Goal: Contribute content: Contribute content

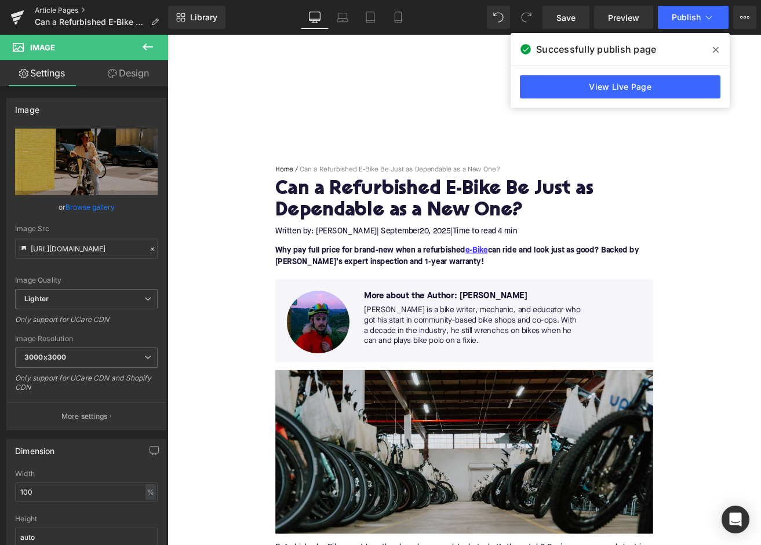
click at [66, 10] on link "Article Pages" at bounding box center [101, 10] width 133 height 9
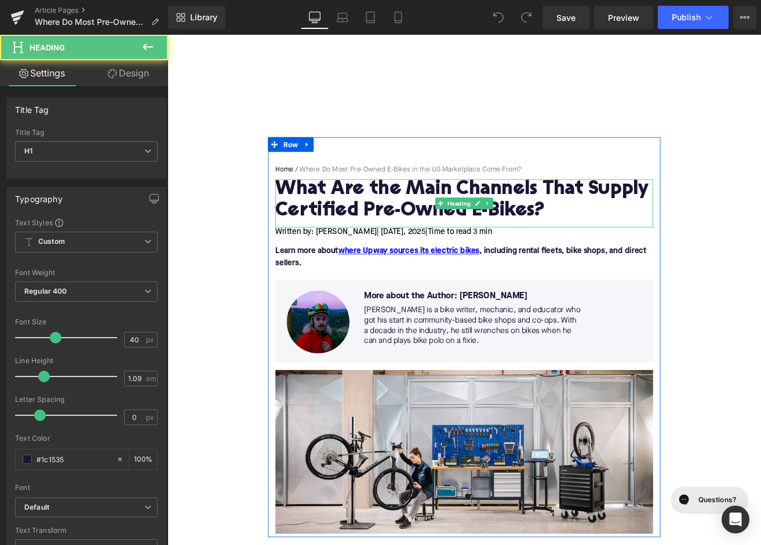
click at [646, 247] on h1 "What Are the Main Channels That Supply Certified Pre-Owned E-Bikes?" at bounding box center [518, 231] width 446 height 50
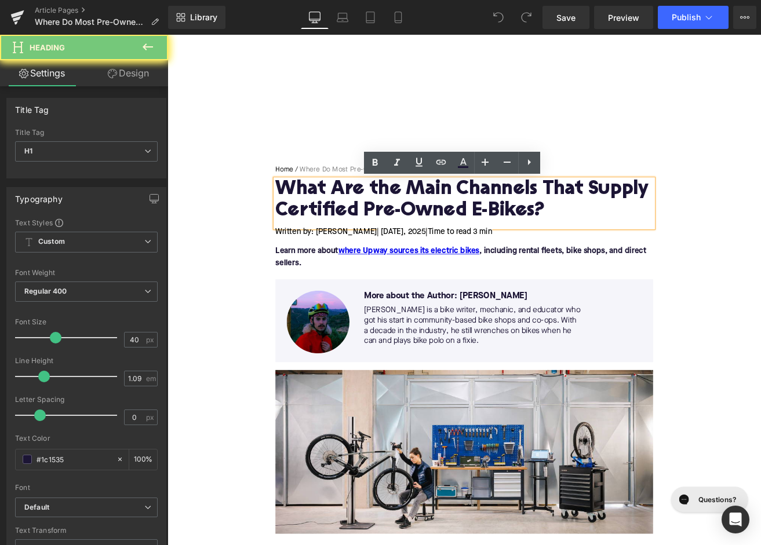
click at [646, 247] on h1 "What Are the Main Channels That Supply Certified Pre-Owned E-Bikes?" at bounding box center [518, 231] width 446 height 50
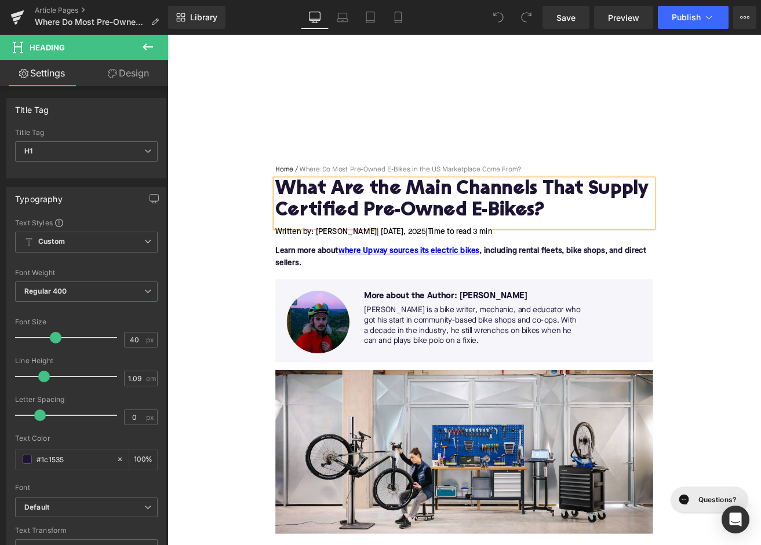
paste div
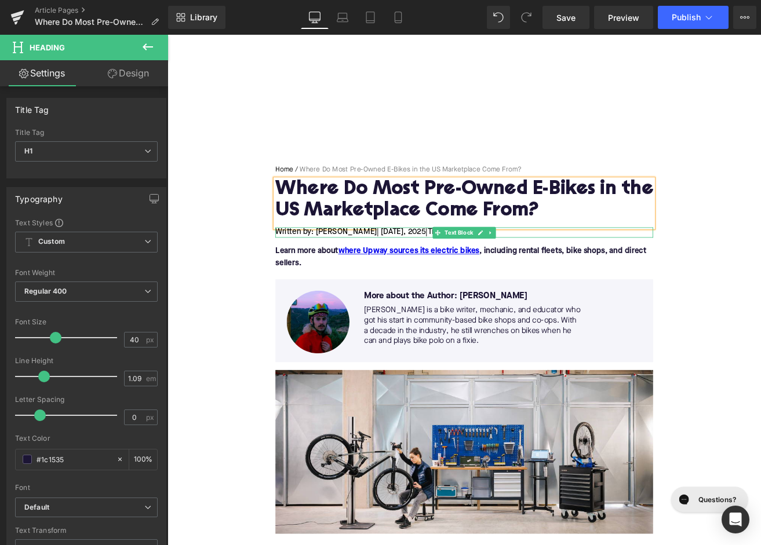
click at [446, 269] on span "| [DATE]" at bounding box center [430, 268] width 31 height 9
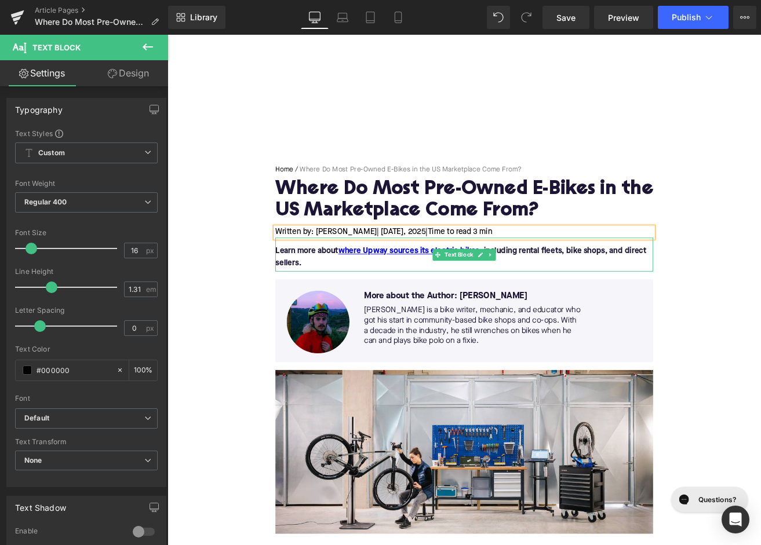
click at [387, 300] on p "Learn more about where Upway sources its electric bikes , including rental flee…" at bounding box center [518, 298] width 446 height 28
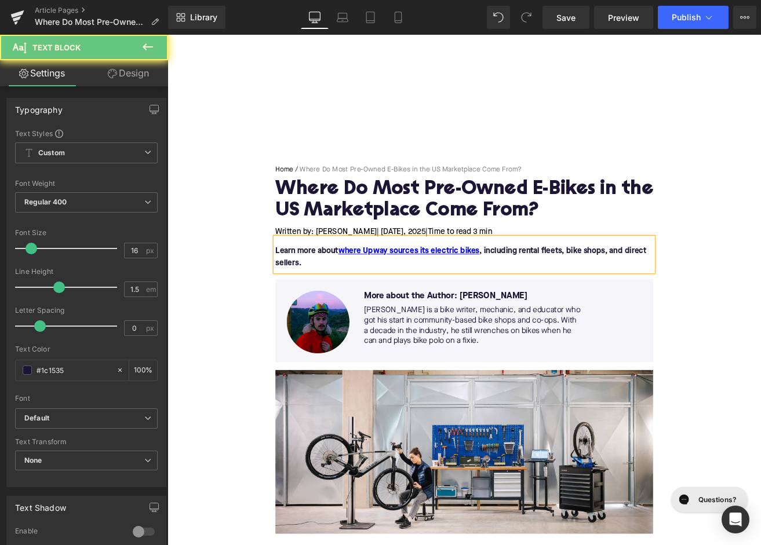
paste div
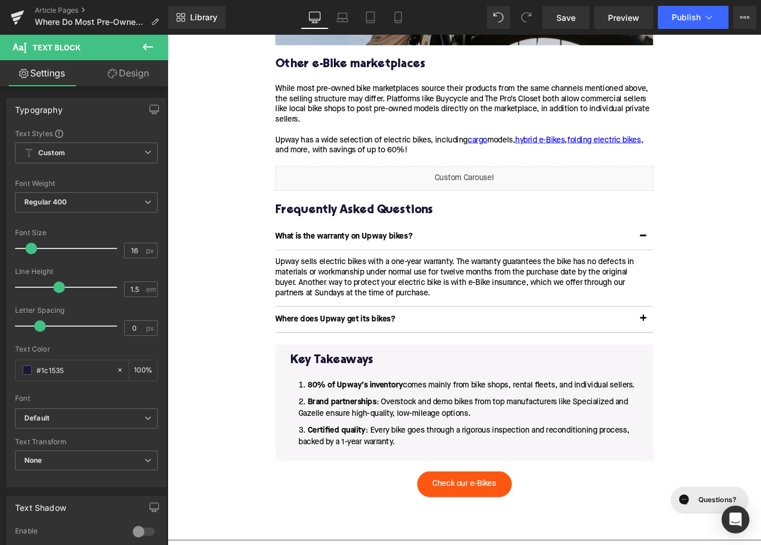
scroll to position [2602, 0]
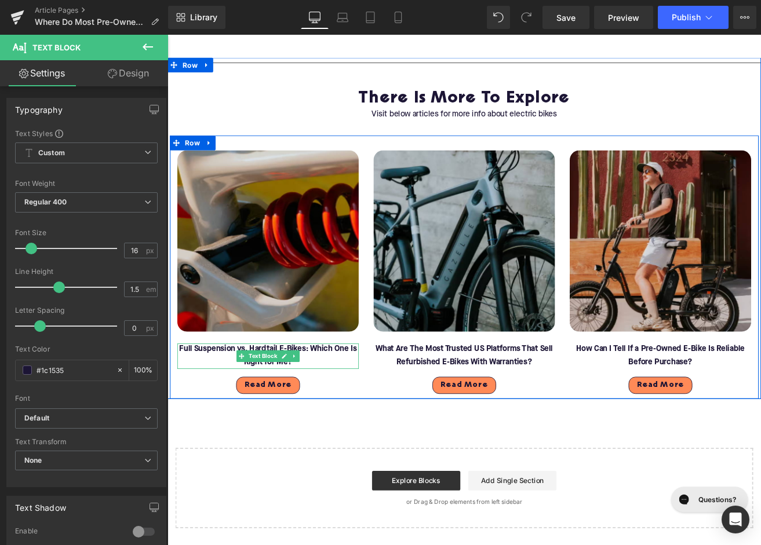
click at [223, 402] on font "Full Suspension vs. Hardtail E-Bikes: Which One Is Right for Me?" at bounding box center [286, 414] width 210 height 24
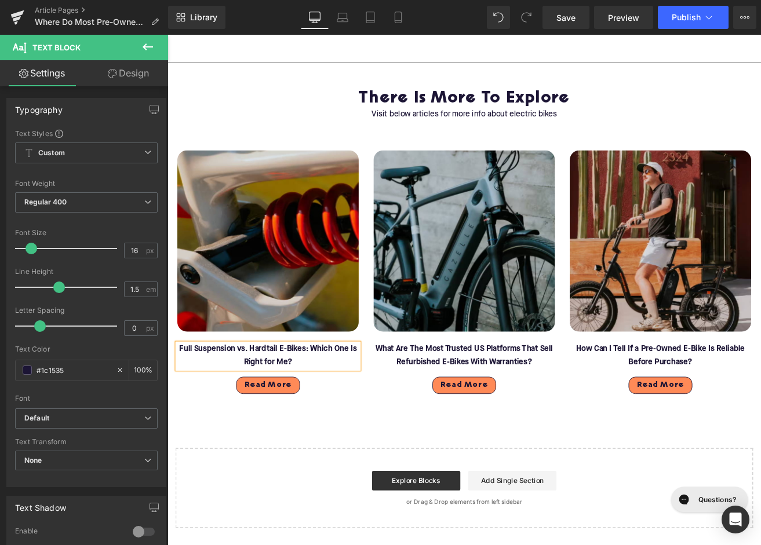
click at [223, 402] on font "Full Suspension vs. Hardtail E-Bikes: Which One Is Right for Me?" at bounding box center [286, 414] width 210 height 24
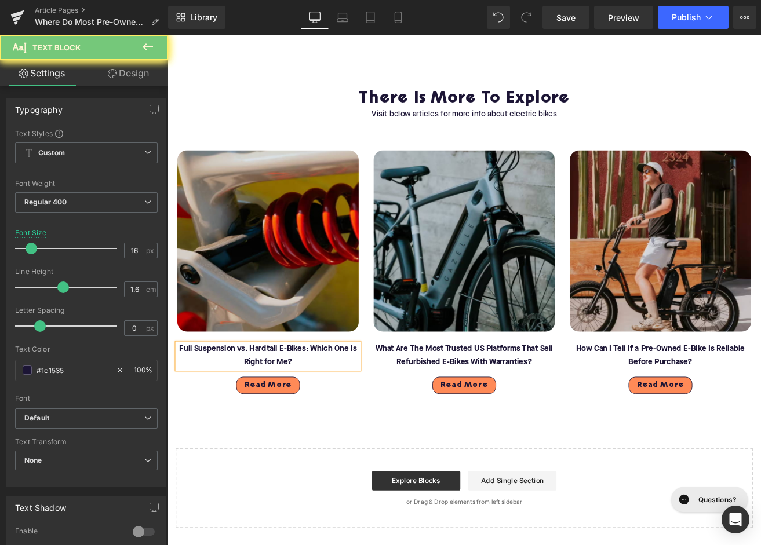
paste div
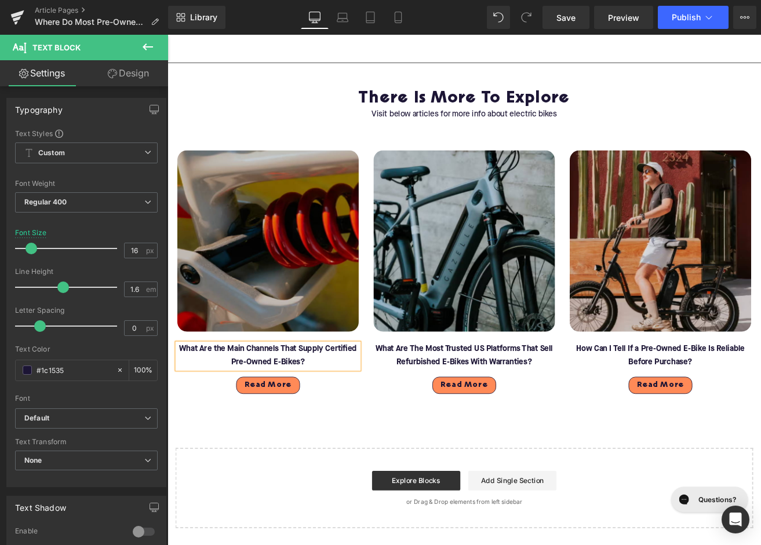
click at [301, 311] on img at bounding box center [286, 279] width 214 height 214
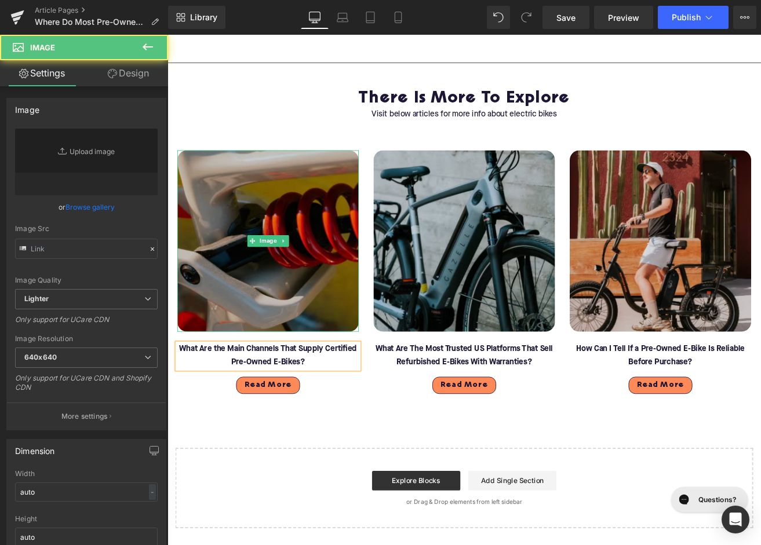
type input "[URL][DOMAIN_NAME]"
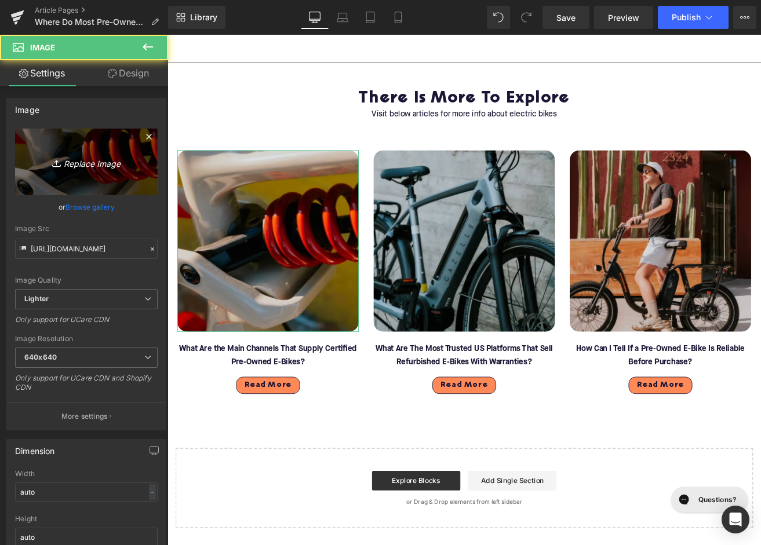
click at [54, 163] on icon at bounding box center [58, 164] width 12 height 12
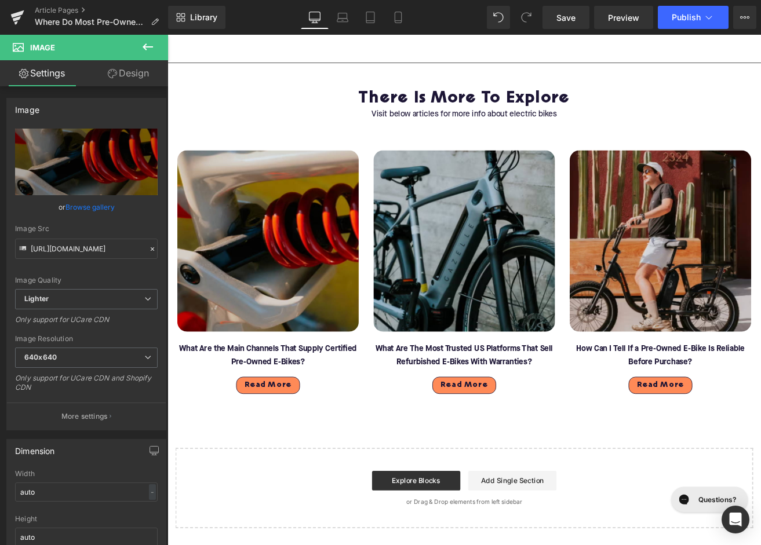
type input "C:\fakepath\Blog - More to explore(124).png"
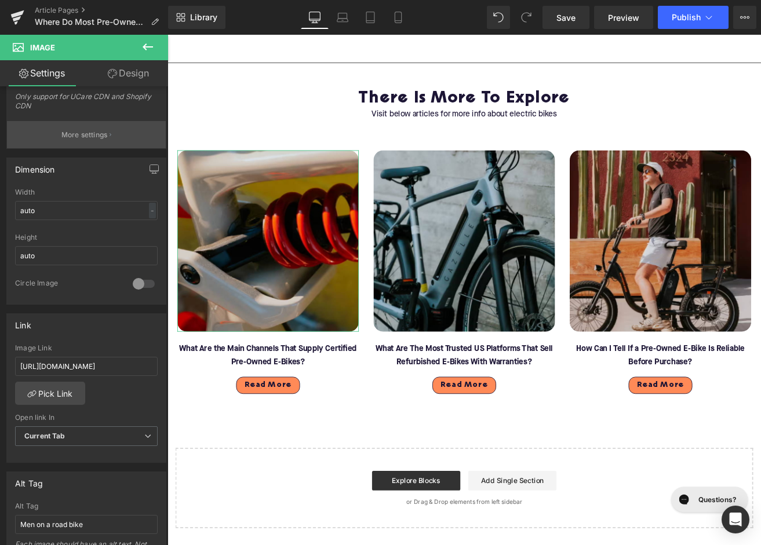
scroll to position [458, 0]
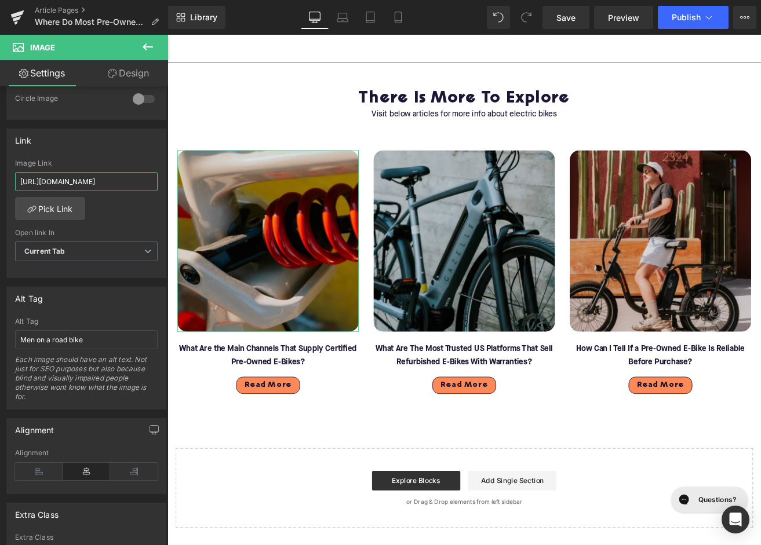
click at [84, 180] on input "[URL][DOMAIN_NAME]" at bounding box center [86, 181] width 143 height 19
type input "https://ucarecdn.com/70c100ac-f578-4371-857e-5981f49c2d79/-/format/auto/-/previ…"
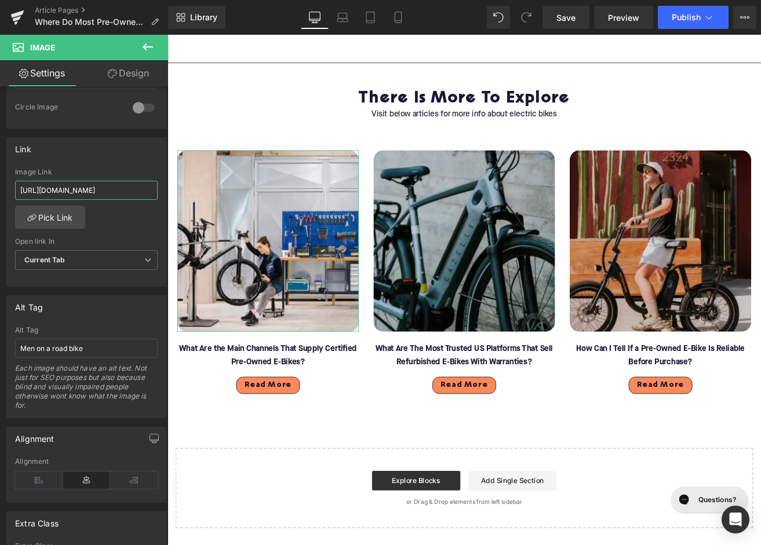
scroll to position [466, 0]
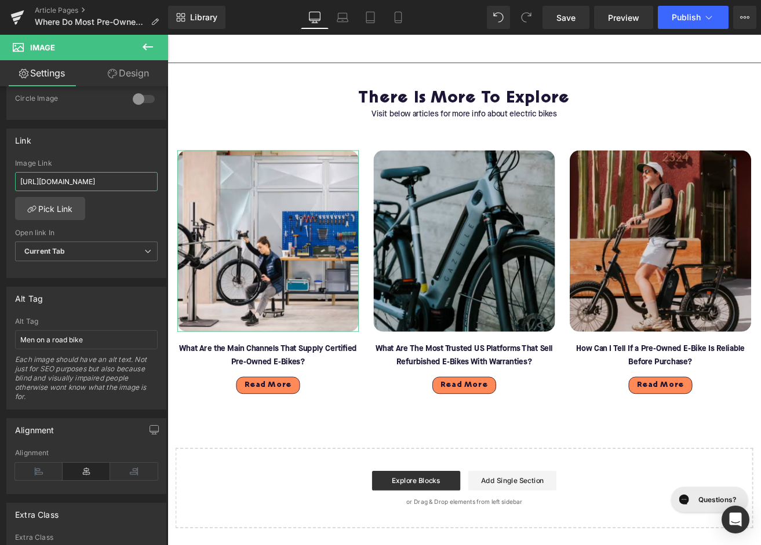
click at [84, 180] on input "[URL][DOMAIN_NAME]" at bounding box center [86, 181] width 143 height 19
paste input "what-are-the-main-channels-that-supply-certified-pre-owned"
type input "https://upway.co/blogs/news/what-are-the-main-channels-that-supply-certified-pr…"
type input "https://ucarecdn.com/70c100ac-f578-4371-857e-5981f49c2d79/-/format/auto/-/previ…"
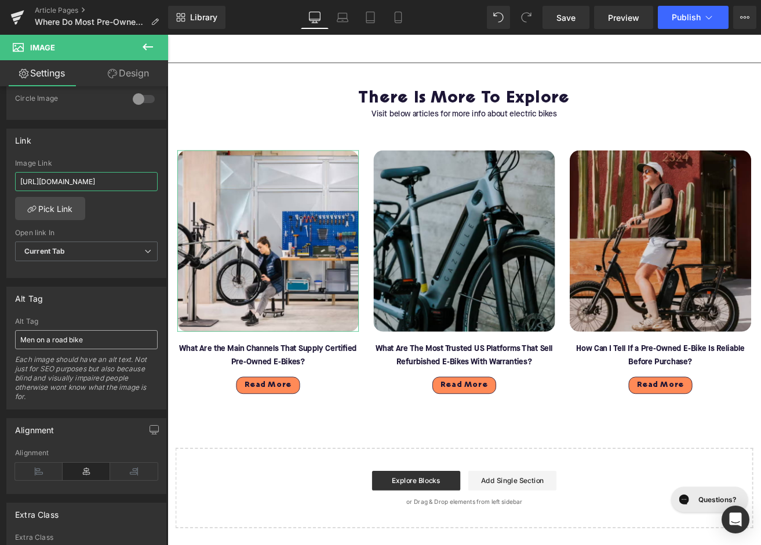
type input "https://upway.co/blogs/news/what-are-the-main-channels-that-supply-certified-pr…"
click at [45, 344] on input "Men on a road bike" at bounding box center [86, 339] width 143 height 19
click at [68, 177] on input "https://upway.co/blogs/news/what-are-the-main-channels-that-supply-certified-pr…" at bounding box center [86, 181] width 143 height 19
click at [46, 340] on input "Men on a road bike" at bounding box center [86, 339] width 143 height 19
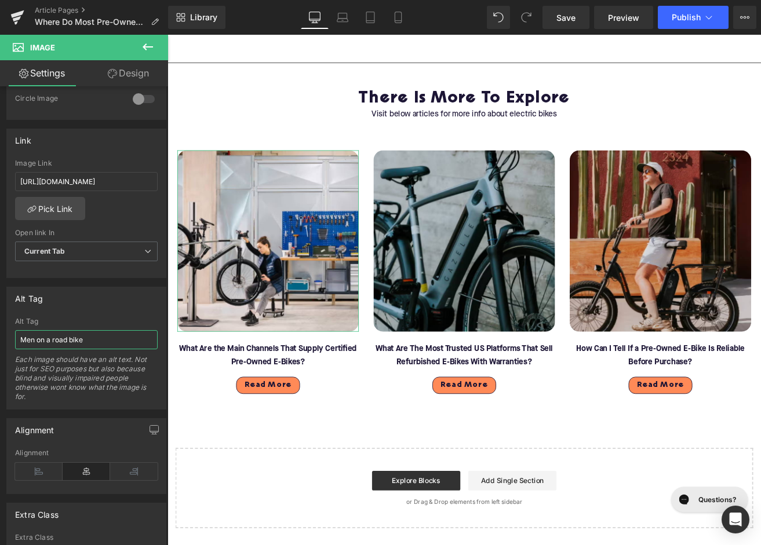
click at [46, 340] on input "Men on a road bike" at bounding box center [86, 339] width 143 height 19
type input "Mechanic inspecting ebike on repair stand"
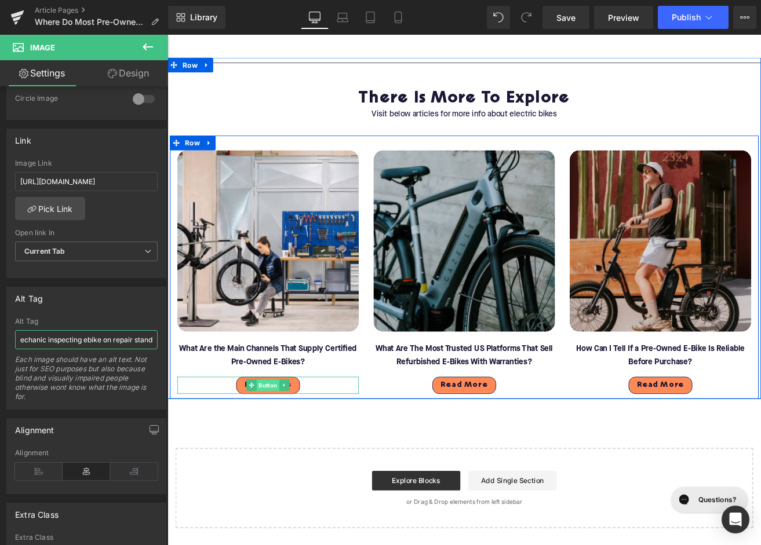
click at [283, 443] on span "Button" at bounding box center [286, 450] width 27 height 14
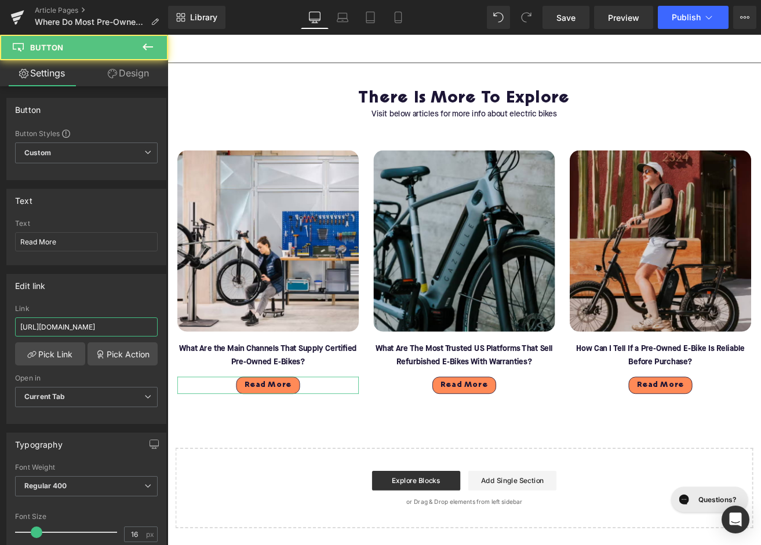
click at [100, 325] on input "[URL][DOMAIN_NAME]" at bounding box center [86, 327] width 143 height 19
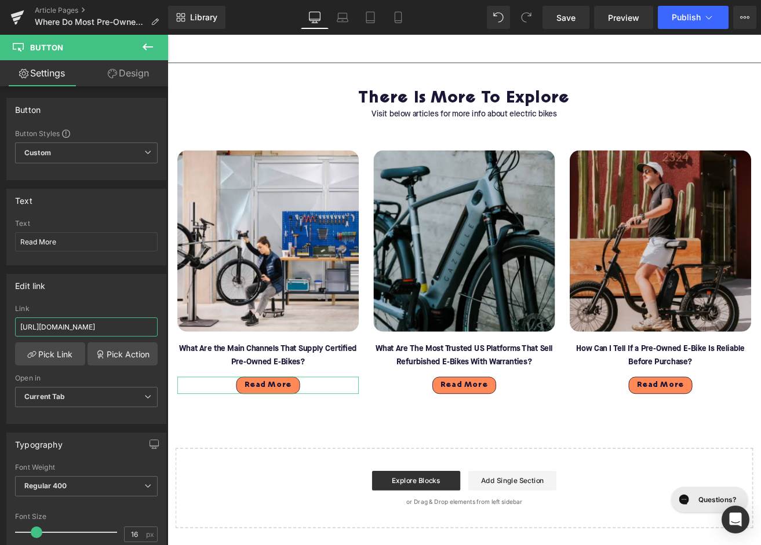
click at [100, 325] on input "[URL][DOMAIN_NAME]" at bounding box center [86, 327] width 143 height 19
paste input "what-are-the-main-channels-that-supply-certified-pre-owned"
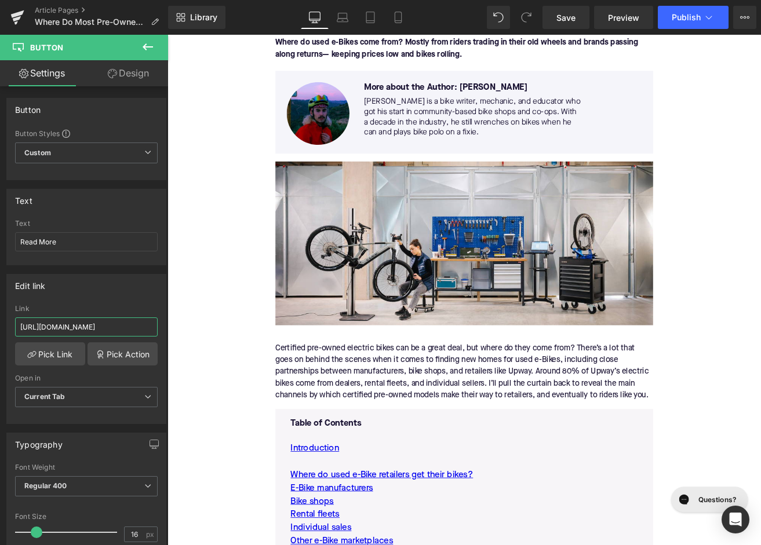
scroll to position [94, 0]
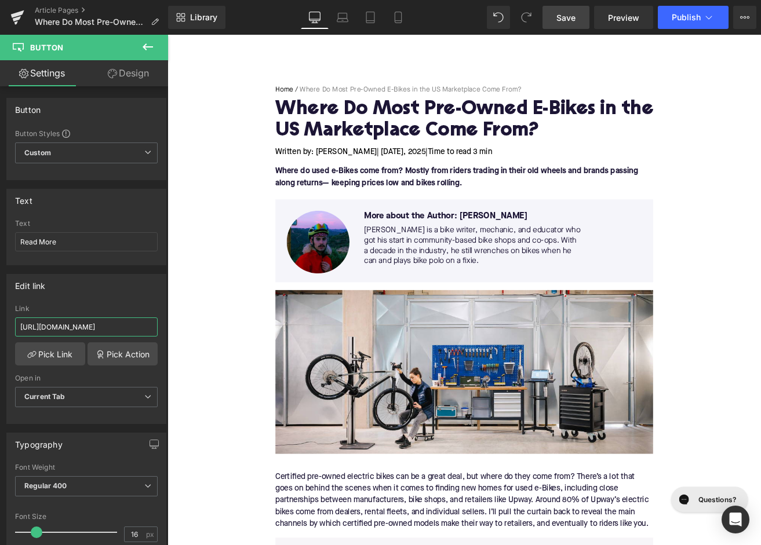
type input "https://upway.co/blogs/news/what-are-the-main-channels-that-supply-certified-pr…"
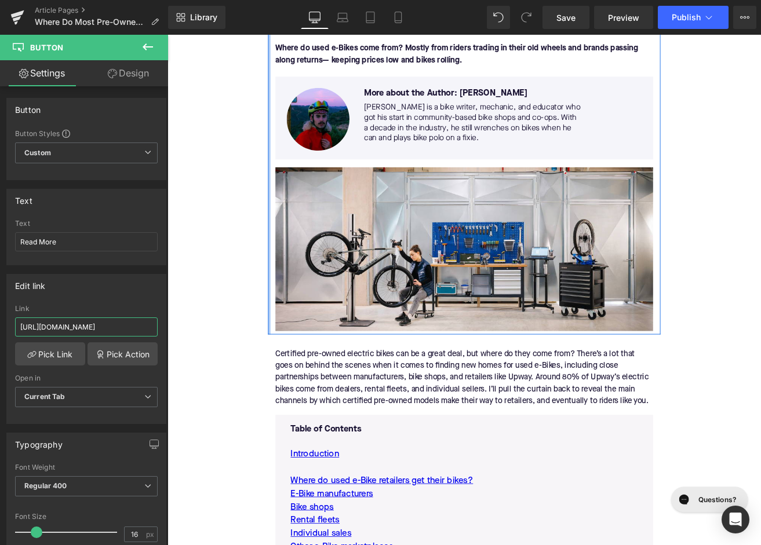
scroll to position [269, 0]
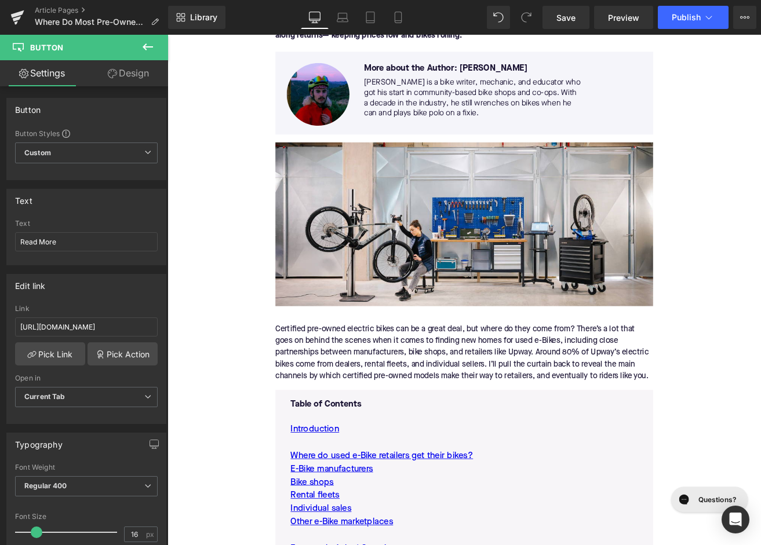
click at [403, 404] on div "Certified pre-owned electric bikes can be a great deal, but where do they come …" at bounding box center [518, 411] width 446 height 88
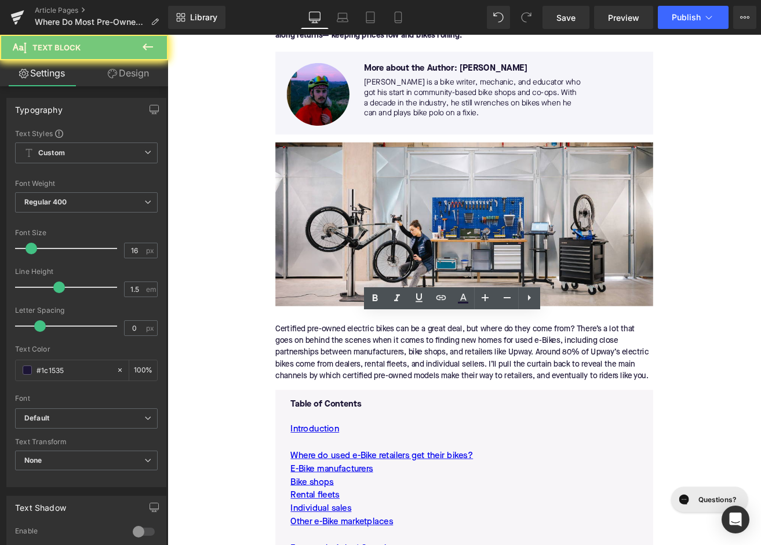
click at [403, 404] on div "Certified pre-owned electric bikes can be a great deal, but where do they come …" at bounding box center [518, 411] width 446 height 88
paste div
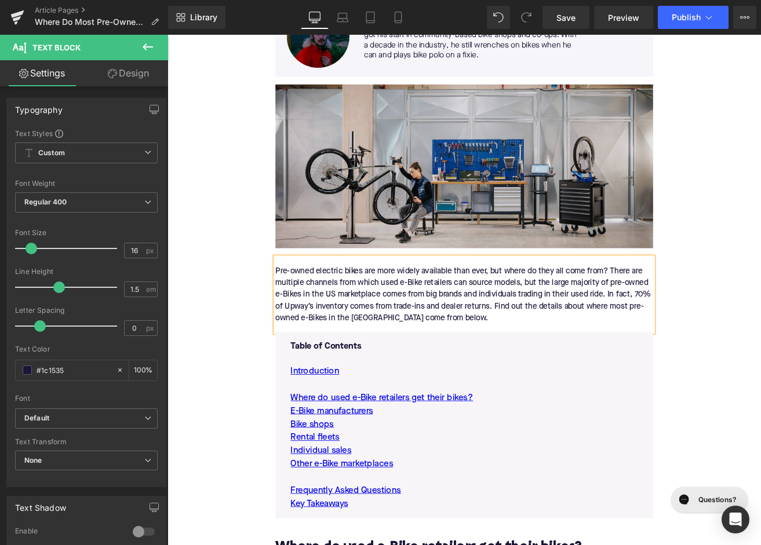
scroll to position [347, 0]
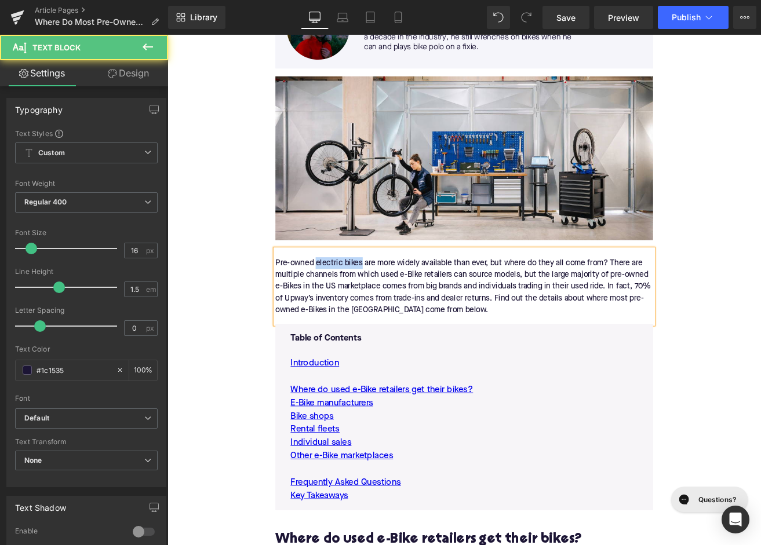
drag, startPoint x: 397, startPoint y: 305, endPoint x: 343, endPoint y: 308, distance: 53.9
click at [343, 308] on div "Pre-owned electric bikes are more widely available than ever, but where do they…" at bounding box center [518, 333] width 446 height 88
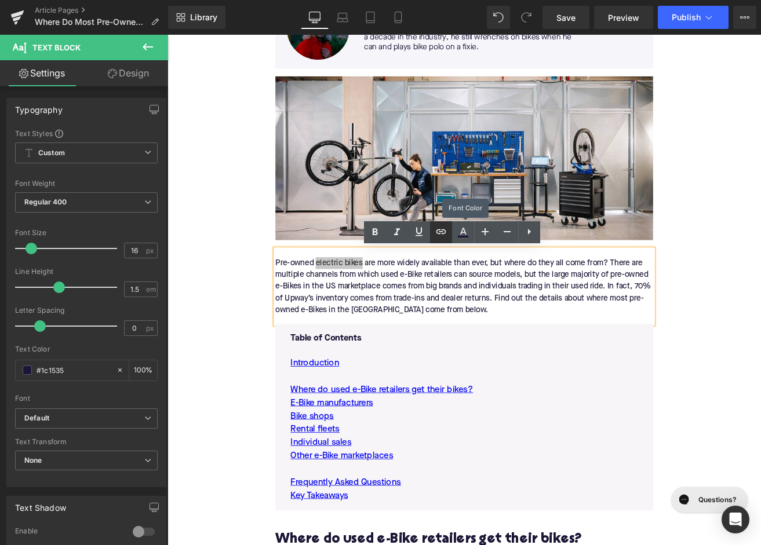
click at [441, 234] on icon at bounding box center [441, 232] width 14 height 14
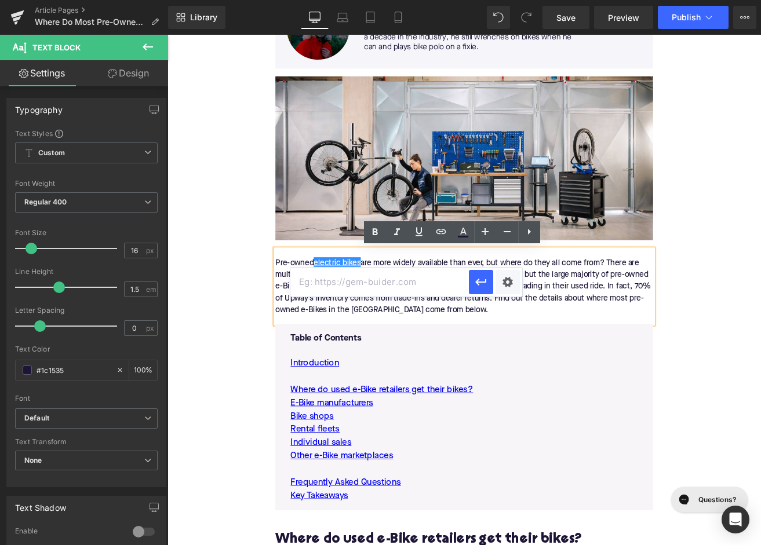
click at [416, 274] on input "text" at bounding box center [379, 282] width 178 height 29
paste input "[URL][DOMAIN_NAME]"
type input "[URL][DOMAIN_NAME]"
click at [478, 288] on icon "button" at bounding box center [481, 282] width 14 height 14
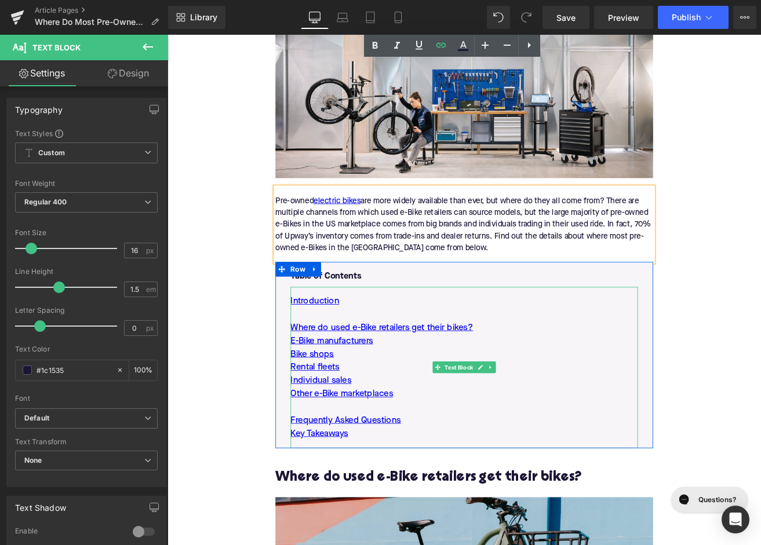
scroll to position [639, 0]
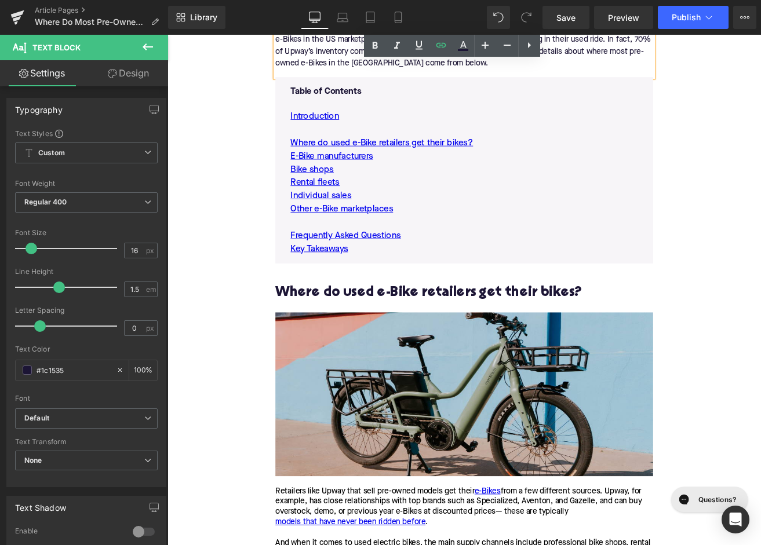
click at [368, 336] on h2 "Where do used e-Bike retailers get their bikes?" at bounding box center [518, 340] width 446 height 18
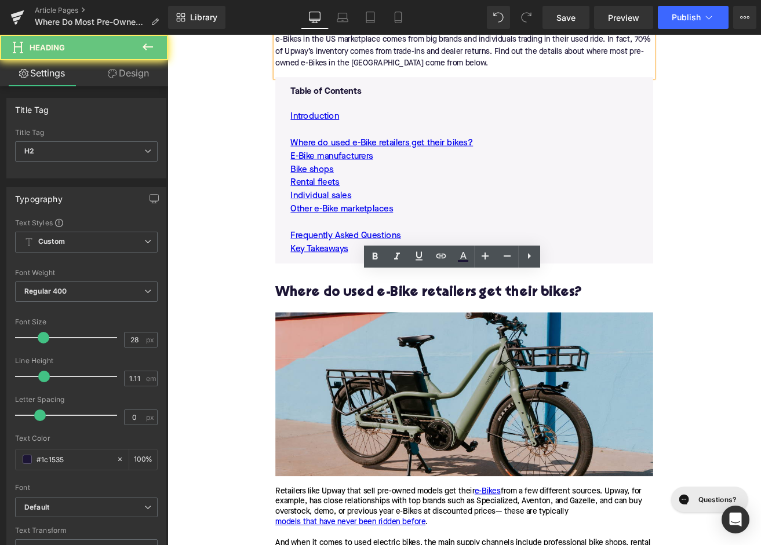
click at [368, 336] on h2 "Where do used e-Bike retailers get their bikes?" at bounding box center [518, 340] width 446 height 18
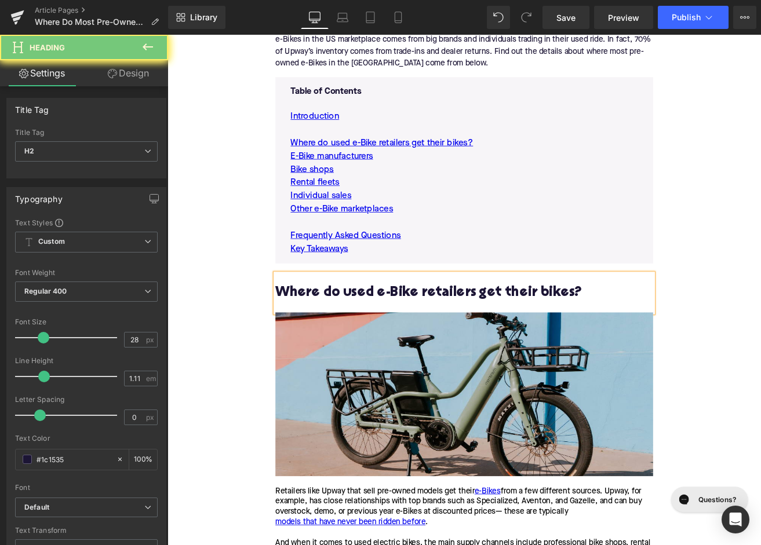
paste div
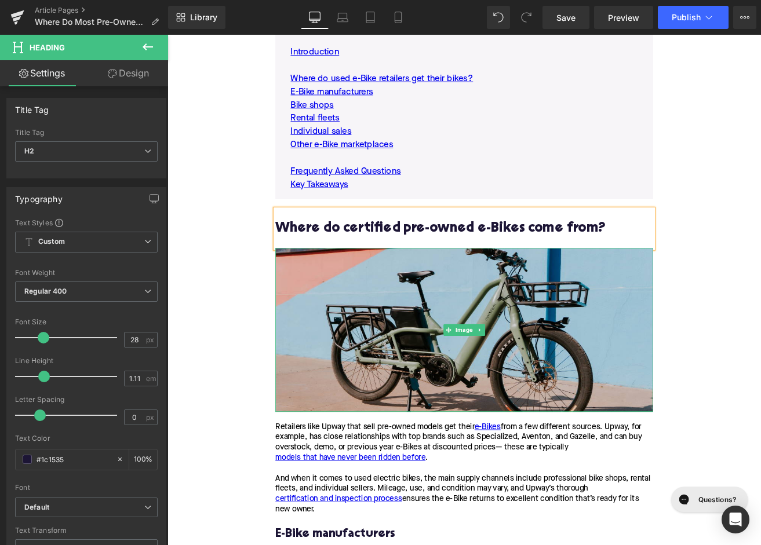
scroll to position [948, 0]
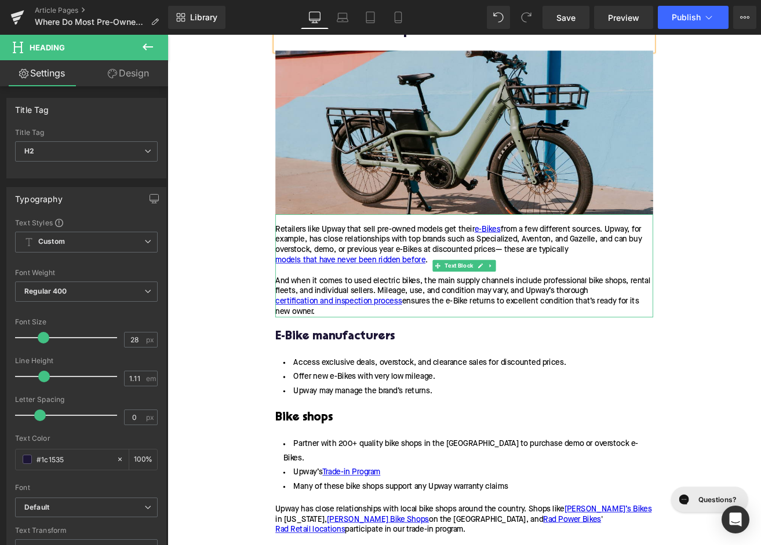
click at [366, 287] on div "Retailers like Upway that sell pre-owned models get their e-Bikes from a few di…" at bounding box center [518, 284] width 446 height 49
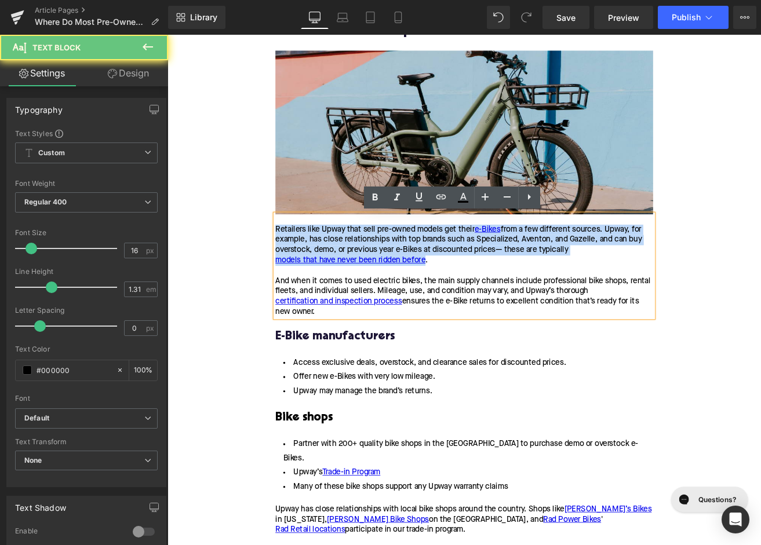
click at [366, 287] on div "Retailers like Upway that sell pre-owned models get their e-Bikes from a few di…" at bounding box center [518, 284] width 446 height 49
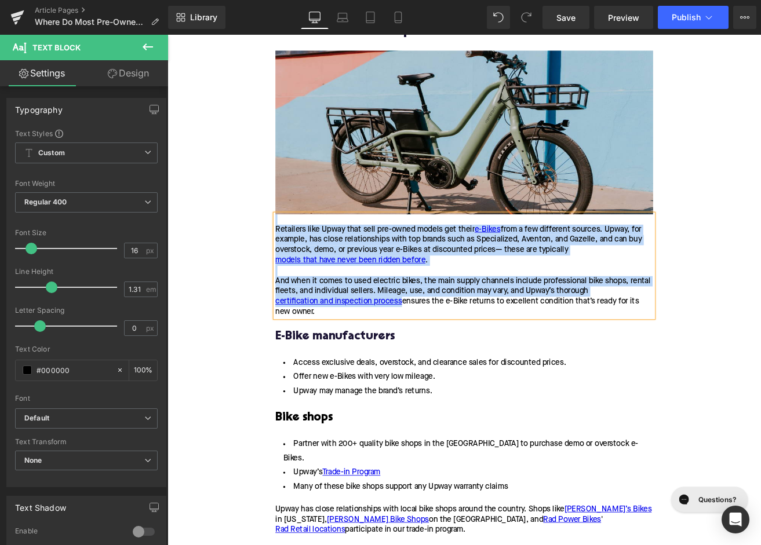
paste div
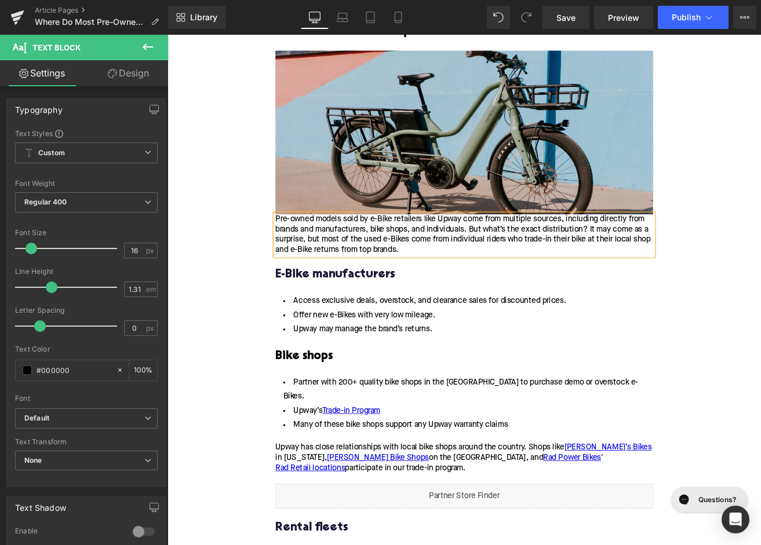
click at [298, 253] on div "Pre-owned models sold by e-Bike retailers like Upway come from multiple sources…" at bounding box center [518, 271] width 446 height 49
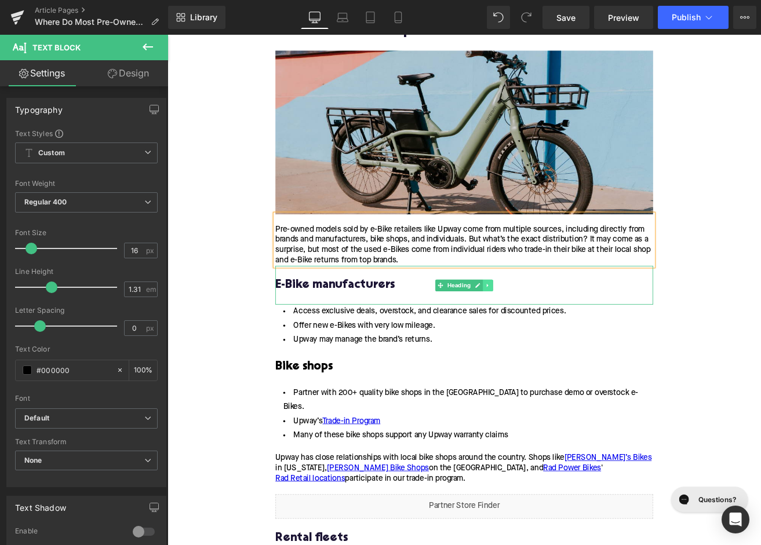
click at [549, 329] on icon at bounding box center [546, 331] width 6 height 7
click at [552, 330] on icon at bounding box center [552, 331] width 6 height 7
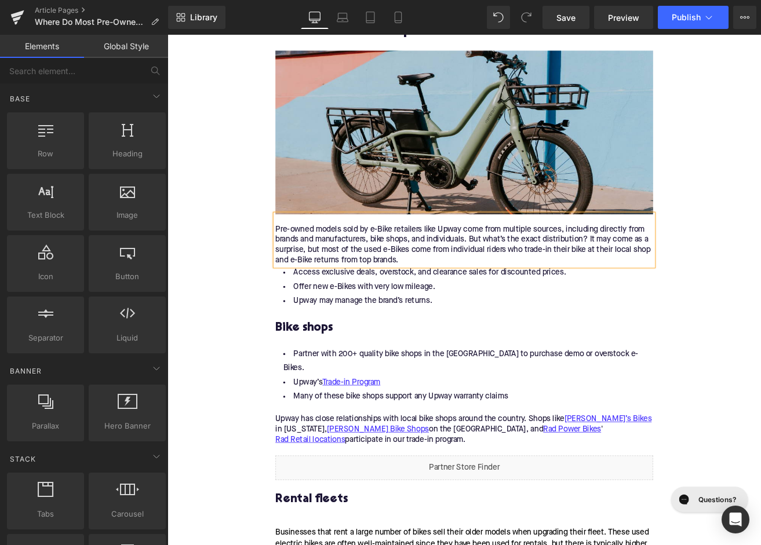
click at [454, 334] on li "Offer new e-Bikes with very low mileage." at bounding box center [518, 333] width 446 height 17
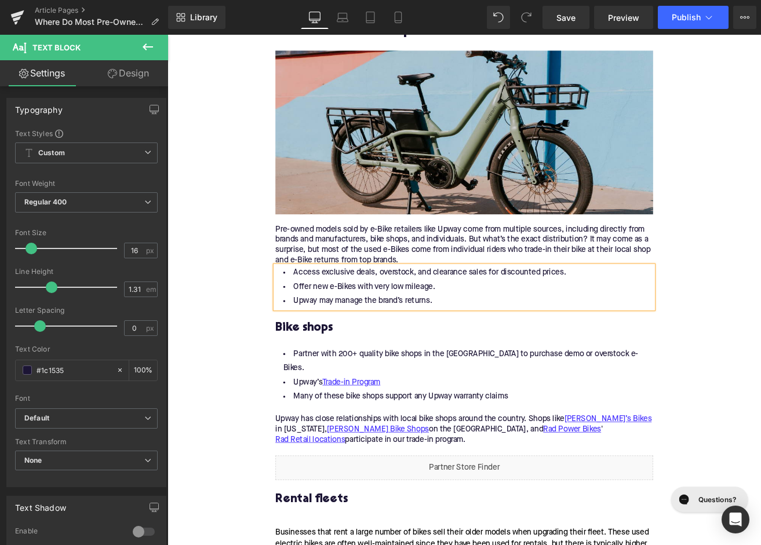
paste div
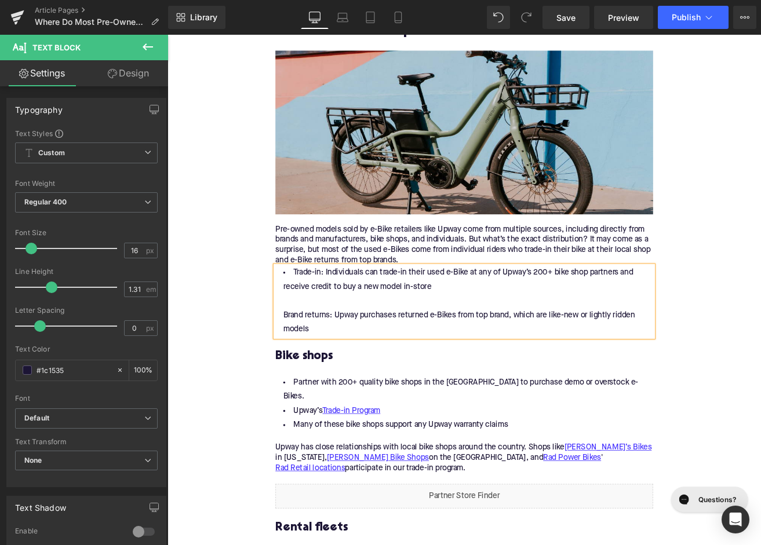
click at [302, 366] on li "Trade-in: Individuals can trade-in their used e-Bike at any of Upway’s 200+ bik…" at bounding box center [518, 350] width 446 height 84
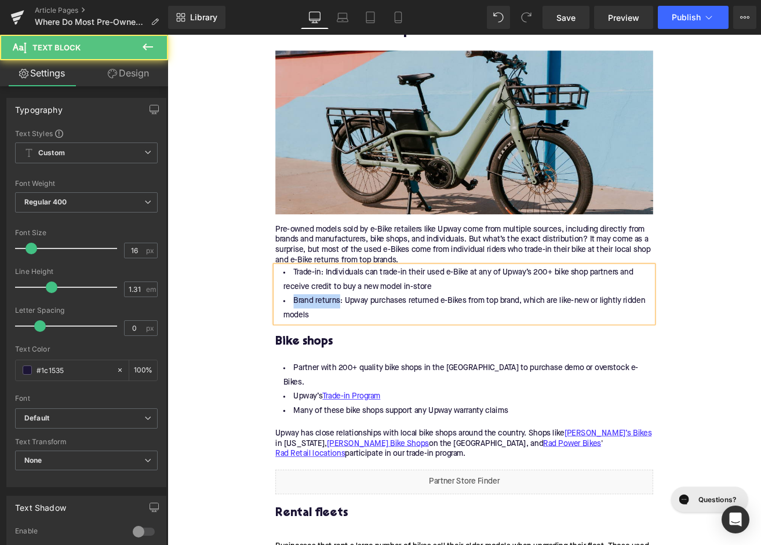
drag, startPoint x: 367, startPoint y: 352, endPoint x: 310, endPoint y: 352, distance: 57.4
click at [310, 352] on li "Brand returns: Upway purchases returned e-Bikes from top brand, which are like-…" at bounding box center [518, 359] width 446 height 34
drag, startPoint x: 345, startPoint y: 318, endPoint x: 302, endPoint y: 318, distance: 42.3
click at [302, 318] on li "Trade-in: Individuals can trade-in their used e-Bike at any of Upway’s 200+ bik…" at bounding box center [518, 325] width 446 height 34
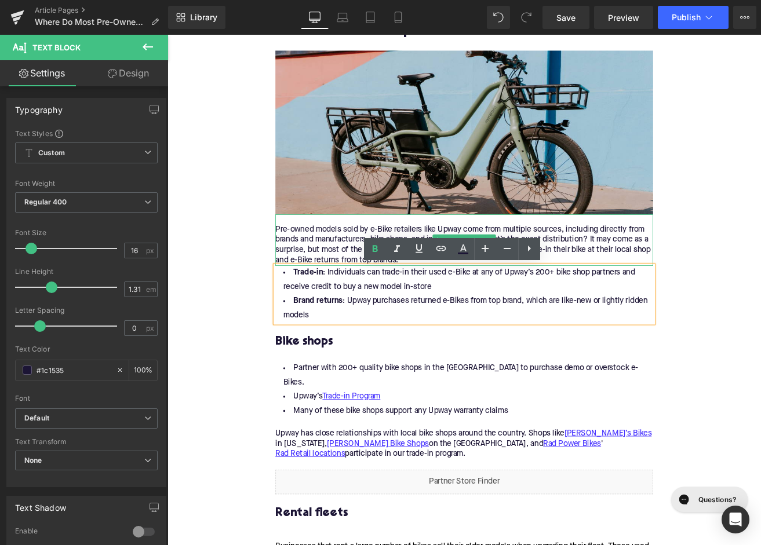
click at [460, 305] on div "Pre-owned models sold by e-Bike retailers like Upway come from multiple sources…" at bounding box center [518, 284] width 446 height 49
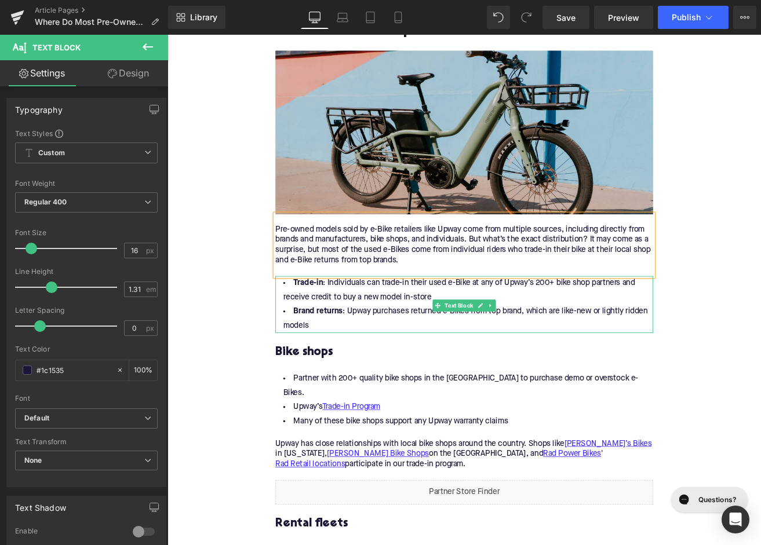
click at [516, 340] on li "Trade-in : Individuals can trade-in their used e-Bike at any of Upway’s 200+ bi…" at bounding box center [518, 337] width 446 height 34
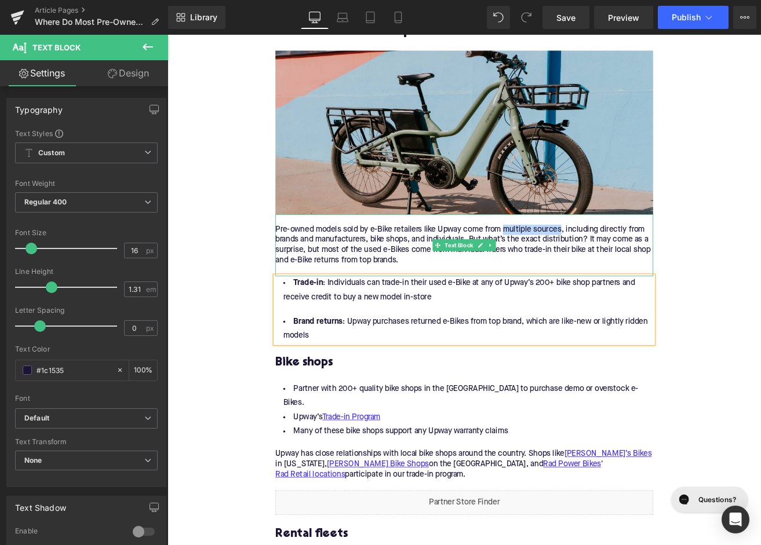
drag, startPoint x: 566, startPoint y: 264, endPoint x: 632, endPoint y: 262, distance: 66.1
click at [632, 262] on div "Pre-owned models sold by e-Bike retailers like Upway come from multiple sources…" at bounding box center [518, 284] width 446 height 49
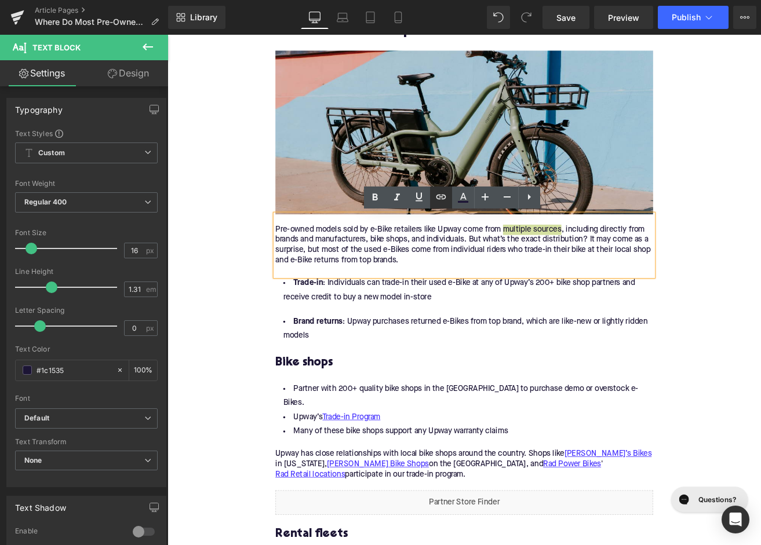
click at [446, 201] on icon at bounding box center [441, 197] width 14 height 14
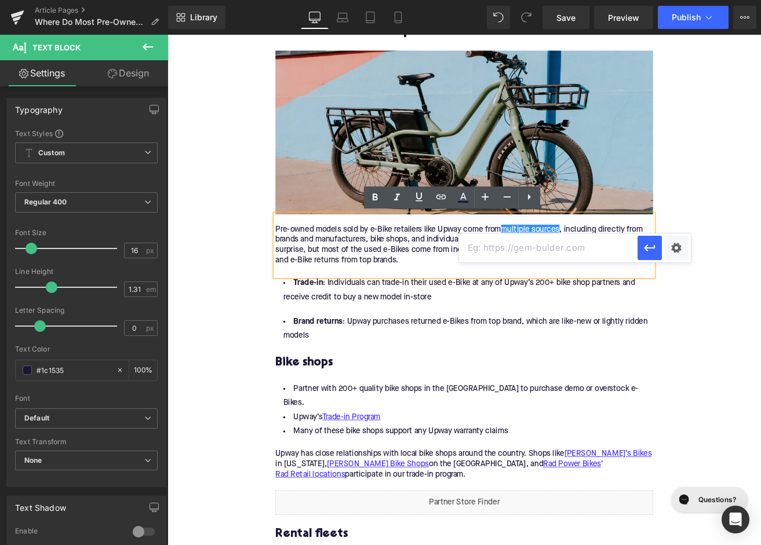
click at [491, 249] on input "text" at bounding box center [548, 248] width 178 height 29
paste input "https://upway.co/blogs/news/what-are-the-main-channels-that-supply-certified-pr…"
type input "https://upway.co/blogs/news/what-are-the-main-channels-that-supply-certified-pr…"
click at [650, 242] on icon "button" at bounding box center [650, 248] width 14 height 14
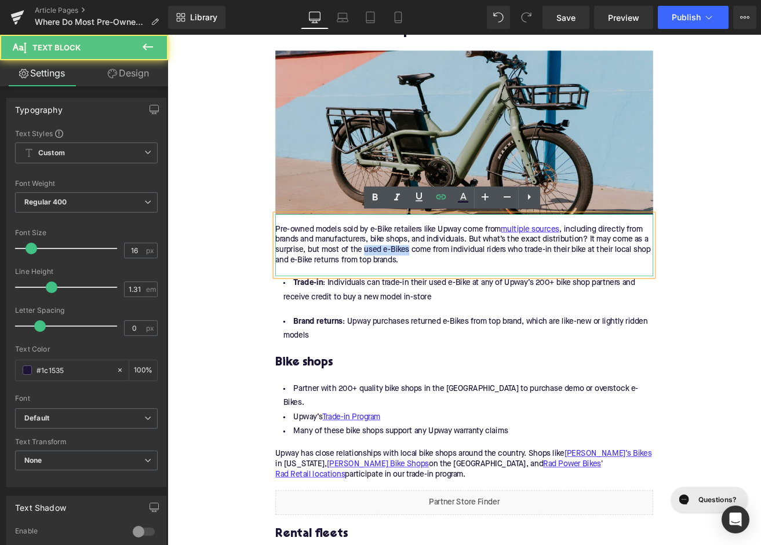
drag, startPoint x: 400, startPoint y: 291, endPoint x: 453, endPoint y: 291, distance: 52.7
click at [453, 291] on div "Pre-owned models sold by e-Bike retailers like Upway come from multiple sources…" at bounding box center [518, 284] width 446 height 49
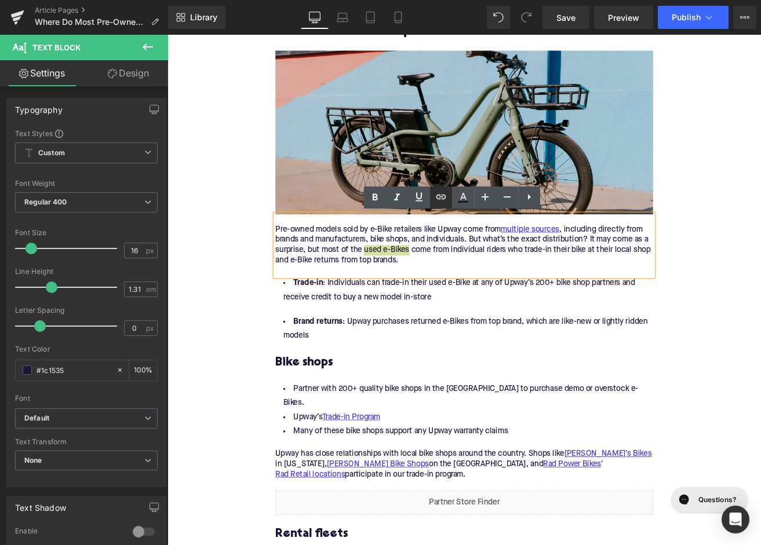
click at [437, 200] on icon at bounding box center [441, 197] width 14 height 14
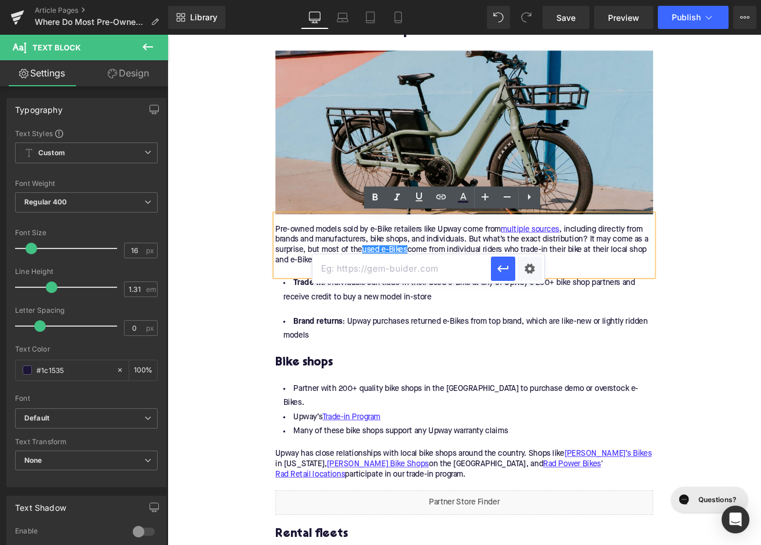
click at [406, 271] on input "text" at bounding box center [401, 268] width 178 height 29
paste input "https://upway.co/collections/used-electric-bike"
type input "https://upway.co/collections/used-electric-bike"
click at [325, 426] on h3 "Bike shops" at bounding box center [518, 423] width 446 height 18
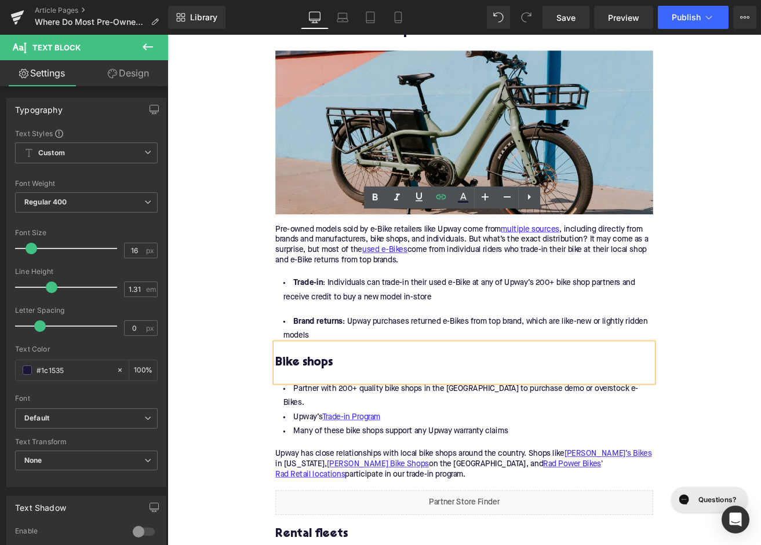
click at [325, 426] on h3 "Bike shops" at bounding box center [518, 423] width 446 height 18
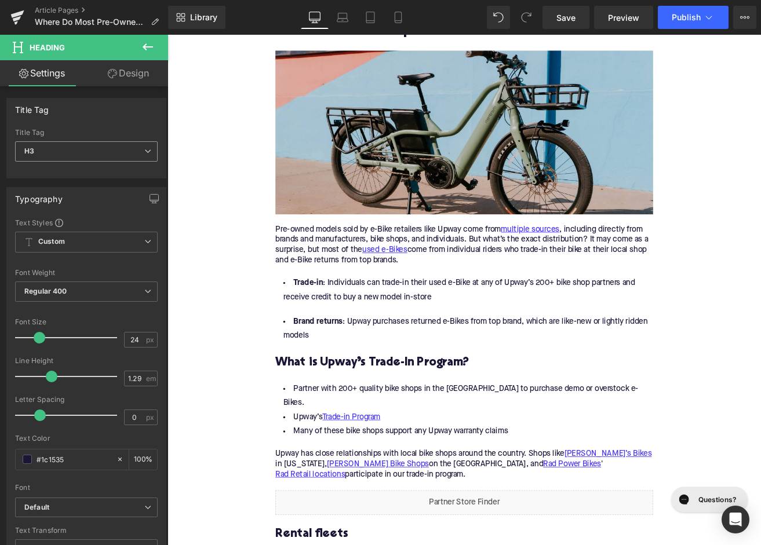
click at [76, 148] on span "H3" at bounding box center [86, 151] width 143 height 20
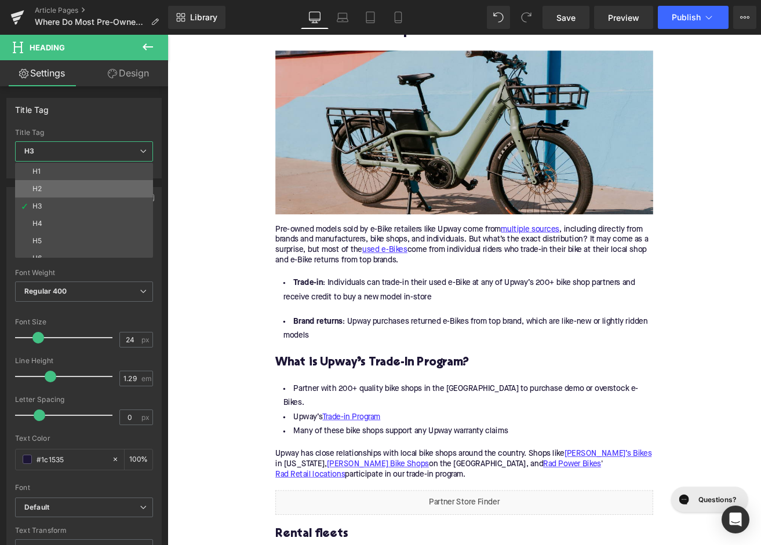
click at [77, 185] on div "H1 H2 H3 H4 H5 H6" at bounding box center [86, 210] width 143 height 95
click at [77, 185] on li "H2" at bounding box center [86, 188] width 143 height 17
type input "28"
type input "1.11"
type input "100"
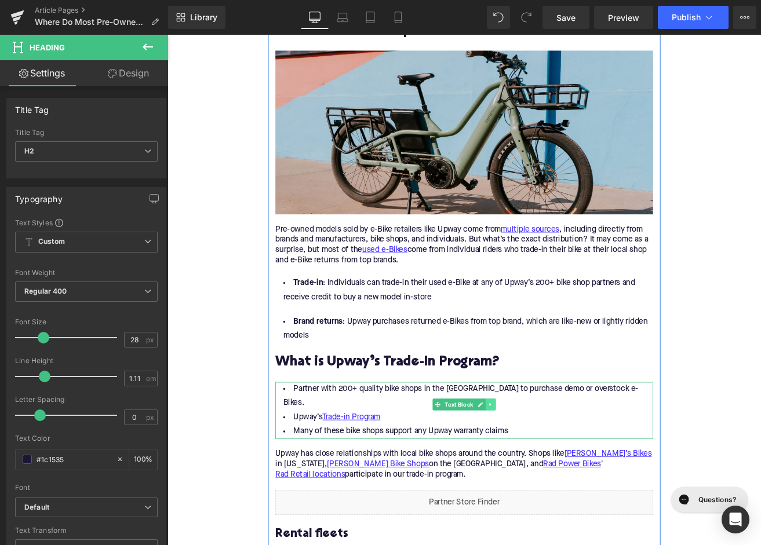
click at [548, 473] on icon at bounding box center [549, 472] width 6 height 7
click at [555, 473] on icon at bounding box center [555, 472] width 6 height 6
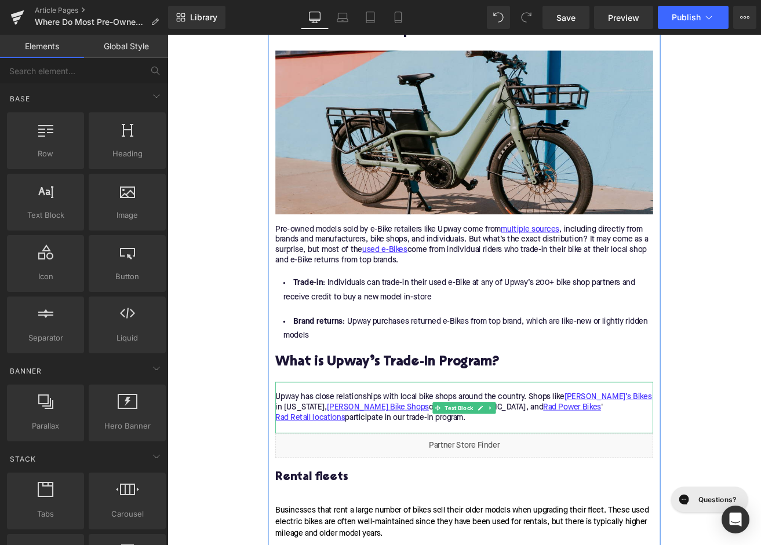
click at [427, 476] on p "Upway has close relationships with local bike shops around the country. Shops l…" at bounding box center [518, 482] width 446 height 49
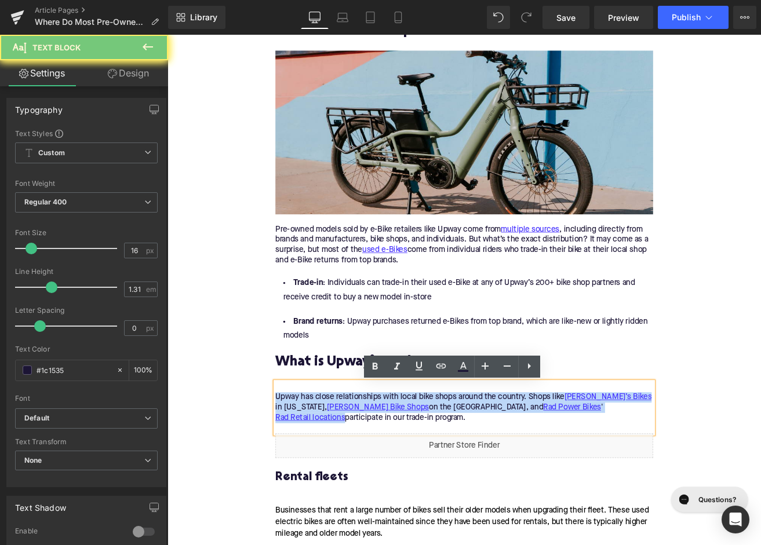
click at [427, 476] on p "Upway has close relationships with local bike shops around the country. Shops l…" at bounding box center [518, 482] width 446 height 49
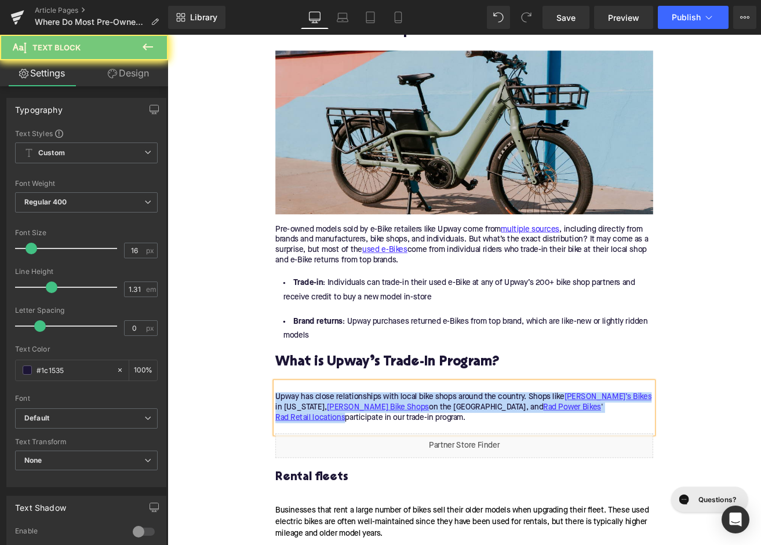
paste div
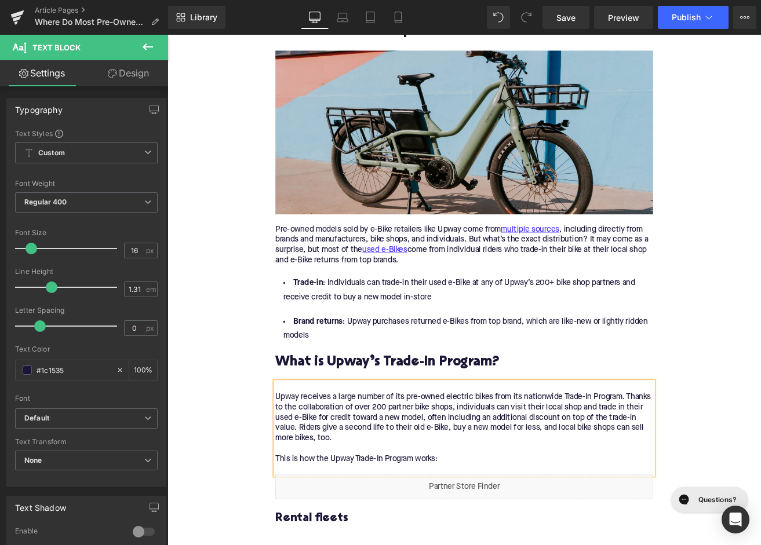
click at [300, 460] on p "Upway receives a large number of its pre-owned electric bikes from its nationwi…" at bounding box center [518, 506] width 446 height 97
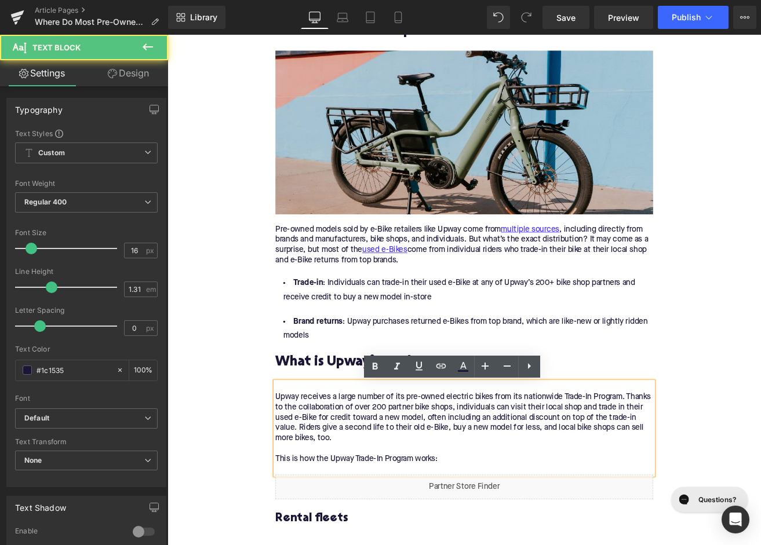
click at [298, 460] on p "Upway receives a large number of its pre-owned electric bikes from its nationwi…" at bounding box center [518, 506] width 446 height 97
click at [296, 463] on p "Upway receives a large number of its pre-owned electric bikes from its nationwi…" at bounding box center [518, 506] width 446 height 97
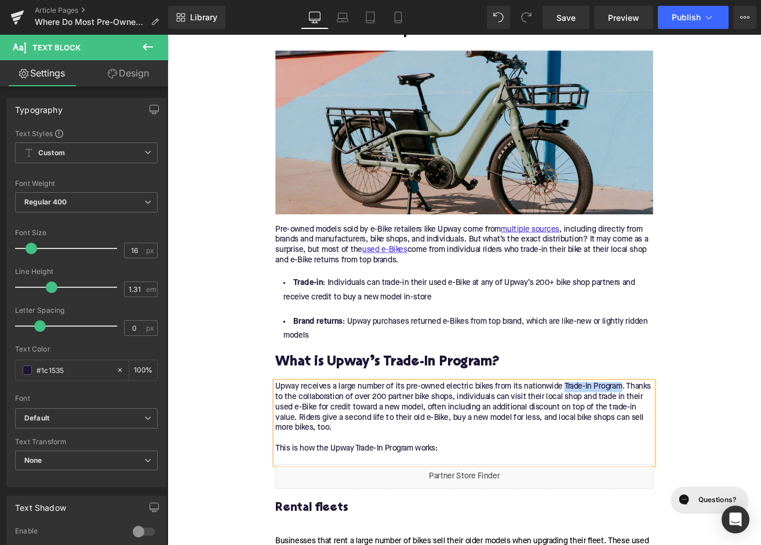
drag, startPoint x: 637, startPoint y: 453, endPoint x: 705, endPoint y: 452, distance: 67.8
click at [705, 452] on p "Upway receives a large number of its pre-owned electric bikes from its nationwi…" at bounding box center [518, 494] width 446 height 97
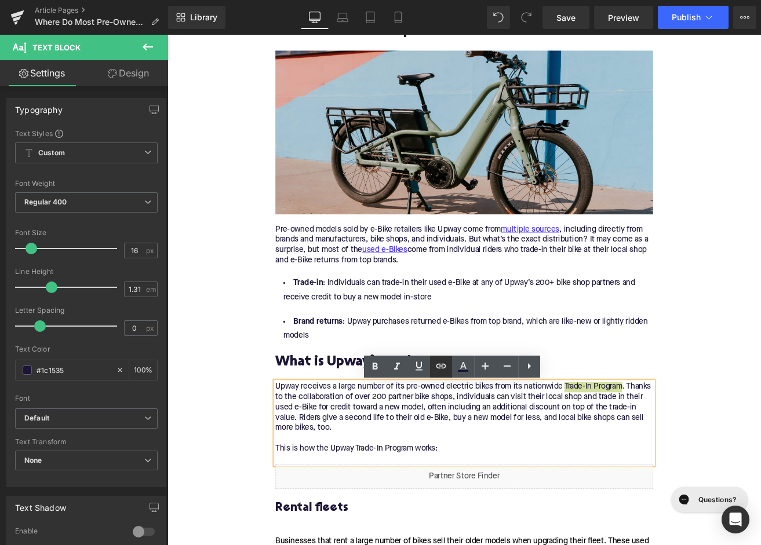
click at [445, 366] on icon at bounding box center [441, 366] width 10 height 5
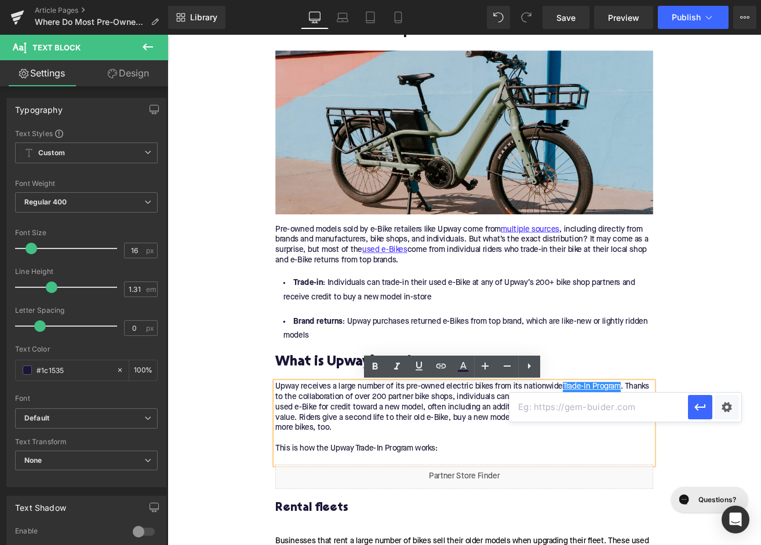
click at [538, 402] on input "text" at bounding box center [598, 407] width 178 height 29
paste input "https://upway.co/blogs/news/how-do-upway-trade-ins-work"
type input "https://upway.co/blogs/news/how-do-upway-trade-ins-work"
click at [699, 413] on icon "button" at bounding box center [700, 407] width 14 height 14
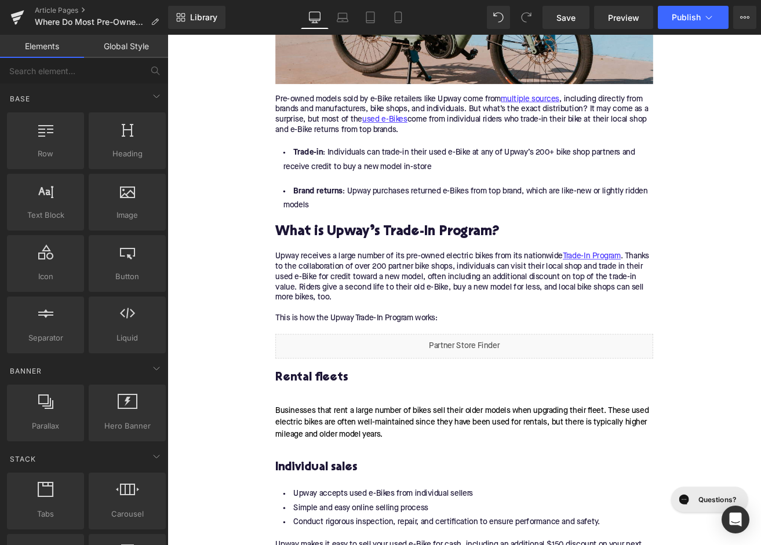
scroll to position [1215, 0]
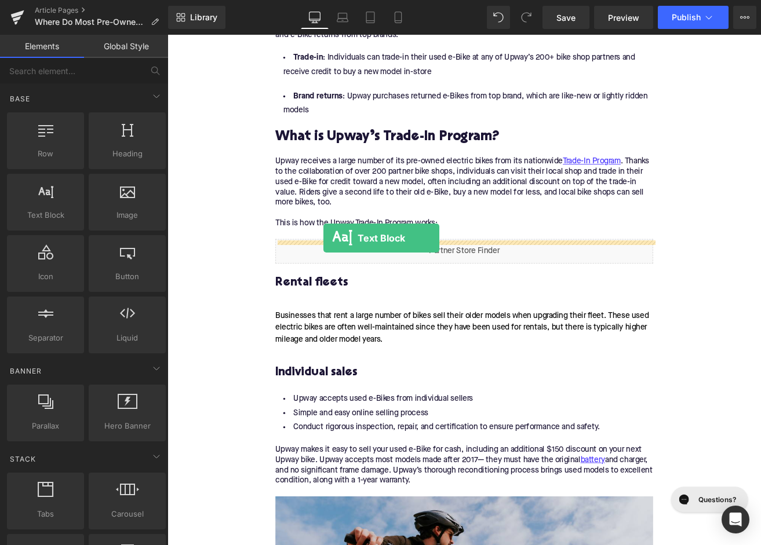
drag, startPoint x: 245, startPoint y: 248, endPoint x: 351, endPoint y: 274, distance: 109.6
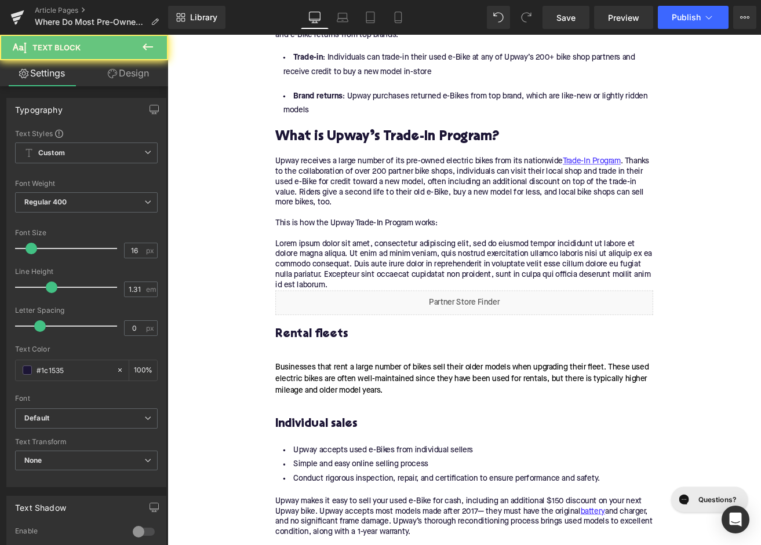
click at [337, 294] on p "Lorem ipsum dolor sit amet, consectetur adipiscing elit, sed do eiusmod tempor …" at bounding box center [518, 306] width 446 height 61
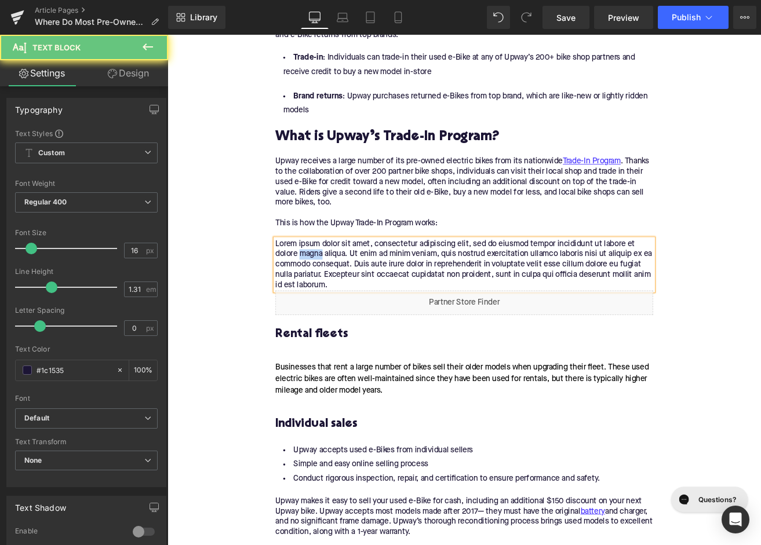
click at [337, 295] on p "Lorem ipsum dolor sit amet, consectetur adipiscing elit, sed do eiusmod tempor …" at bounding box center [518, 306] width 446 height 61
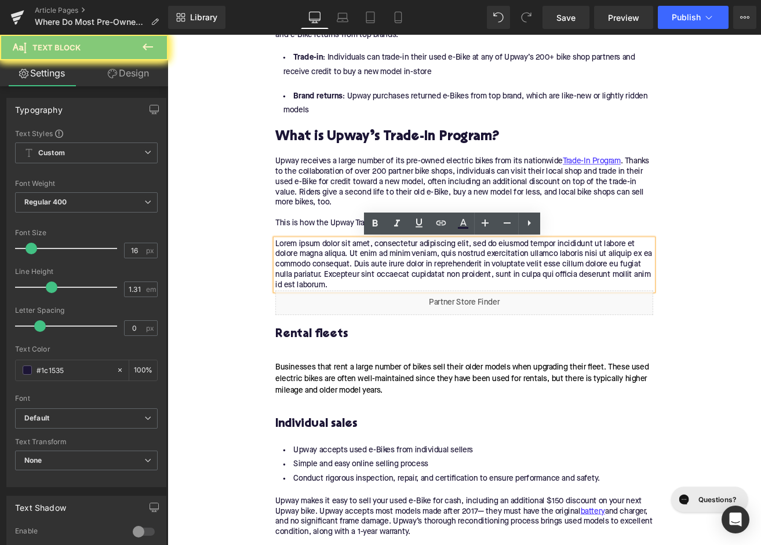
click at [337, 295] on p "Lorem ipsum dolor sit amet, consectetur adipiscing elit, sed do eiusmod tempor …" at bounding box center [518, 306] width 446 height 61
paste div
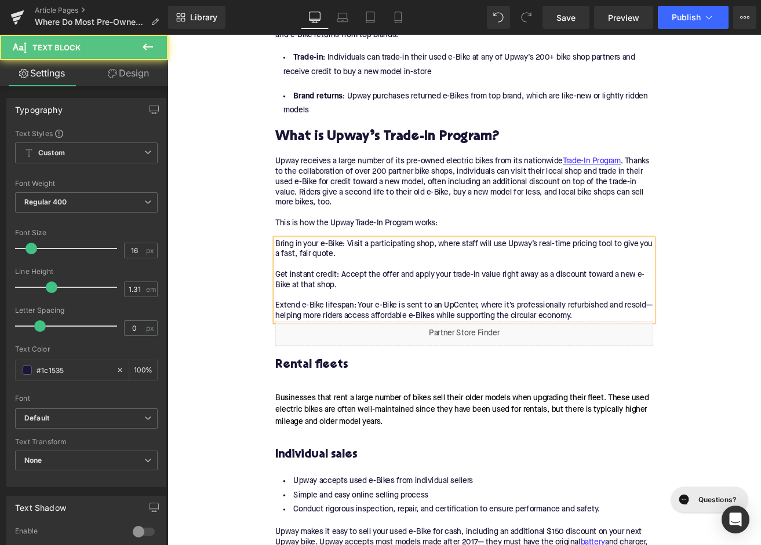
click at [376, 320] on p "Bring in your e-Bike: Visit a participating shop, where staff will use Upway’s …" at bounding box center [518, 324] width 446 height 97
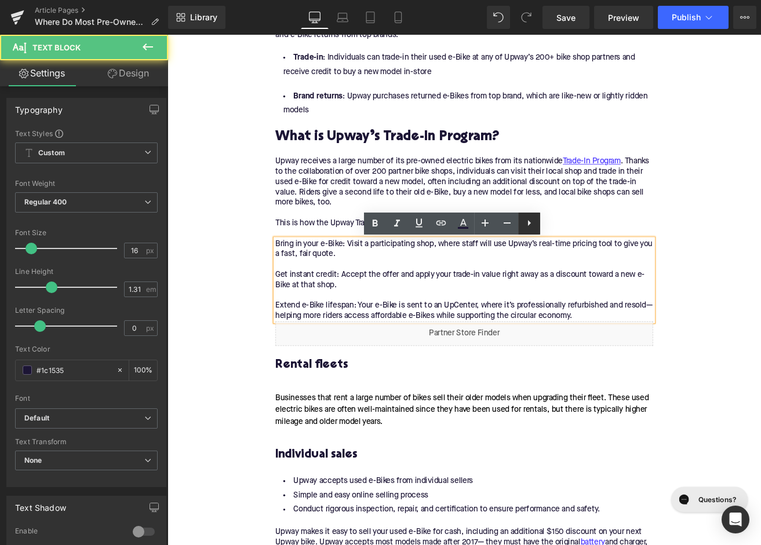
click at [525, 221] on icon at bounding box center [529, 223] width 14 height 14
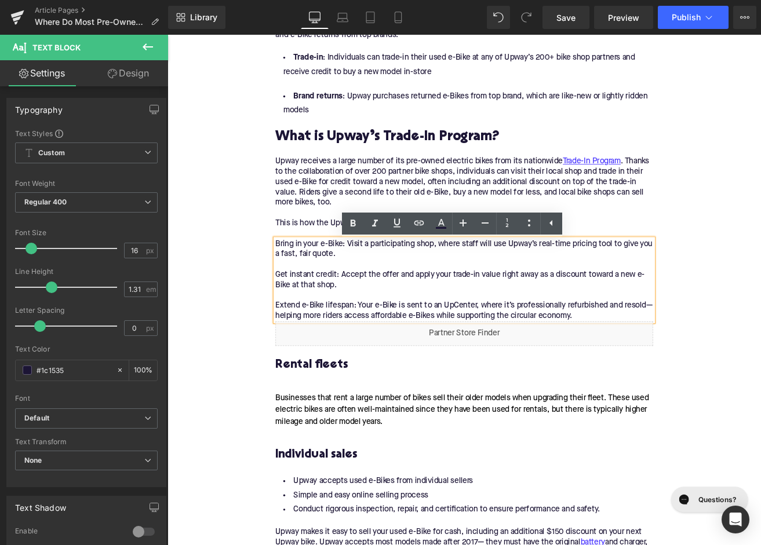
click at [525, 221] on icon at bounding box center [529, 223] width 14 height 14
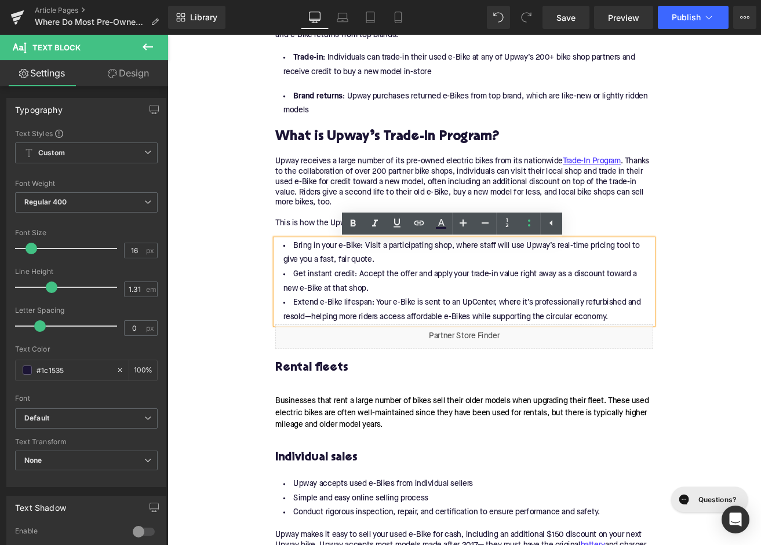
click at [403, 309] on li "Bring in your e-Bike: Visit a participating shop, where staff will use Upway’s …" at bounding box center [518, 293] width 446 height 34
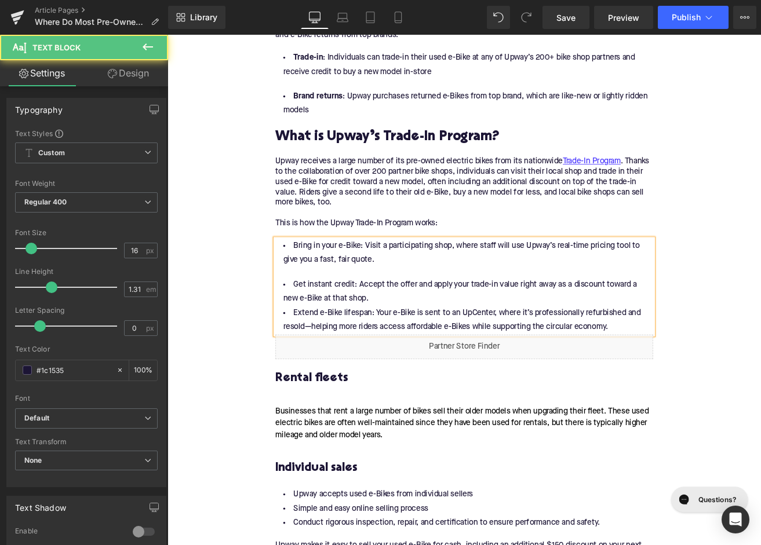
click at [440, 350] on li "Get instant credit: Accept the offer and apply your trade-in value right away a…" at bounding box center [518, 339] width 446 height 34
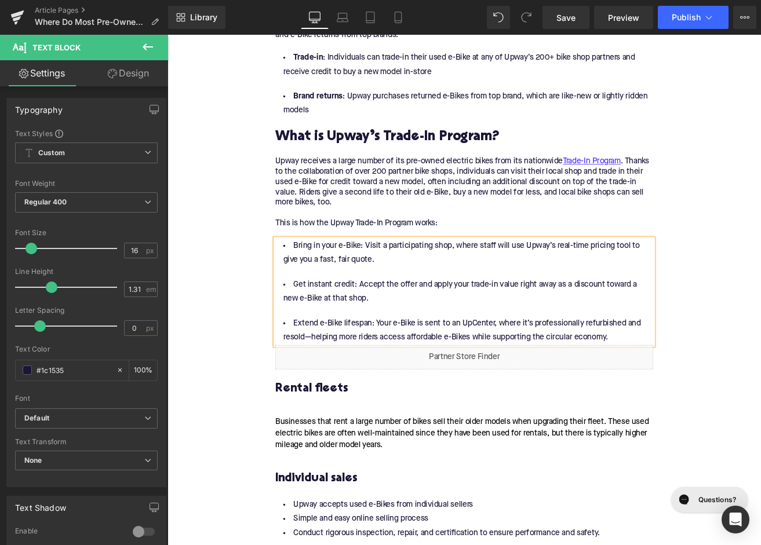
click at [692, 397] on li "Extend e-Bike lifespan: Your e-Bike is sent to an UpCenter, where it’s professi…" at bounding box center [518, 385] width 446 height 34
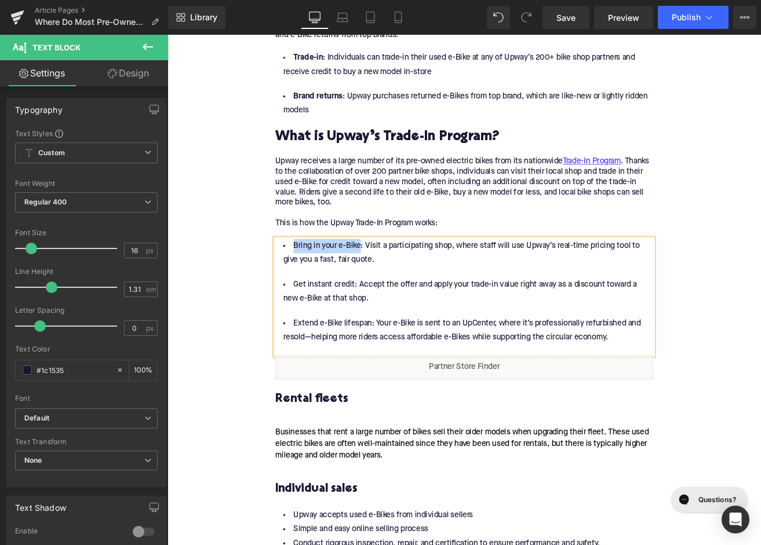
drag, startPoint x: 393, startPoint y: 287, endPoint x: 313, endPoint y: 288, distance: 79.4
click at [313, 288] on li "Bring in your e-Bike: Visit a participating shop, where staff will use Upway’s …" at bounding box center [518, 293] width 446 height 34
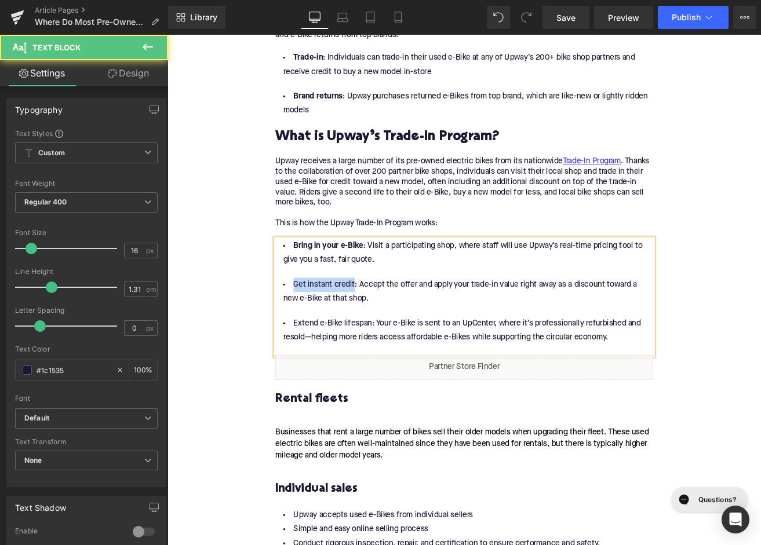
drag, startPoint x: 385, startPoint y: 332, endPoint x: 313, endPoint y: 332, distance: 71.9
click at [313, 332] on li "Get instant credit: Accept the offer and apply your trade-in value right away a…" at bounding box center [518, 339] width 446 height 34
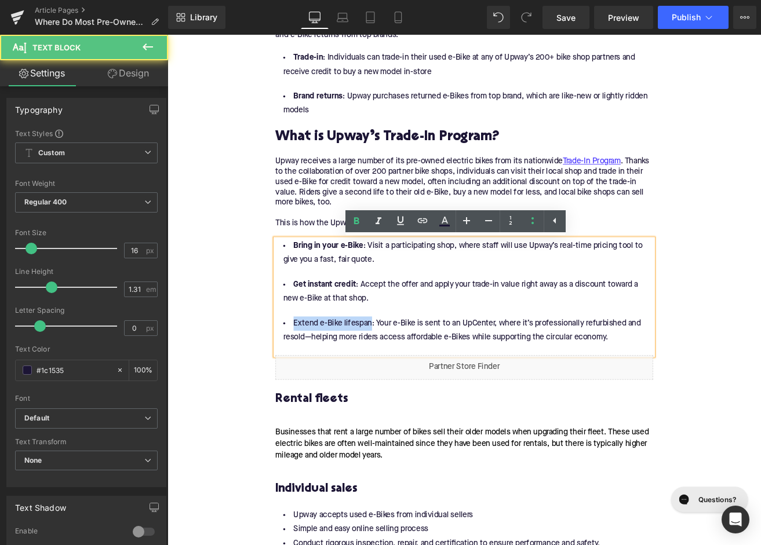
drag, startPoint x: 406, startPoint y: 382, endPoint x: 313, endPoint y: 375, distance: 93.0
click at [313, 375] on li "Extend e-Bike lifespan: Your e-Bike is sent to an UpCenter, where it’s professi…" at bounding box center [518, 385] width 446 height 34
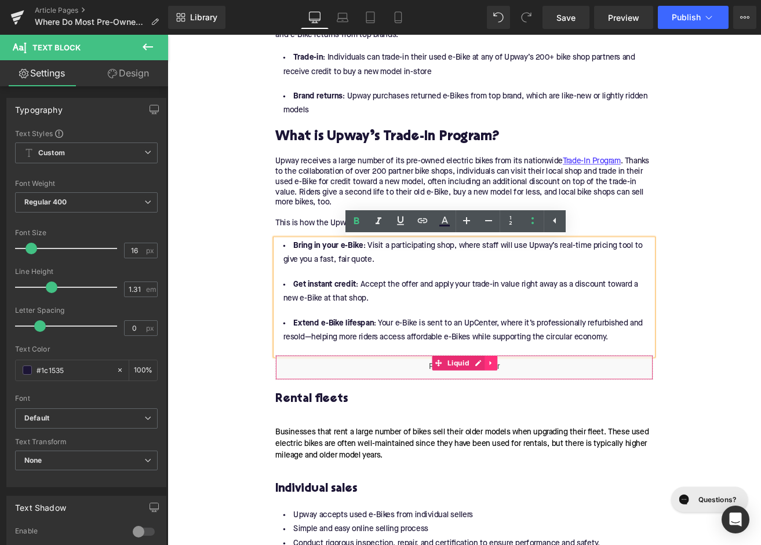
click at [546, 428] on icon at bounding box center [549, 423] width 8 height 9
click at [553, 427] on icon at bounding box center [557, 423] width 8 height 8
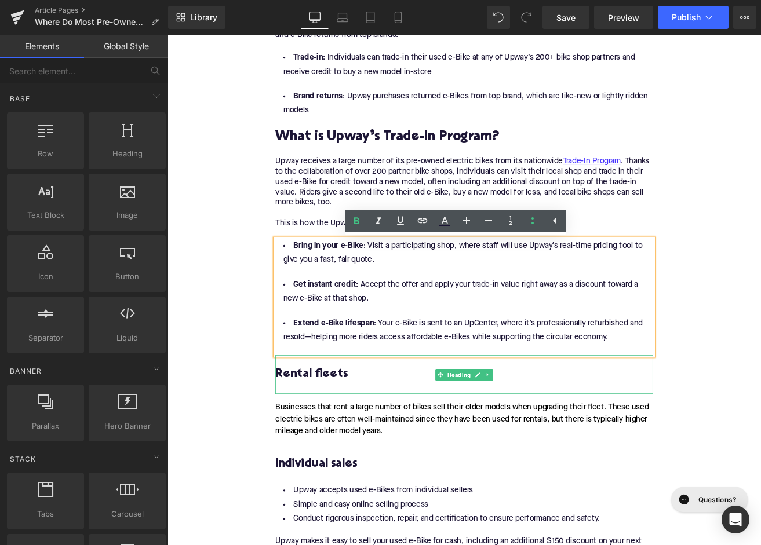
click at [344, 439] on h3 "Rental fleets" at bounding box center [518, 437] width 446 height 18
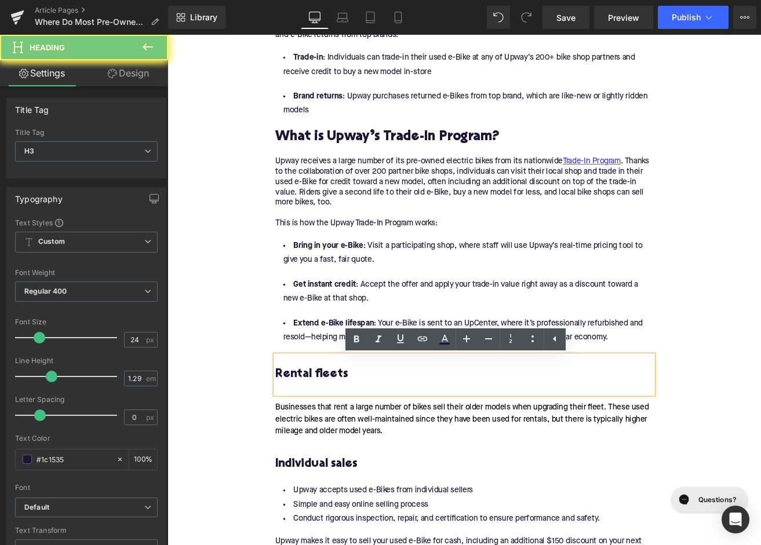
click at [344, 439] on h3 "Rental fleets" at bounding box center [518, 437] width 446 height 18
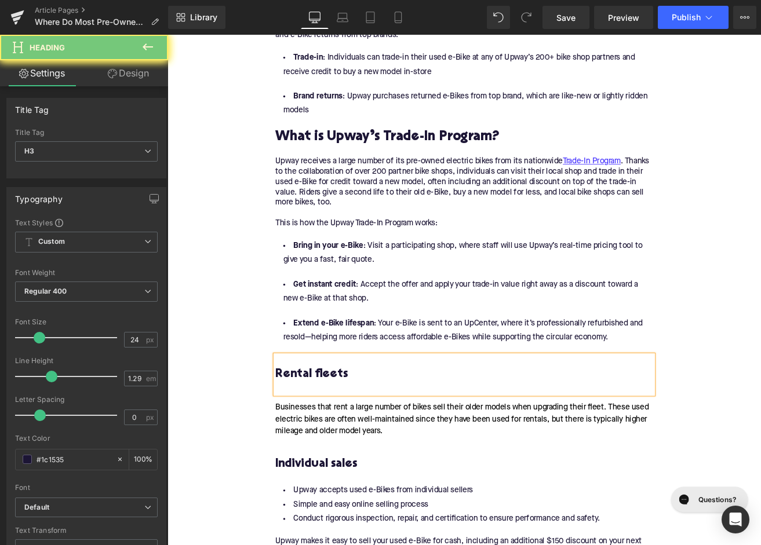
paste div
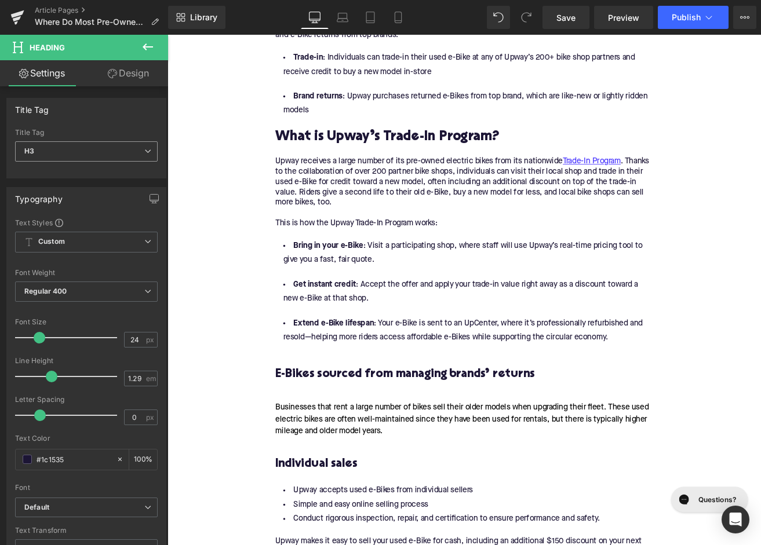
click at [115, 143] on span "H3" at bounding box center [86, 151] width 143 height 20
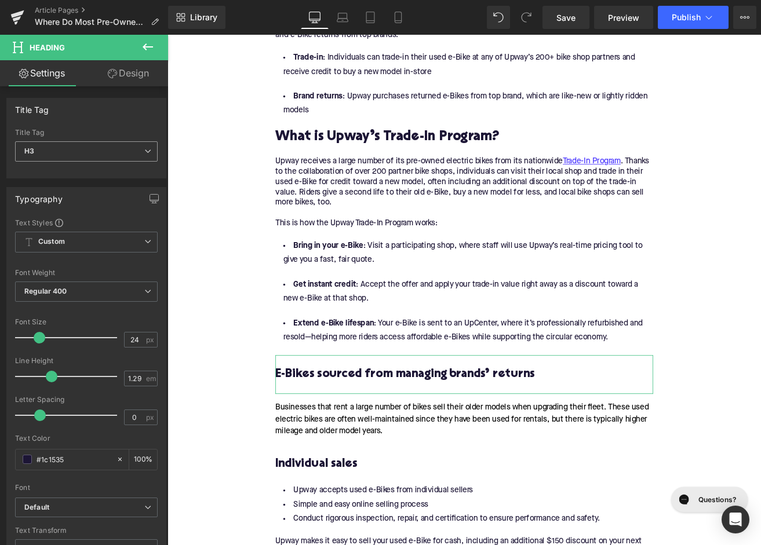
click at [89, 156] on span "H3" at bounding box center [86, 151] width 143 height 20
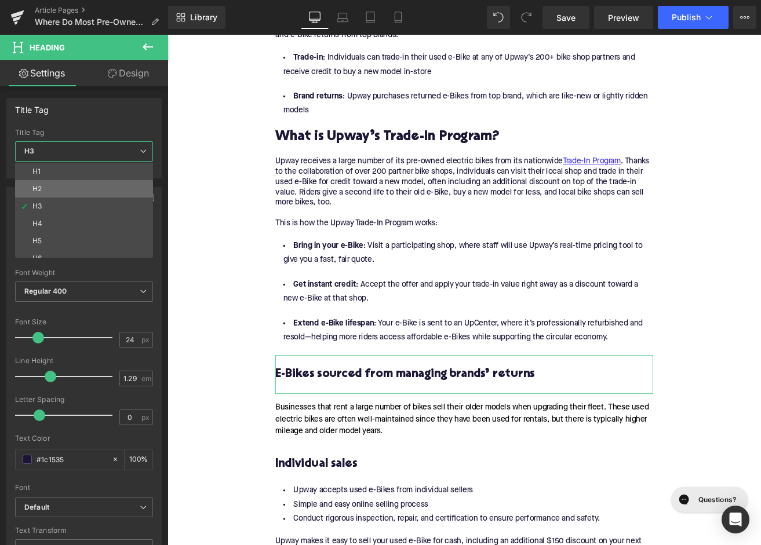
click at [91, 193] on li "H2" at bounding box center [86, 188] width 143 height 17
type input "28"
type input "1.11"
type input "100"
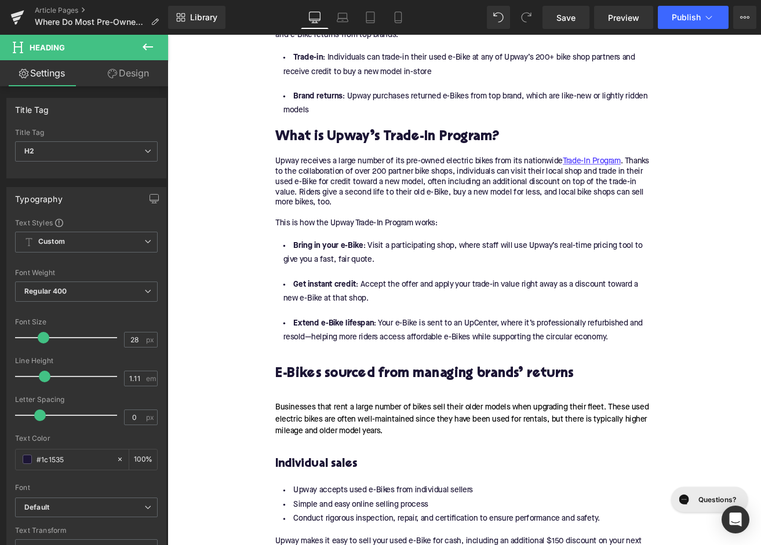
click at [345, 483] on div "Businesses that rent a large number of bikes sell their older models when upgra…" at bounding box center [518, 490] width 446 height 60
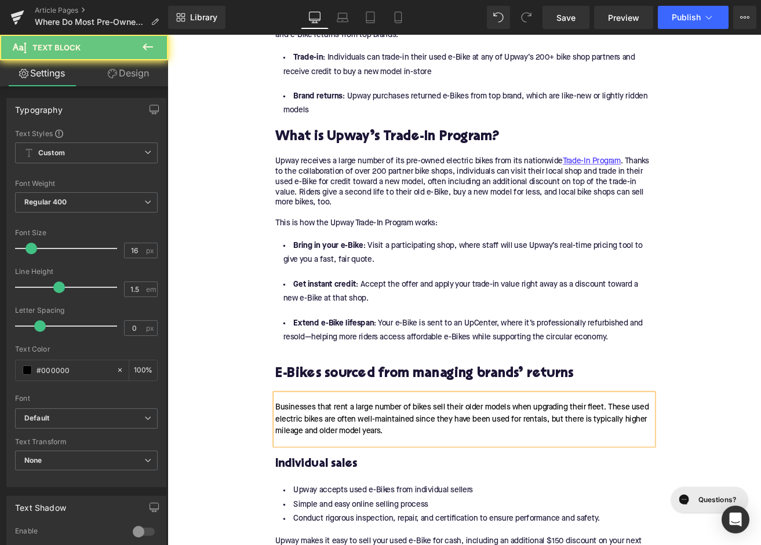
paste div
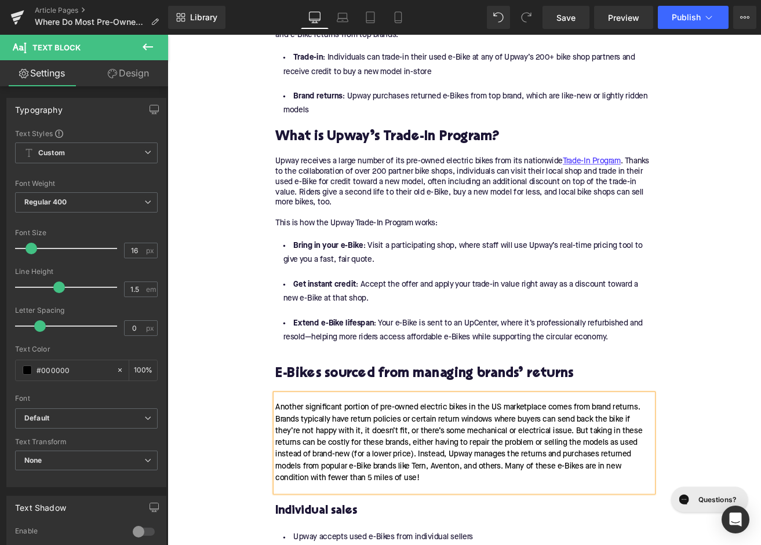
click at [504, 545] on div "Another significant portion of pre-owned electric bikes in the US marketplace c…" at bounding box center [518, 518] width 446 height 116
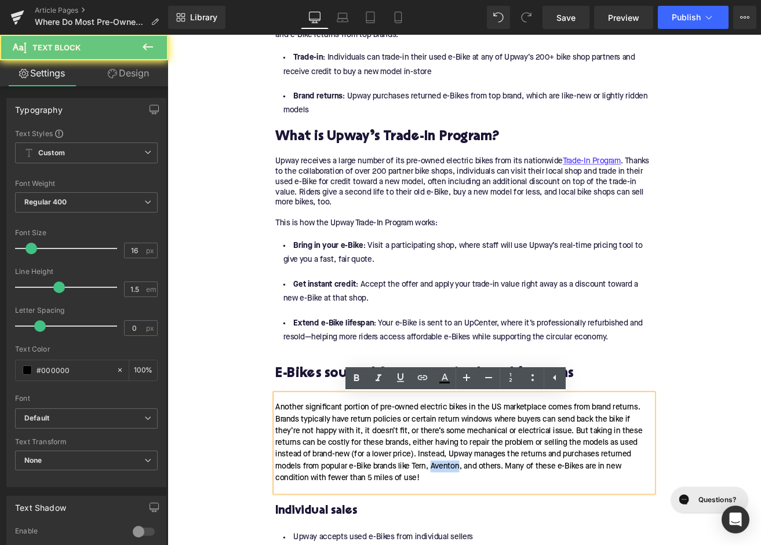
click at [504, 545] on div "Another significant portion of pre-owned electric bikes in the US marketplace c…" at bounding box center [518, 518] width 446 height 116
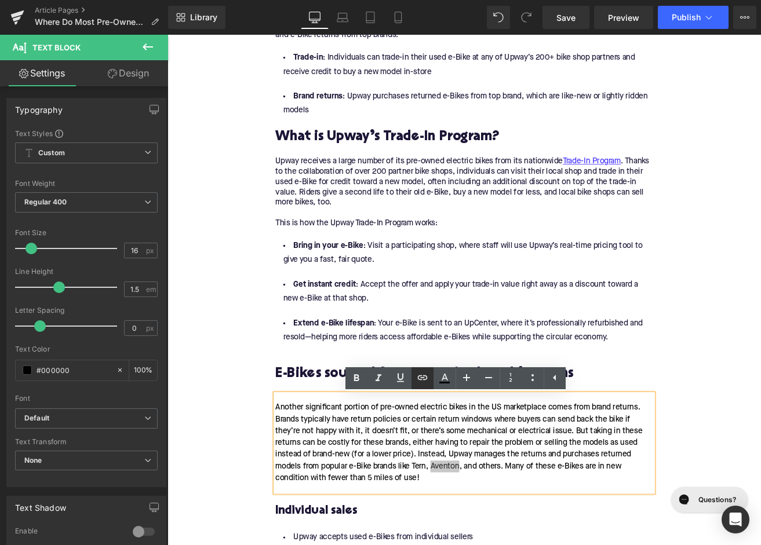
click at [421, 378] on icon at bounding box center [422, 378] width 14 height 14
click at [431, 498] on input "text" at bounding box center [462, 489] width 178 height 29
paste input "https://upway.co/collections/aventon-electric-bike"
click at [466, 545] on div "Another significant portion of pre-owned electric bikes in the US marketplace c…" at bounding box center [518, 518] width 446 height 116
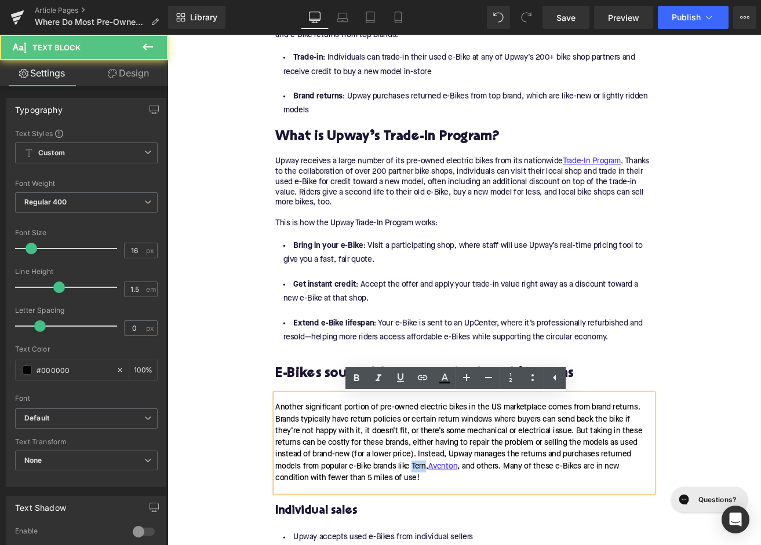
click at [466, 545] on div "Another significant portion of pre-owned electric bikes in the US marketplace c…" at bounding box center [518, 518] width 446 height 116
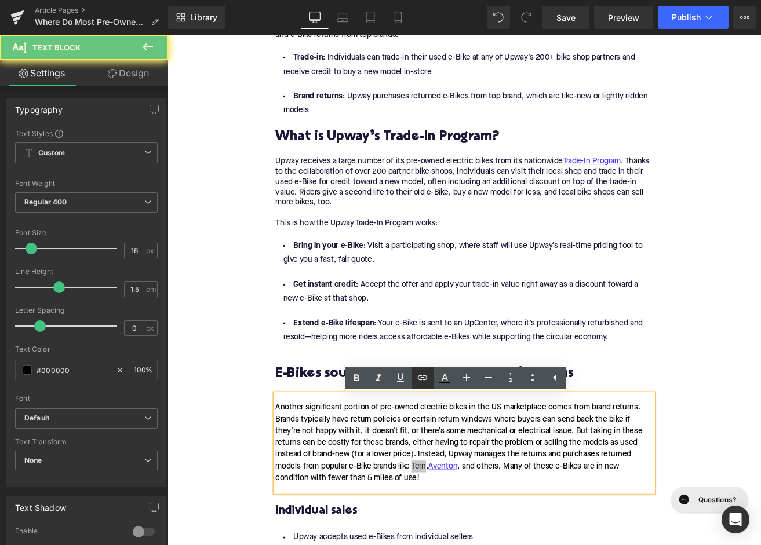
click at [424, 374] on icon at bounding box center [422, 378] width 14 height 14
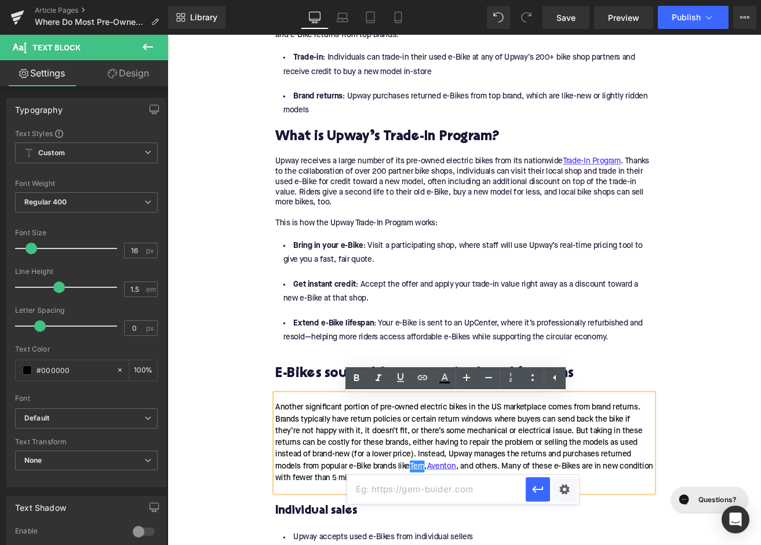
click at [415, 486] on input "text" at bounding box center [436, 489] width 178 height 29
paste input "https://upway.co/collections/tern-electric-bike"
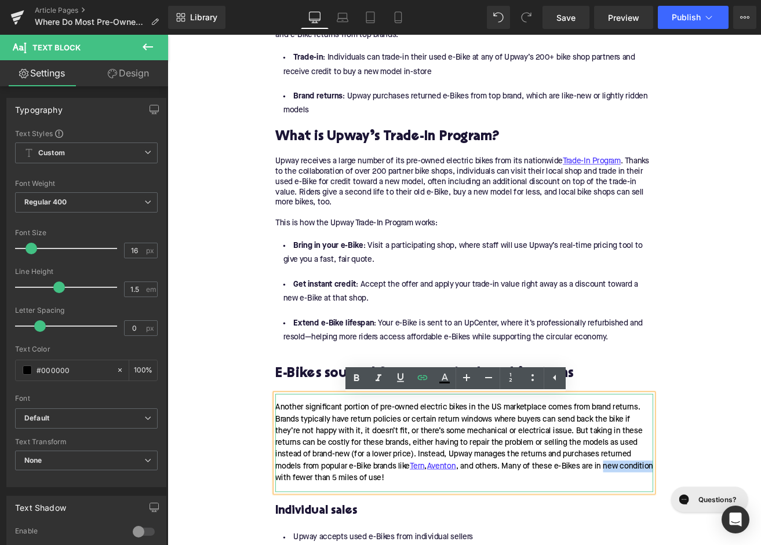
drag, startPoint x: 333, startPoint y: 564, endPoint x: 692, endPoint y: 546, distance: 359.1
click at [692, 545] on div "Another significant portion of pre-owned electric bikes in the US marketplace c…" at bounding box center [518, 518] width 446 height 116
click at [425, 377] on icon at bounding box center [422, 378] width 14 height 14
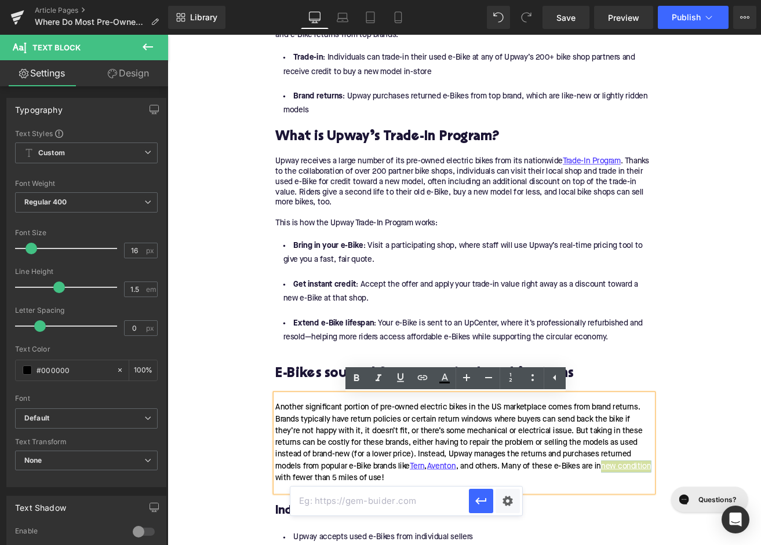
click at [418, 500] on input "text" at bounding box center [379, 501] width 178 height 29
paste input "https://upway.co/collections/under-5-miles-electric-bike"
type input "https://upway.co/collections/under-5-miles-electric-bike"
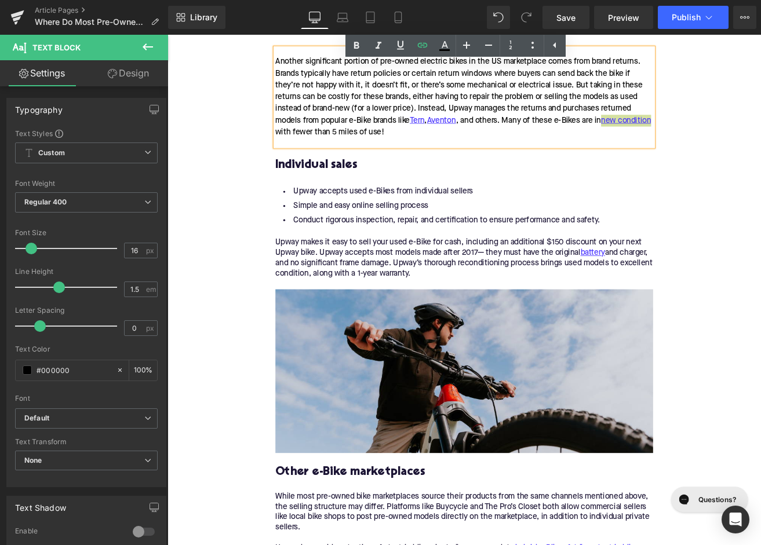
scroll to position [1705, 0]
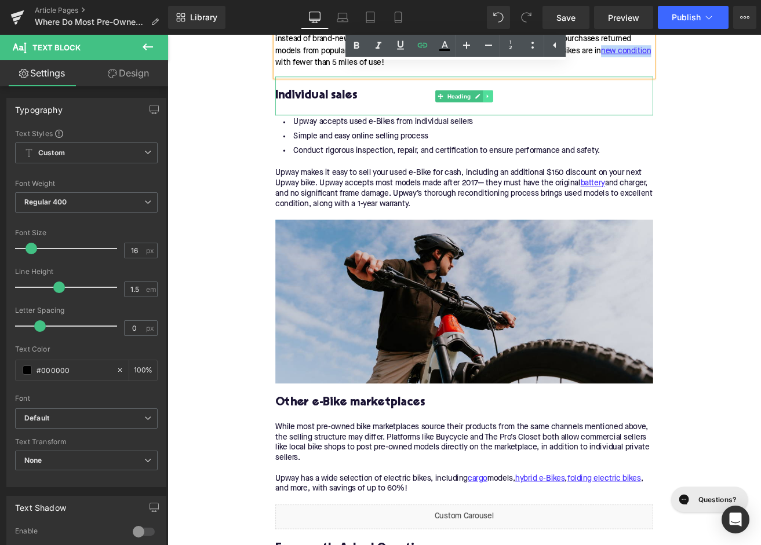
click at [546, 111] on icon at bounding box center [546, 107] width 6 height 7
click at [550, 111] on icon at bounding box center [552, 107] width 6 height 6
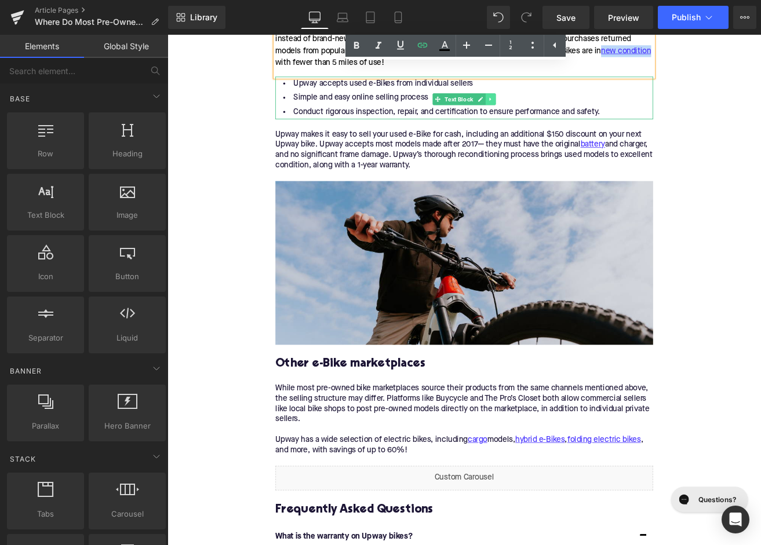
click at [550, 111] on link at bounding box center [550, 111] width 12 height 14
click at [552, 115] on link at bounding box center [555, 111] width 12 height 14
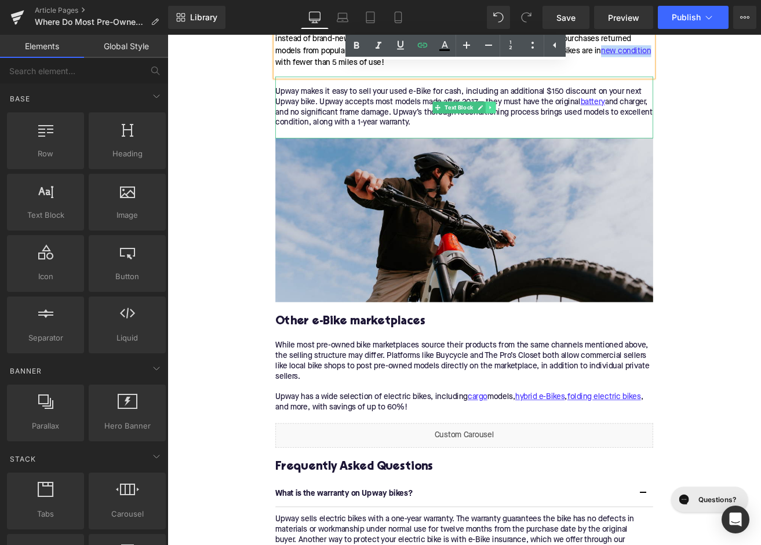
click at [552, 122] on link at bounding box center [550, 121] width 12 height 14
click at [555, 124] on icon at bounding box center [555, 121] width 6 height 7
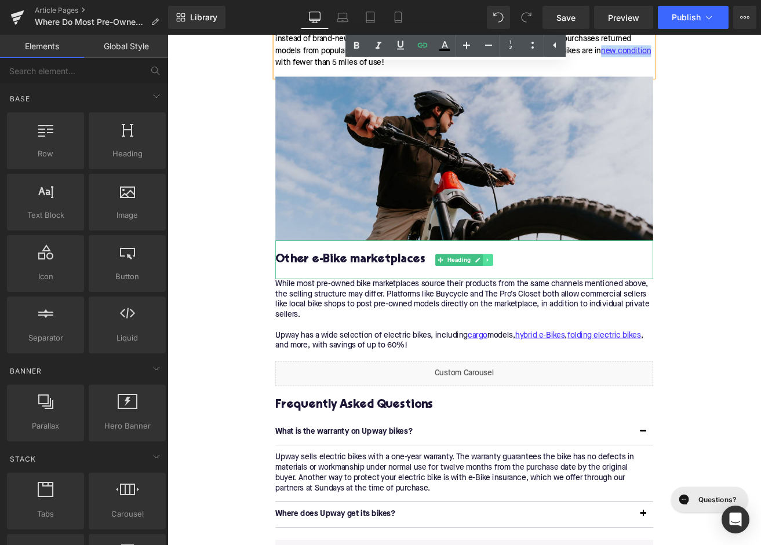
click at [548, 305] on icon at bounding box center [546, 301] width 6 height 7
click at [552, 305] on icon at bounding box center [552, 301] width 6 height 7
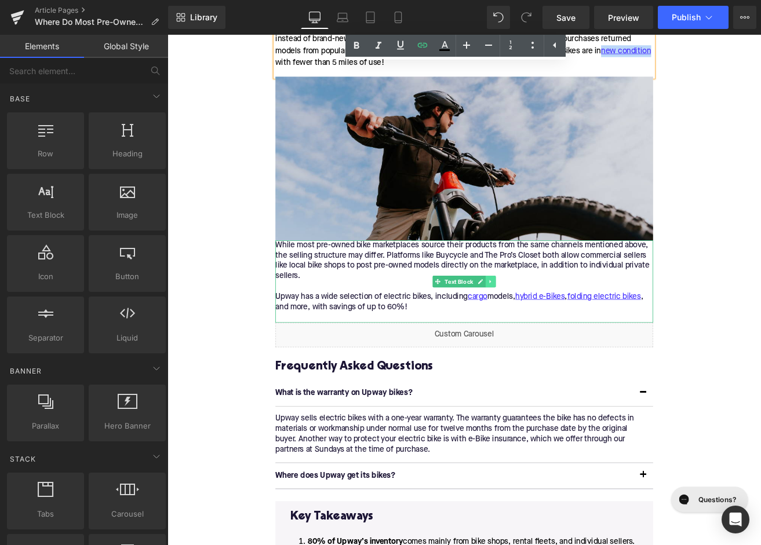
click at [547, 330] on icon at bounding box center [549, 326] width 6 height 7
click at [552, 332] on link at bounding box center [555, 327] width 12 height 14
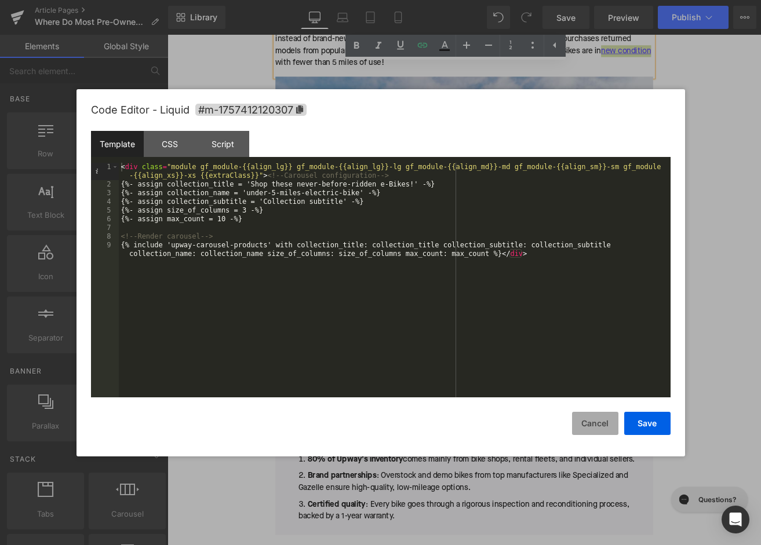
click at [592, 422] on button "Cancel" at bounding box center [595, 423] width 46 height 23
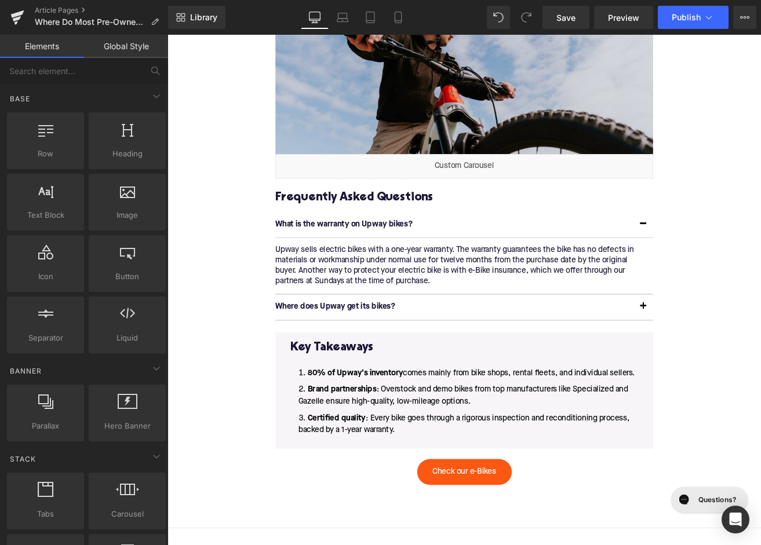
scroll to position [1821, 0]
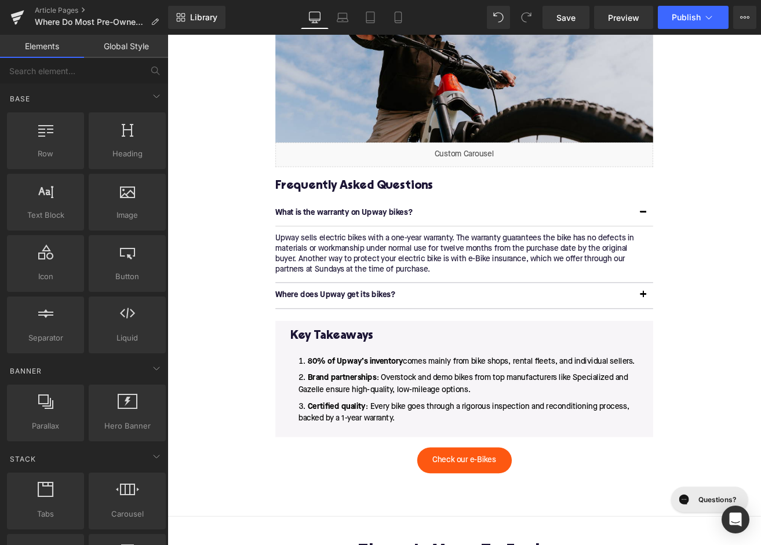
click at [468, 488] on li "Certified quality : Every bike goes through a rigorous inspection and reconditi…" at bounding box center [518, 482] width 410 height 28
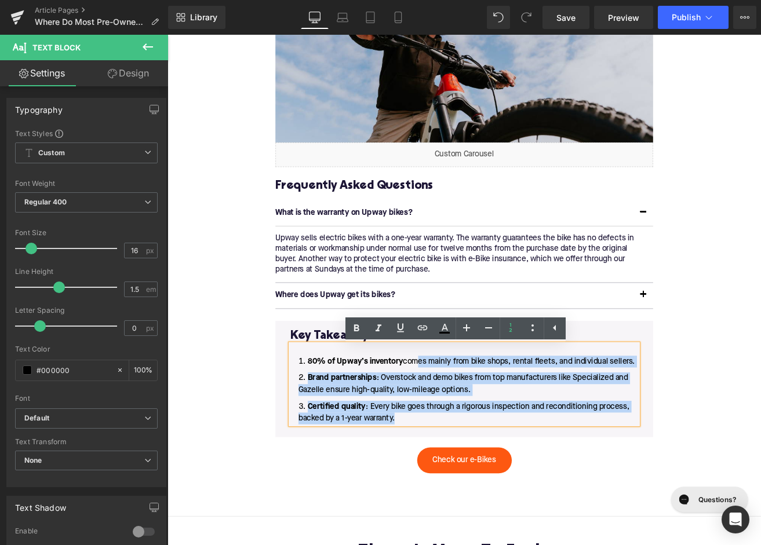
drag, startPoint x: 443, startPoint y: 488, endPoint x: 460, endPoint y: 422, distance: 67.6
click at [460, 422] on ol "80% of Upway’s inventory comes mainly from bike shops, rental fleets, and indiv…" at bounding box center [518, 454] width 410 height 81
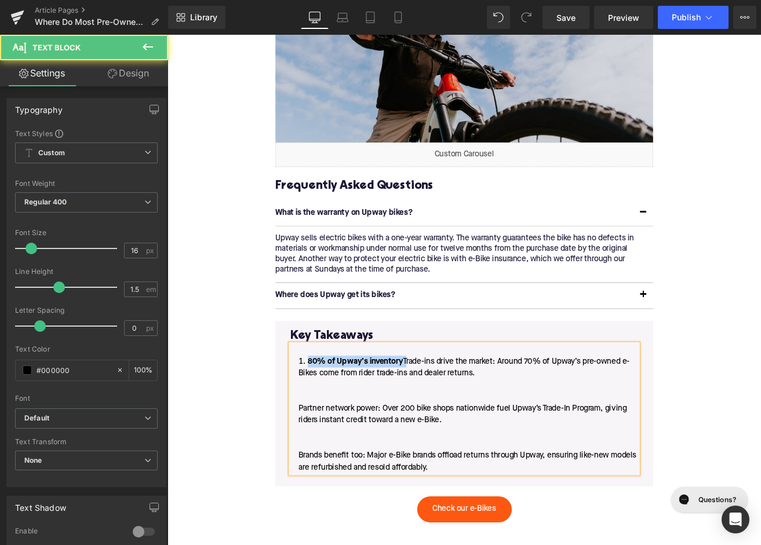
drag, startPoint x: 449, startPoint y: 423, endPoint x: 326, endPoint y: 426, distance: 122.9
click at [326, 426] on li "80% of Upway’s inventory Trade-ins drive the market: Around 70% of Upway’s pre-…" at bounding box center [518, 483] width 410 height 139
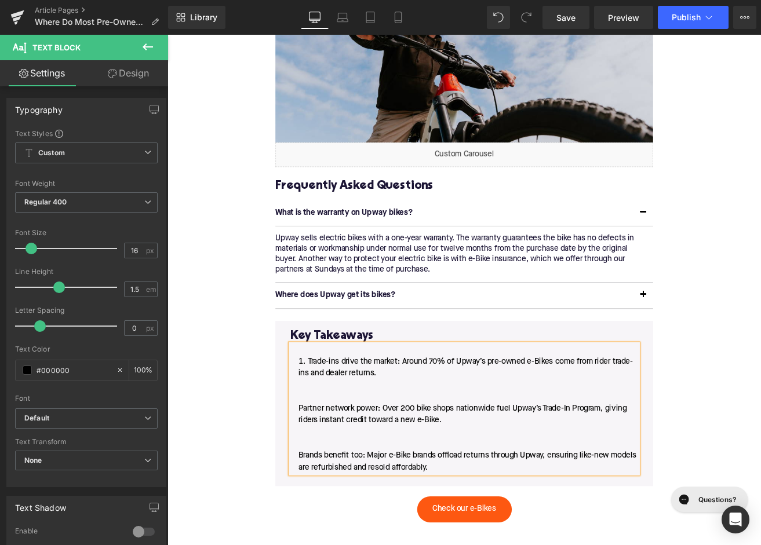
click at [319, 481] on li "Trade-ins drive the market: Around 70% of Upway’s pre-owned e-Bikes come from r…" at bounding box center [518, 483] width 410 height 139
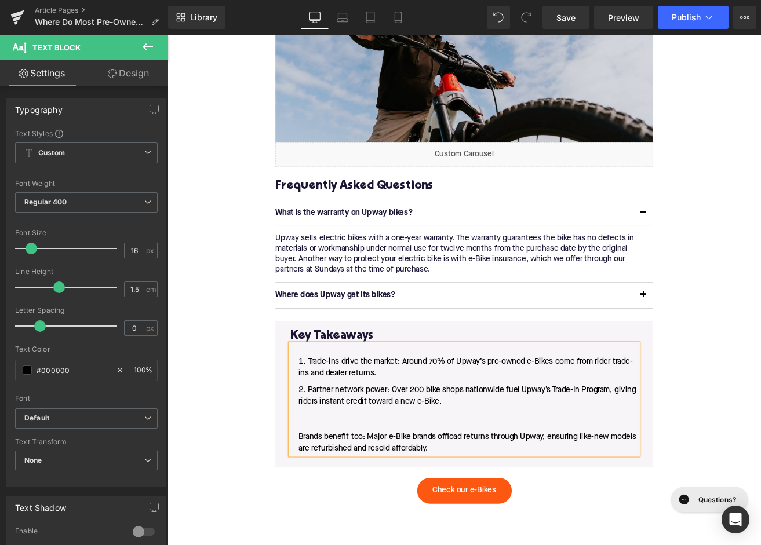
click at [318, 513] on li "Partner network power: Over 200 bike shops nationwide fuel Upway’s Trade-In Pro…" at bounding box center [518, 489] width 410 height 83
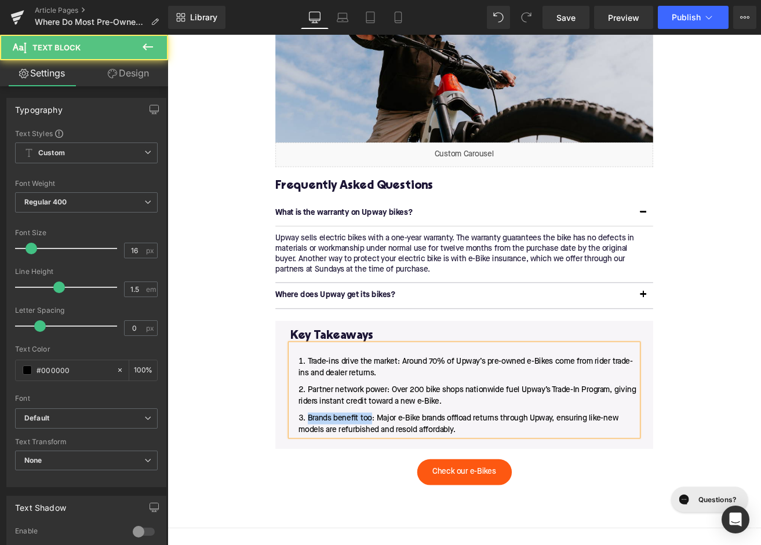
drag, startPoint x: 410, startPoint y: 494, endPoint x: 334, endPoint y: 494, distance: 75.3
click at [334, 494] on span "Brands benefit too: Major e-Bike brands offload returns through Upway, ensuring…" at bounding box center [511, 495] width 378 height 23
drag, startPoint x: 430, startPoint y: 460, endPoint x: 327, endPoint y: 461, distance: 103.1
click at [327, 461] on li "Partner network power: Over 200 bike shops nationwide fuel Upway’s Trade-In Pro…" at bounding box center [518, 462] width 410 height 28
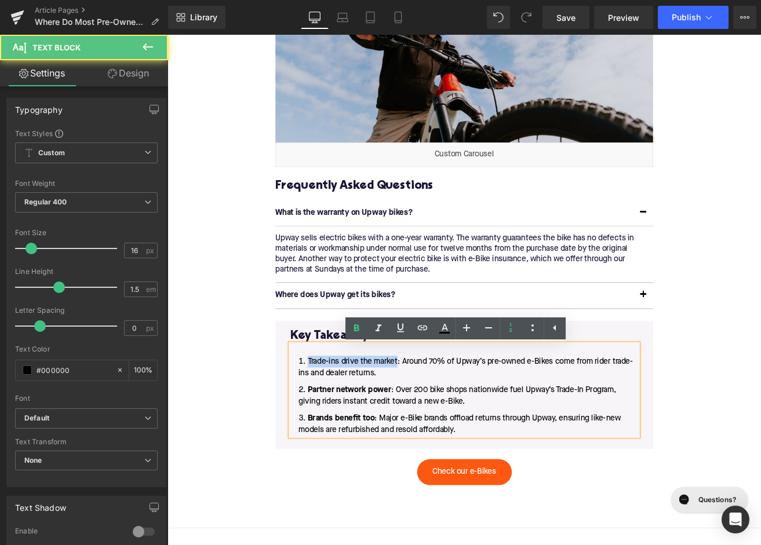
drag, startPoint x: 442, startPoint y: 424, endPoint x: 327, endPoint y: 426, distance: 115.3
click at [327, 426] on li "Trade-ins drive the market: Around 70% of Upway’s pre-owned e-Bikes come from r…" at bounding box center [518, 428] width 410 height 28
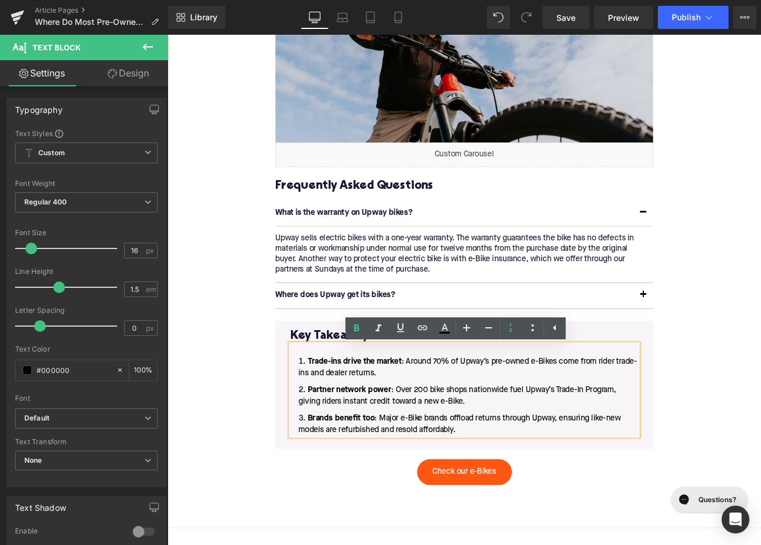
click at [469, 447] on ol "Trade-ins drive the market : Around 70% of Upway’s pre-owned e-Bikes come from …" at bounding box center [518, 461] width 410 height 95
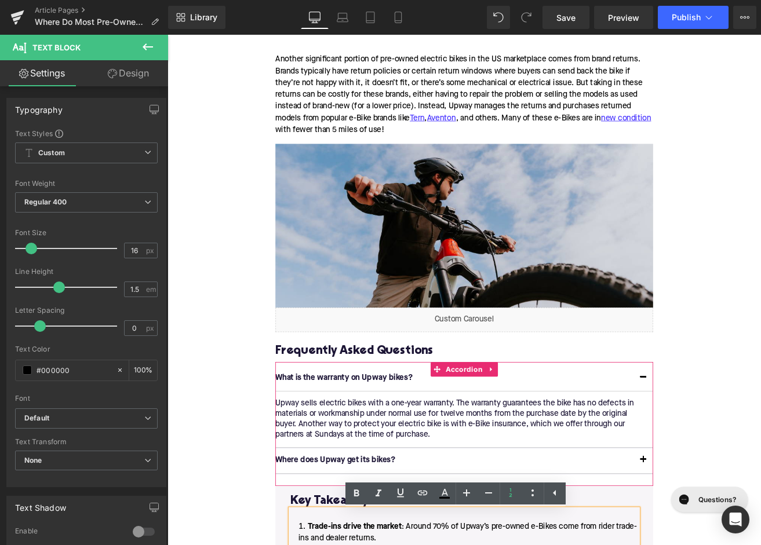
scroll to position [1471, 0]
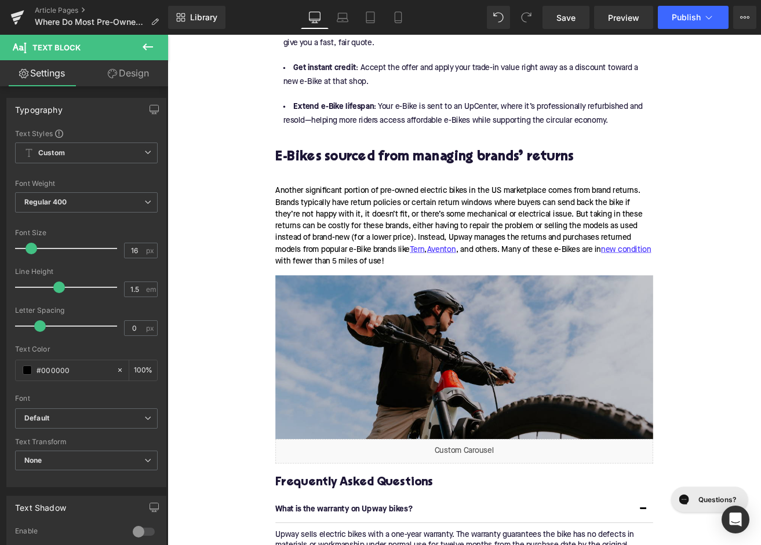
click at [466, 406] on img at bounding box center [518, 416] width 446 height 194
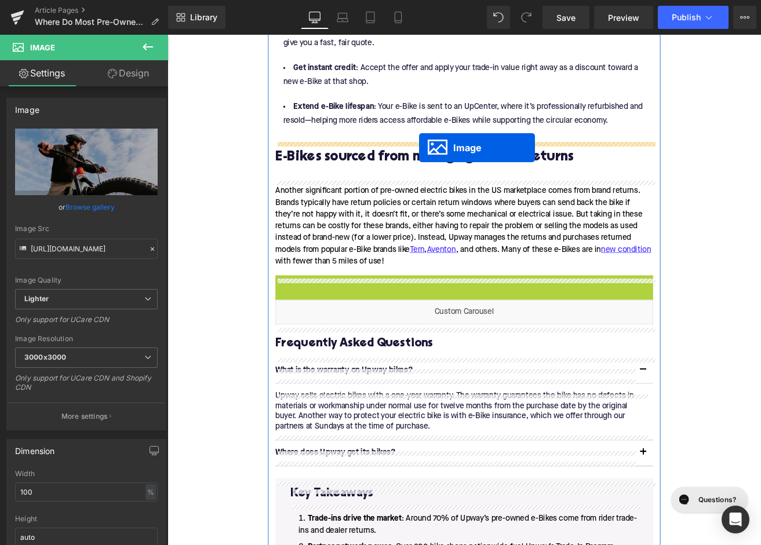
drag, startPoint x: 498, startPoint y: 419, endPoint x: 465, endPoint y: 168, distance: 253.2
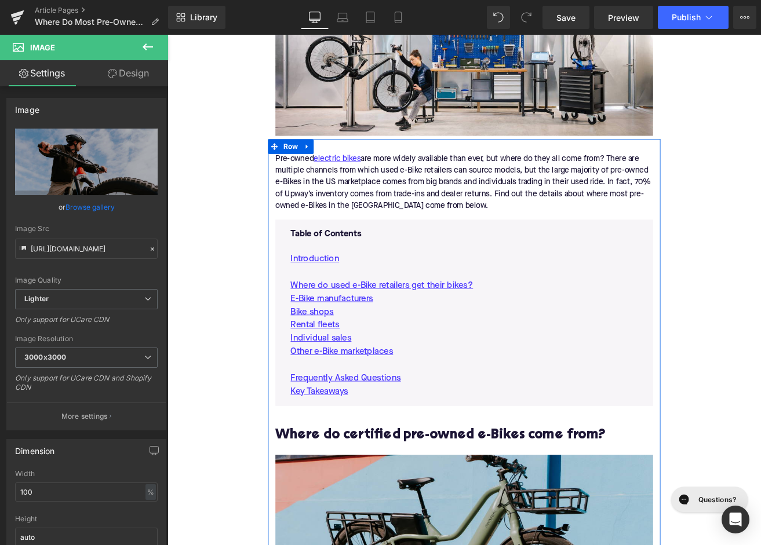
scroll to position [458, 0]
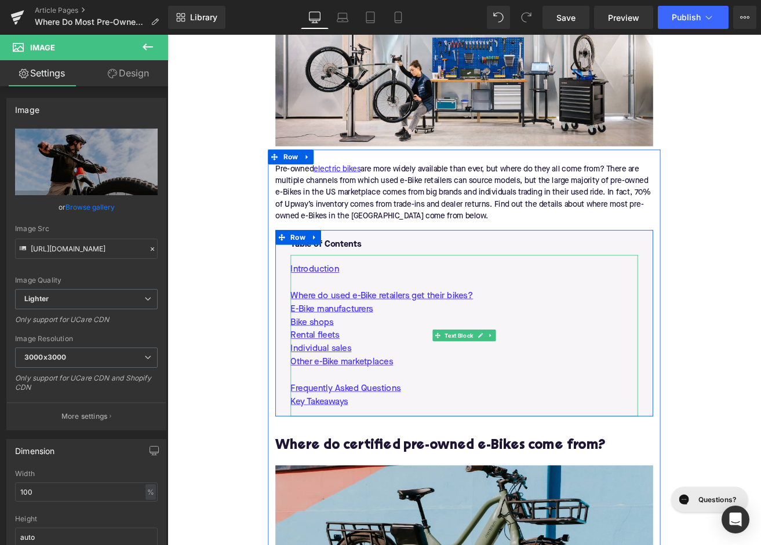
click at [461, 424] on p "Other e-Bike marketplaces" at bounding box center [518, 422] width 410 height 16
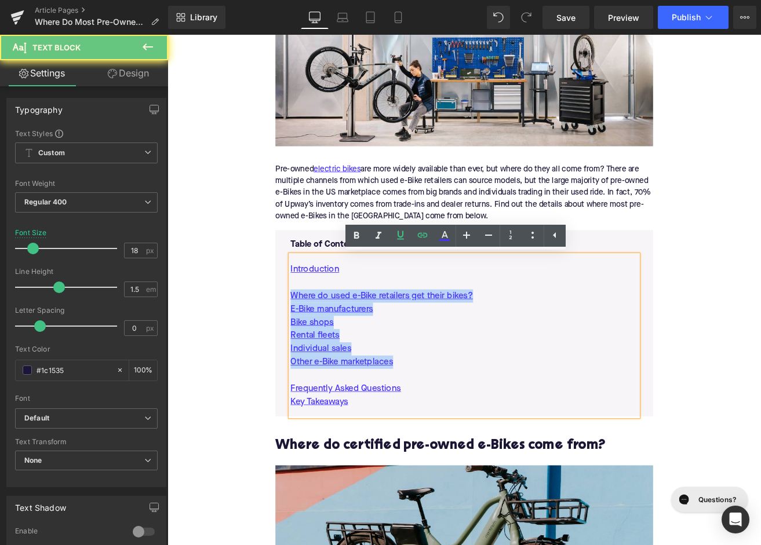
drag, startPoint x: 458, startPoint y: 422, endPoint x: 284, endPoint y: 334, distance: 195.1
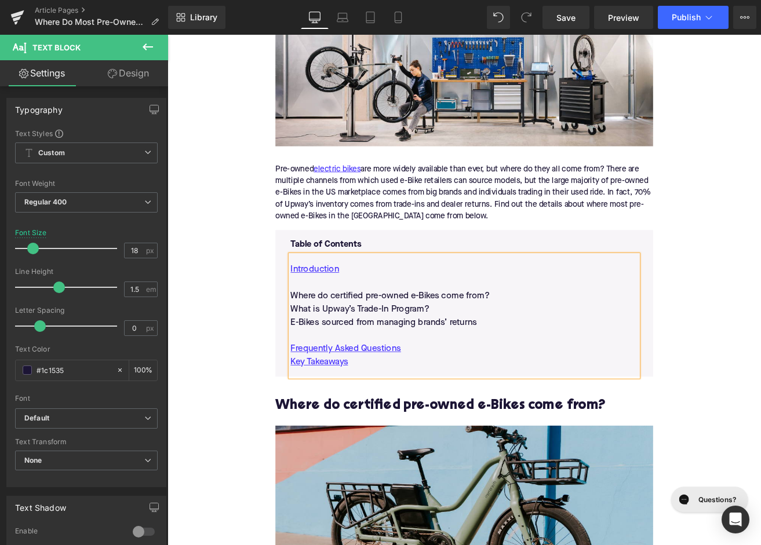
click at [427, 476] on h2 "Where do certified pre-owned e-Bikes come from?" at bounding box center [518, 474] width 446 height 18
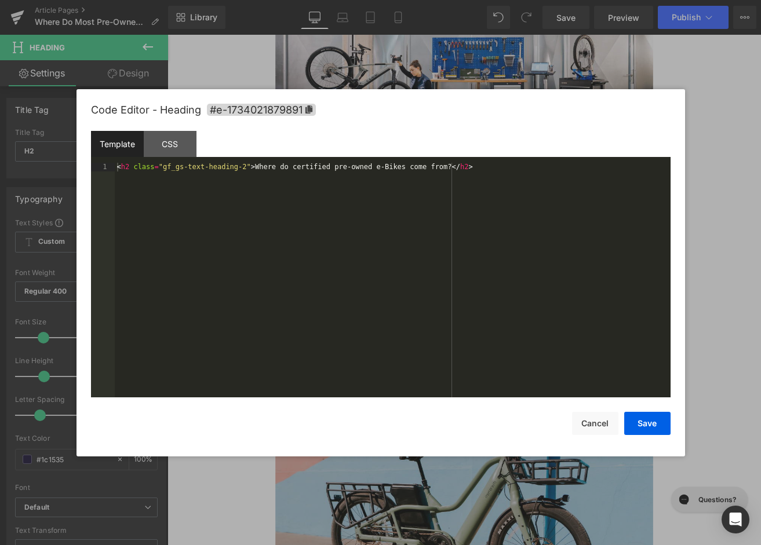
click at [371, 0] on div "Image You are previewing how the will restyle your page. You can not edit Eleme…" at bounding box center [380, 0] width 761 height 0
click at [275, 108] on span "#e-1734021879891" at bounding box center [261, 110] width 109 height 12
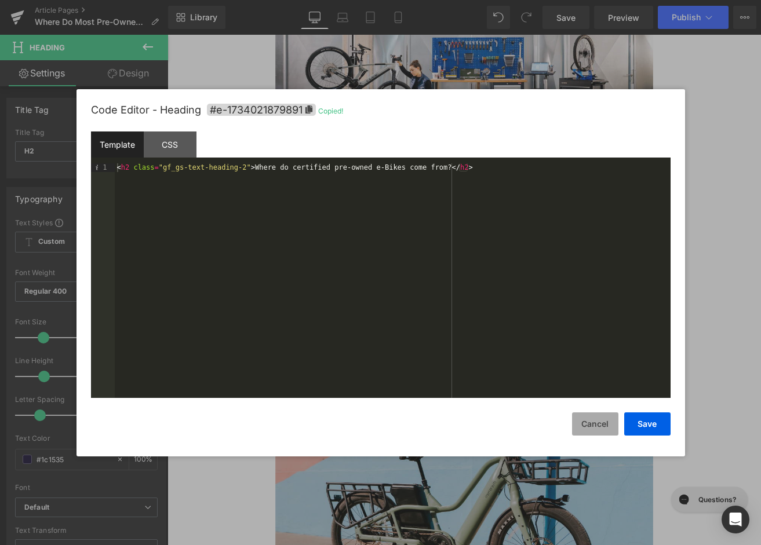
click at [590, 420] on button "Cancel" at bounding box center [595, 424] width 46 height 23
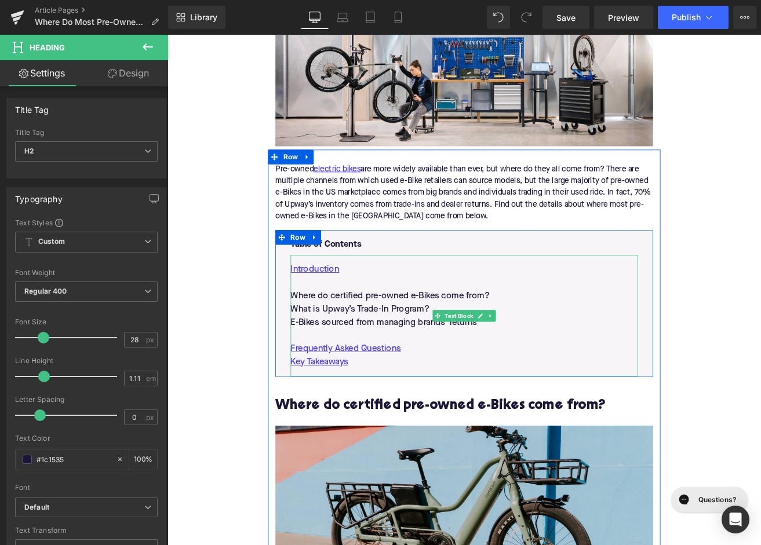
click at [381, 340] on p "Where do certified pre-owned e-Bikes come from?" at bounding box center [518, 344] width 410 height 16
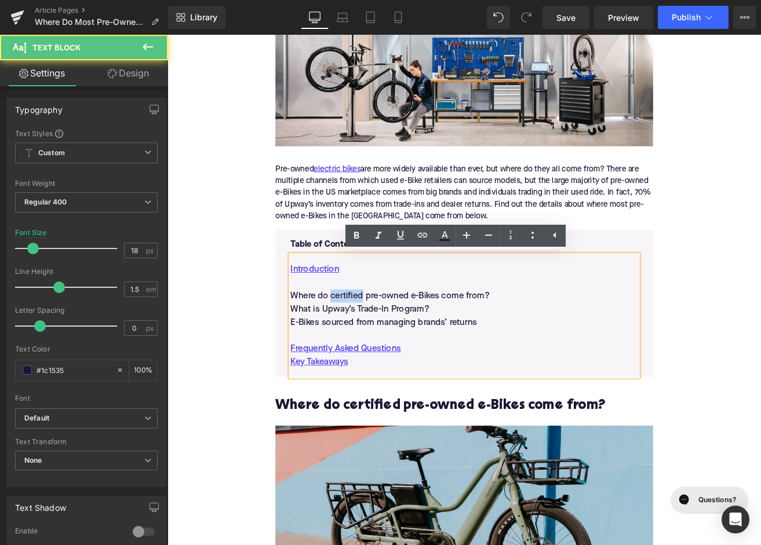
click at [381, 340] on p "Where do certified pre-owned e-Bikes come from?" at bounding box center [518, 344] width 410 height 16
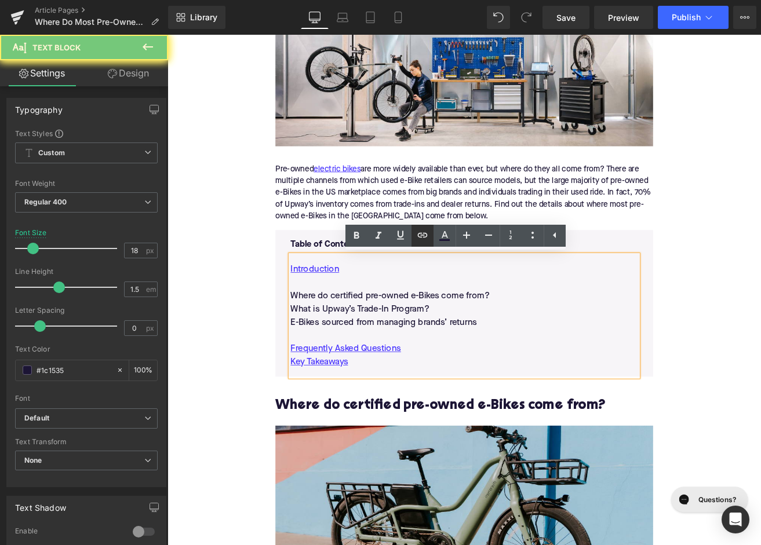
click at [418, 237] on icon at bounding box center [422, 235] width 14 height 14
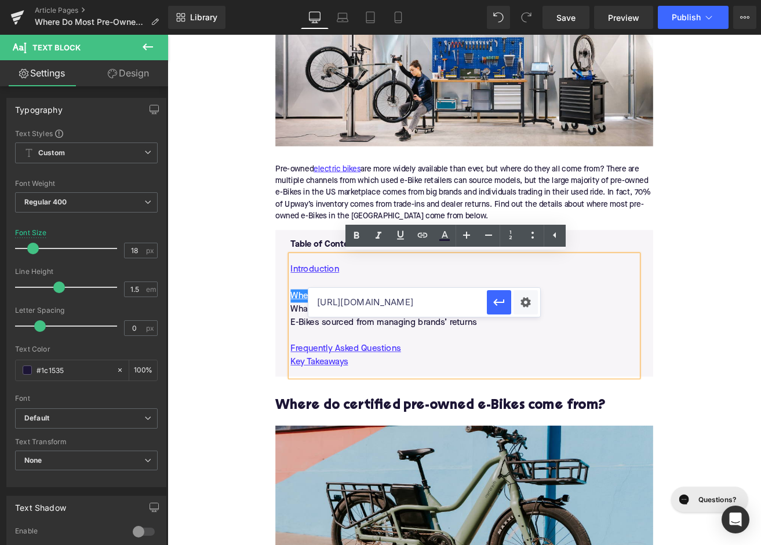
click at [396, 295] on input "https://upway.co/collections/under-5-miles-electric-bike" at bounding box center [397, 302] width 178 height 29
paste input "#e-1734021879891"
type input "#e-1734021879891"
click at [506, 302] on button "button" at bounding box center [499, 302] width 24 height 24
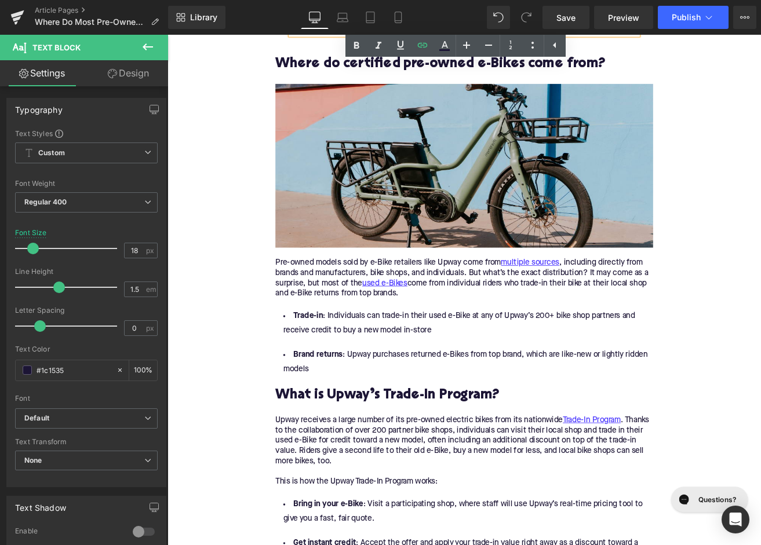
scroll to position [950, 0]
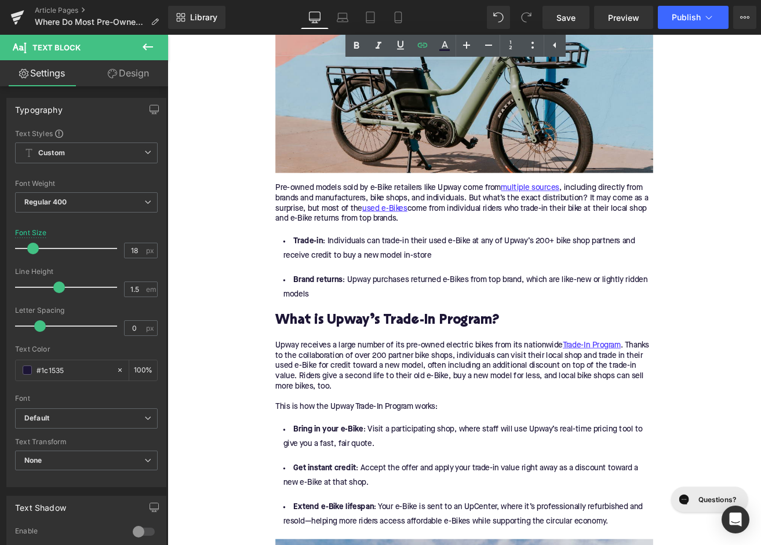
click at [384, 375] on h2 "What is Upway’s Trade-In Program?" at bounding box center [518, 373] width 446 height 18
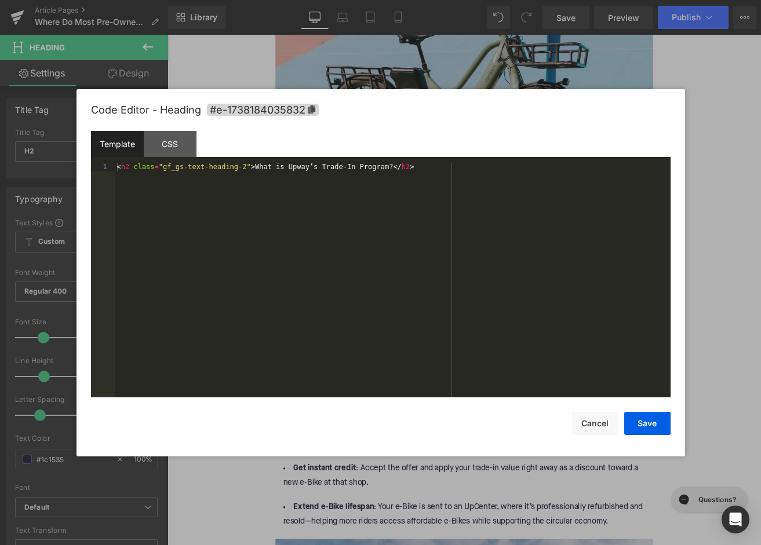
click at [341, 0] on div "Image You are previewing how the will restyle your page. You can not edit Eleme…" at bounding box center [380, 0] width 761 height 0
click at [308, 113] on span "#e-1738184035832" at bounding box center [263, 110] width 112 height 12
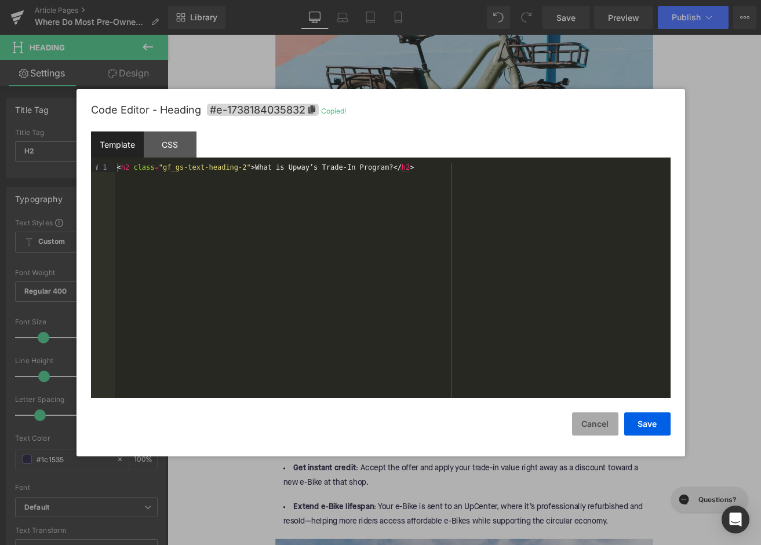
click at [590, 413] on button "Cancel" at bounding box center [595, 424] width 46 height 23
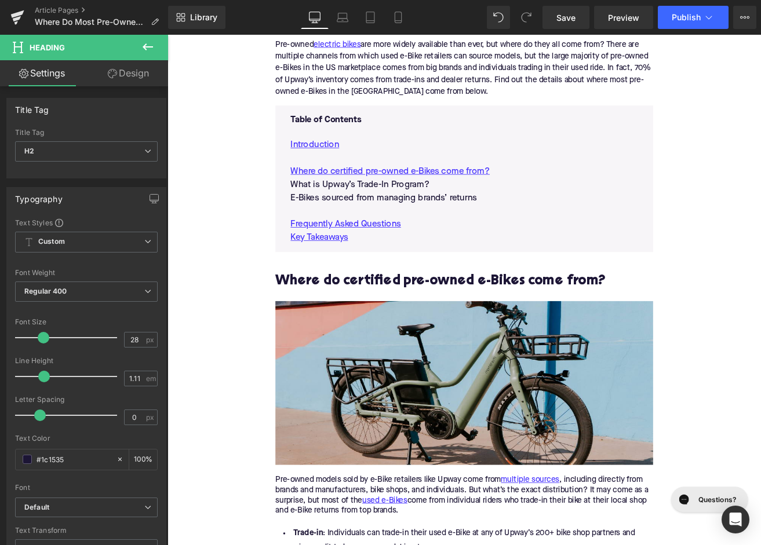
scroll to position [636, 0]
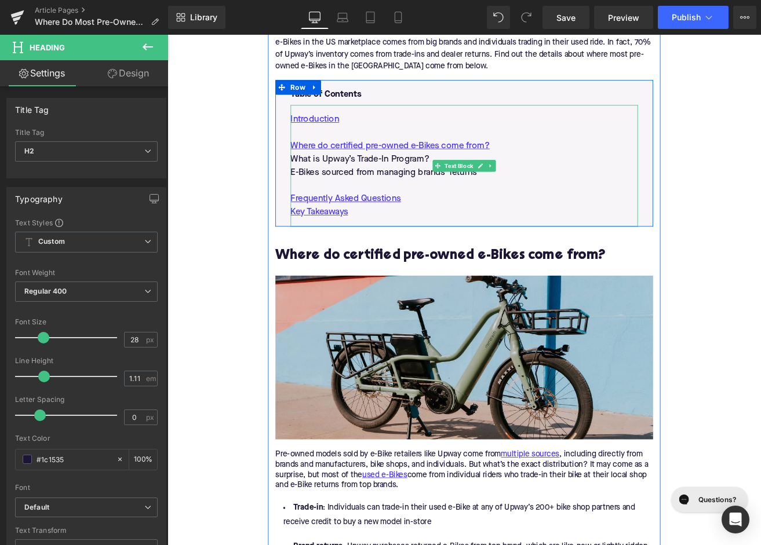
click at [402, 181] on p "What is Upway’s Trade-In Program?" at bounding box center [518, 182] width 410 height 16
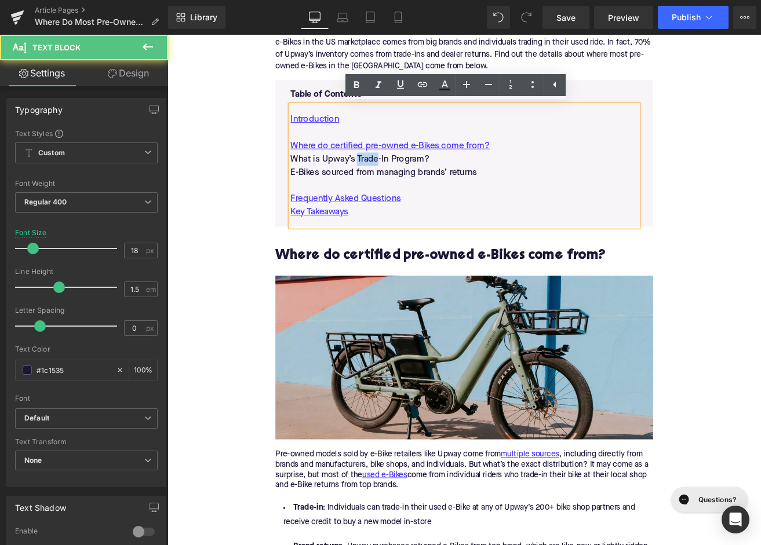
click at [402, 181] on p "What is Upway’s Trade-In Program?" at bounding box center [518, 182] width 410 height 16
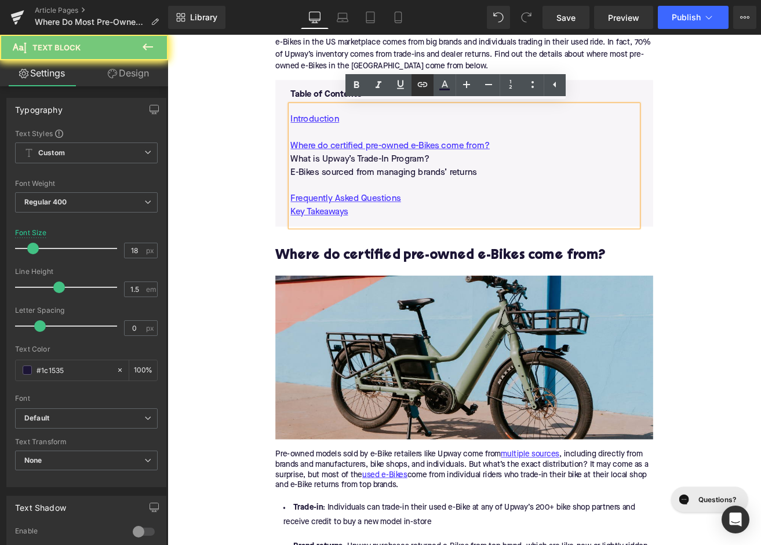
click at [422, 80] on icon at bounding box center [422, 85] width 14 height 14
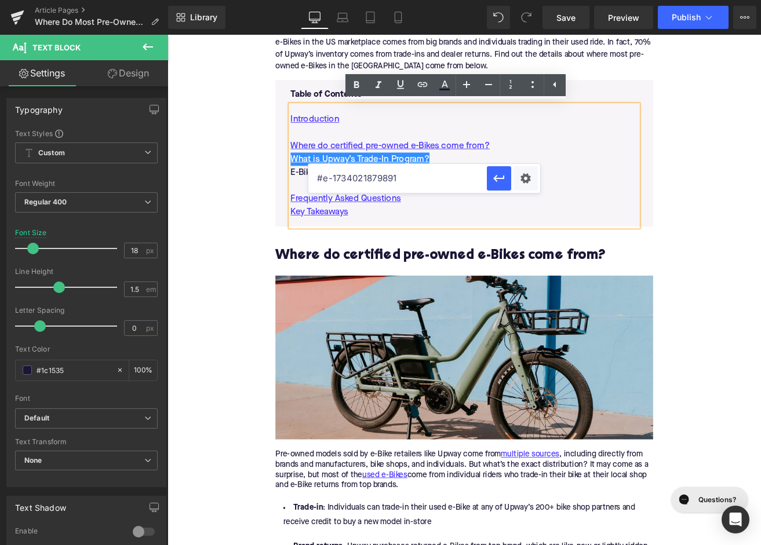
click at [385, 181] on input "#e-1734021879891" at bounding box center [397, 178] width 178 height 29
paste input "#e-1738184035832"
type input "#e-1738184035832"
click at [498, 174] on icon "button" at bounding box center [499, 179] width 14 height 14
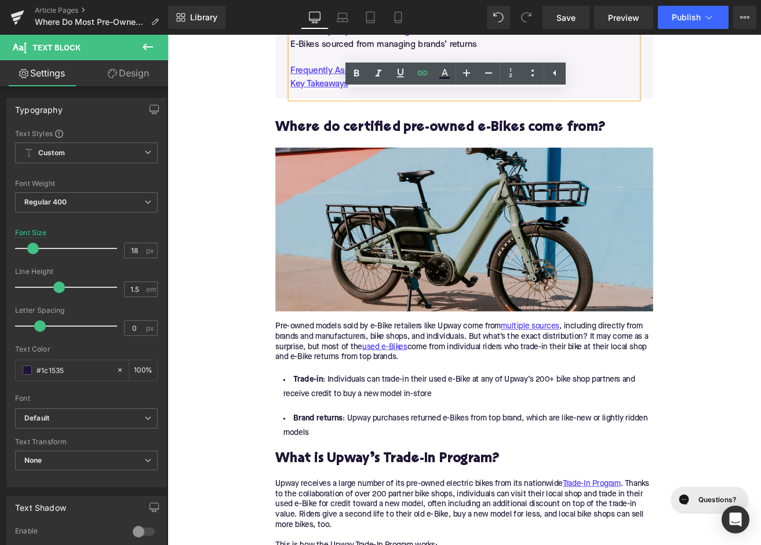
scroll to position [555, 0]
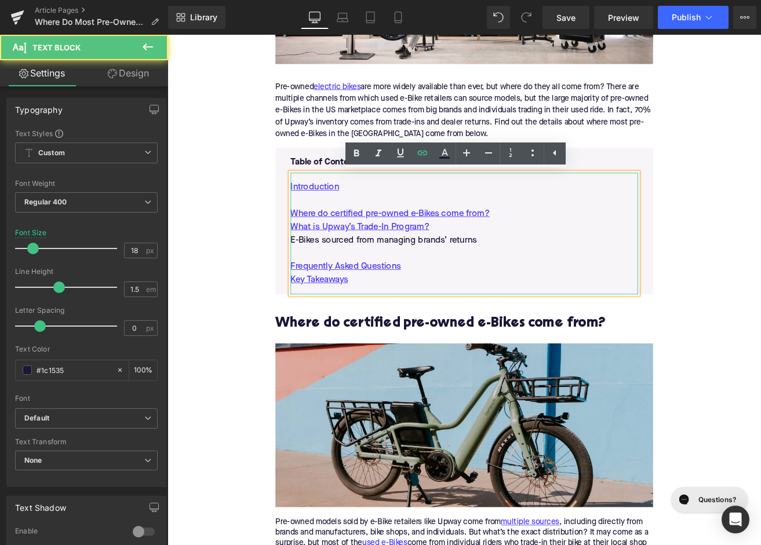
click at [502, 283] on p "E-Bikes sourced from managing brands’ returns" at bounding box center [518, 278] width 410 height 16
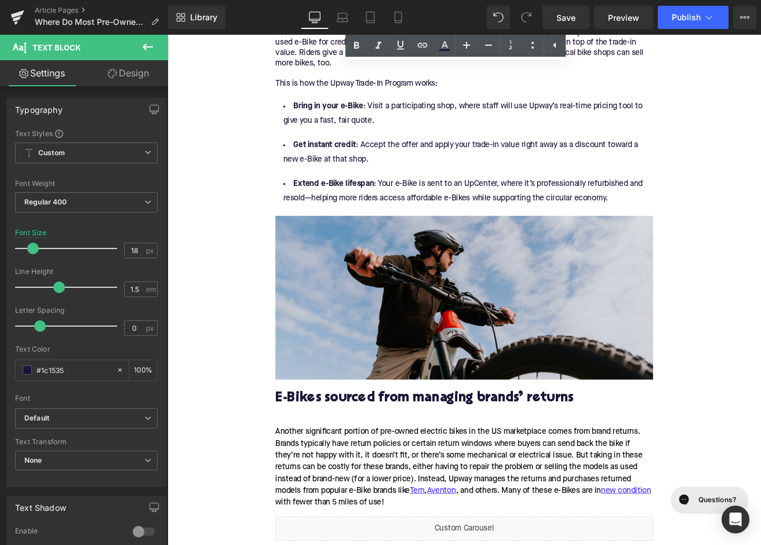
scroll to position [1354, 0]
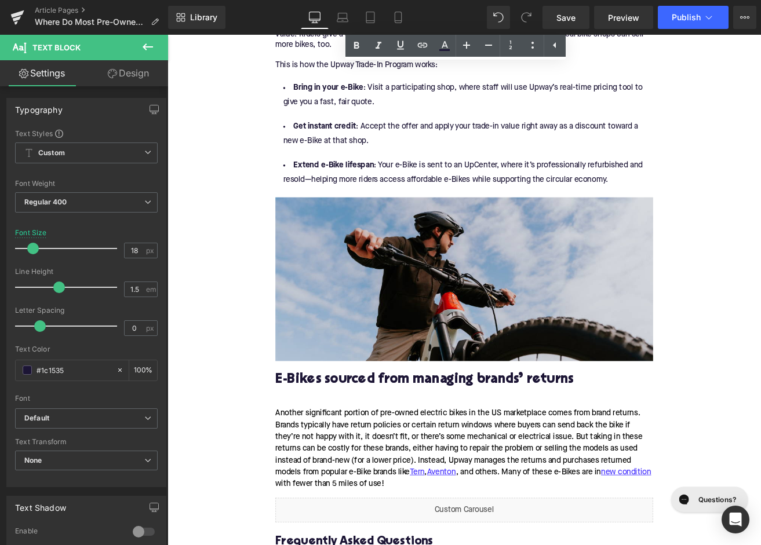
click at [436, 437] on div "E-Bikes sourced from managing brands’ returns" at bounding box center [518, 444] width 446 height 46
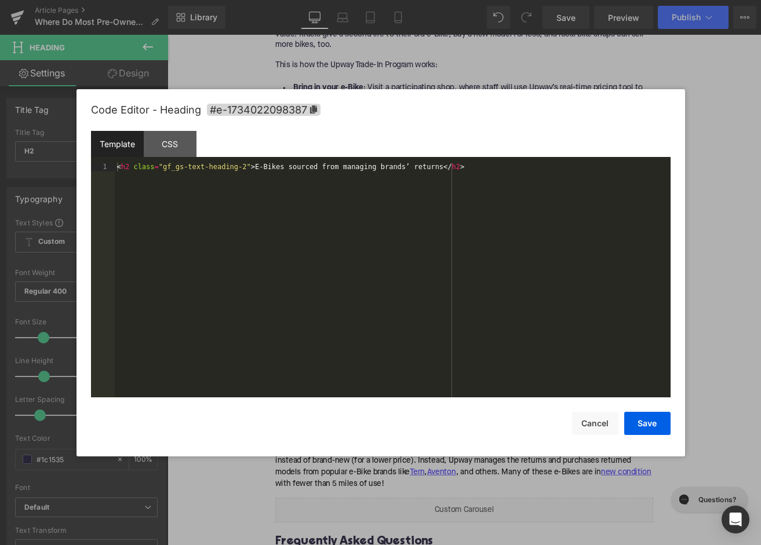
click at [384, 0] on div "Image You are previewing how the will restyle your page. You can not edit Eleme…" at bounding box center [380, 0] width 761 height 0
click at [278, 114] on span "#e-1734022098387" at bounding box center [264, 110] width 114 height 12
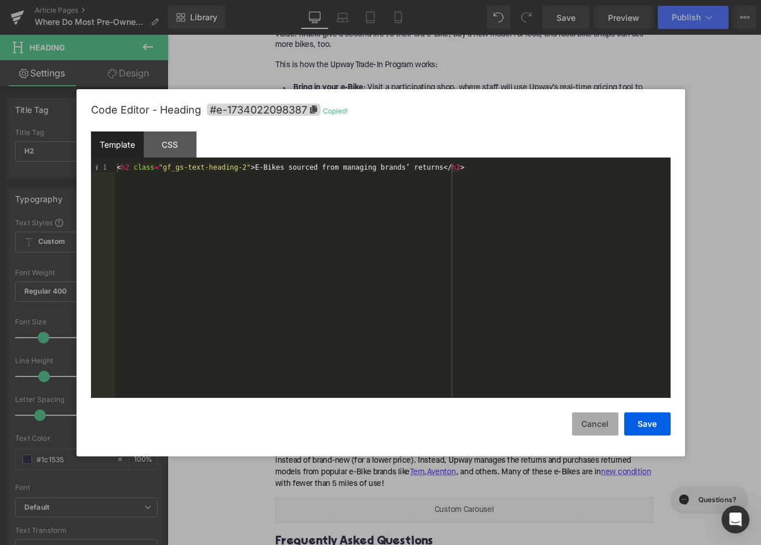
click at [605, 414] on button "Cancel" at bounding box center [595, 424] width 46 height 23
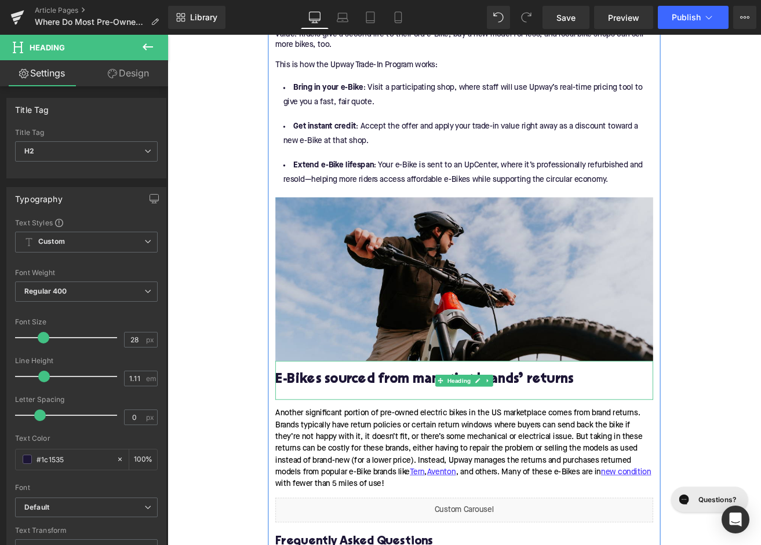
click at [431, 453] on h2 "E-Bikes sourced from managing brands’ returns" at bounding box center [518, 444] width 446 height 18
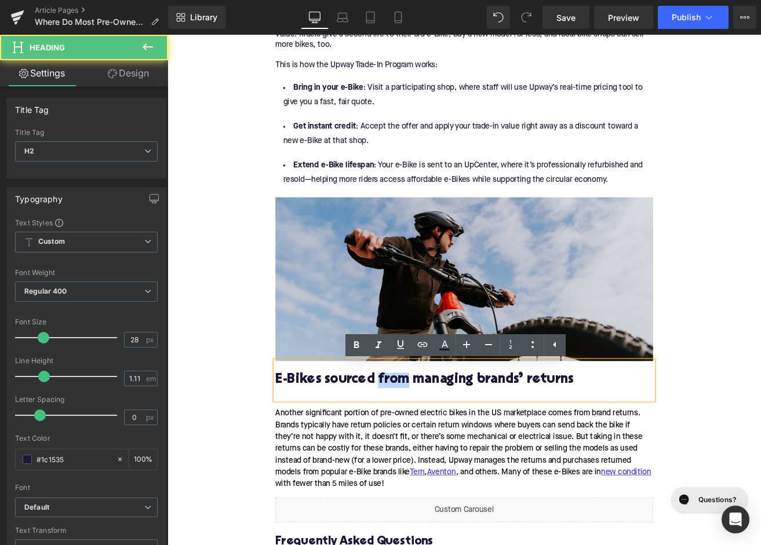
click at [431, 453] on h2 "E-Bikes sourced from managing brands’ returns" at bounding box center [518, 444] width 446 height 18
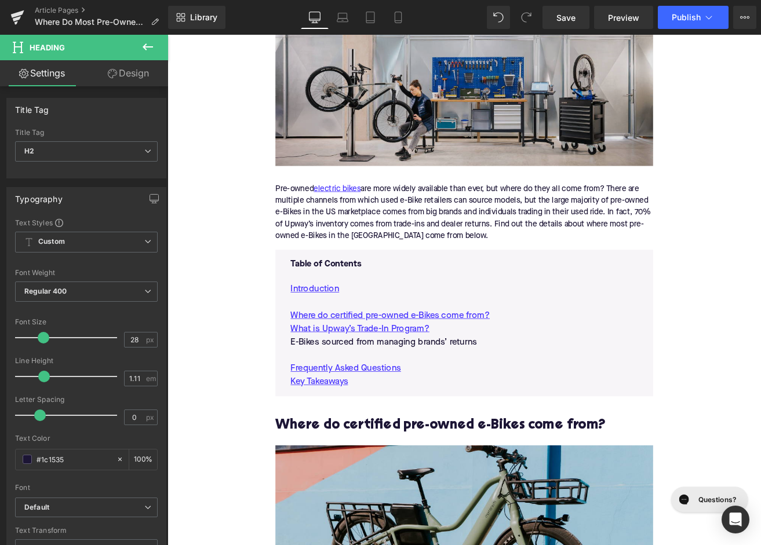
scroll to position [593, 0]
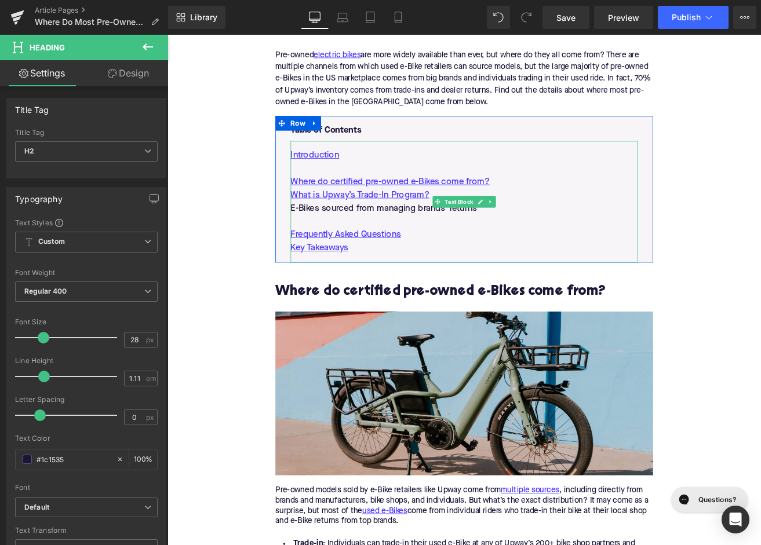
click at [407, 242] on p "E-Bikes sourced from managing brands’ returns" at bounding box center [518, 240] width 410 height 16
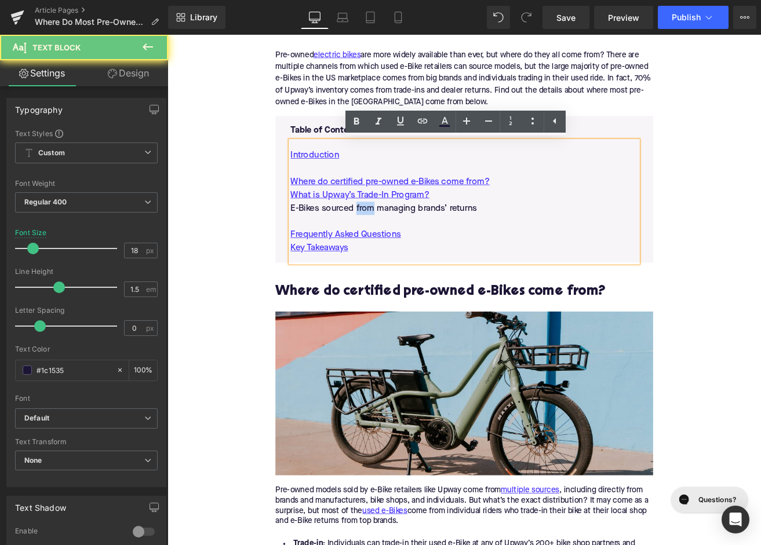
click at [407, 242] on p "E-Bikes sourced from managing brands’ returns" at bounding box center [518, 240] width 410 height 16
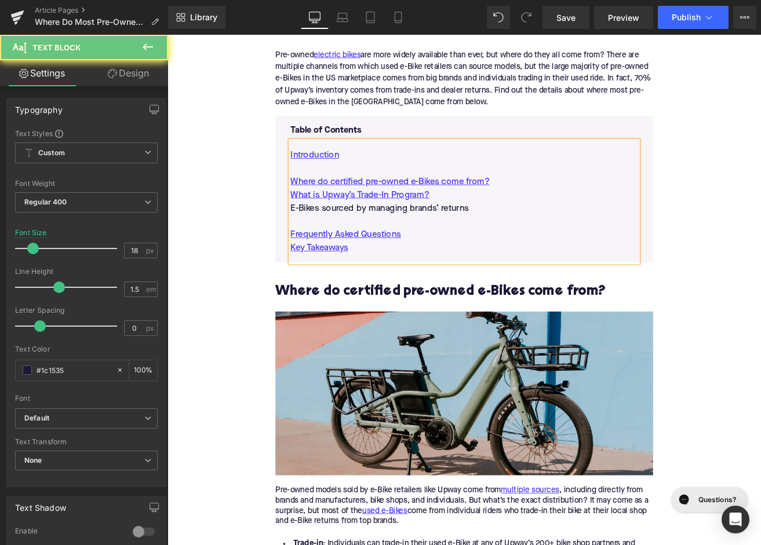
click at [407, 242] on p "E-Bikes sourced by managing brands’ returns" at bounding box center [518, 240] width 410 height 16
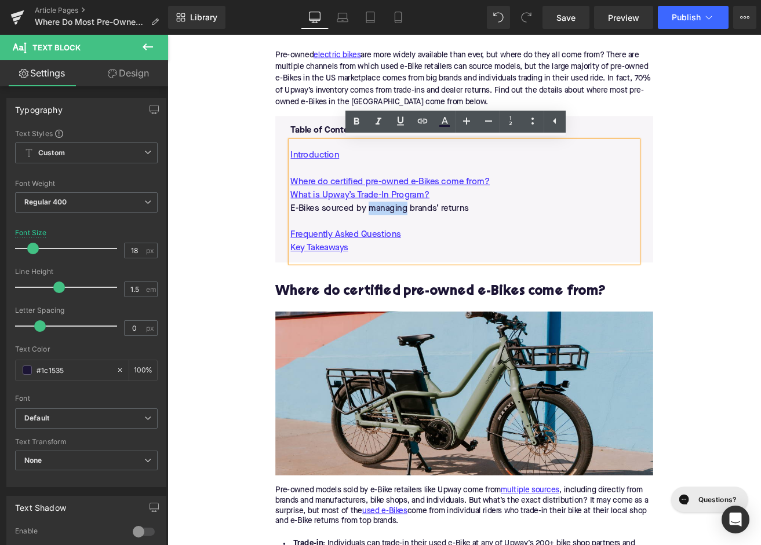
click at [407, 242] on p "E-Bikes sourced by managing brands’ returns" at bounding box center [518, 240] width 410 height 16
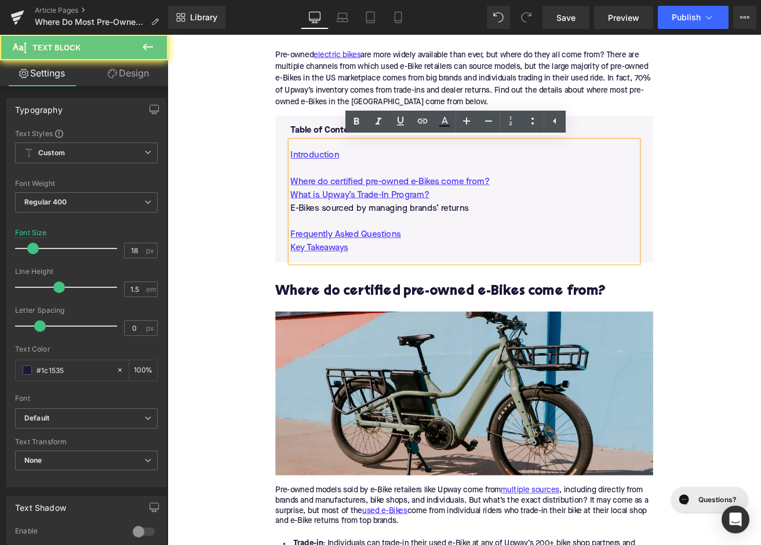
click at [407, 242] on p "E-Bikes sourced by managing brands’ returns" at bounding box center [518, 240] width 410 height 16
click at [417, 125] on icon at bounding box center [422, 121] width 14 height 14
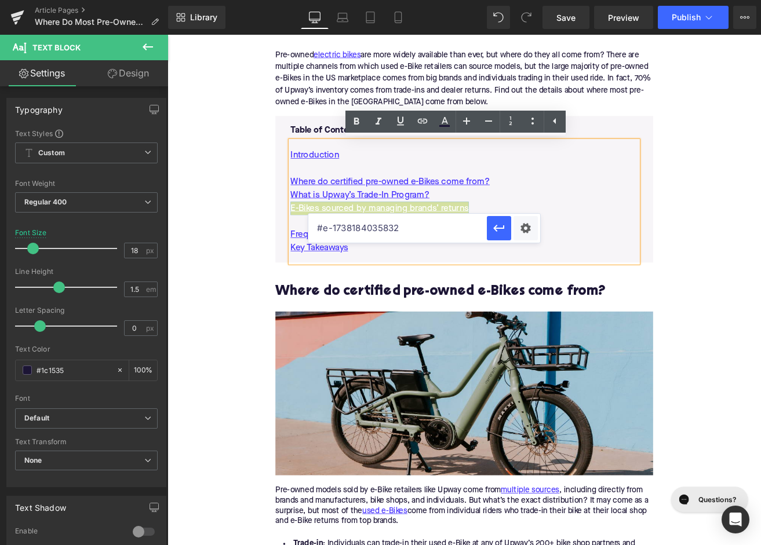
click at [404, 232] on input "#e-1738184035832" at bounding box center [397, 228] width 178 height 29
paste input "#e-1734022098387"
type input "#e-1734022098387"
click at [494, 233] on icon "button" at bounding box center [499, 228] width 14 height 14
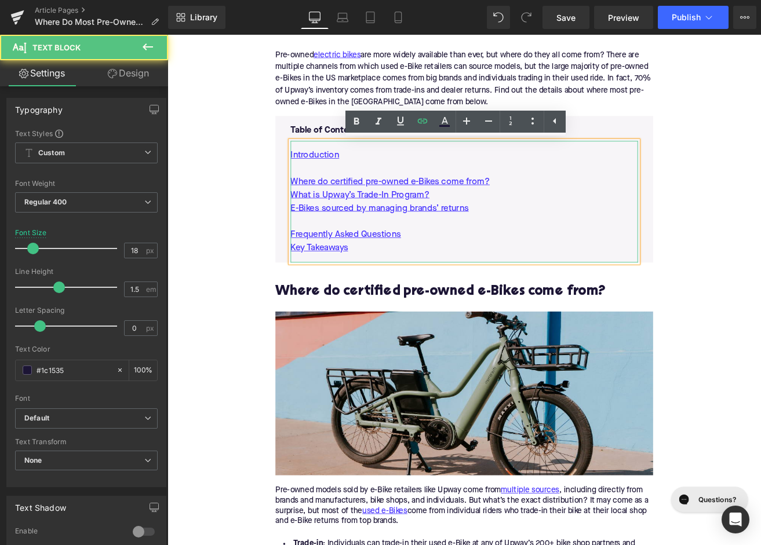
click at [562, 254] on p at bounding box center [518, 256] width 410 height 16
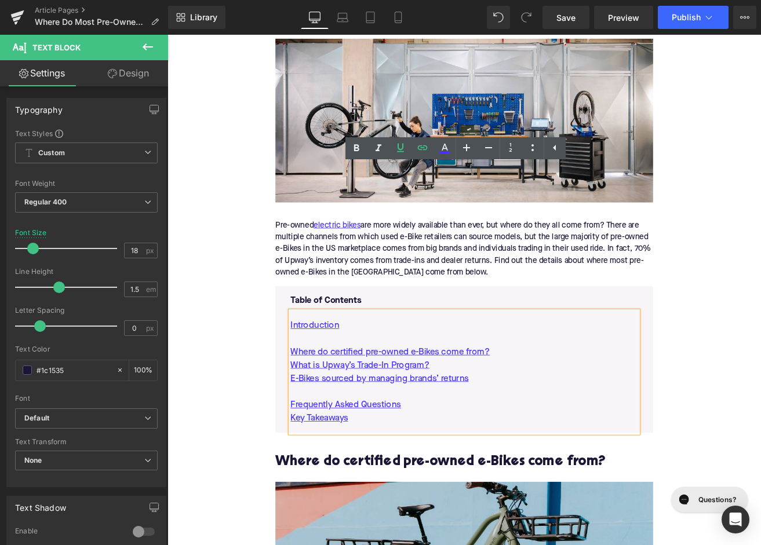
scroll to position [164, 0]
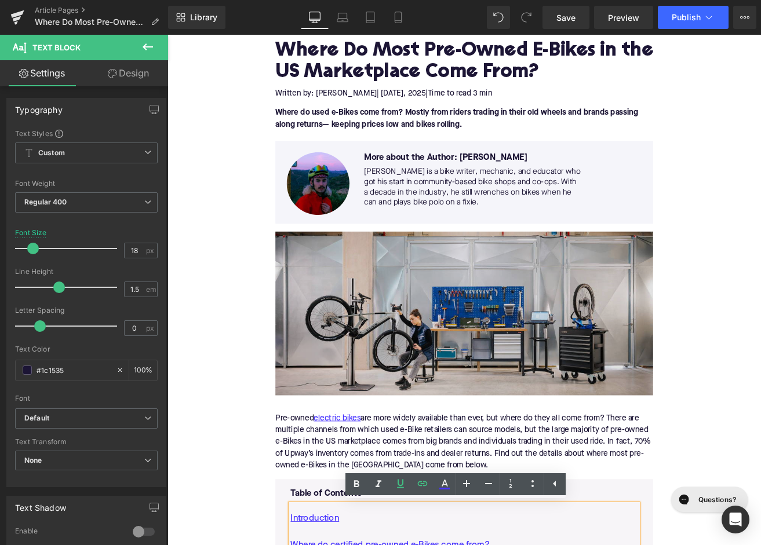
click at [428, 330] on img at bounding box center [518, 364] width 446 height 194
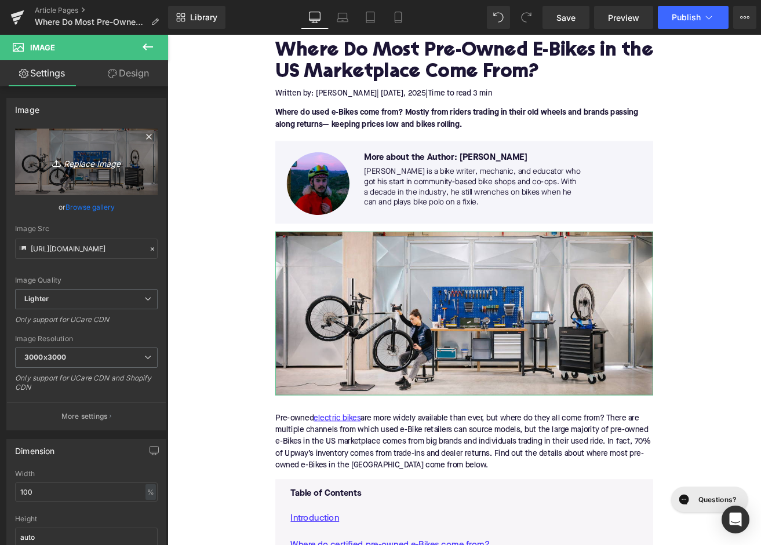
click at [105, 169] on icon "Replace Image" at bounding box center [86, 162] width 93 height 14
type input "C:\fakepath\Blog Pictures(34).png"
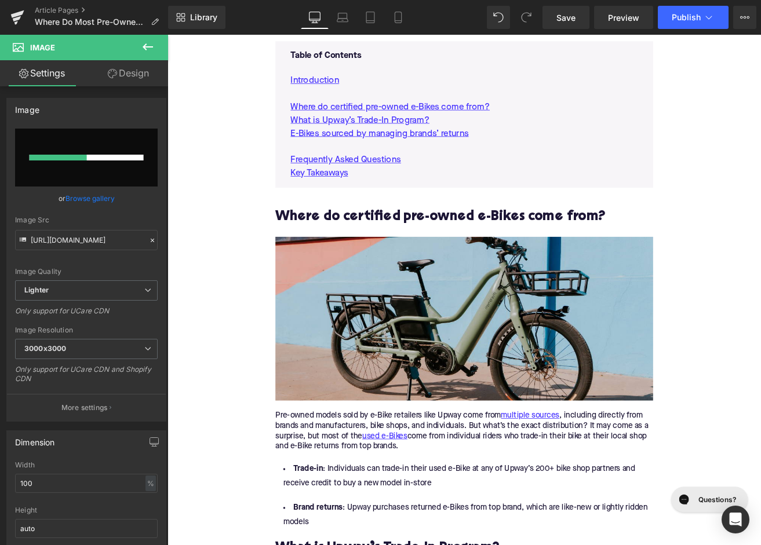
scroll to position [686, 0]
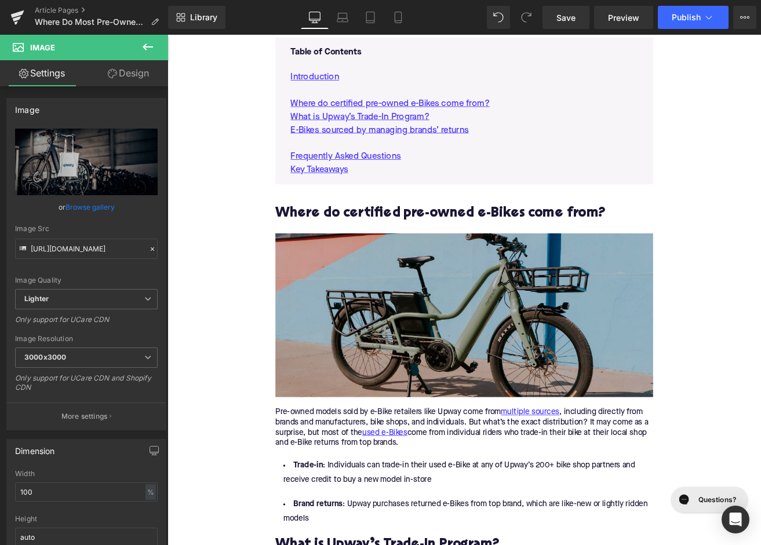
click at [578, 344] on img at bounding box center [518, 366] width 446 height 194
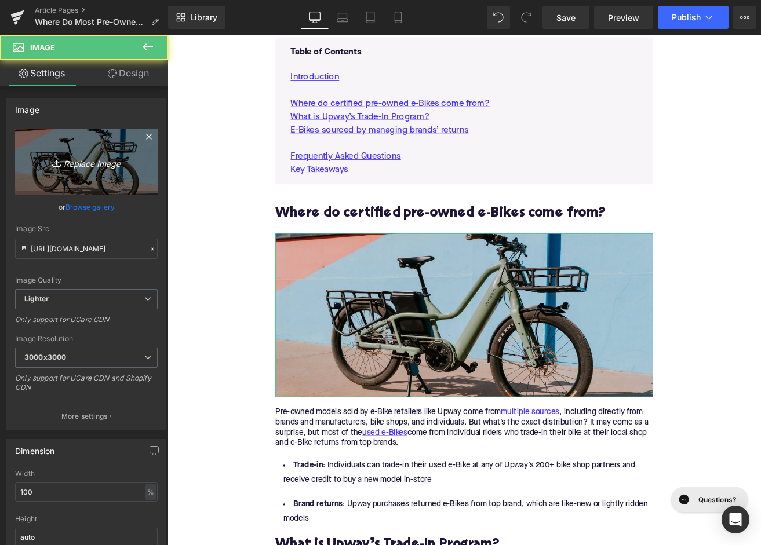
click at [45, 153] on link "Replace Image" at bounding box center [86, 162] width 143 height 67
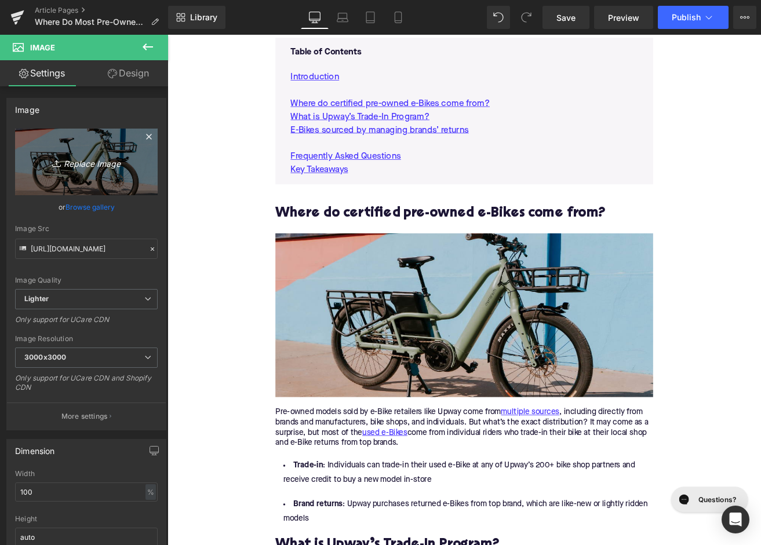
type input "C:\fakepath\Blog Pictures(35).png"
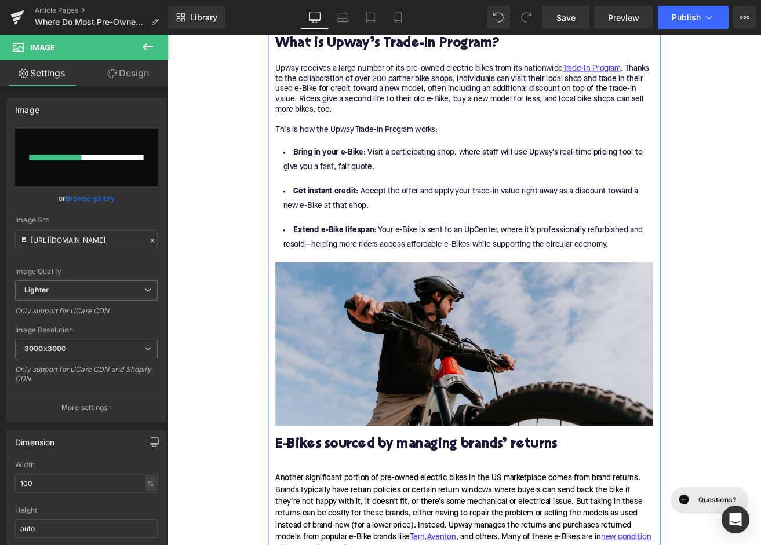
scroll to position [1403, 0]
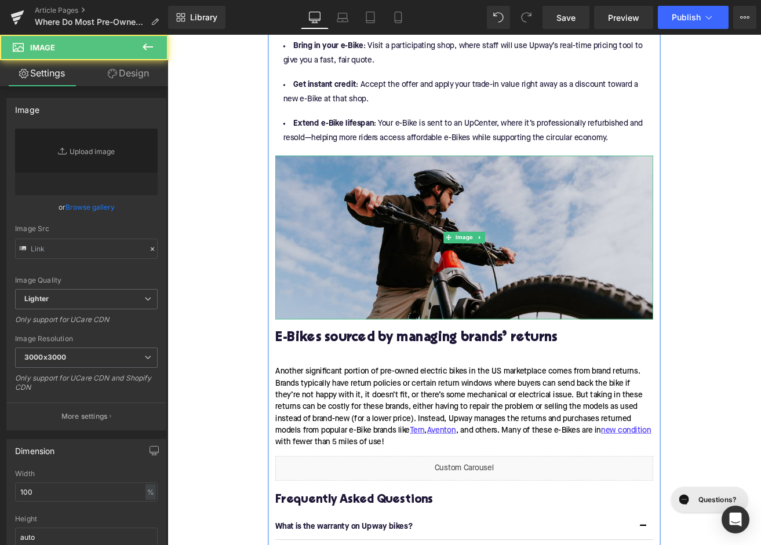
click at [504, 298] on img at bounding box center [518, 275] width 446 height 194
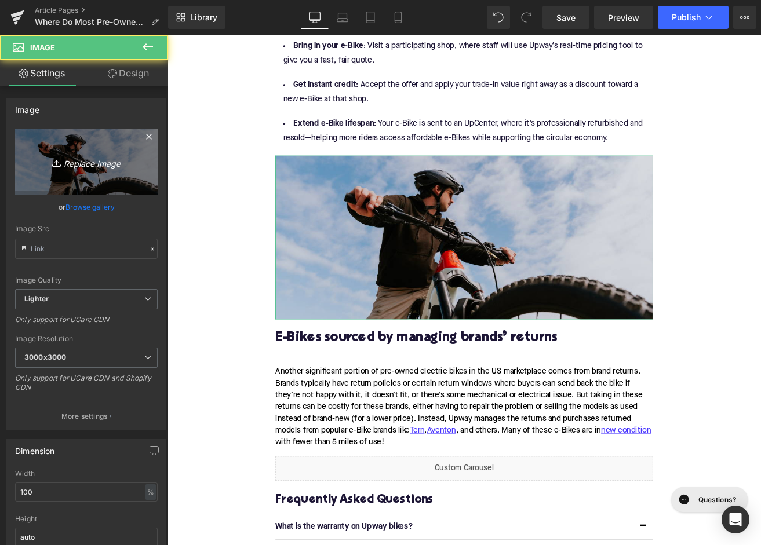
click at [111, 176] on link "Replace Image" at bounding box center [86, 162] width 143 height 67
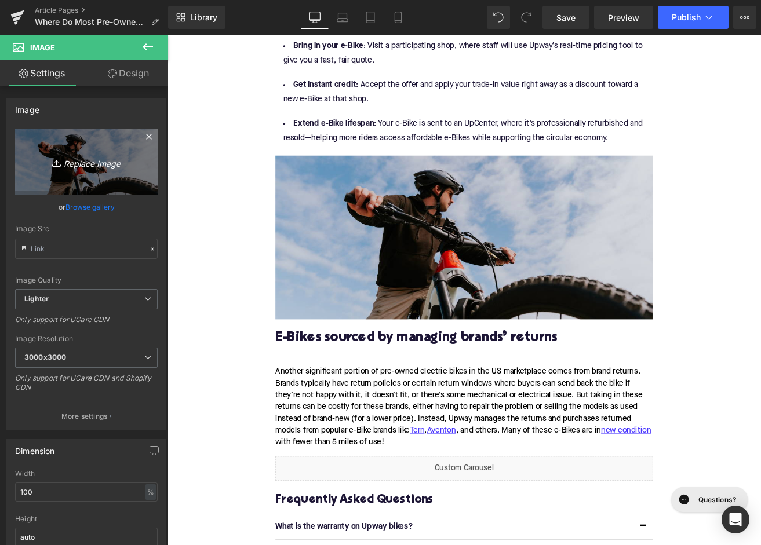
type input "C:\fakepath\Blog Pictures(36).png"
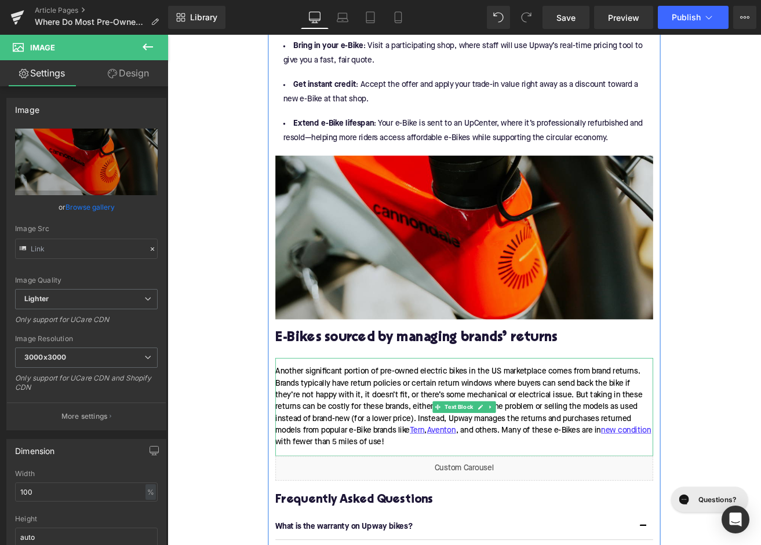
click at [298, 435] on div "Another significant portion of pre-owned electric bikes in the US marketplace c…" at bounding box center [518, 475] width 446 height 116
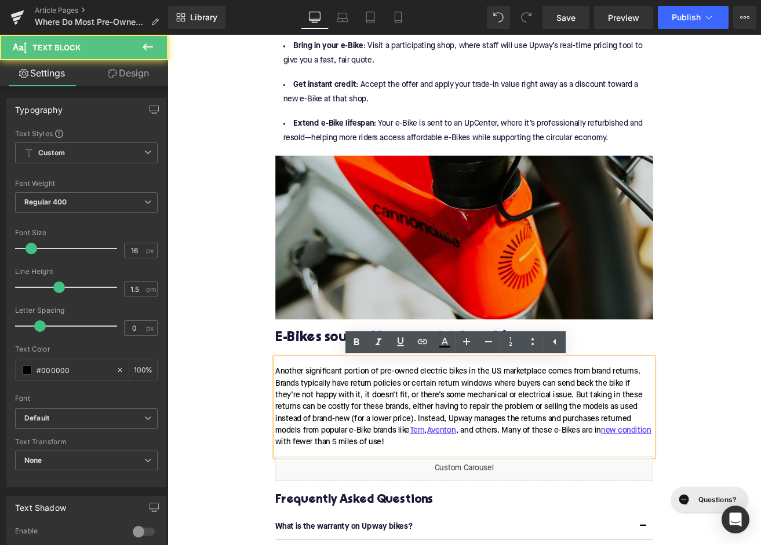
click at [298, 435] on div "Another significant portion of pre-owned electric bikes in the US marketplace c…" at bounding box center [518, 475] width 446 height 116
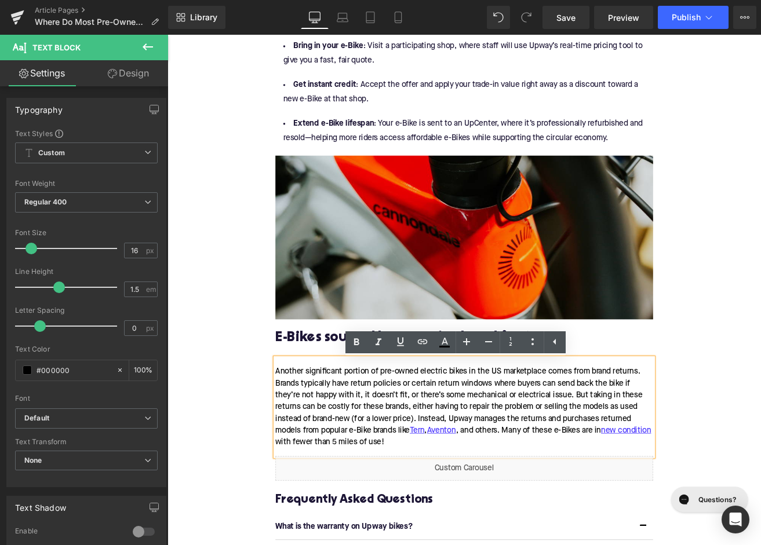
click at [296, 435] on div "Another significant portion of pre-owned electric bikes in the US marketplace c…" at bounding box center [518, 475] width 446 height 116
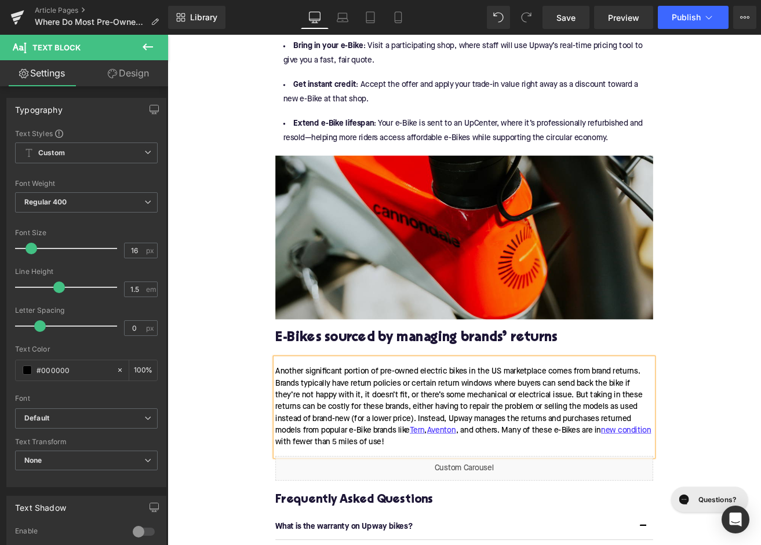
click at [282, 423] on div "Home / Where Do Most Pre-Owned E-Bikes in the US Marketplace Come From? Breadcr…" at bounding box center [517, 145] width 701 height 2787
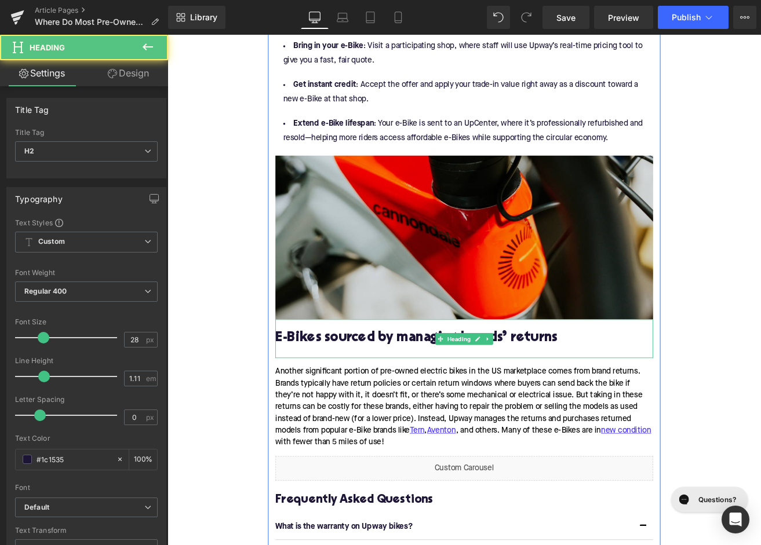
click at [329, 417] on div "E-Bikes sourced by managing brands’ returns" at bounding box center [518, 394] width 446 height 46
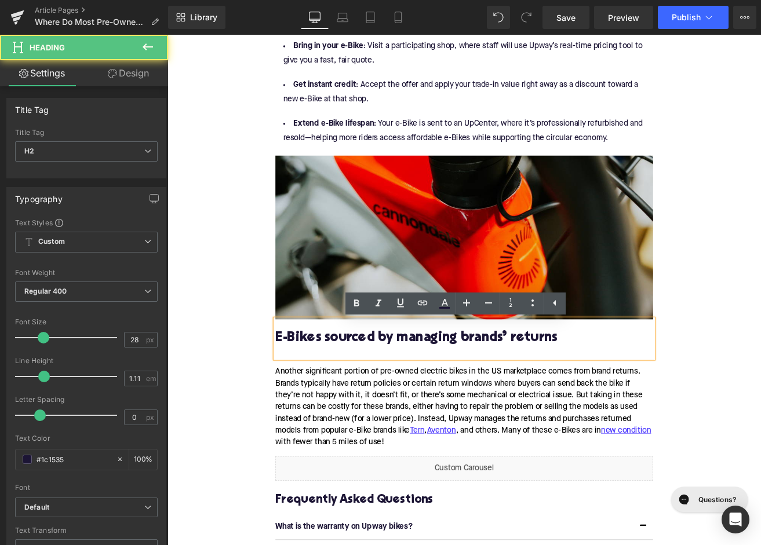
click at [266, 439] on div "Home / Where Do Most Pre-Owned E-Bikes in the US Marketplace Come From? Breadcr…" at bounding box center [517, 145] width 701 height 2787
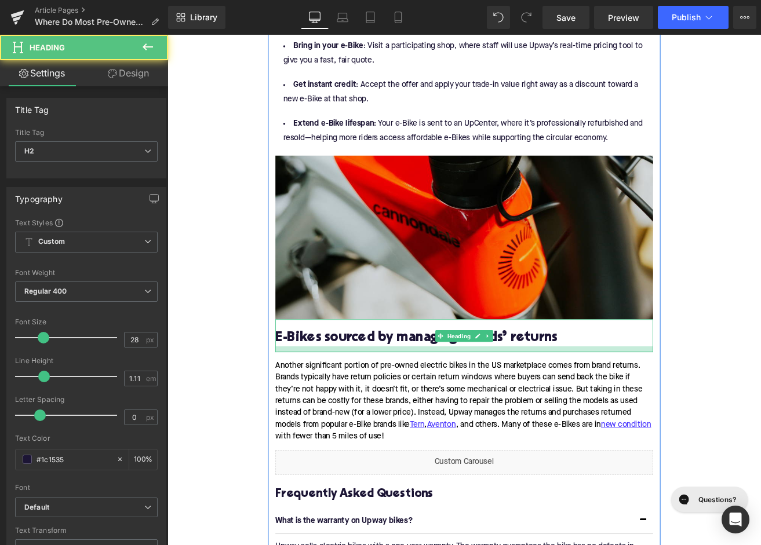
drag, startPoint x: 325, startPoint y: 420, endPoint x: 325, endPoint y: 412, distance: 7.6
click at [325, 410] on div at bounding box center [518, 406] width 446 height 7
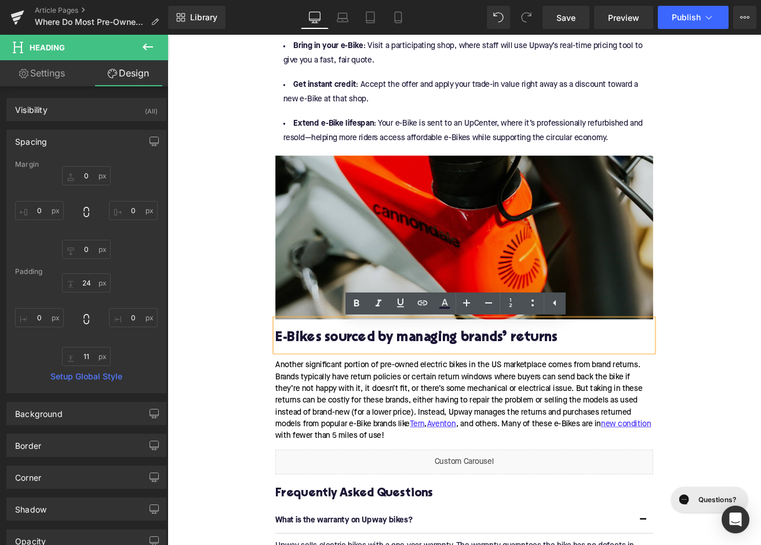
click at [228, 420] on div "Home / Where Do Most Pre-Owned E-Bikes in the US Marketplace Come From? Breadcr…" at bounding box center [517, 141] width 701 height 2779
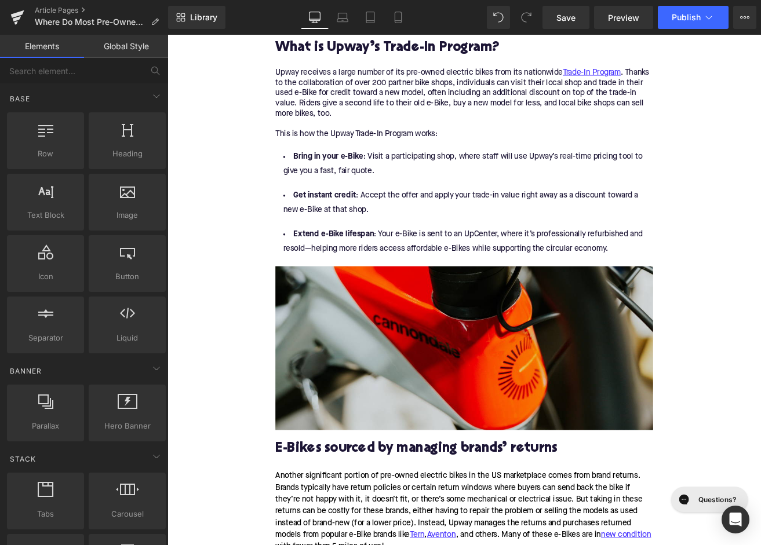
scroll to position [1288, 0]
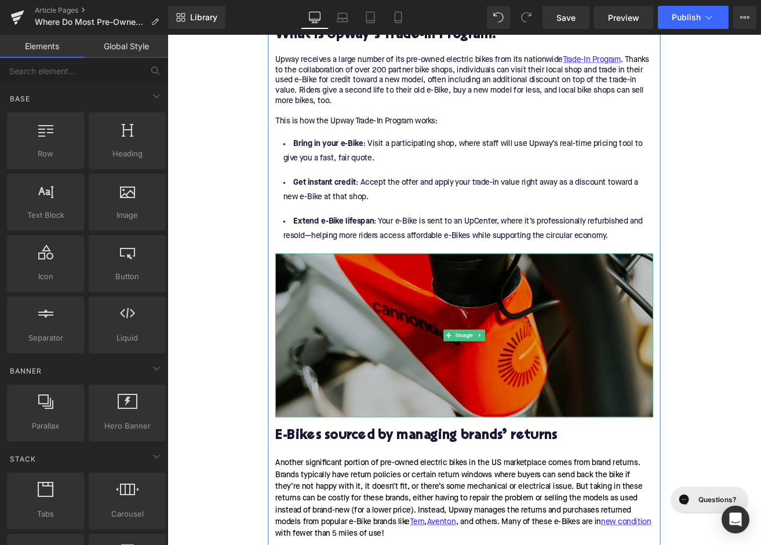
click at [458, 367] on img at bounding box center [518, 390] width 446 height 194
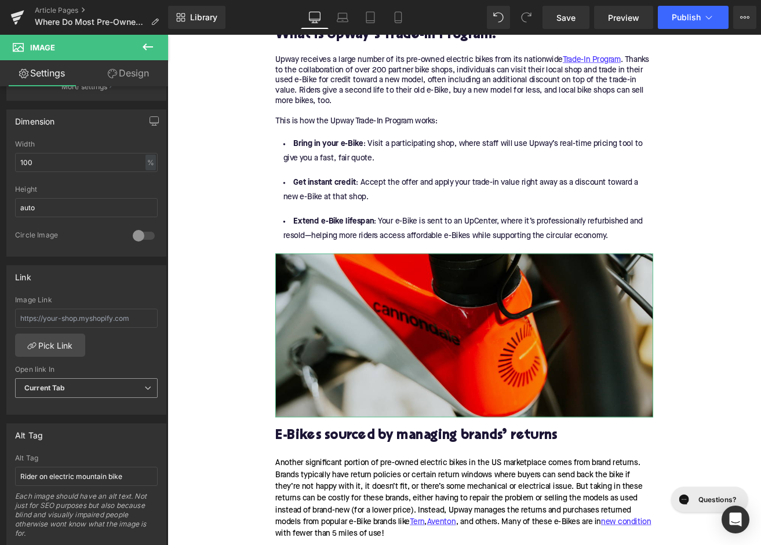
scroll to position [329, 0]
click at [63, 484] on input "Rider on electric mountain bike" at bounding box center [86, 477] width 143 height 19
click at [63, 480] on input "Rider on electric mountain bike" at bounding box center [86, 477] width 143 height 19
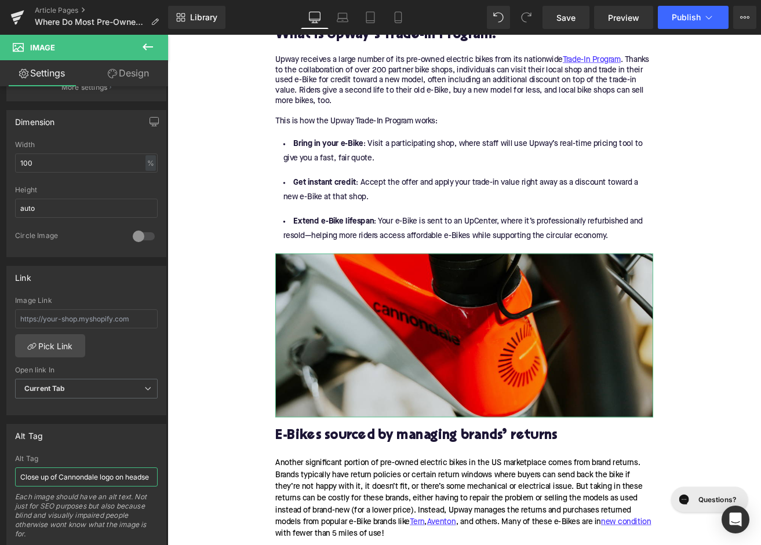
type input "Close up of Cannondale logo on headset"
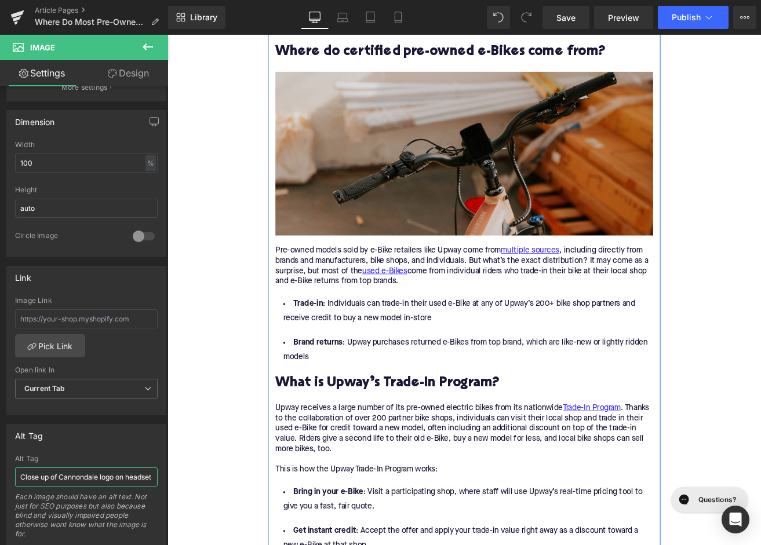
scroll to position [827, 0]
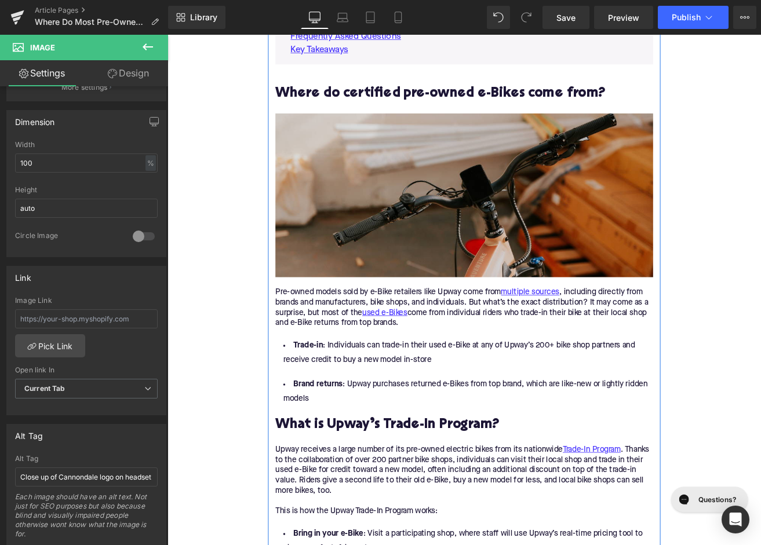
click at [404, 286] on img at bounding box center [518, 225] width 446 height 194
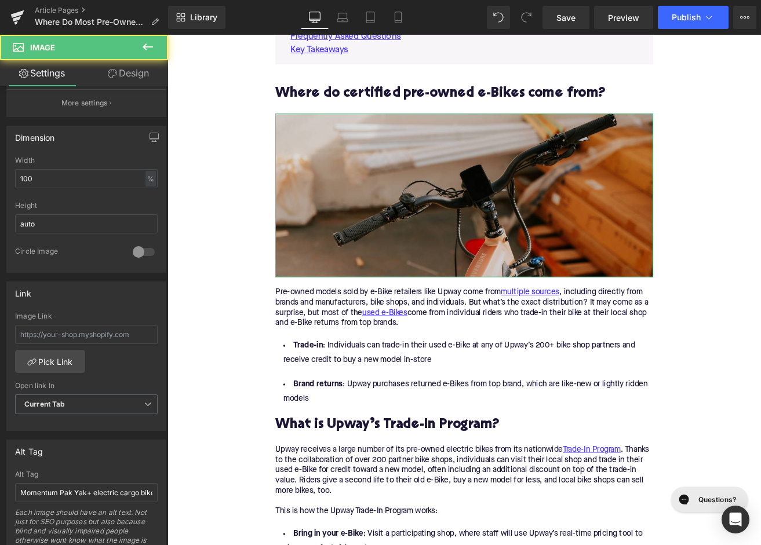
scroll to position [341, 0]
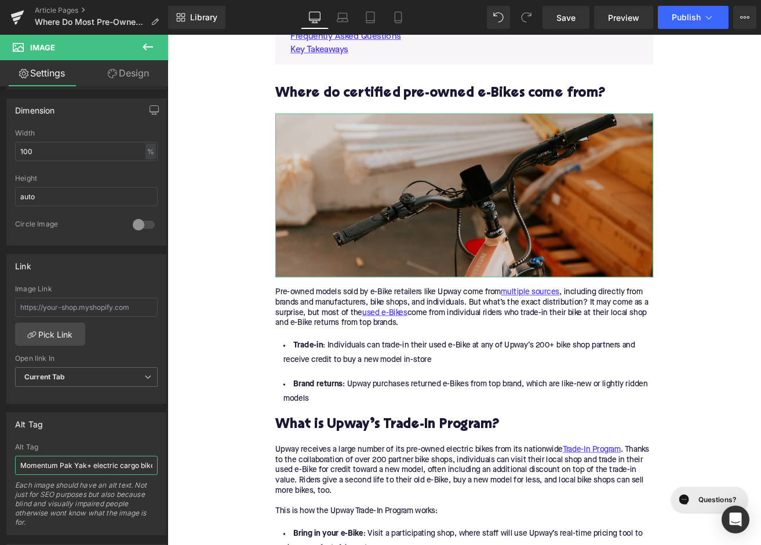
click at [61, 468] on input "Momentum Pak Yak+ electric cargo bike" at bounding box center [86, 465] width 143 height 19
click at [76, 466] on input "Handlebars of Aventure" at bounding box center [86, 465] width 143 height 19
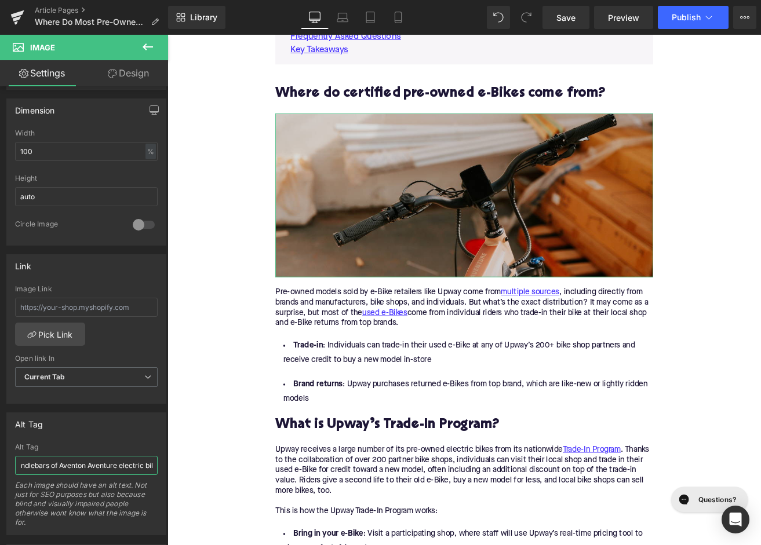
scroll to position [0, 16]
type input "Handlebars of Aventon Aventure electric bike"
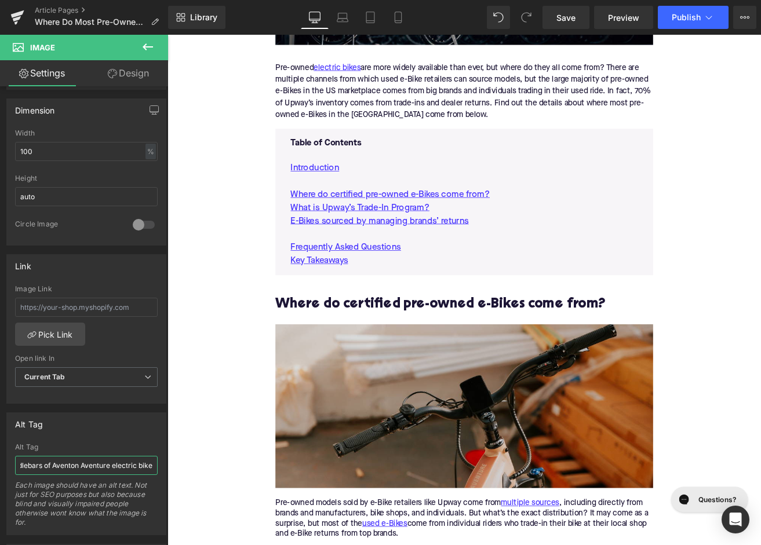
scroll to position [413, 0]
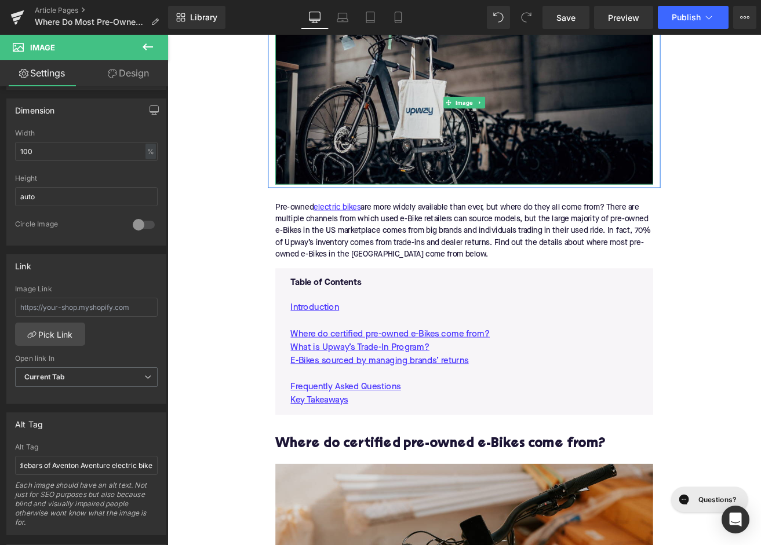
click at [428, 169] on img at bounding box center [518, 115] width 446 height 194
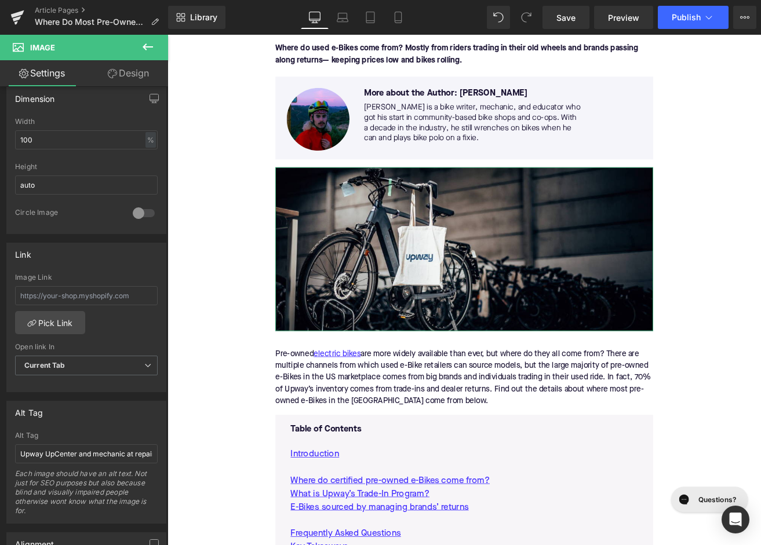
scroll to position [471, 0]
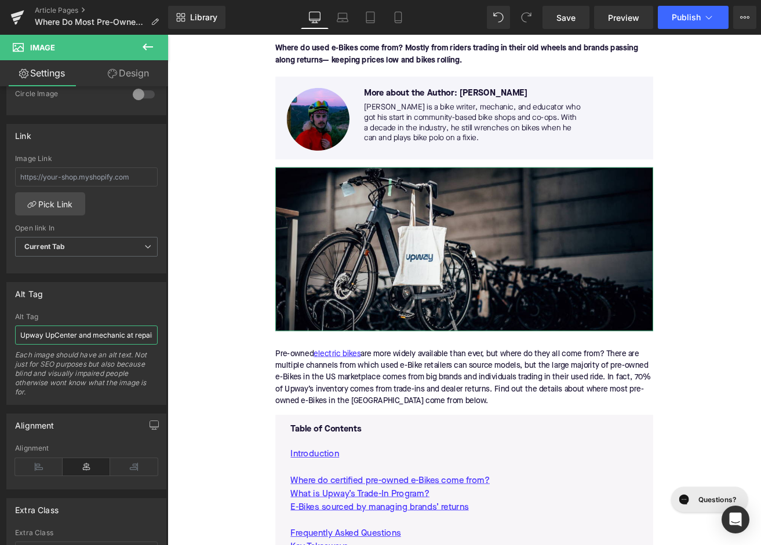
click at [87, 336] on input "Upway UpCenter and mechanic at repair stand and workbench" at bounding box center [86, 335] width 143 height 19
click at [77, 336] on input "Upway UpCenter and mechanic at repair stand and workbench" at bounding box center [86, 335] width 143 height 19
drag, startPoint x: 77, startPoint y: 336, endPoint x: 179, endPoint y: 333, distance: 102.0
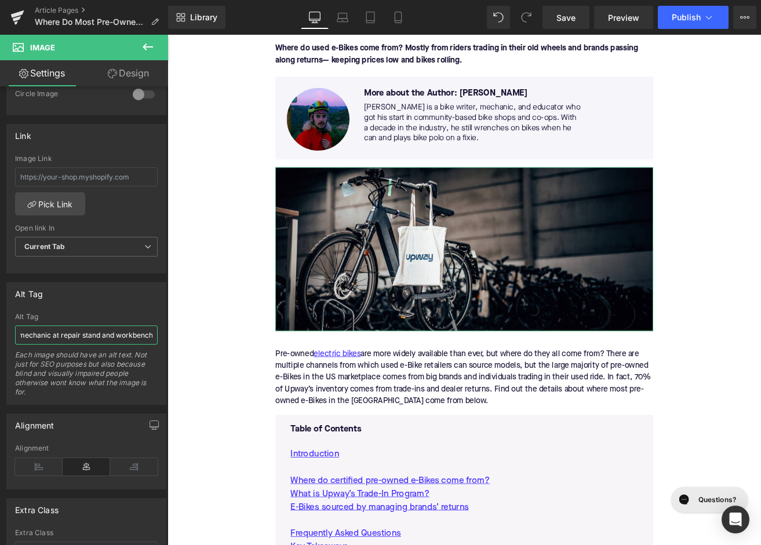
click at [158, 333] on input "Upway UpCenter and mechanic at repair stand and workbench" at bounding box center [86, 335] width 143 height 19
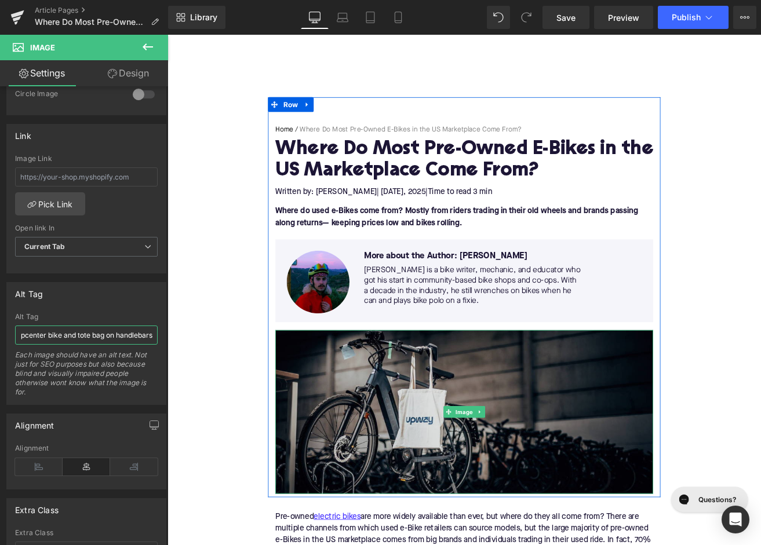
scroll to position [0, 0]
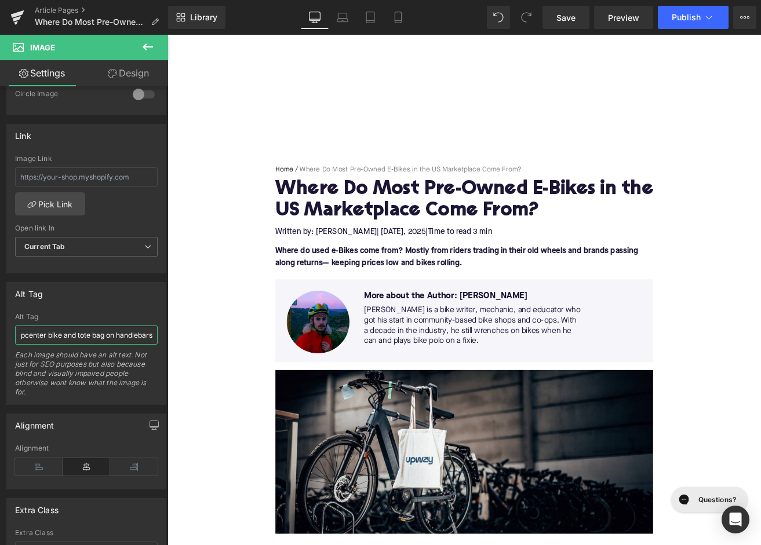
type input "Upway Upcenter bike and tote bag on handlebars"
click at [691, 22] on span "Publish" at bounding box center [686, 17] width 29 height 9
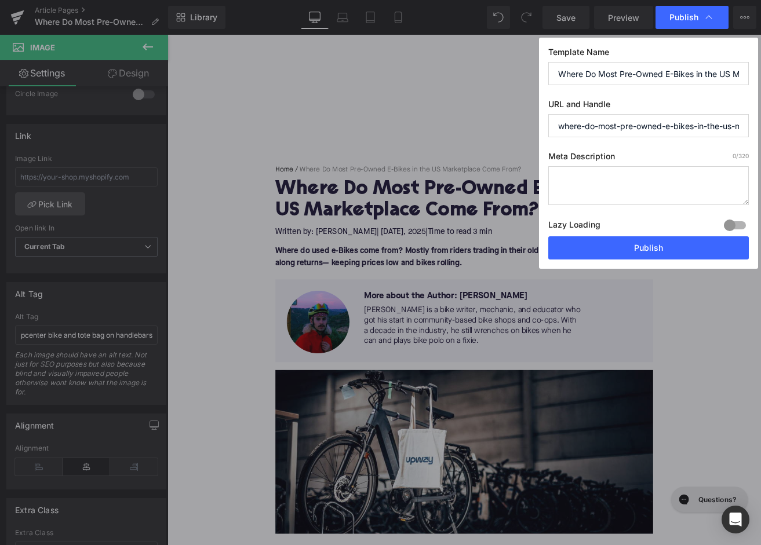
click at [582, 188] on textarea at bounding box center [648, 185] width 200 height 39
paste textarea "Most pre-owned e-Bikes in the US come from trade-ins and dealer returns—70% of …"
type textarea "Most pre-owned e-Bikes in the US come from trade-ins and dealer returns—70% of …"
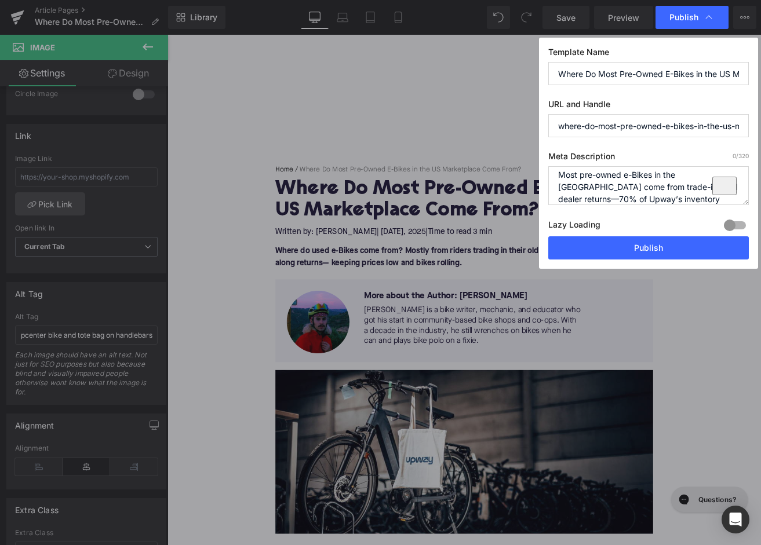
scroll to position [5, 0]
click at [601, 247] on button "Publish" at bounding box center [648, 247] width 200 height 23
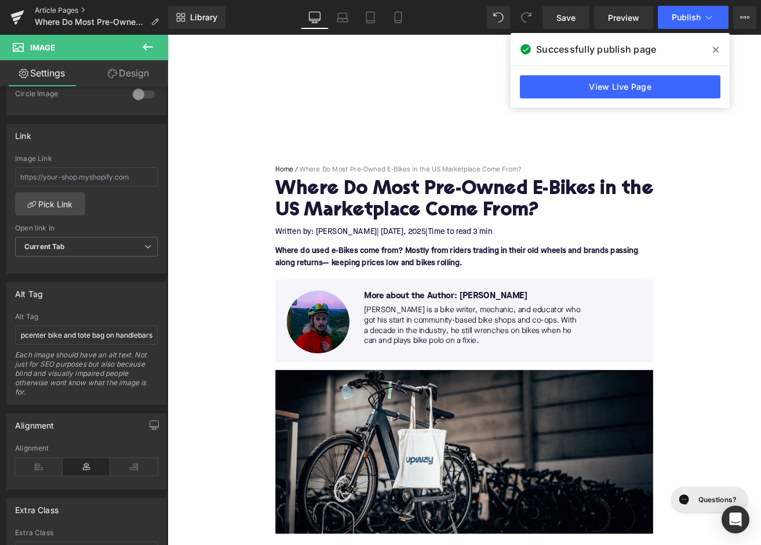
click at [50, 11] on link "Article Pages" at bounding box center [101, 10] width 133 height 9
click at [56, 12] on link "Article Pages" at bounding box center [101, 10] width 133 height 9
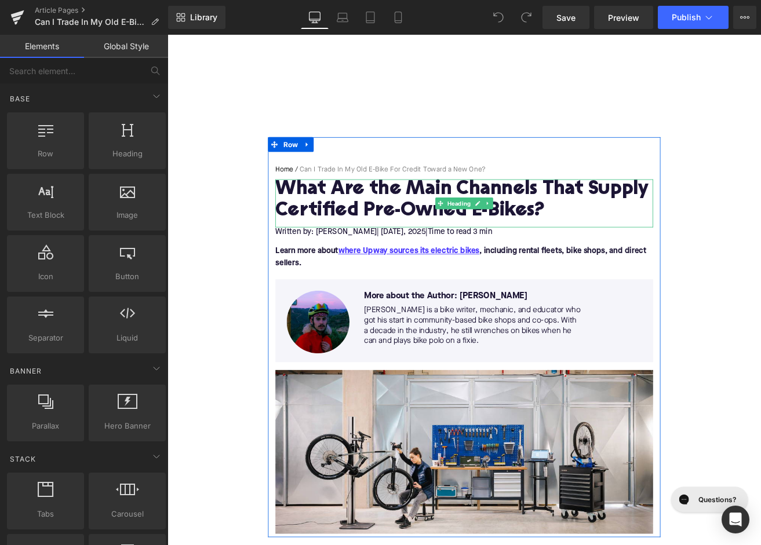
click at [367, 231] on h1 "What Are the Main Channels That Supply Certified Pre-Owned E-Bikes?" at bounding box center [518, 231] width 446 height 50
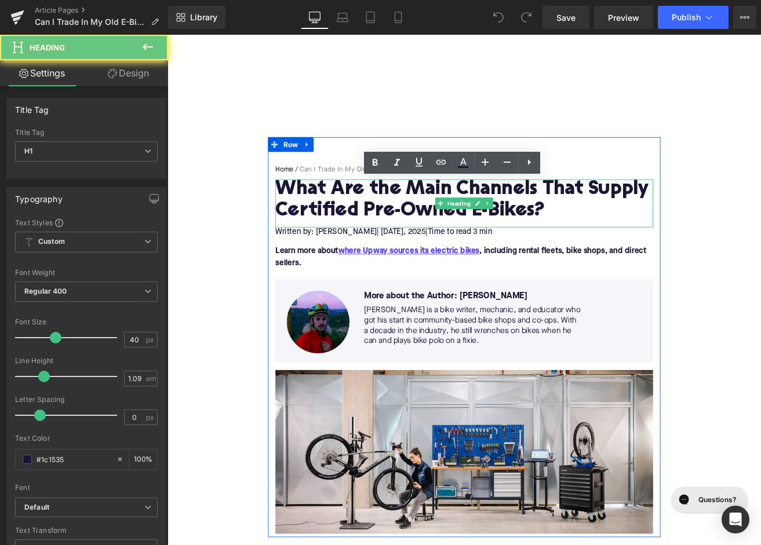
click at [367, 231] on h1 "What Are the Main Channels That Supply Certified Pre-Owned E-Bikes?" at bounding box center [518, 231] width 446 height 50
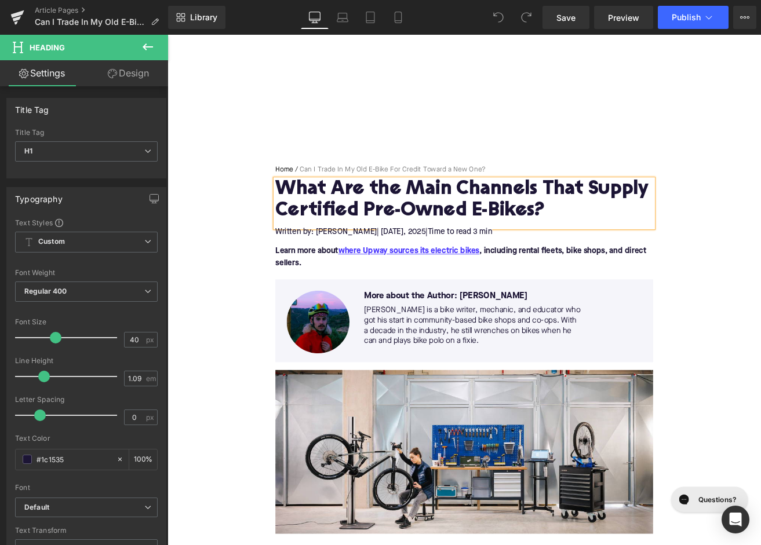
paste div
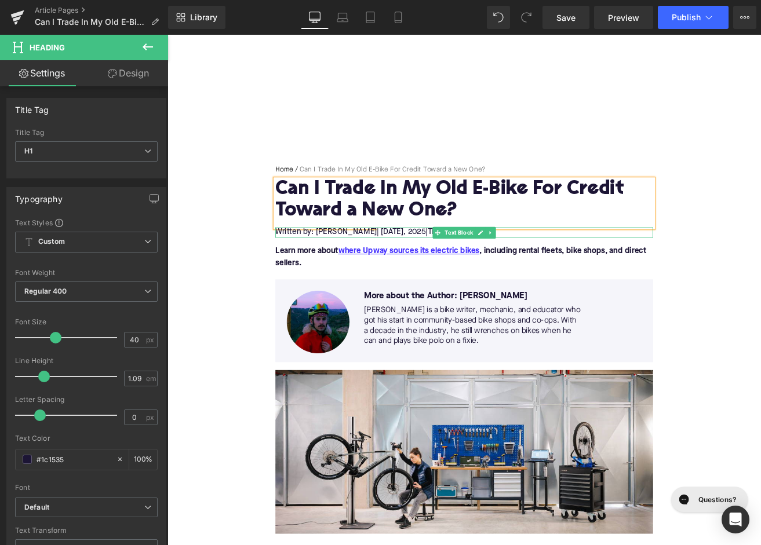
click at [446, 269] on span "| [DATE]" at bounding box center [430, 268] width 31 height 9
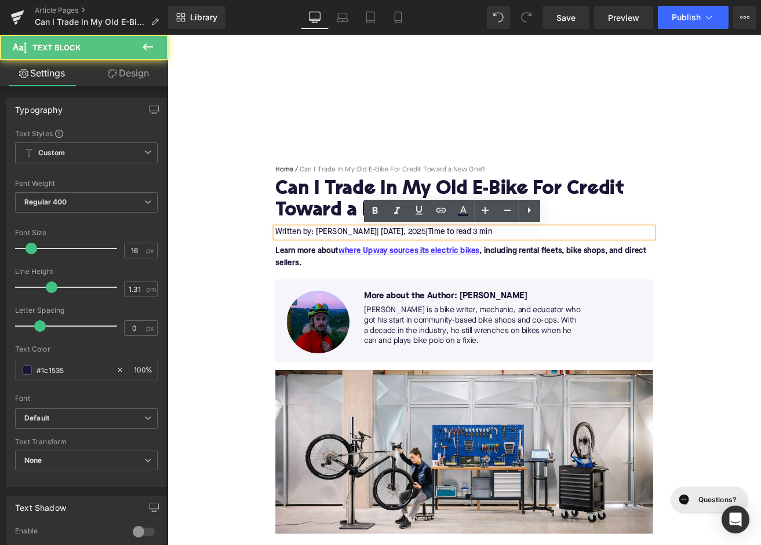
click at [451, 269] on span ", 2025" at bounding box center [459, 268] width 26 height 9
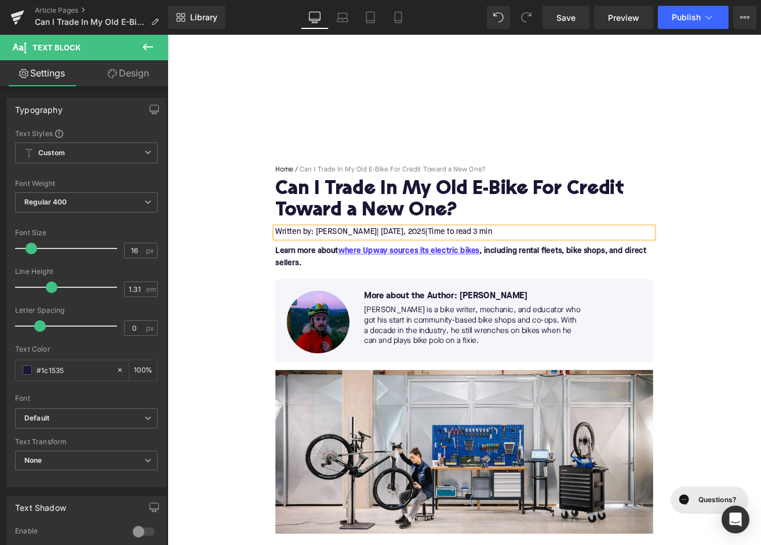
click at [344, 299] on p "Learn more about where Upway sources its electric bikes , including rental flee…" at bounding box center [518, 298] width 446 height 28
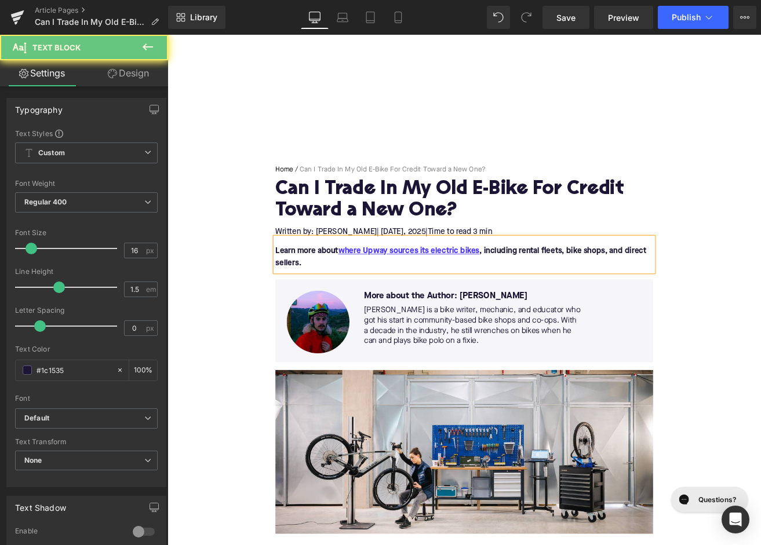
paste div
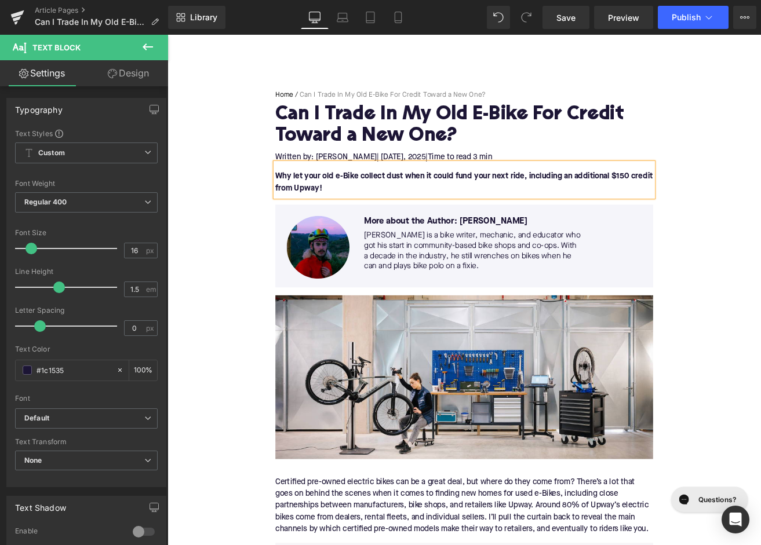
scroll to position [253, 0]
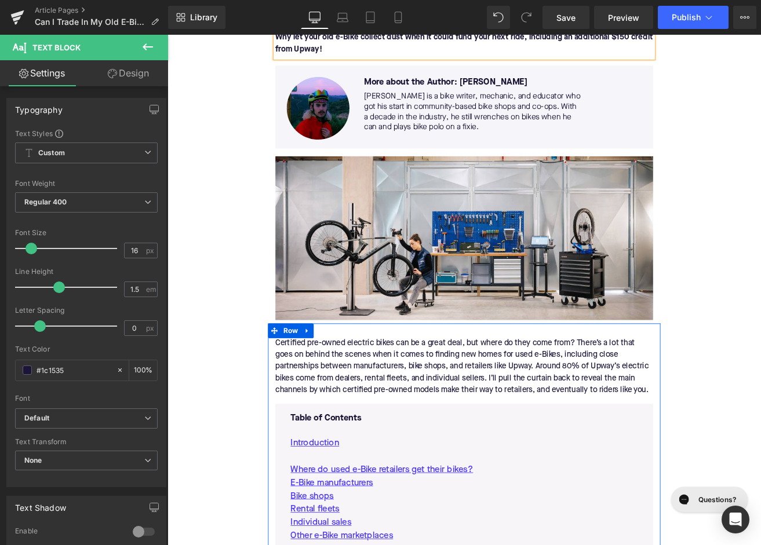
click at [415, 411] on div "Certified pre-owned electric bikes can be a great deal, but where do they come …" at bounding box center [518, 427] width 446 height 88
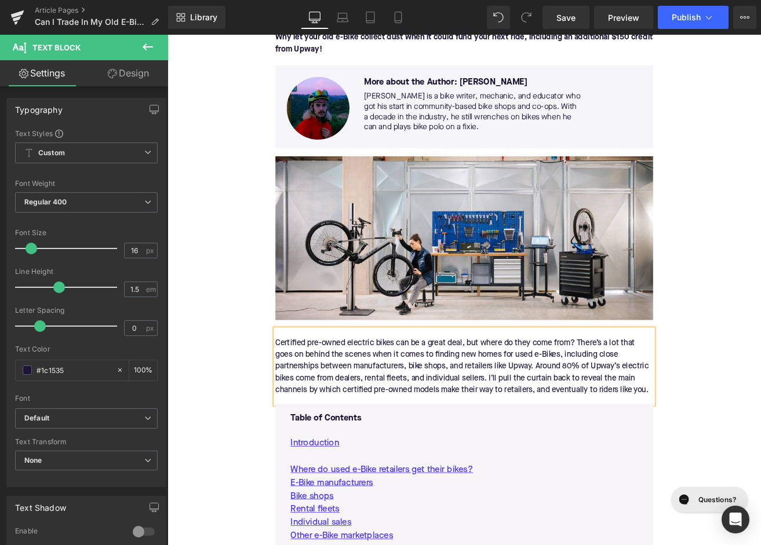
click at [415, 411] on div "Certified pre-owned electric bikes can be a great deal, but where do they come …" at bounding box center [518, 427] width 446 height 88
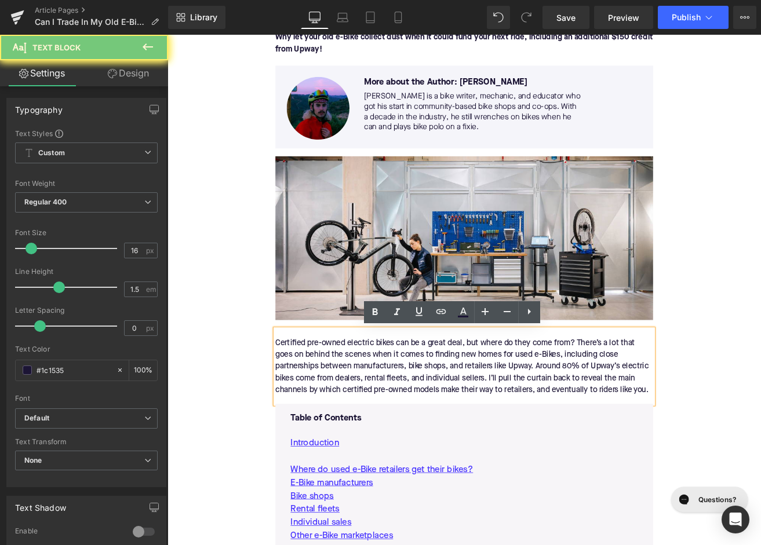
paste div
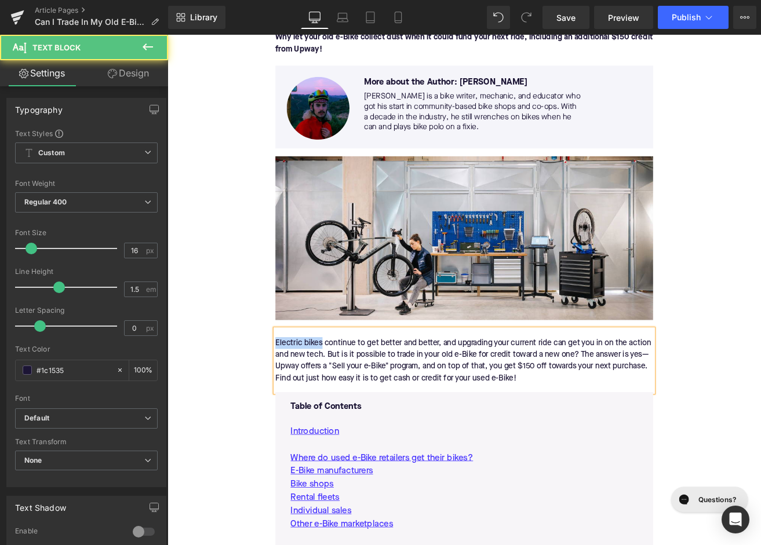
drag, startPoint x: 349, startPoint y: 399, endPoint x: 289, endPoint y: 398, distance: 60.3
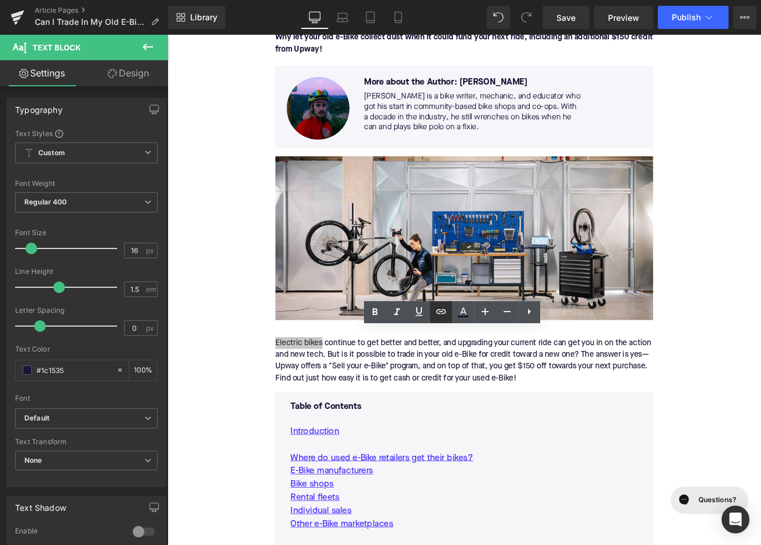
click at [444, 311] on icon at bounding box center [441, 312] width 14 height 14
click at [444, 313] on icon at bounding box center [441, 311] width 10 height 5
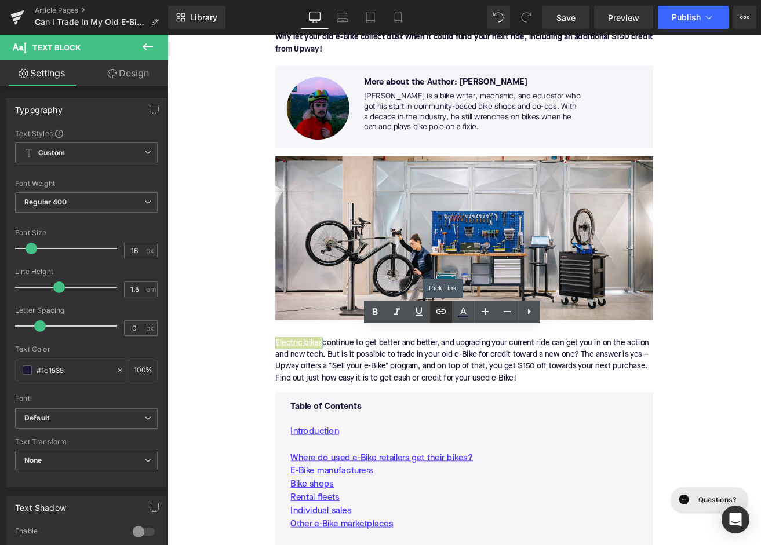
click at [444, 313] on icon at bounding box center [441, 311] width 10 height 5
click at [393, 399] on div "Electric bikes continue to get better and better, and upgrading your current ri…" at bounding box center [518, 420] width 446 height 74
click at [444, 313] on icon at bounding box center [441, 311] width 10 height 5
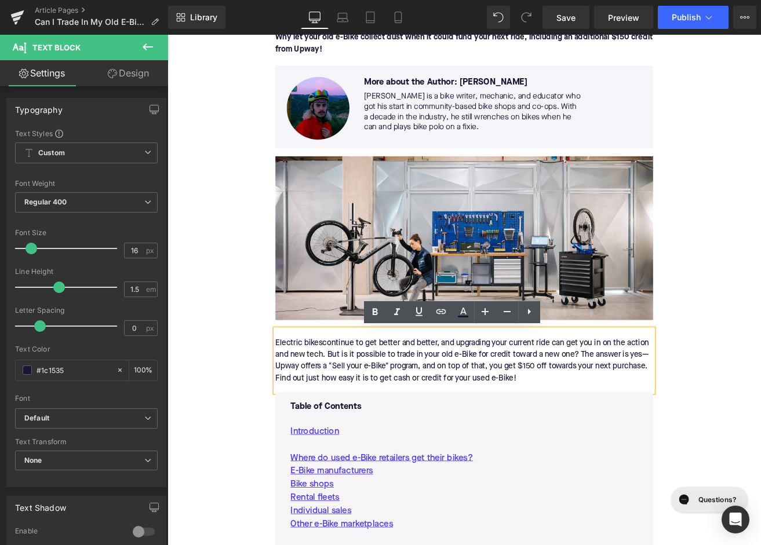
click at [359, 403] on div "Electric bikes continue to get better and better, and upgrading your current ri…" at bounding box center [518, 420] width 446 height 74
drag, startPoint x: 352, startPoint y: 398, endPoint x: 305, endPoint y: 398, distance: 46.4
click at [305, 398] on div "Electric bikes continue to get better and better, and upgrading your current ri…" at bounding box center [518, 420] width 446 height 74
drag, startPoint x: 351, startPoint y: 398, endPoint x: 294, endPoint y: 398, distance: 56.2
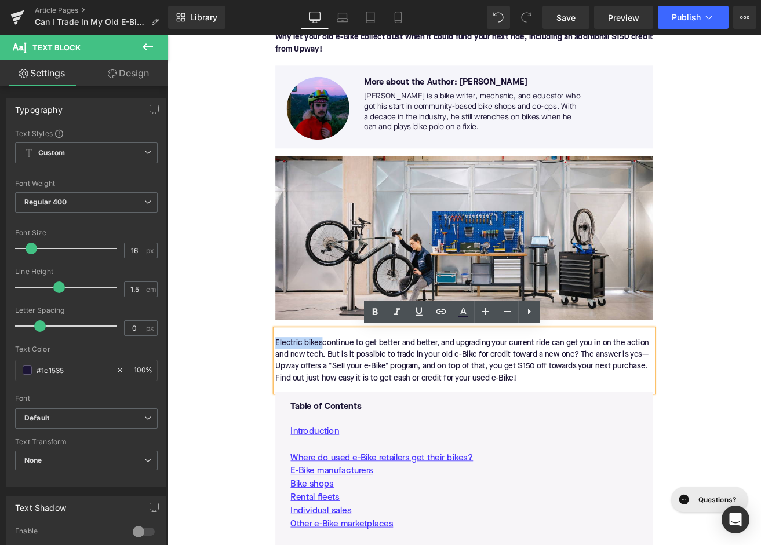
click at [295, 398] on div "Electric bikes continue to get better and better, and upgrading your current ri…" at bounding box center [518, 420] width 446 height 74
click at [435, 315] on icon at bounding box center [441, 312] width 14 height 14
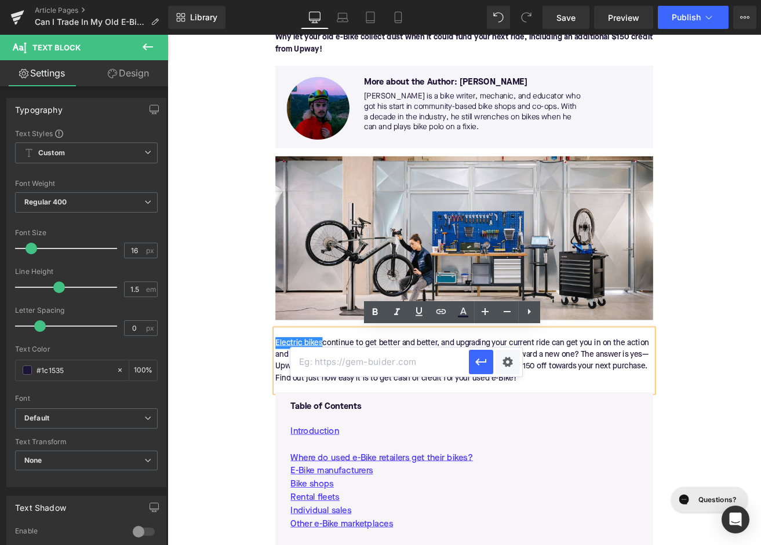
click at [381, 358] on input "text" at bounding box center [379, 362] width 178 height 29
paste input "[URL][DOMAIN_NAME]"
click at [479, 362] on icon "button" at bounding box center [480, 362] width 11 height 7
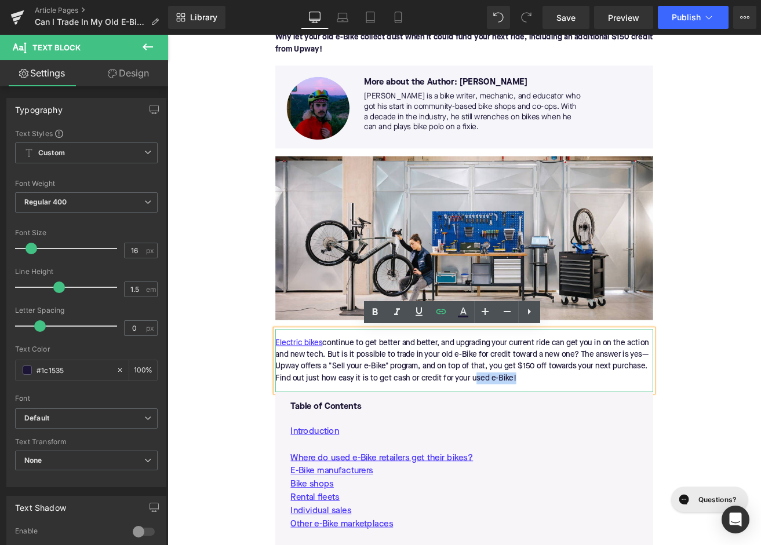
drag, startPoint x: 578, startPoint y: 442, endPoint x: 529, endPoint y: 442, distance: 48.7
click at [529, 443] on div "Electric bikes continue to get better and better, and upgrading your current ri…" at bounding box center [518, 420] width 446 height 74
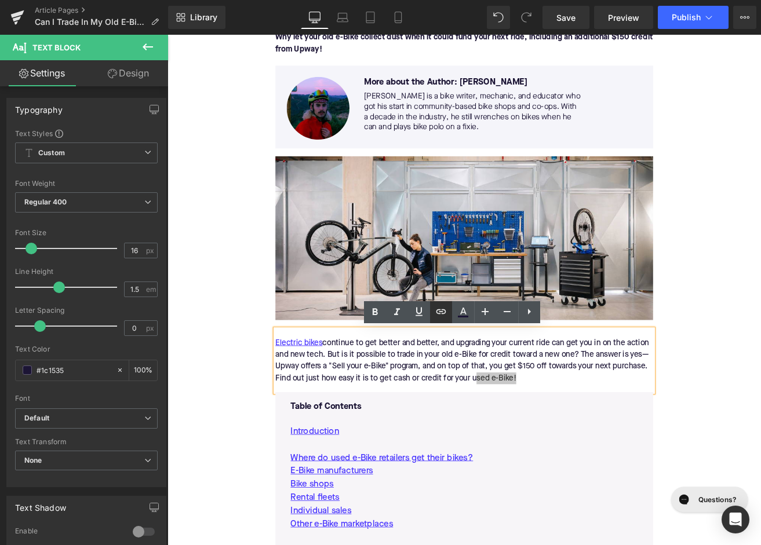
click at [440, 315] on icon at bounding box center [441, 312] width 14 height 14
click at [477, 394] on input "text" at bounding box center [507, 397] width 178 height 29
paste input "https://upway.co/collections/used-electric-bike"
type input "https://upway.co/collections/used-electric-bike"
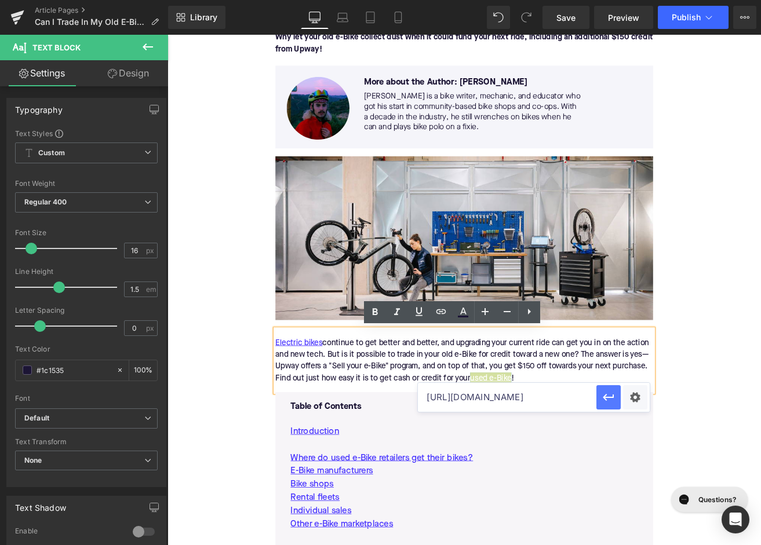
click at [606, 399] on icon "button" at bounding box center [608, 398] width 14 height 14
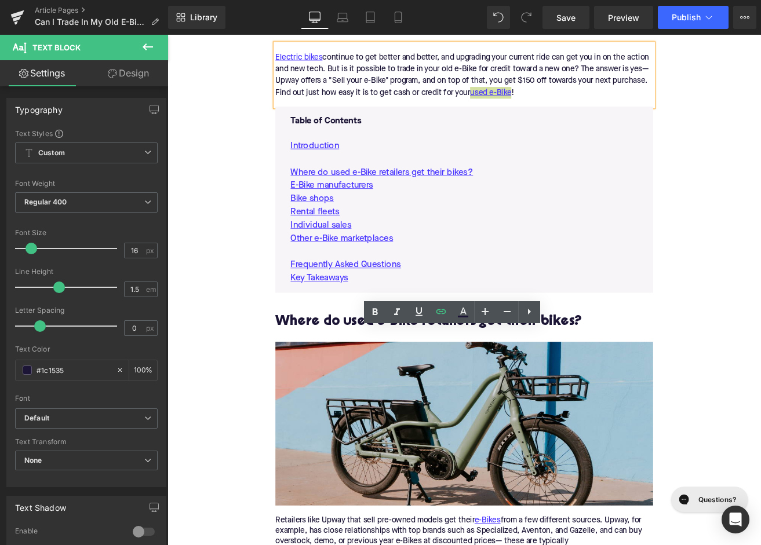
scroll to position [641, 0]
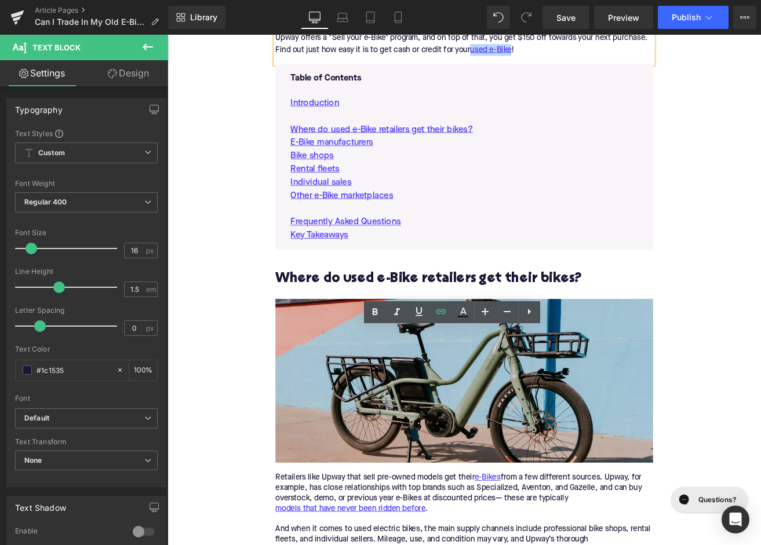
click at [318, 318] on h2 "Where do used e-Bike retailers get their bikes?" at bounding box center [518, 324] width 446 height 18
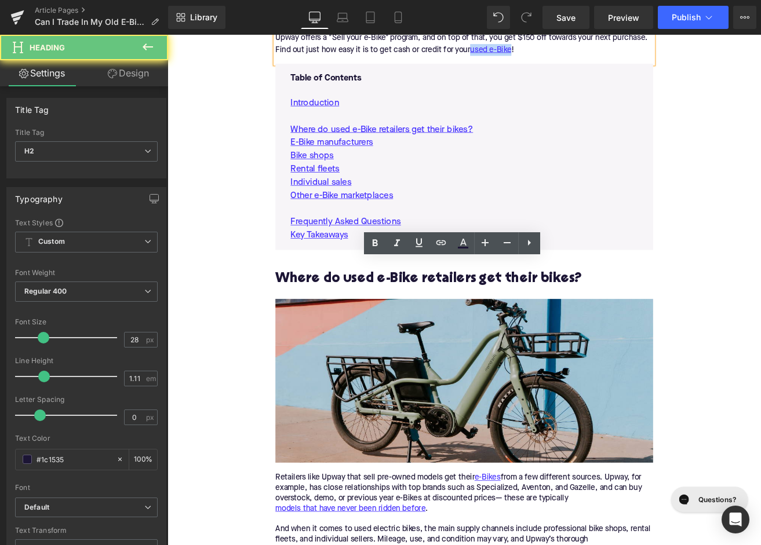
click at [318, 318] on h2 "Where do used e-Bike retailers get their bikes?" at bounding box center [518, 324] width 446 height 18
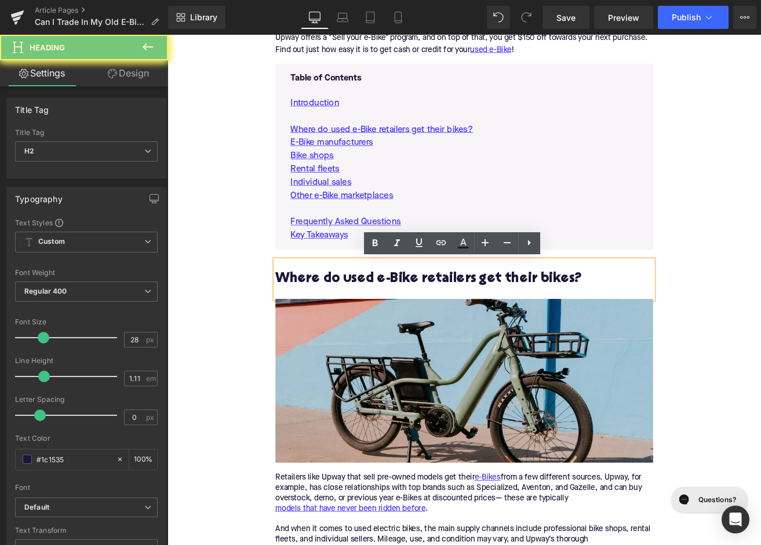
paste div
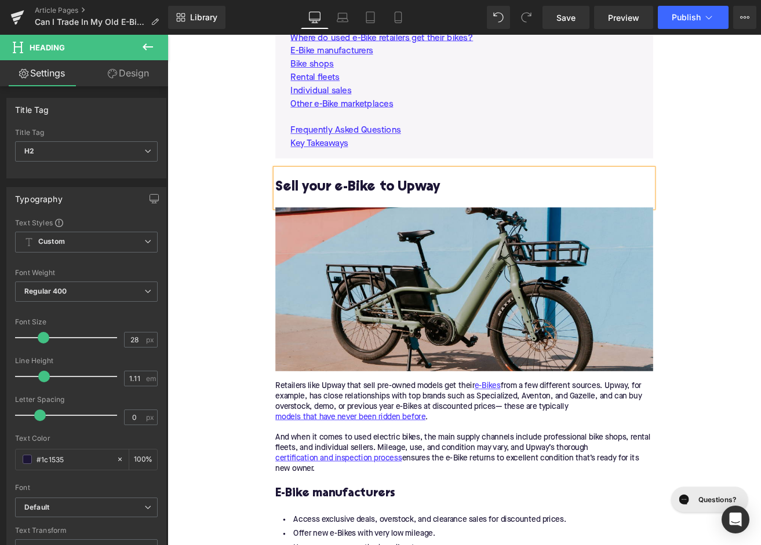
scroll to position [873, 0]
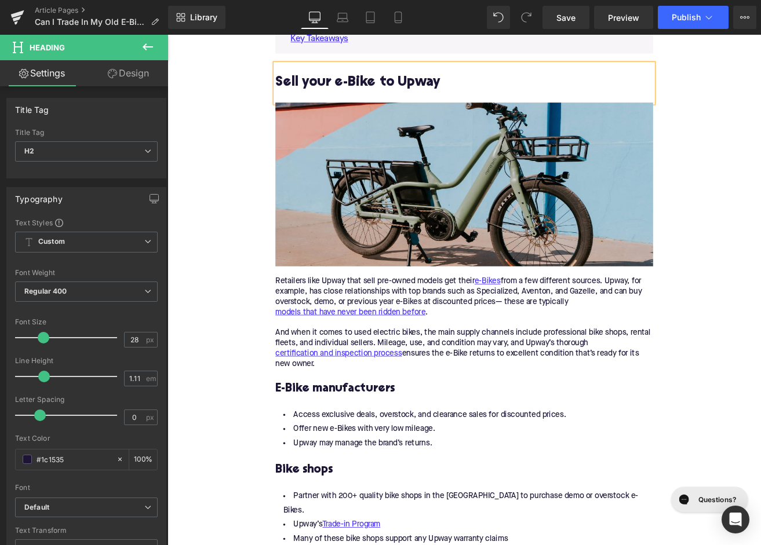
click at [479, 386] on div "Retailers like Upway that sell pre-owned models get their e-Bikes from a few di…" at bounding box center [518, 370] width 446 height 122
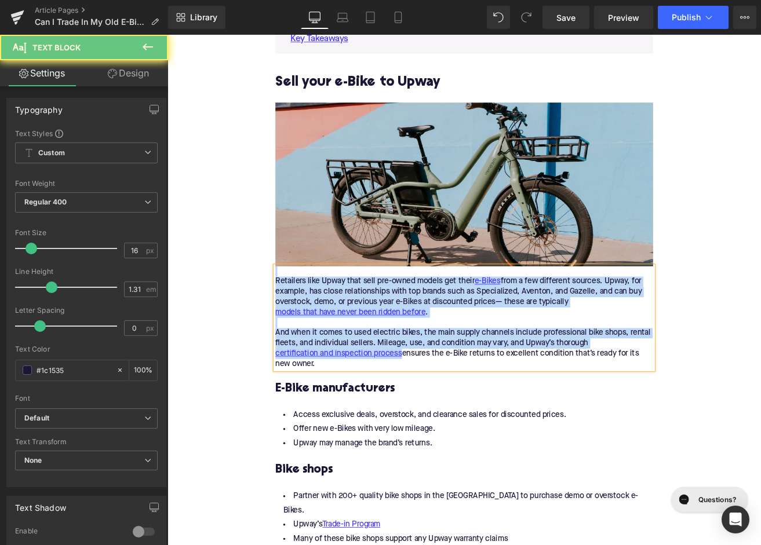
paste div
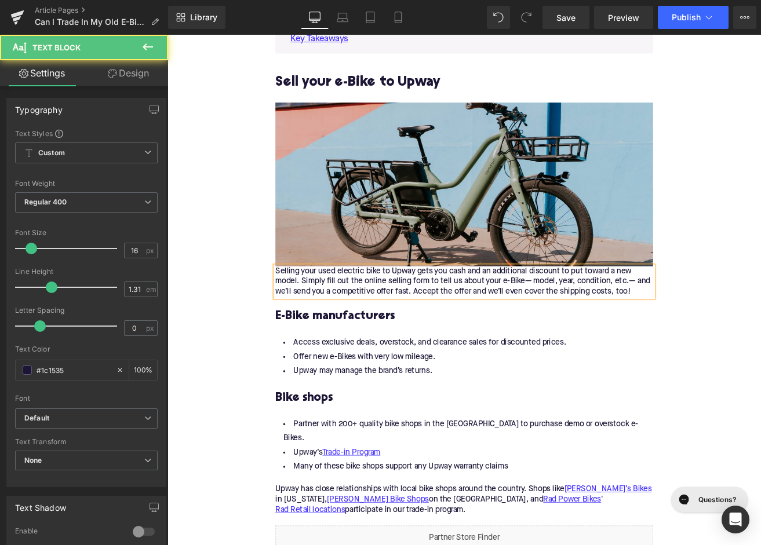
click at [296, 319] on div "Selling your used electric bike to Upway gets you cash and an additional discou…" at bounding box center [518, 327] width 446 height 37
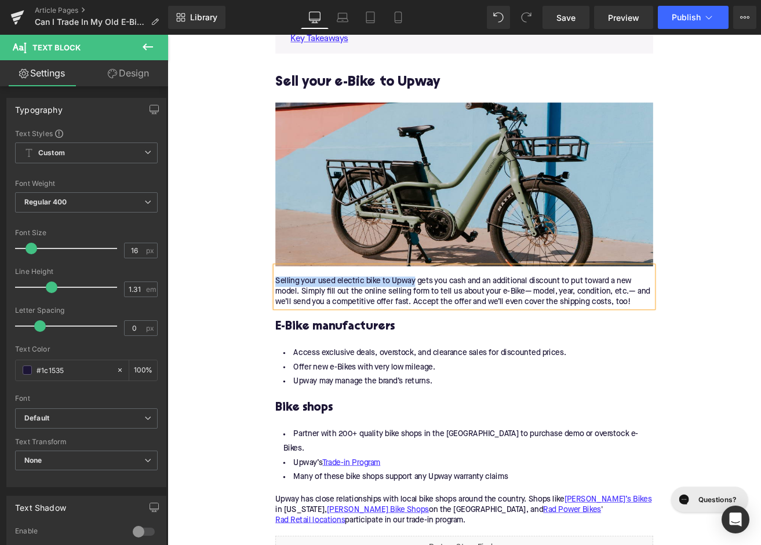
drag, startPoint x: 460, startPoint y: 329, endPoint x: 297, endPoint y: 331, distance: 163.4
click at [297, 331] on div "Selling your used electric bike to Upway gets you cash and an additional discou…" at bounding box center [518, 339] width 446 height 37
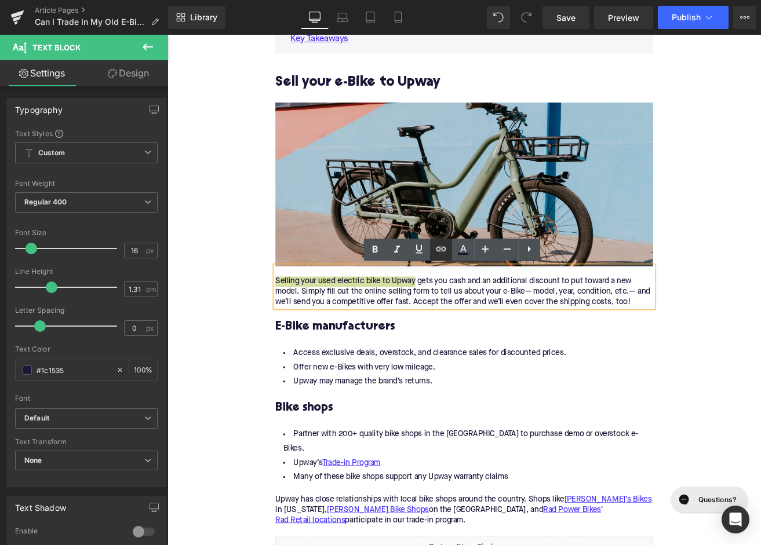
click at [437, 253] on icon at bounding box center [441, 249] width 14 height 14
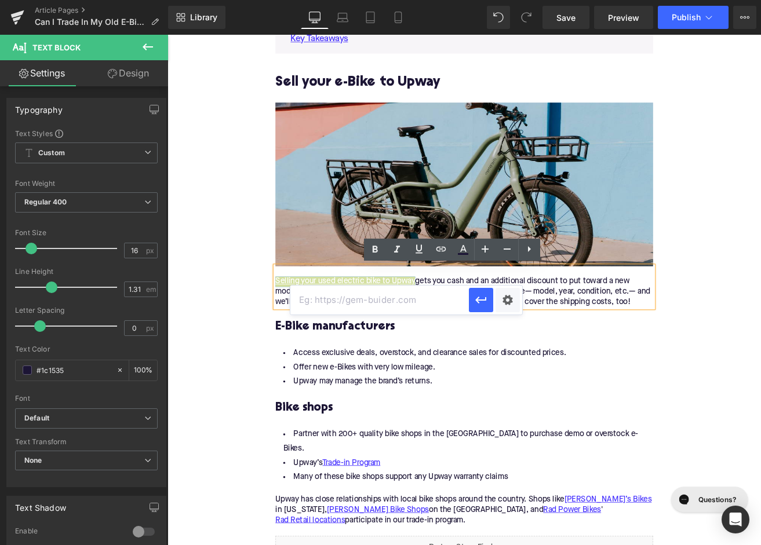
click at [391, 294] on input "text" at bounding box center [379, 300] width 178 height 29
paste input "https://upway.co/blogs/news/sell-your-bike-on-upway-what-were-looking-for-and-h…"
type input "https://upway.co/blogs/news/sell-your-bike-on-upway-what-were-looking-for-and-h…"
click at [477, 301] on icon "button" at bounding box center [480, 300] width 11 height 7
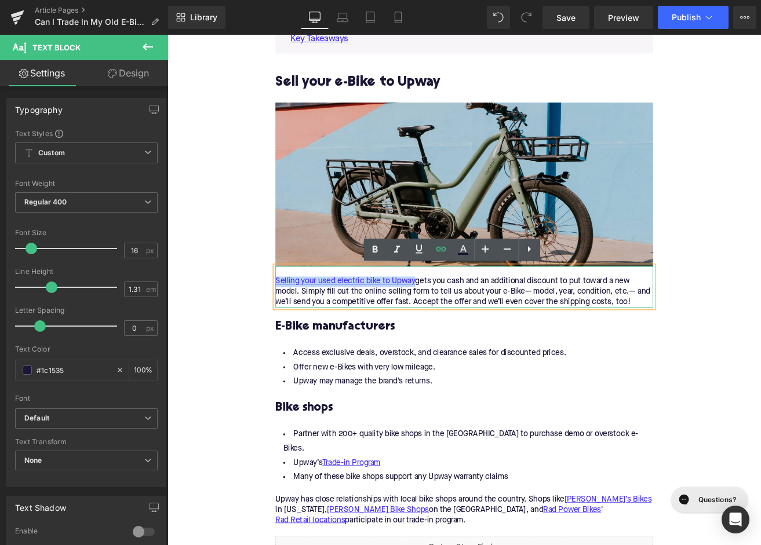
click at [469, 340] on div "Selling your used electric bike to Upway gets you cash and an additional discou…" at bounding box center [518, 339] width 446 height 37
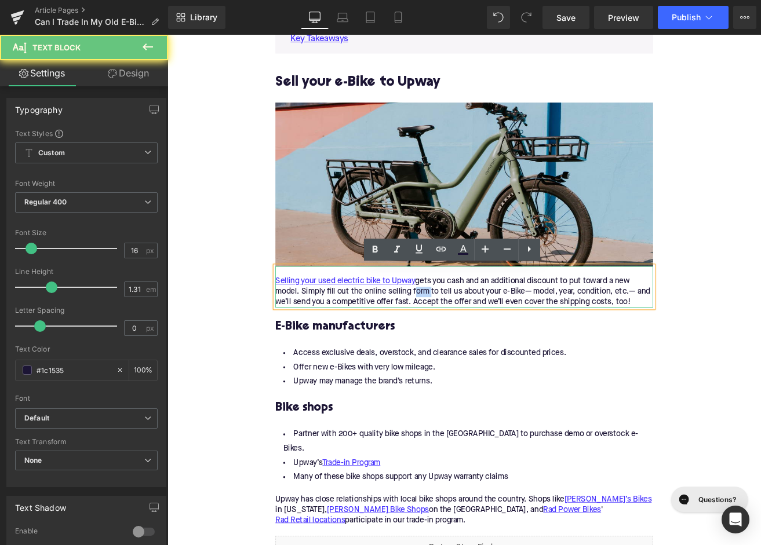
click at [469, 340] on div "Selling your used electric bike to Upway gets you cash and an additional discou…" at bounding box center [518, 339] width 446 height 37
click at [440, 252] on icon at bounding box center [441, 249] width 14 height 14
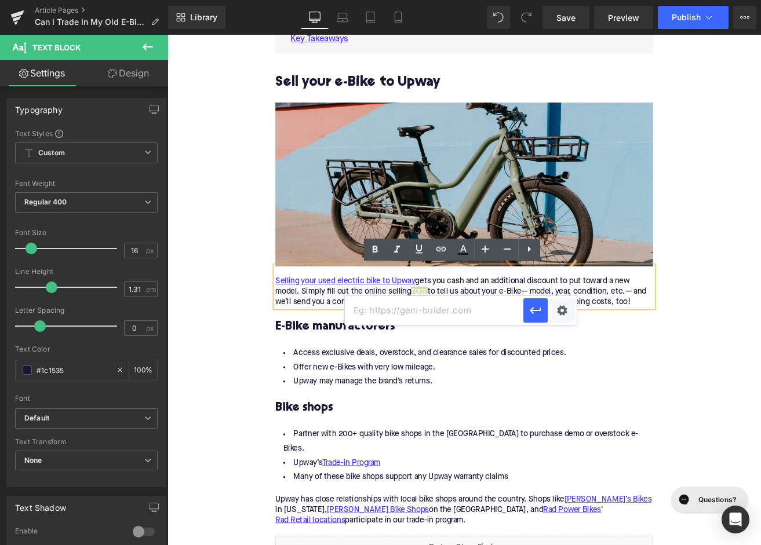
click at [435, 302] on input "text" at bounding box center [434, 310] width 178 height 29
paste input "https://upway.co/pages/sell-your-ebike#/form/brand"
type input "https://upway.co/pages/sell-your-ebike#/form/brand"
click at [533, 309] on icon "button" at bounding box center [535, 311] width 14 height 14
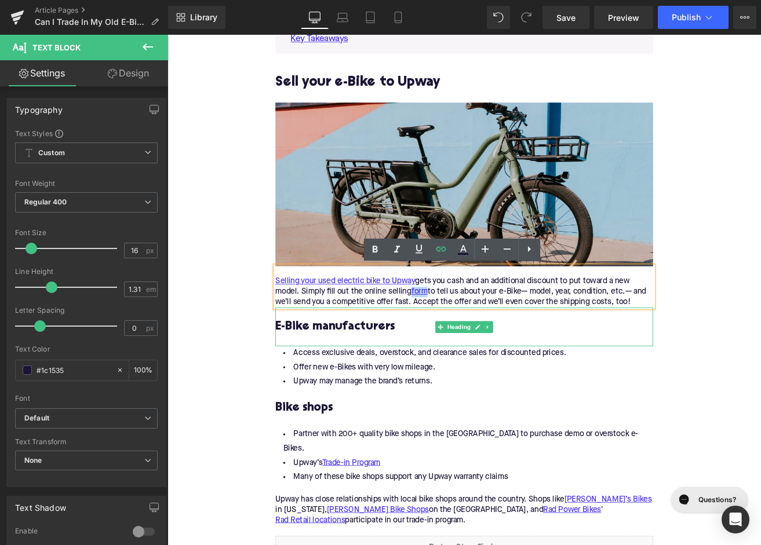
click at [325, 384] on h3 "E-Bike manufacturers" at bounding box center [518, 380] width 446 height 18
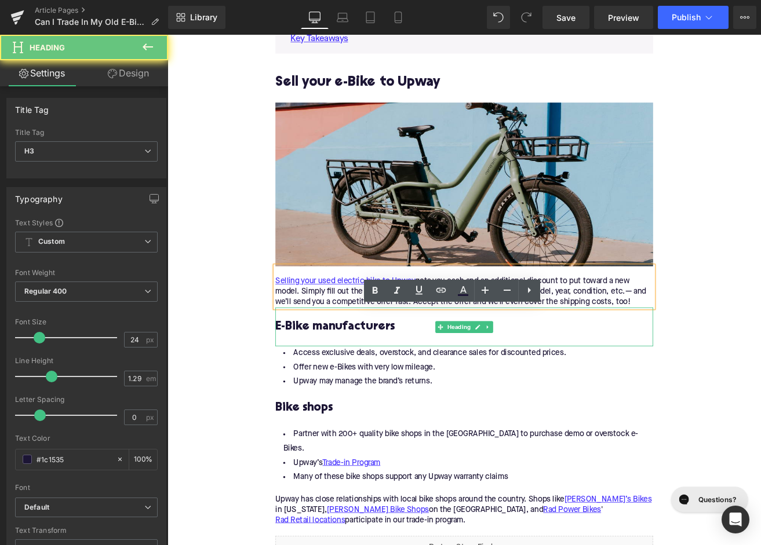
click at [325, 384] on h3 "E-Bike manufacturers" at bounding box center [518, 380] width 446 height 18
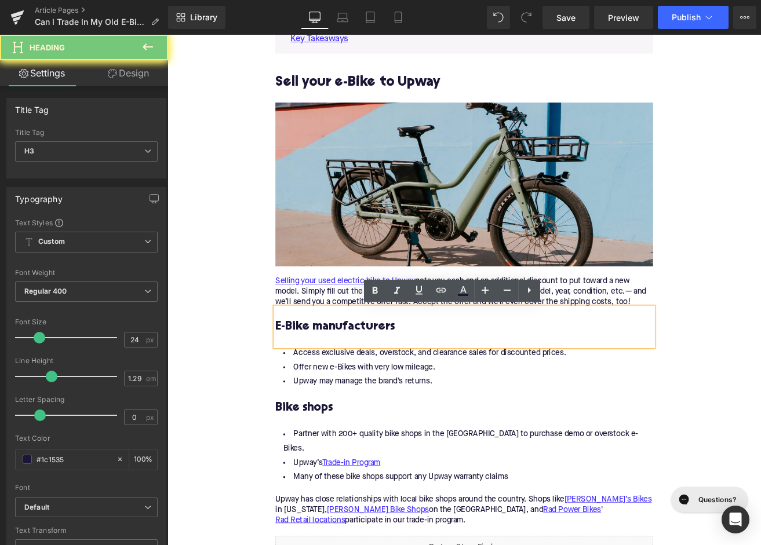
paste div
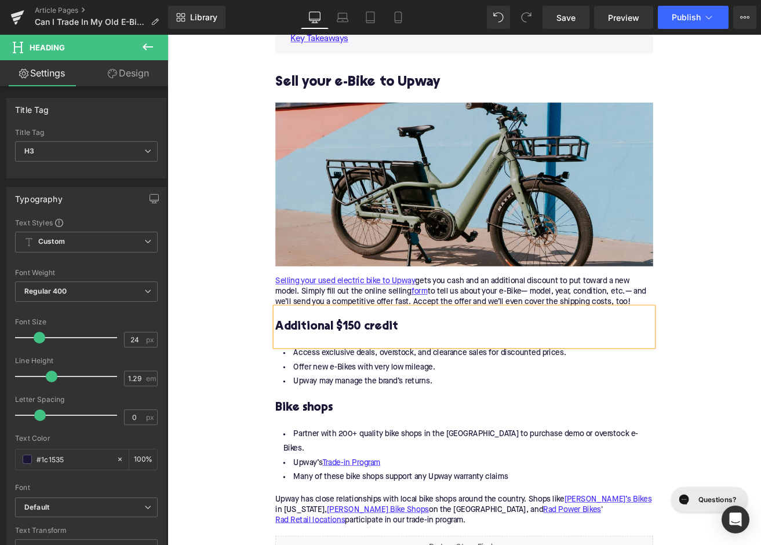
click at [380, 417] on li "Access exclusive deals, overstock, and clearance sales for discounted prices." at bounding box center [518, 411] width 446 height 17
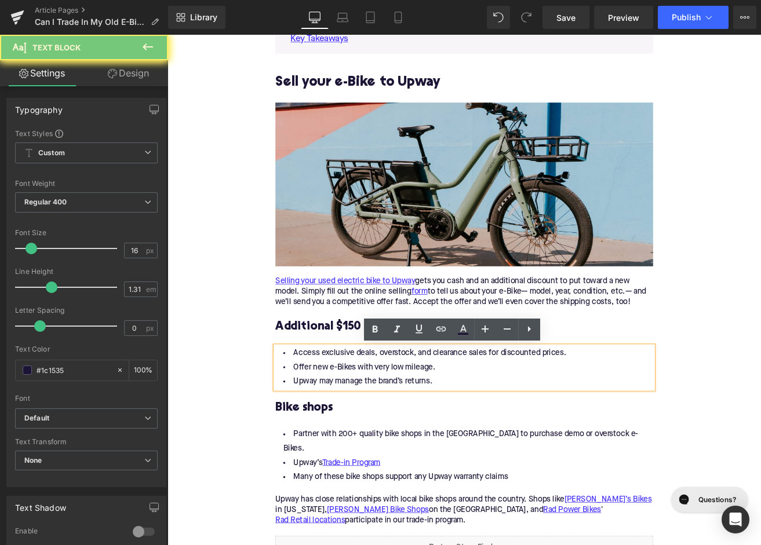
click at [380, 417] on li "Access exclusive deals, overstock, and clearance sales for discounted prices." at bounding box center [518, 411] width 446 height 17
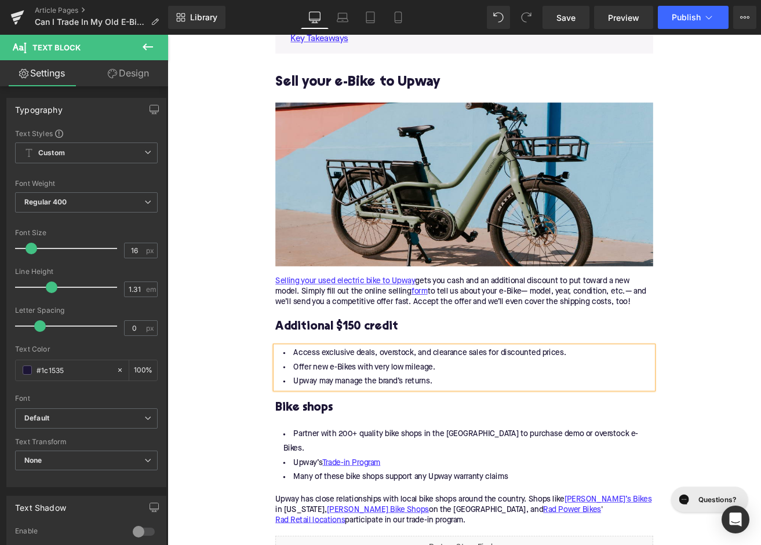
paste div
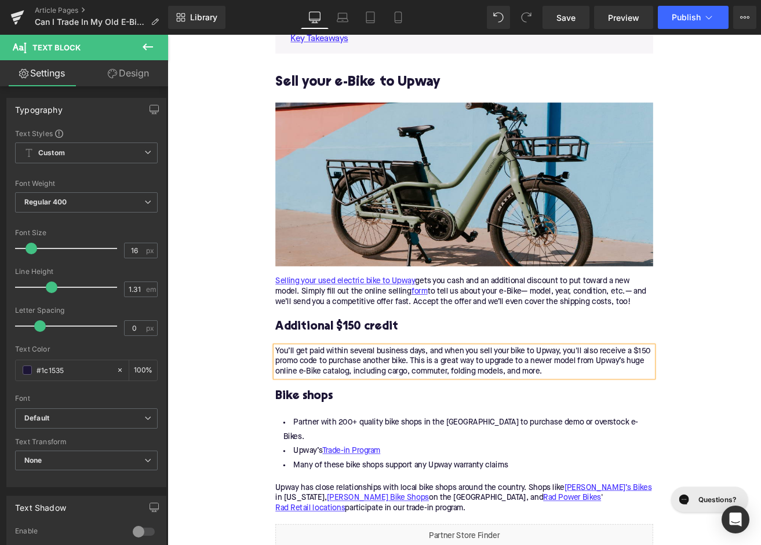
click at [432, 433] on div "You’ll get paid within several business days, and when you sell your bike to Up…" at bounding box center [518, 421] width 446 height 37
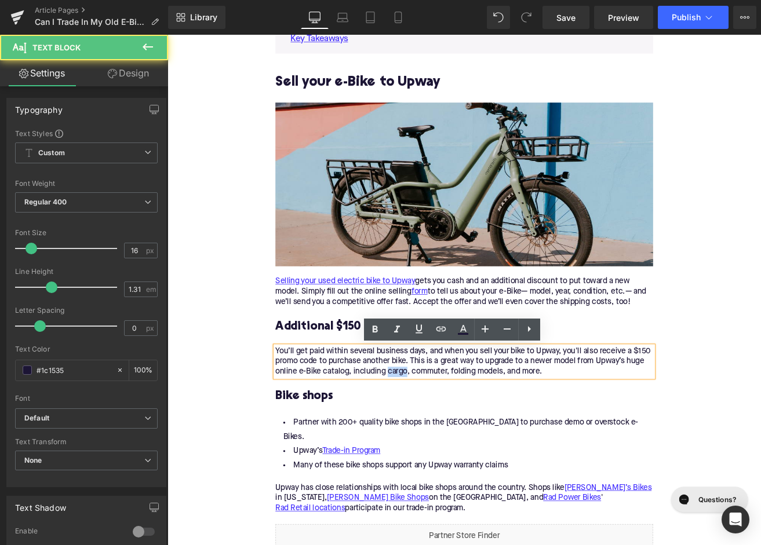
click at [432, 433] on div "You’ll get paid within several business days, and when you sell your bike to Up…" at bounding box center [518, 421] width 446 height 37
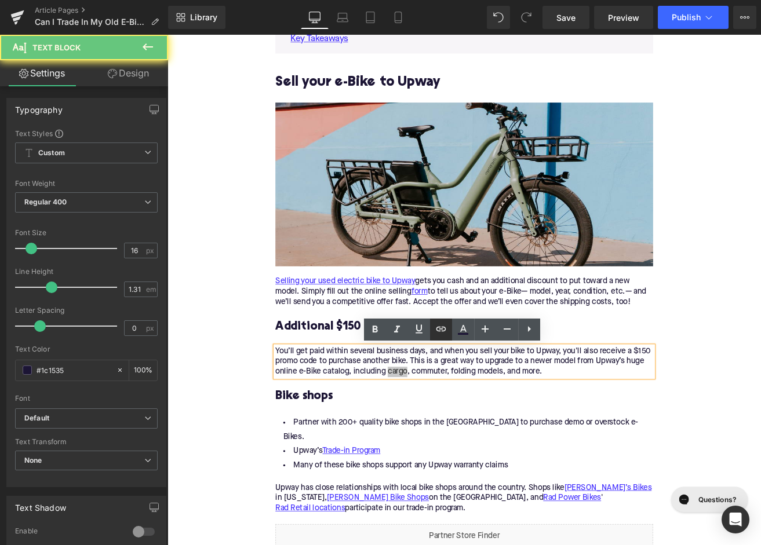
click at [444, 323] on icon at bounding box center [441, 329] width 14 height 14
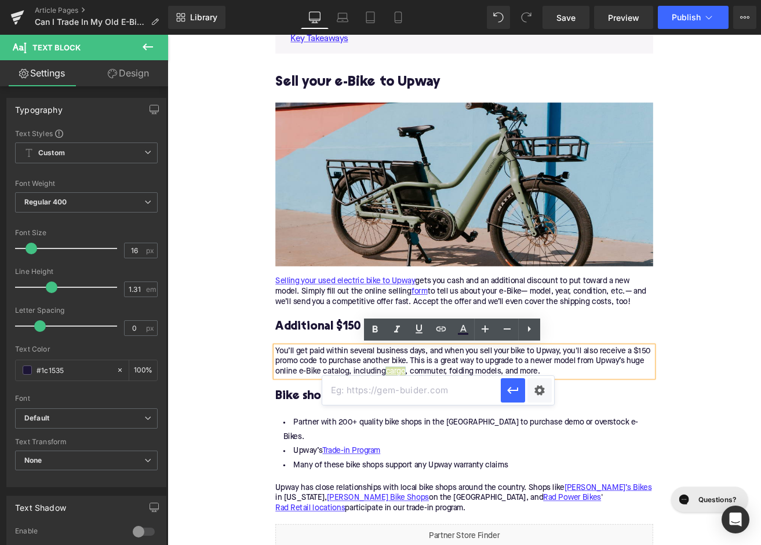
click at [409, 392] on input "text" at bounding box center [411, 390] width 178 height 29
paste input "https://upway.co/collections/electric-cargo-bike"
type input "https://upway.co/collections/electric-cargo-bike"
click at [508, 394] on icon "button" at bounding box center [513, 391] width 14 height 14
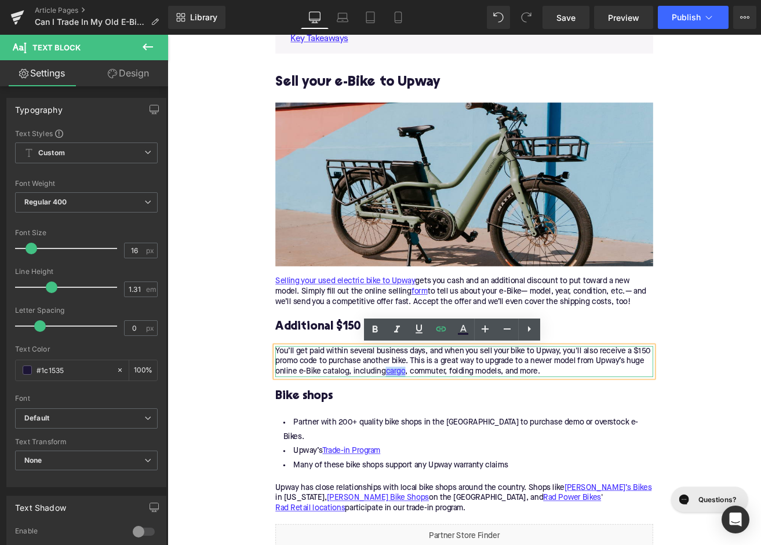
click at [470, 428] on div "You’ll get paid within several business days, and when you sell your bike to Up…" at bounding box center [518, 421] width 446 height 37
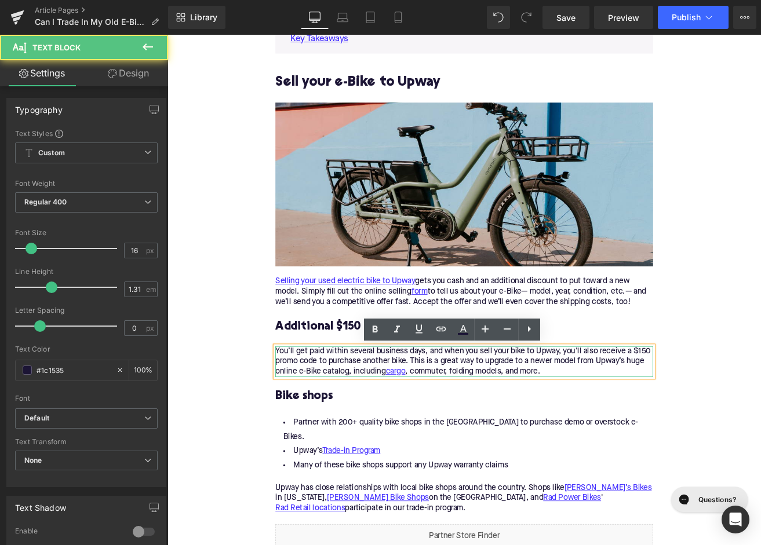
click at [470, 428] on div "You’ll get paid within several business days, and when you sell your bike to Up…" at bounding box center [518, 421] width 446 height 37
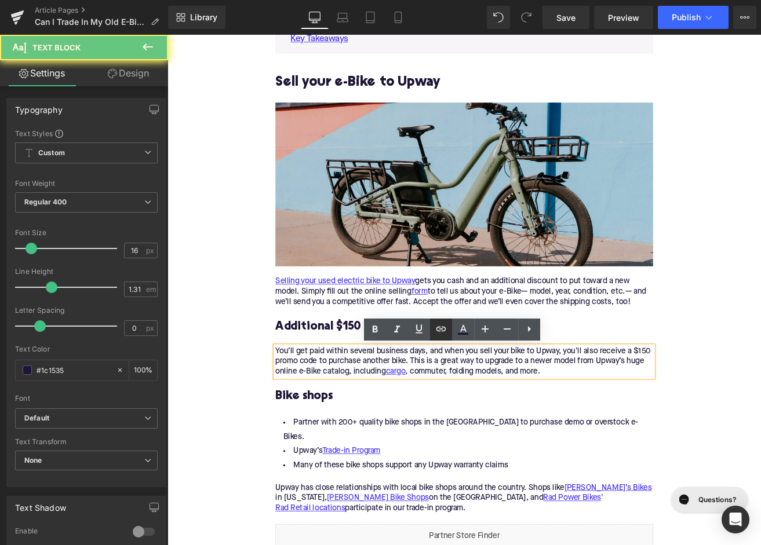
click at [440, 327] on icon at bounding box center [441, 328] width 10 height 5
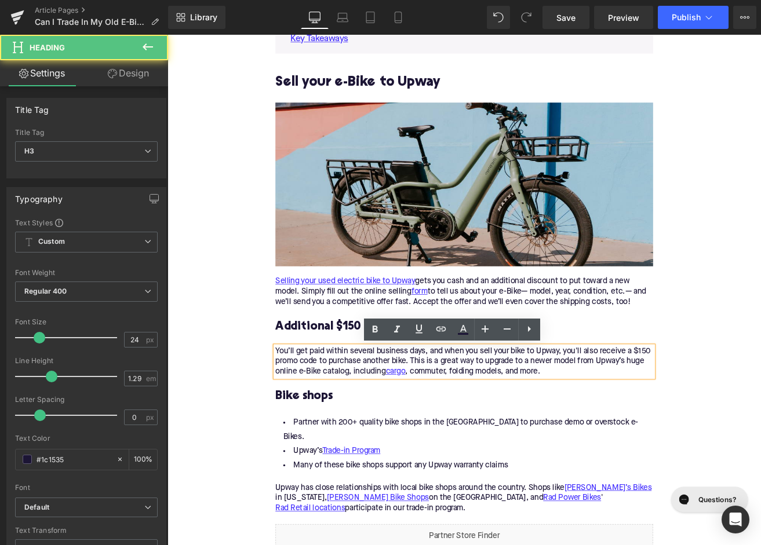
click at [471, 443] on div "Bike shops" at bounding box center [518, 463] width 446 height 46
click at [471, 435] on div "You’ll get paid within several business days, and when you sell your bike to Up…" at bounding box center [518, 421] width 446 height 37
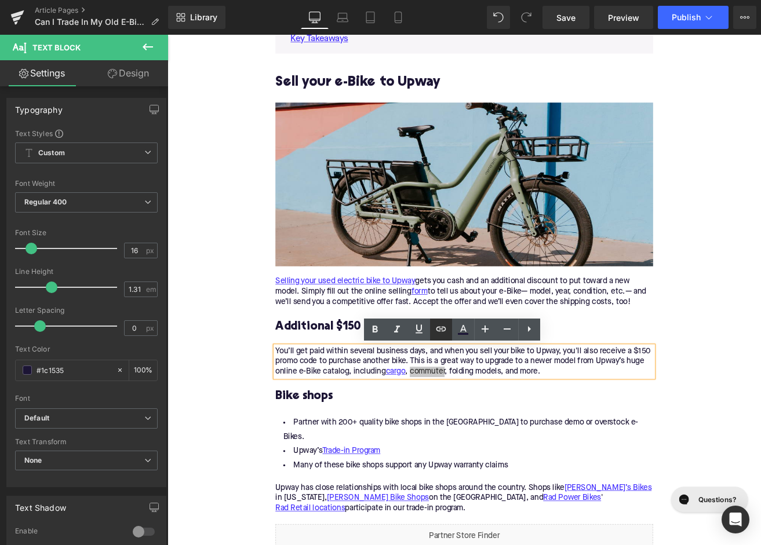
click at [443, 329] on icon at bounding box center [441, 329] width 14 height 14
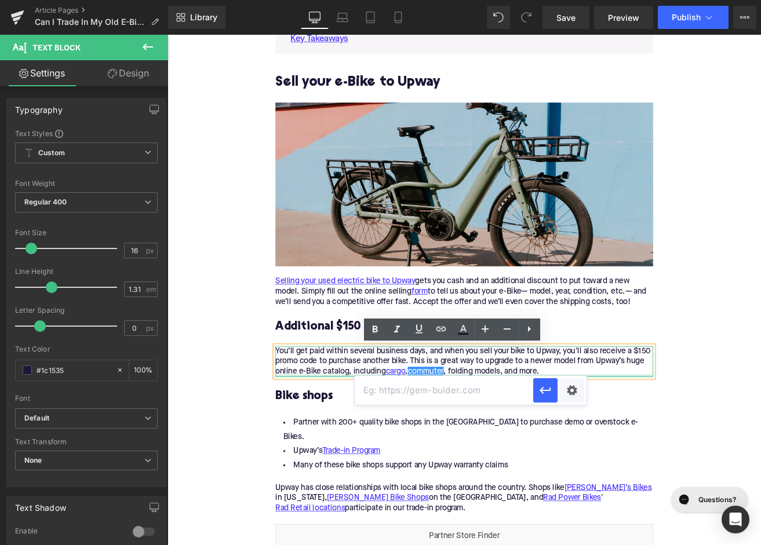
click at [433, 385] on input "text" at bounding box center [444, 390] width 178 height 29
paste input "https://upway.co/collections/electric-city-bike"
type input "https://upway.co/collections/electric-city-bike"
click at [546, 399] on button "button" at bounding box center [545, 390] width 24 height 24
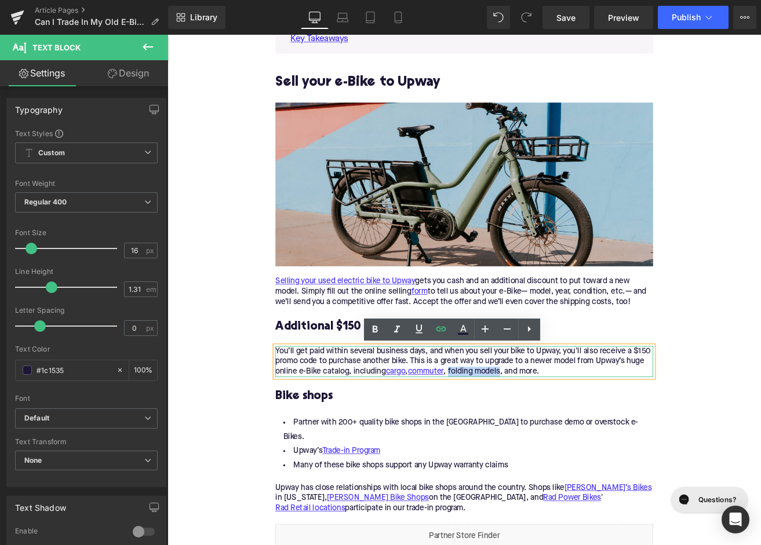
drag, startPoint x: 564, startPoint y: 433, endPoint x: 502, endPoint y: 432, distance: 61.4
click at [502, 432] on div "You’ll get paid within several business days, and when you sell your bike to Up…" at bounding box center [518, 421] width 446 height 37
click at [443, 332] on icon at bounding box center [441, 329] width 14 height 14
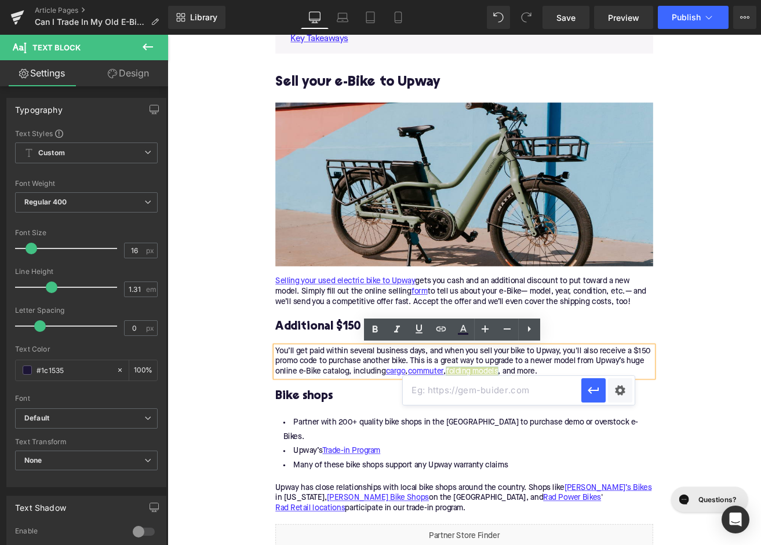
click at [455, 392] on input "text" at bounding box center [492, 390] width 178 height 29
paste input "https://upway.co/collections/folding-electric-bike"
type input "https://upway.co/collections/folding-electric-bike"
click at [596, 391] on icon "button" at bounding box center [593, 390] width 11 height 7
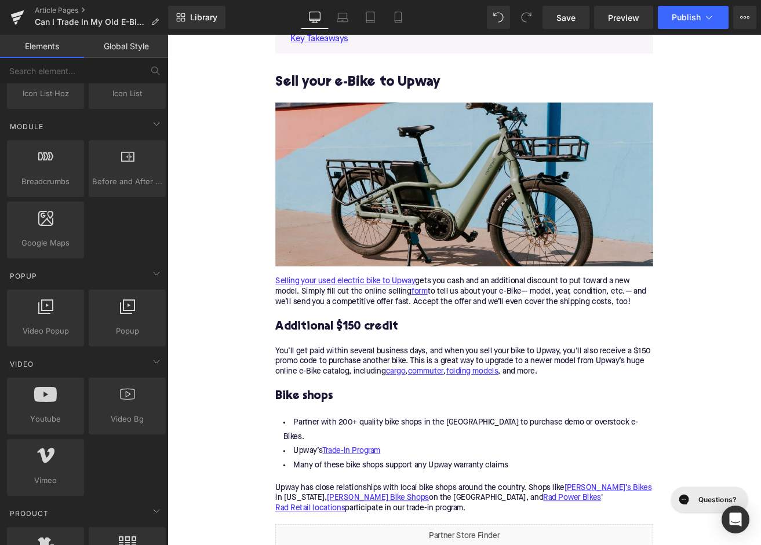
scroll to position [608, 0]
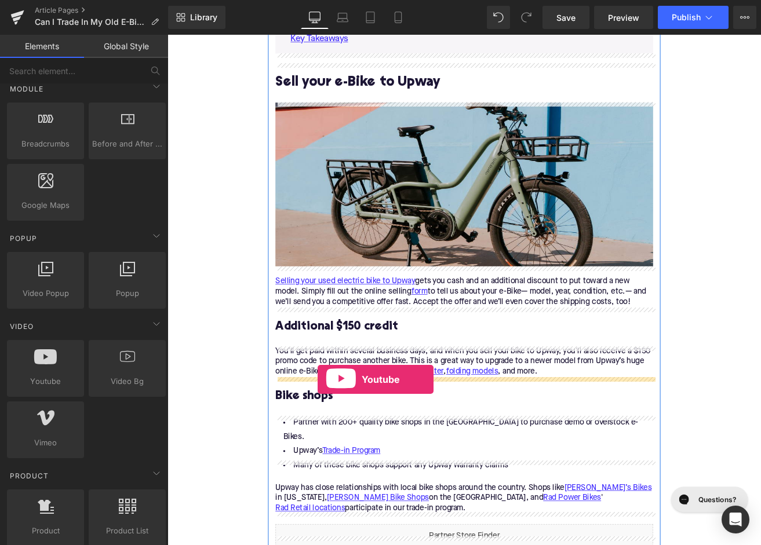
drag, startPoint x: 199, startPoint y: 392, endPoint x: 345, endPoint y: 443, distance: 154.5
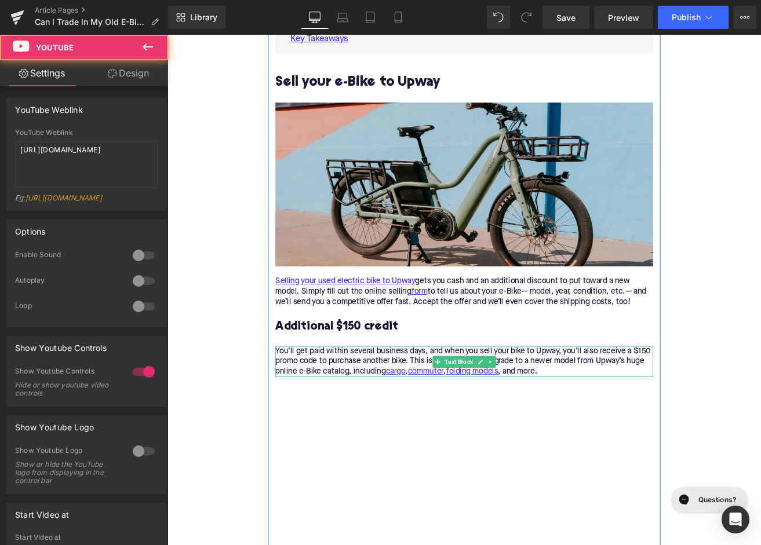
click at [638, 433] on div "You’ll get paid within several business days, and when you sell your bike to Up…" at bounding box center [518, 421] width 446 height 37
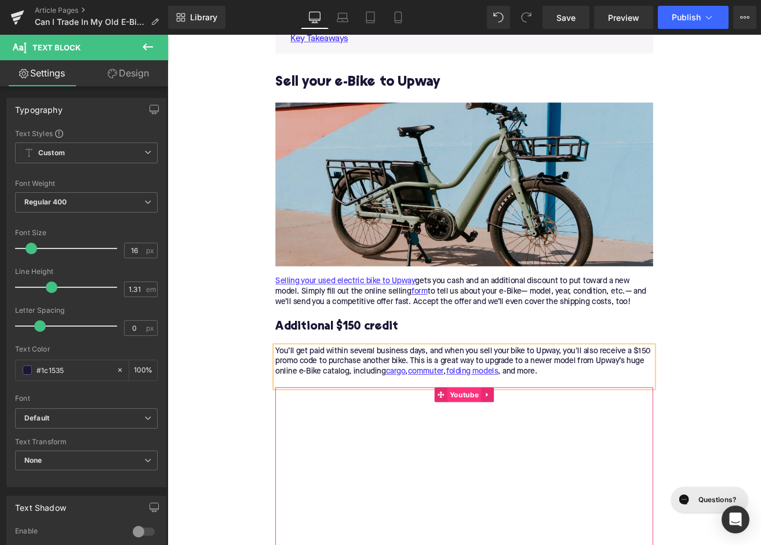
click at [513, 465] on span "Youtube" at bounding box center [518, 460] width 40 height 17
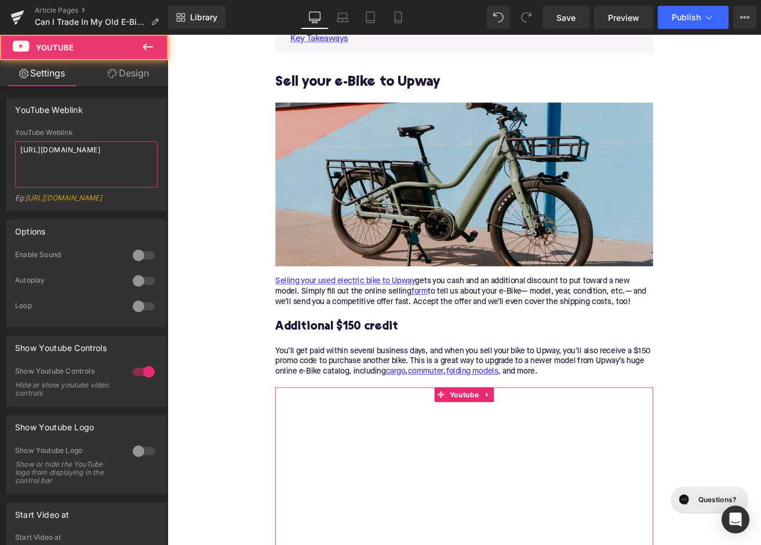
click at [94, 154] on textarea "https://www.youtube.com/watch?v=OQBlWco72c4" at bounding box center [86, 164] width 143 height 46
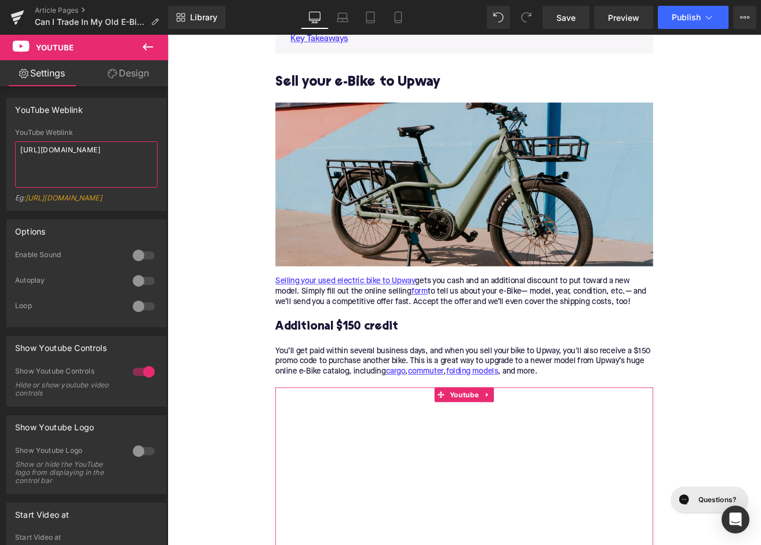
click at [94, 154] on textarea "https://www.youtube.com/watch?v=OQBlWco72c4" at bounding box center [86, 164] width 143 height 46
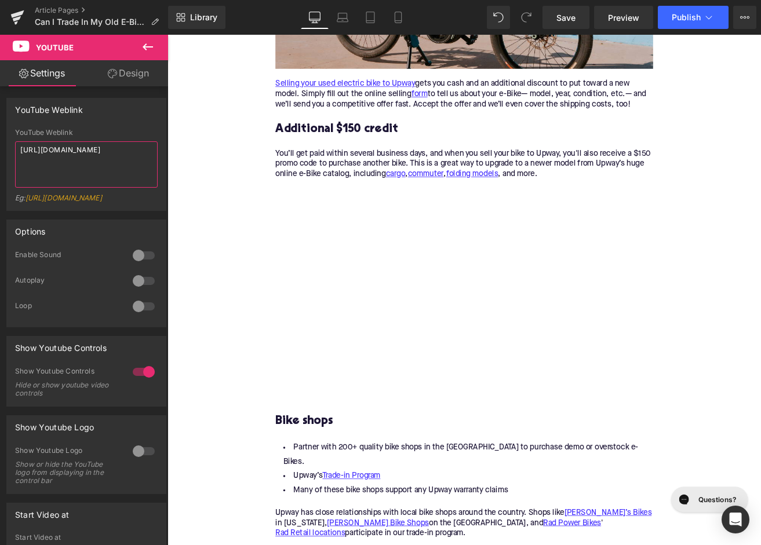
scroll to position [1253, 0]
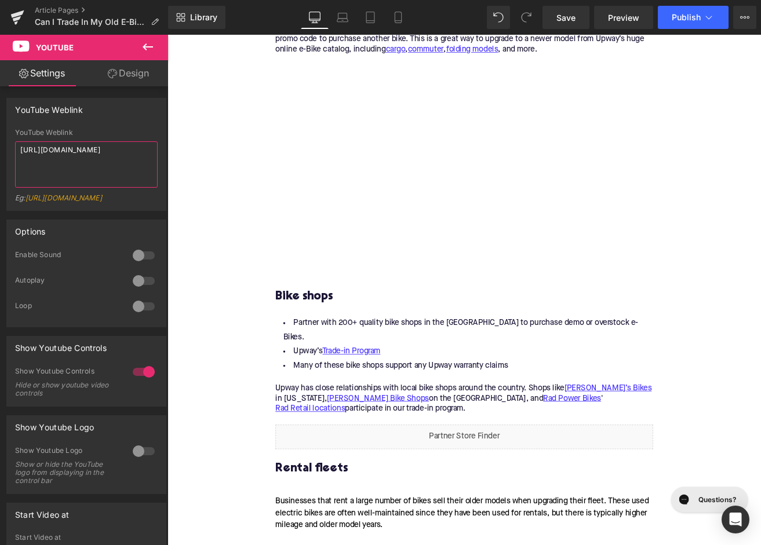
type textarea "https://www.youtube.com/watch?v=5msG4MD-wH8"
click at [343, 343] on h3 "Bike shops" at bounding box center [518, 345] width 446 height 18
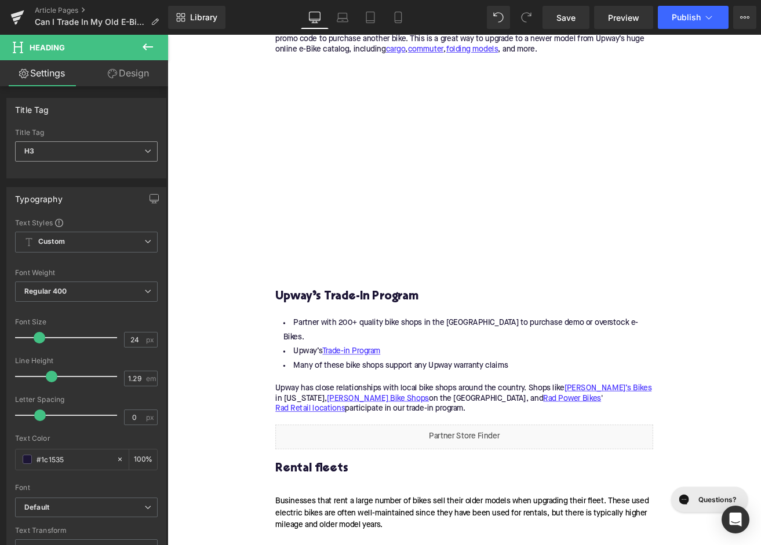
click at [97, 150] on span "H3" at bounding box center [86, 151] width 143 height 20
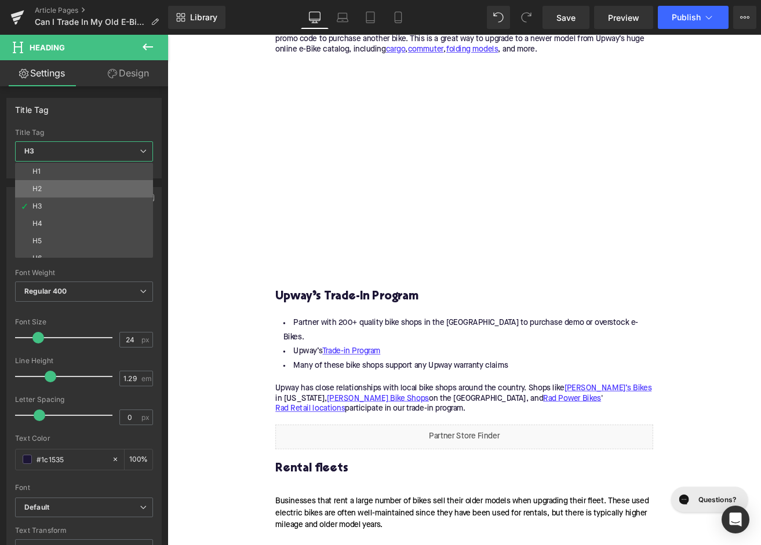
click at [90, 190] on li "H2" at bounding box center [86, 188] width 143 height 17
type input "28"
type input "1.11"
type input "100"
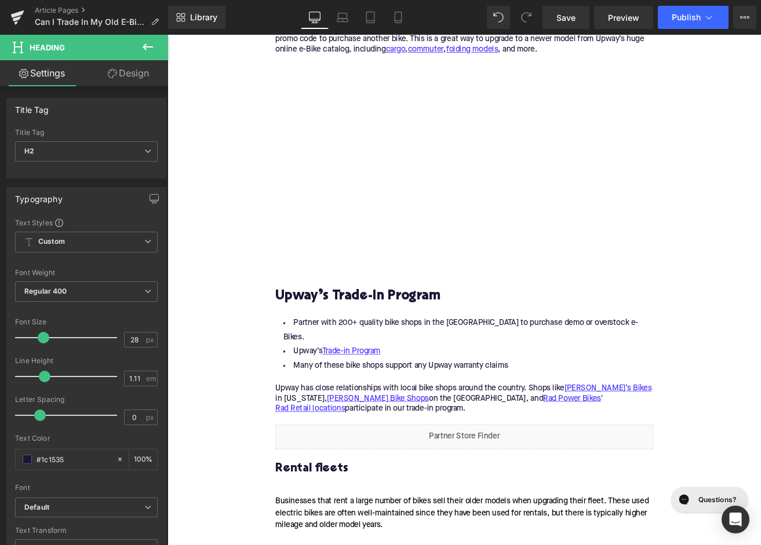
click at [445, 447] on p "Upway has close relationships with local bike shops around the country. Shops l…" at bounding box center [518, 471] width 446 height 49
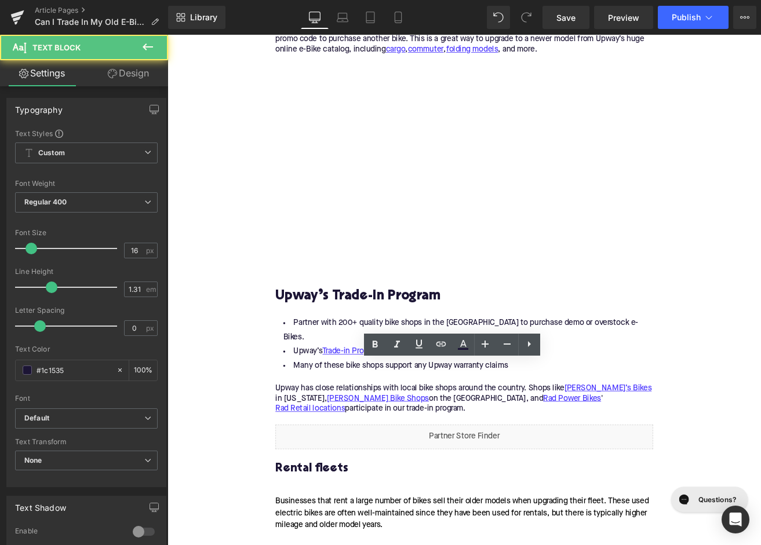
click at [445, 447] on p "Upway has close relationships with local bike shops around the country. Shops l…" at bounding box center [518, 471] width 446 height 49
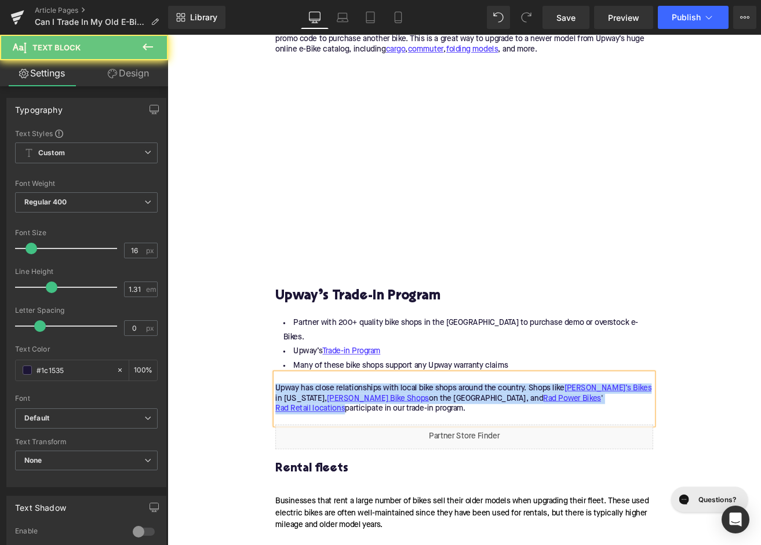
paste div
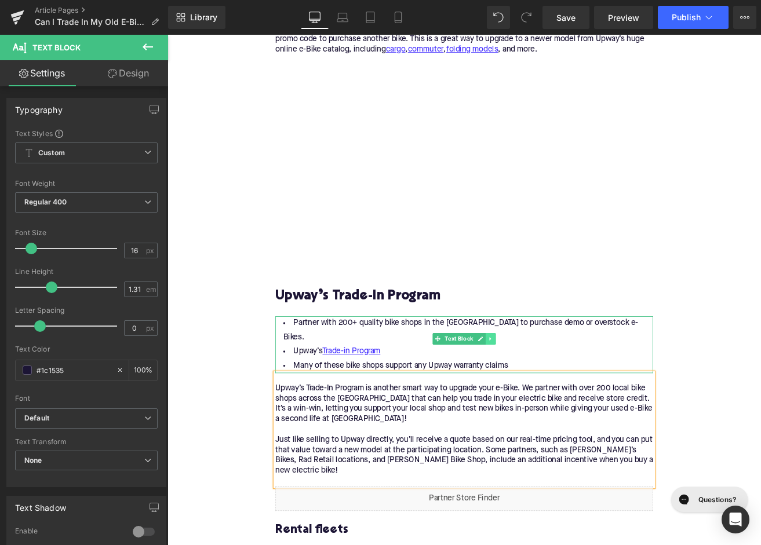
click at [550, 396] on icon at bounding box center [549, 394] width 6 height 7
click at [557, 396] on icon at bounding box center [555, 395] width 6 height 6
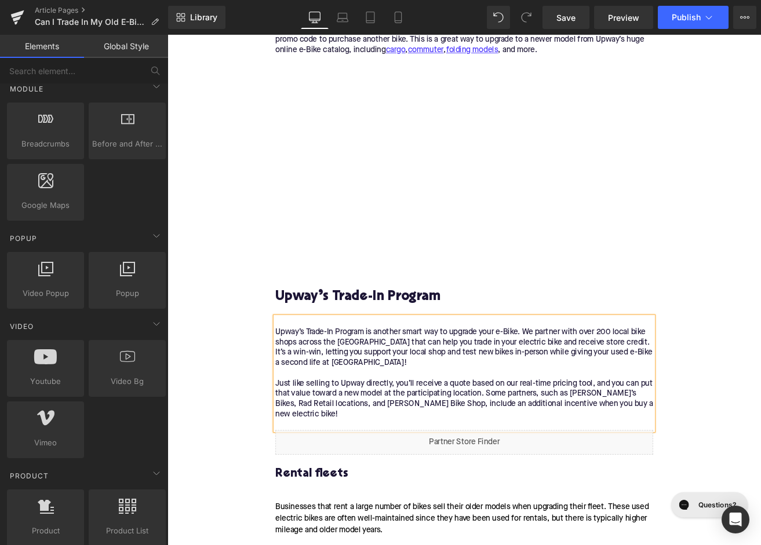
scroll to position [608, 0]
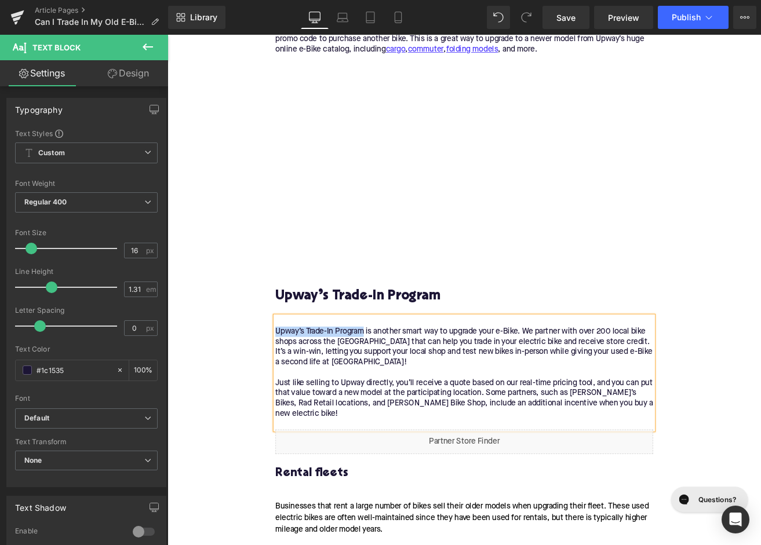
drag, startPoint x: 319, startPoint y: 385, endPoint x: 298, endPoint y: 385, distance: 21.4
click at [298, 385] on p "Upway’s Trade-In Program is another smart way to upgrade your e-Bike. We partne…" at bounding box center [518, 441] width 446 height 122
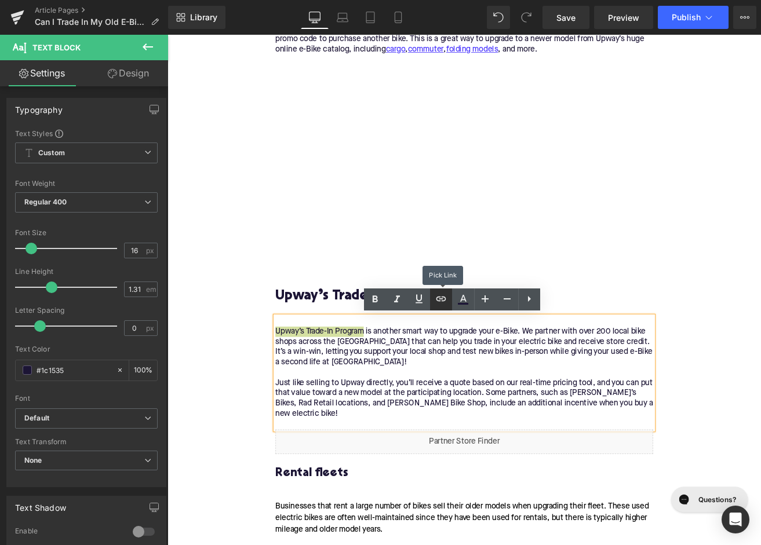
drag, startPoint x: 437, startPoint y: 302, endPoint x: 263, endPoint y: 368, distance: 186.5
click at [437, 302] on icon at bounding box center [441, 299] width 14 height 14
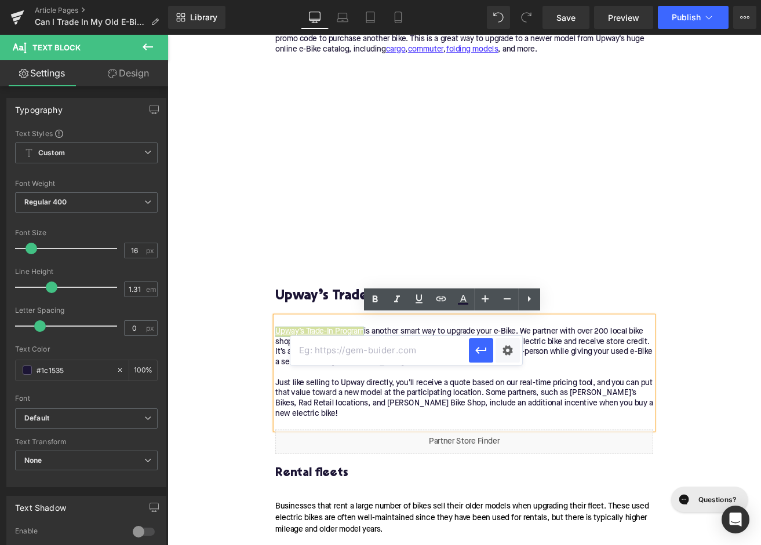
click at [396, 355] on input "text" at bounding box center [379, 350] width 178 height 29
paste input "https://upway.co/blogs/news/how-do-upway-trade-ins-work?srsltid=AfmBOopm9uLPSye…"
type input "https://upway.co/blogs/news/how-do-upway-trade-ins-work?srsltid=AfmBOopm9uLPSye…"
click at [482, 349] on icon "button" at bounding box center [481, 351] width 14 height 14
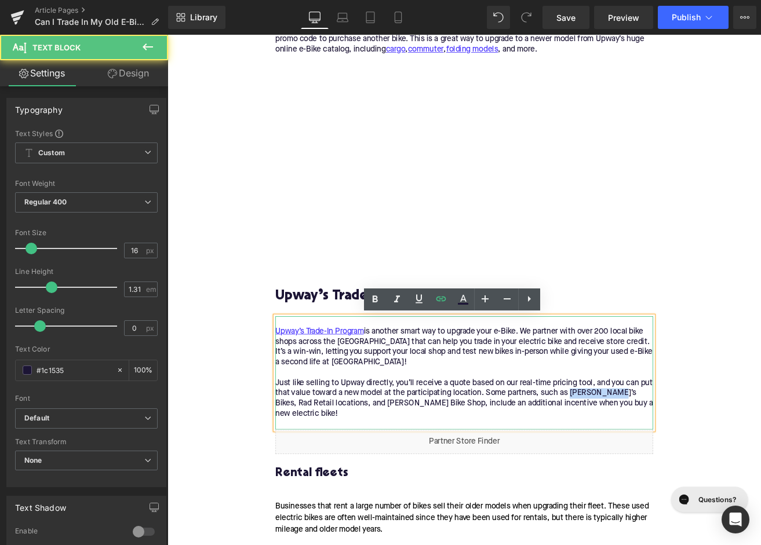
drag, startPoint x: 645, startPoint y: 460, endPoint x: 692, endPoint y: 458, distance: 47.5
click at [692, 458] on p "Upway’s Trade-In Program is another smart way to upgrade your e-Bike. We partne…" at bounding box center [518, 441] width 446 height 122
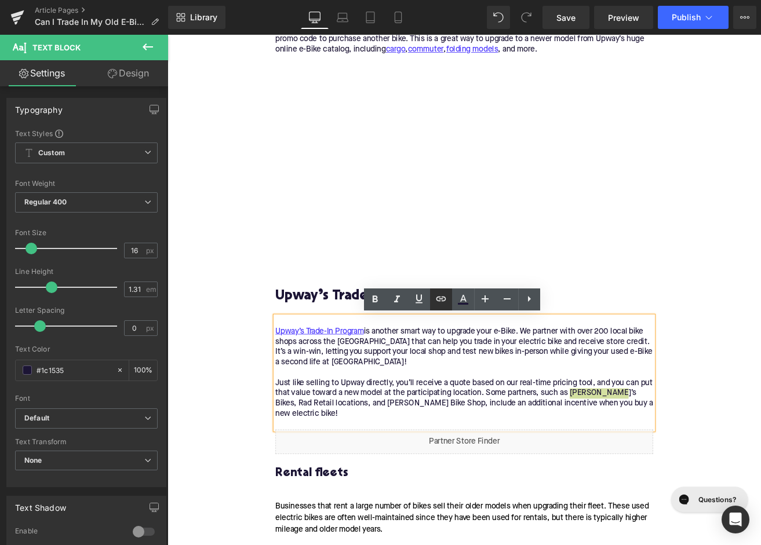
click at [447, 298] on icon at bounding box center [441, 299] width 14 height 14
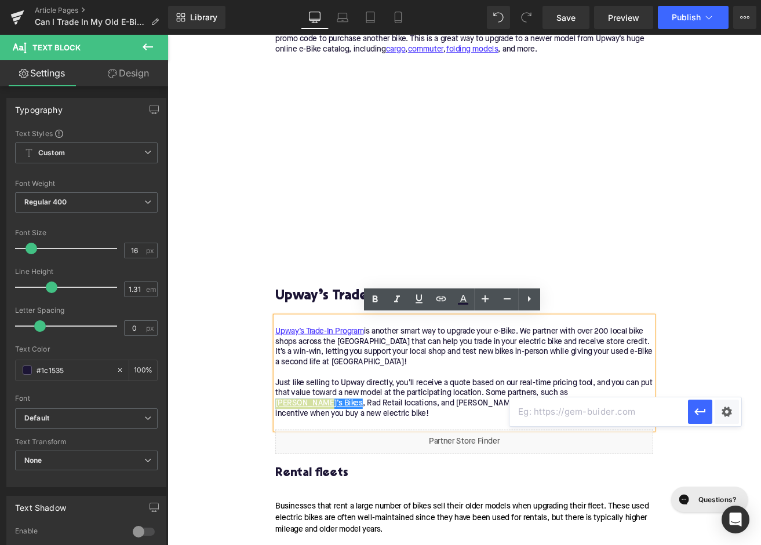
click at [529, 407] on input "text" at bounding box center [598, 412] width 178 height 29
paste input "https://upway.co/blogs/news/upway-mikes-bikes-trade-in-program"
type input "https://upway.co/blogs/news/upway-mikes-bikes-trade-in-program"
click at [696, 414] on icon "button" at bounding box center [699, 412] width 11 height 7
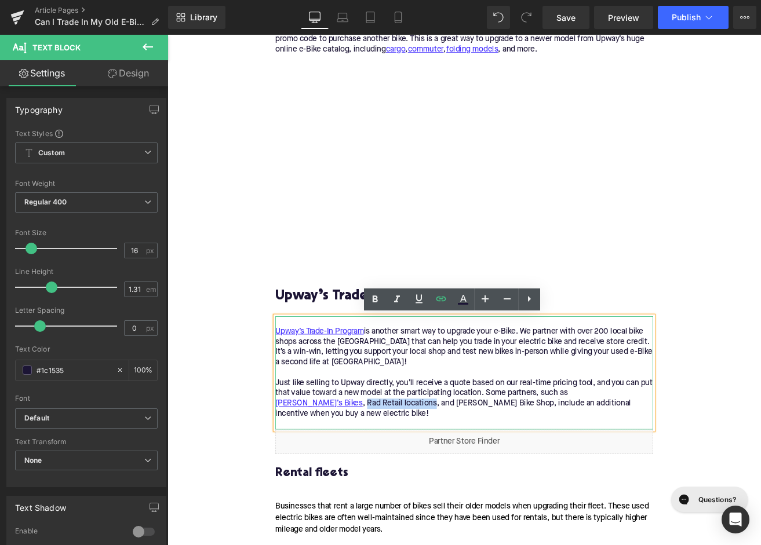
drag, startPoint x: 699, startPoint y: 458, endPoint x: 348, endPoint y: 453, distance: 351.2
click at [333, 475] on p "Upway’s Trade-In Program is another smart way to upgrade your e-Bike. We partne…" at bounding box center [518, 441] width 446 height 122
click at [444, 300] on icon at bounding box center [441, 299] width 14 height 14
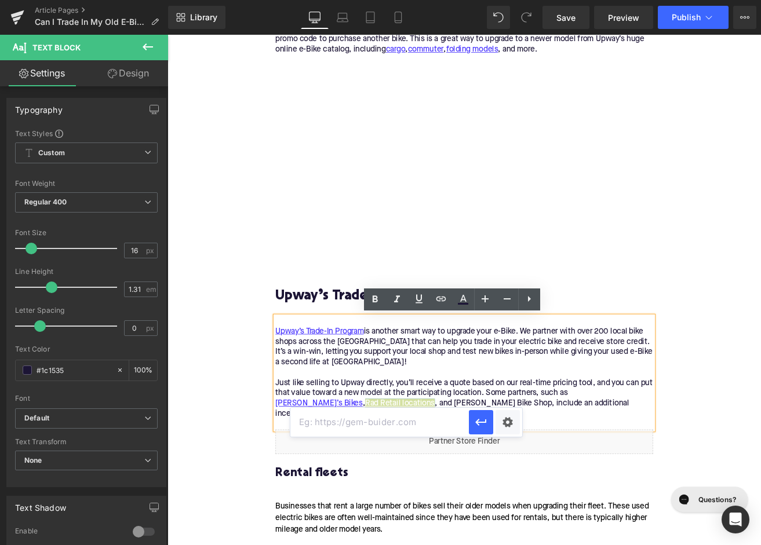
click at [403, 431] on input "text" at bounding box center [379, 422] width 178 height 29
paste input "https://upway.co/blogs/news/upway-x-rad-power-bikes-trade-in-program"
click at [480, 418] on icon "button" at bounding box center [481, 422] width 14 height 14
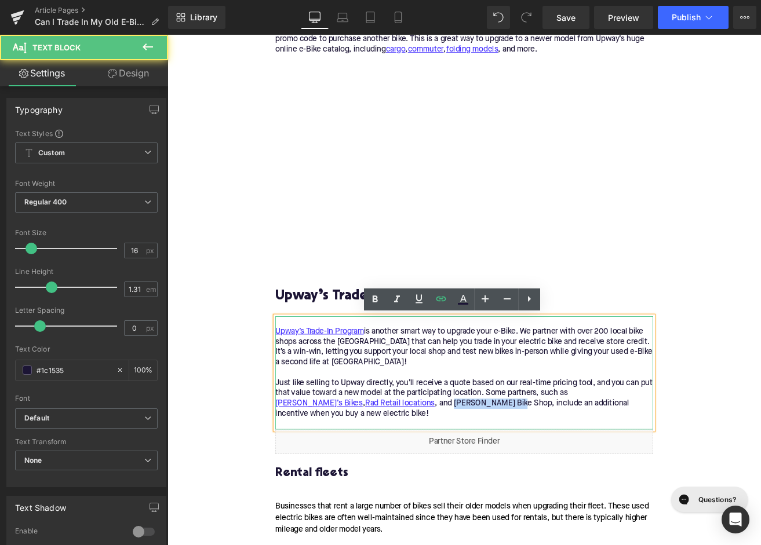
drag, startPoint x: 400, startPoint y: 469, endPoint x: 473, endPoint y: 471, distance: 73.6
click at [473, 471] on p "Upway’s Trade-In Program is another smart way to upgrade your e-Bike. We partne…" at bounding box center [518, 441] width 446 height 122
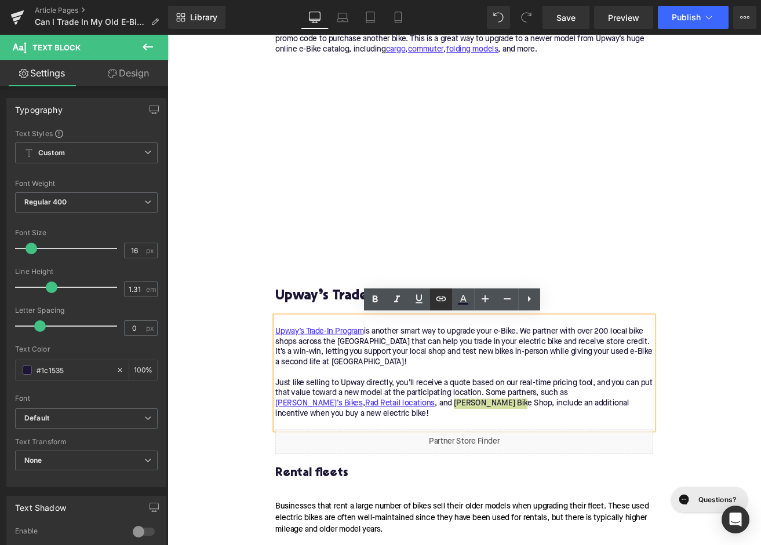
click at [443, 308] on link at bounding box center [441, 300] width 22 height 22
click at [407, 414] on input "text" at bounding box center [409, 422] width 178 height 29
paste input "https://upway.co/blogs/news/upway-contes-bike-shop-trade-in-program"
type input "https://upway.co/blogs/news/upway-contes-bike-shop-trade-in-program"
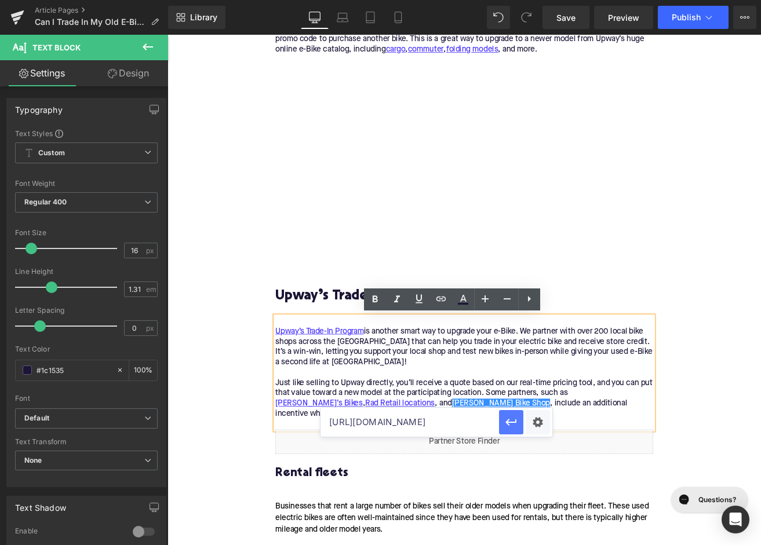
click at [515, 418] on icon "button" at bounding box center [511, 422] width 14 height 14
click at [251, 458] on div "Home / Can I Trade In My Old E-Bike For Credit Toward a New One? Breadcrumbs Ca…" at bounding box center [517, 518] width 701 height 3232
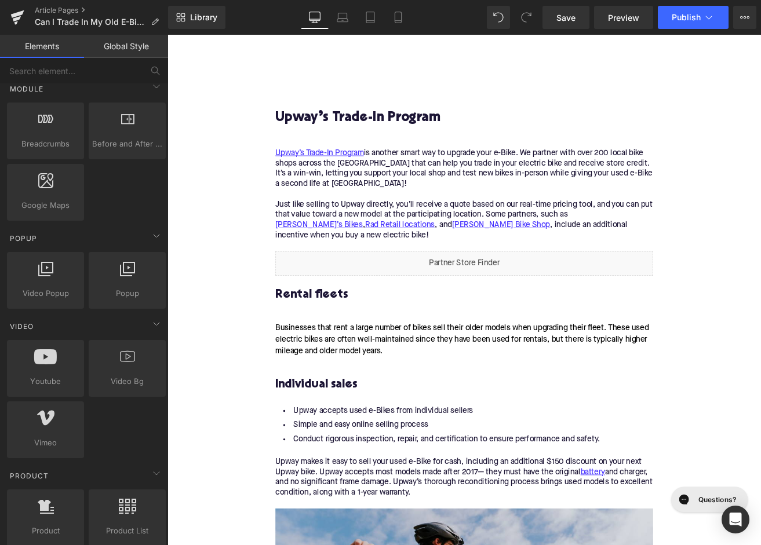
scroll to position [1487, 0]
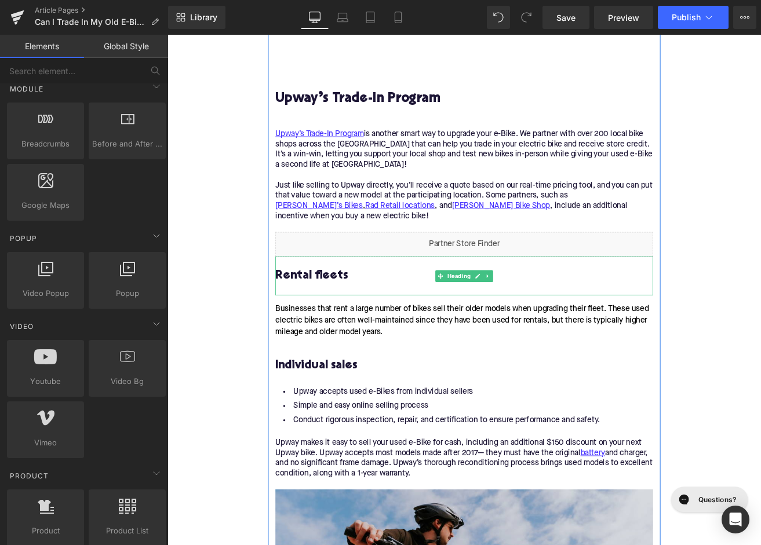
click at [344, 320] on h3 "Rental fleets" at bounding box center [518, 320] width 446 height 18
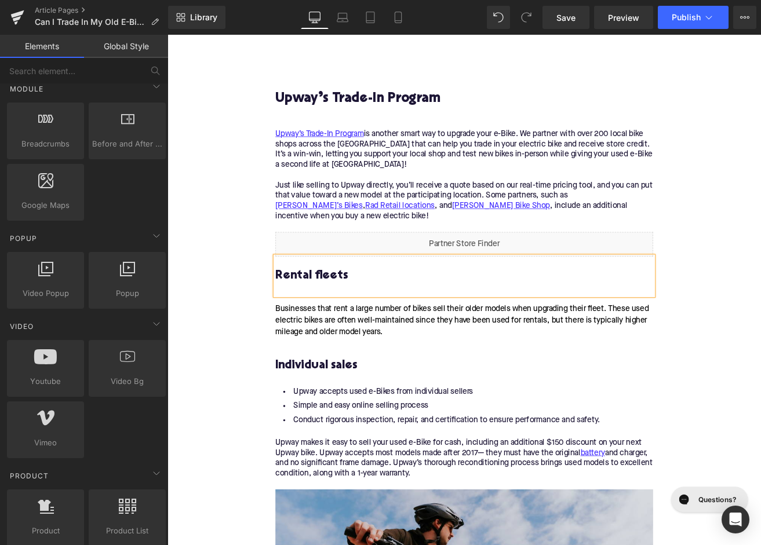
click at [344, 320] on h3 "Rental fleets" at bounding box center [518, 320] width 446 height 18
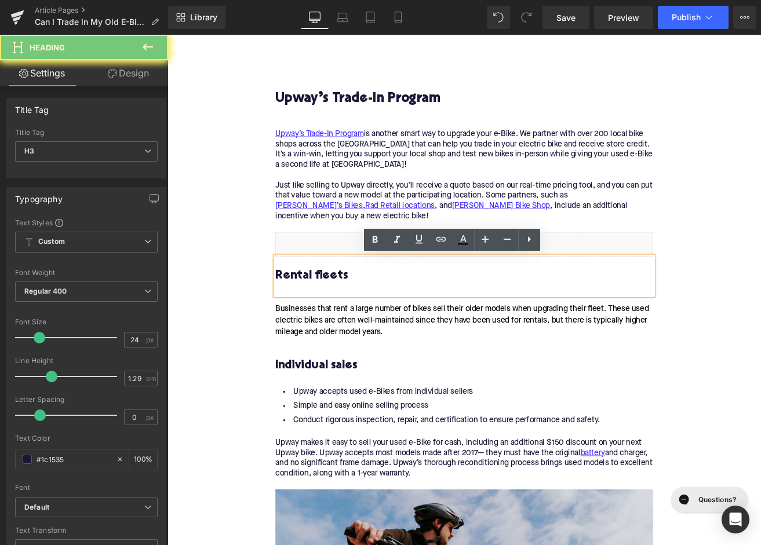
click at [344, 320] on h3 "Rental fleets" at bounding box center [518, 320] width 446 height 18
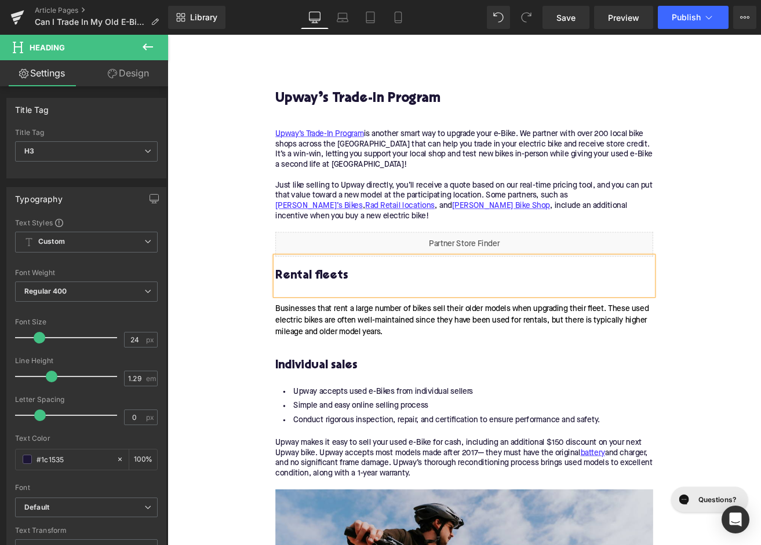
paste div
click at [105, 150] on span "H3" at bounding box center [86, 151] width 143 height 20
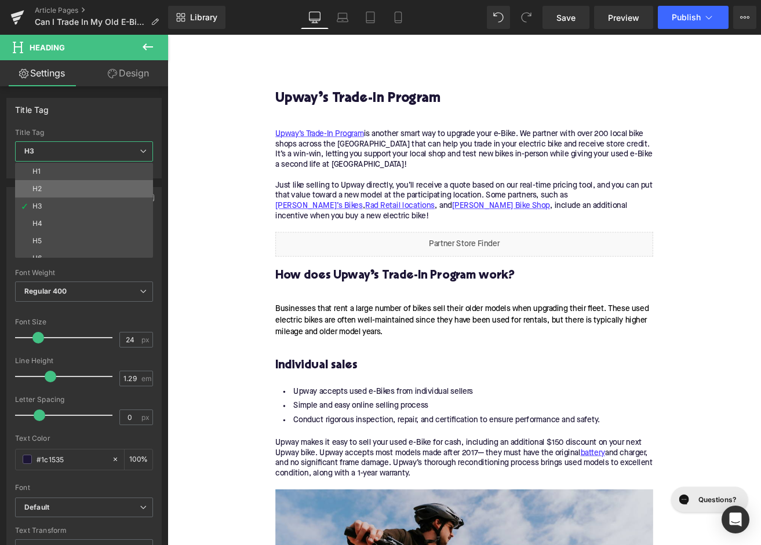
click at [103, 188] on li "H2" at bounding box center [86, 188] width 143 height 17
type input "28"
type input "1.11"
type input "100"
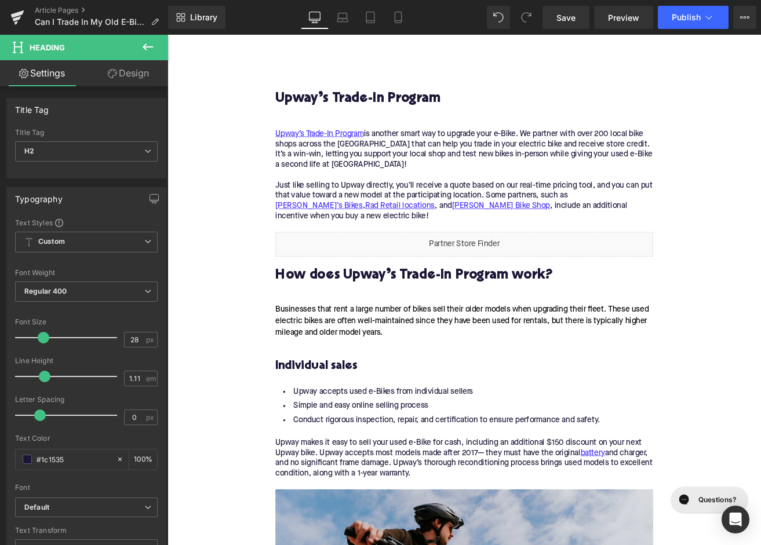
click at [378, 366] on div "Businesses that rent a large number of bikes sell their older models when upgra…" at bounding box center [518, 374] width 446 height 60
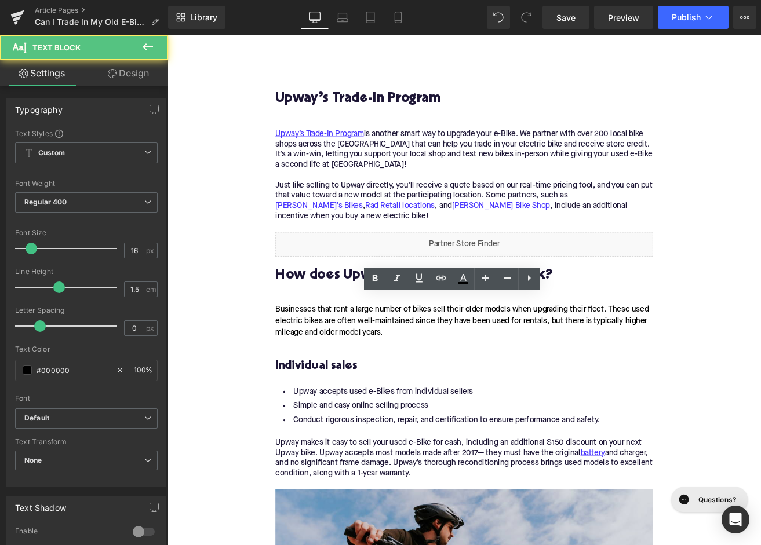
click at [378, 366] on div "Businesses that rent a large number of bikes sell their older models when upgra…" at bounding box center [518, 374] width 446 height 60
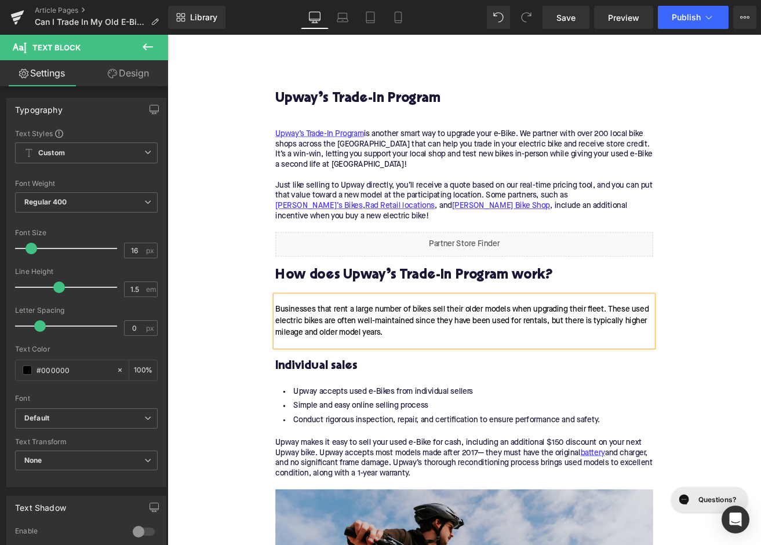
paste div
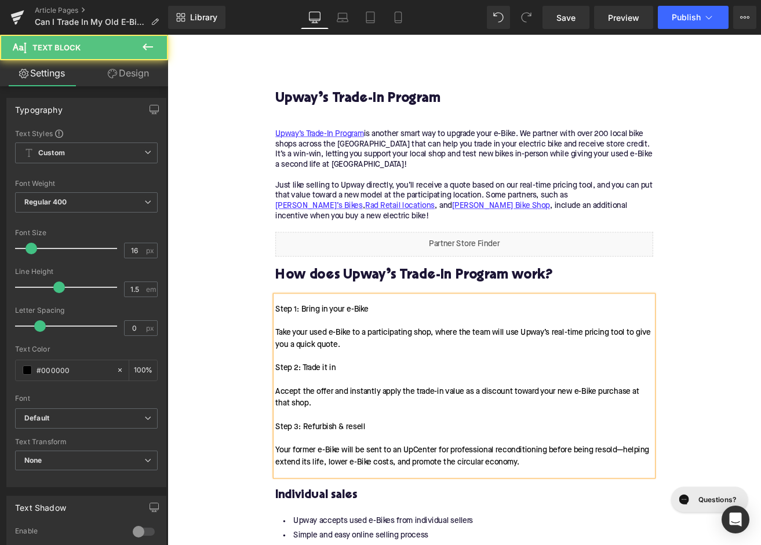
click at [334, 356] on div "Step 1: Bring in your e-Bike Take your used e-Bike to a participating shop, whe…" at bounding box center [518, 450] width 446 height 213
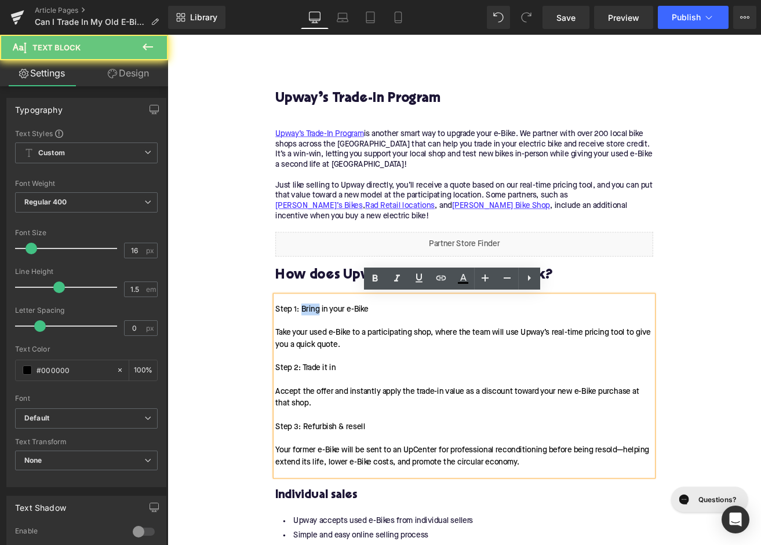
click at [334, 356] on div "Step 1: Bring in your e-Bike Take your used e-Bike to a participating shop, whe…" at bounding box center [518, 450] width 446 height 213
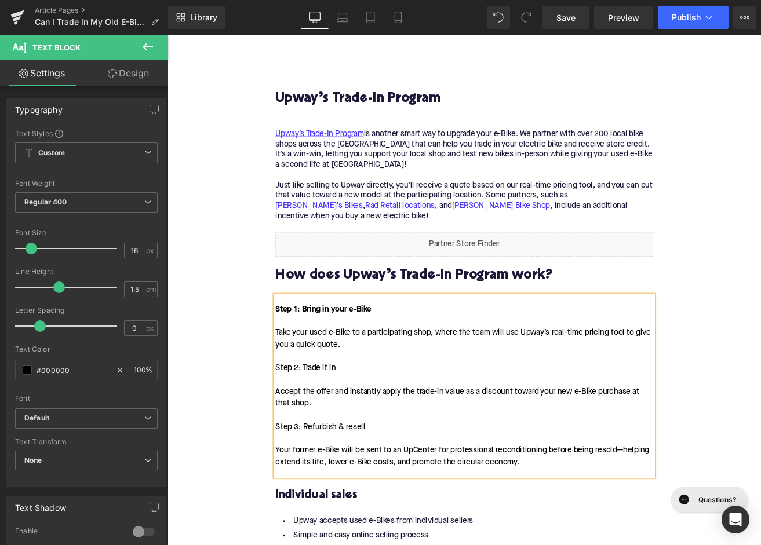
click at [309, 427] on div "Step 1: Bring in your e-Bike Take your used e-Bike to a participating shop, whe…" at bounding box center [518, 450] width 446 height 213
click at [320, 497] on div "Step 1: Bring in your e-Bike Take your used e-Bike to a participating shop, whe…" at bounding box center [518, 450] width 446 height 213
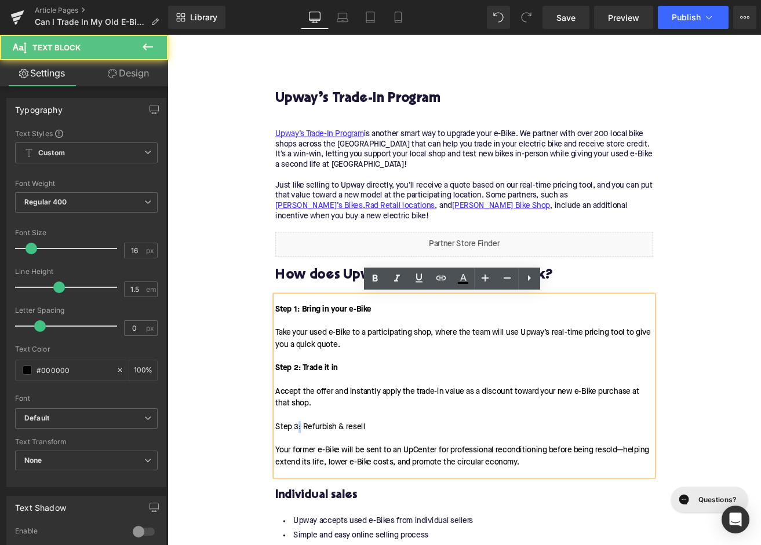
click at [320, 497] on div "Step 1: Bring in your e-Bike Take your used e-Bike to a participating shop, whe…" at bounding box center [518, 450] width 446 height 213
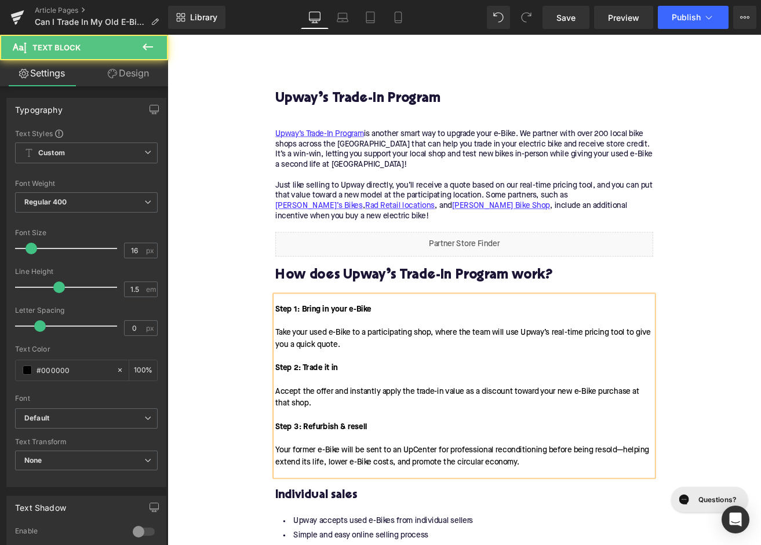
click at [297, 385] on div "Step 1: Bring in your e-Bike Take your used e-Bike to a participating shop, whe…" at bounding box center [518, 450] width 446 height 213
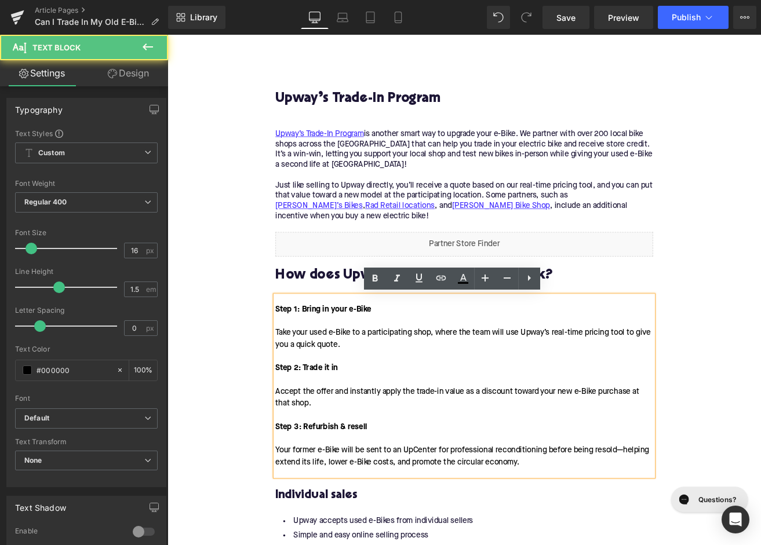
click at [331, 373] on div "Step 1: Bring in your e-Bike Take your used e-Bike to a participating shop, whe…" at bounding box center [518, 450] width 446 height 213
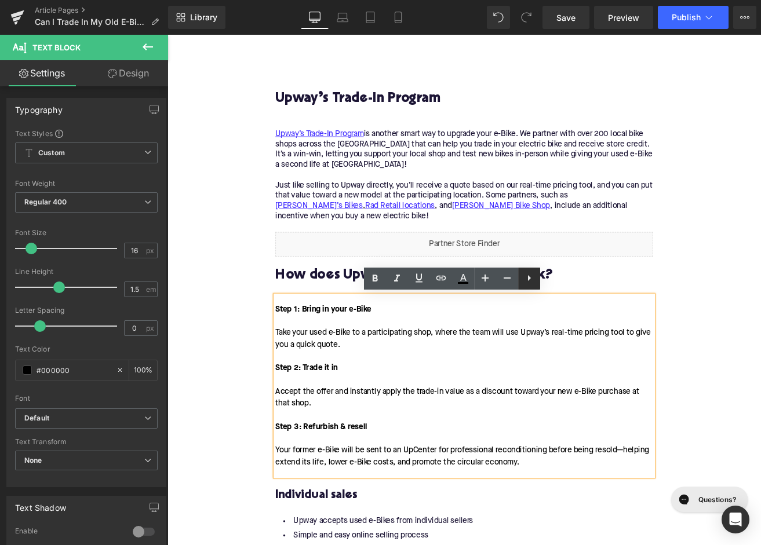
click at [524, 279] on icon at bounding box center [529, 278] width 14 height 14
click at [521, 281] on link at bounding box center [529, 279] width 22 height 22
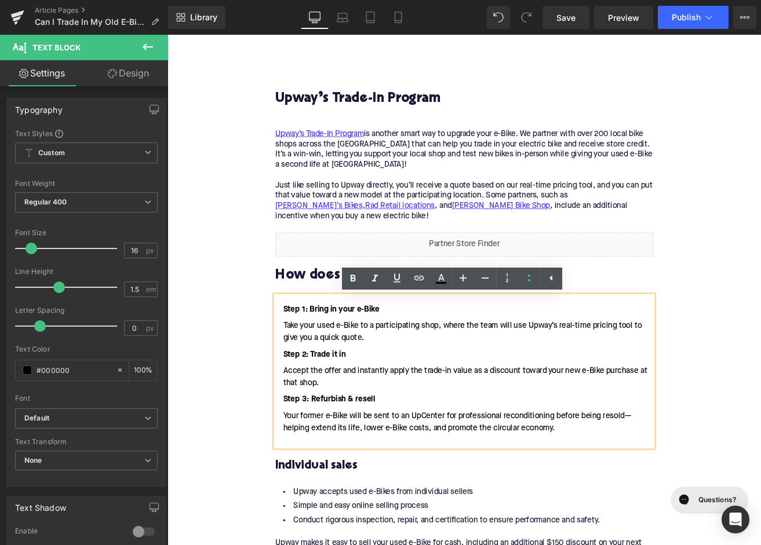
click at [375, 382] on li "Take your used e-Bike to a participating shop, where the team will use Upway’s …" at bounding box center [518, 387] width 446 height 28
click at [301, 483] on li "Your former e-Bike will be sent to an UpCenter for professional reconditioning …" at bounding box center [518, 493] width 446 height 28
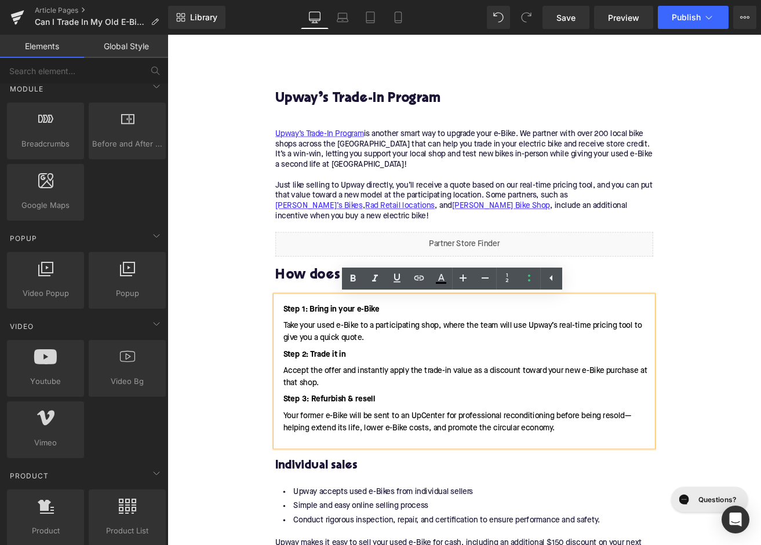
click at [261, 473] on div "Home / Can I Trade In My Old E-Bike For Credit Toward a New One? Breadcrumbs Ca…" at bounding box center [517, 344] width 701 height 3350
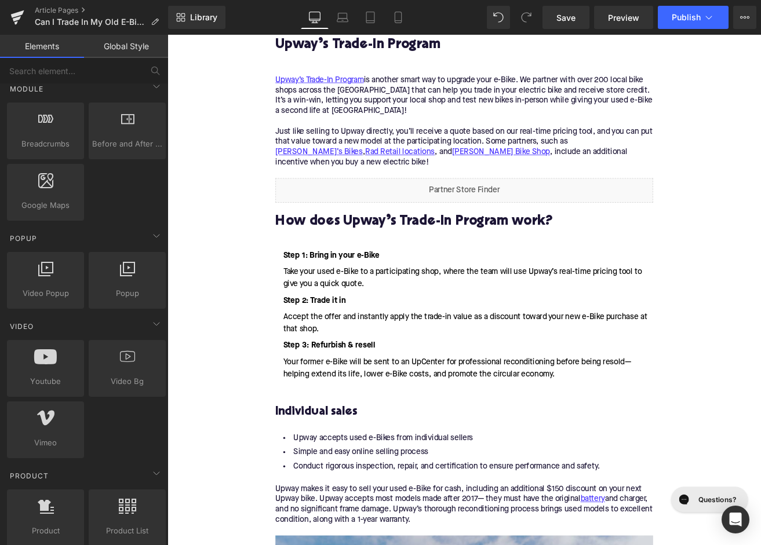
scroll to position [1555, 0]
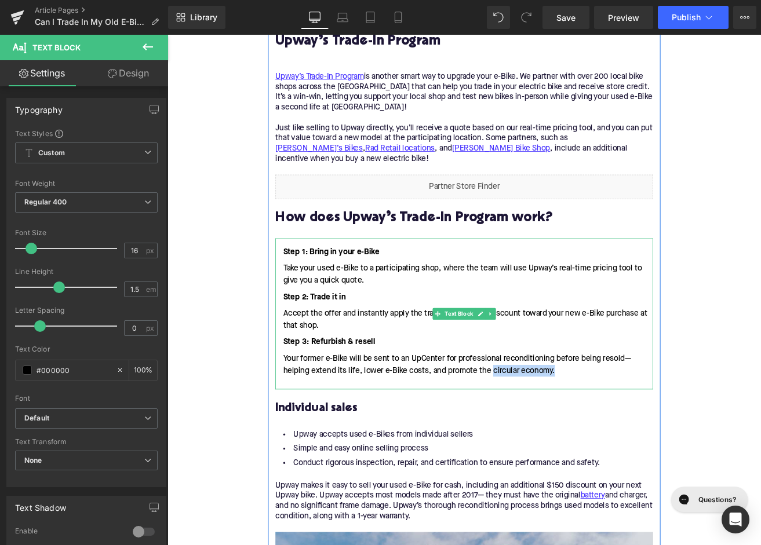
drag, startPoint x: 622, startPoint y: 433, endPoint x: 550, endPoint y: 431, distance: 71.9
click at [550, 431] on li "Your former e-Bike will be sent to an UpCenter for professional reconditioning …" at bounding box center [518, 425] width 446 height 28
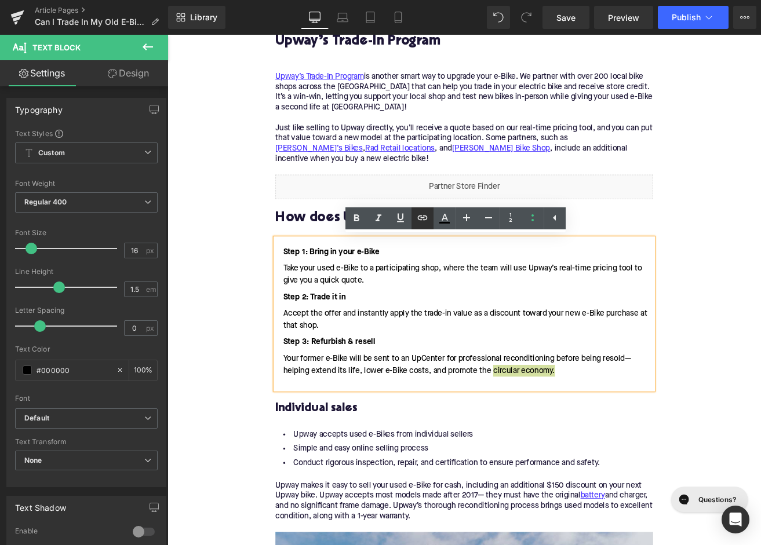
click at [422, 221] on icon at bounding box center [422, 218] width 14 height 14
click at [484, 396] on input "text" at bounding box center [537, 389] width 178 height 29
paste input "https://upway.co/blogs/news/circular-economy-of-e-bikes"
type input "https://upway.co/blogs/news/circular-economy-of-e-bikes"
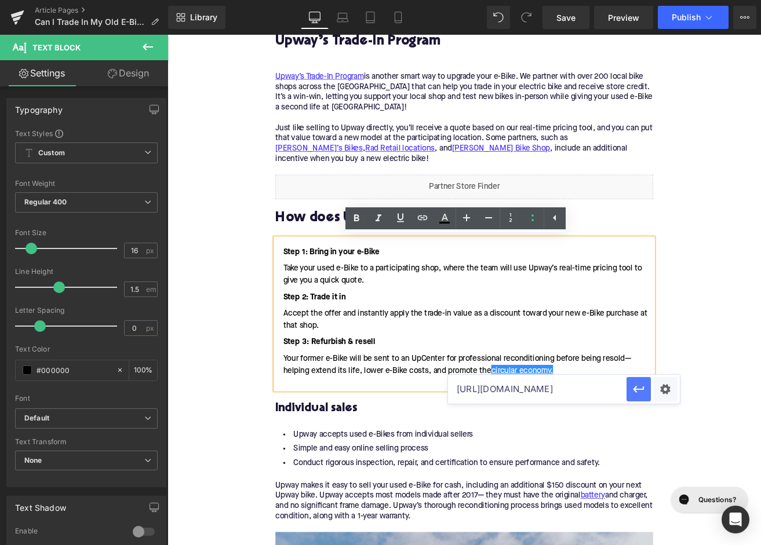
click at [638, 391] on icon "button" at bounding box center [639, 389] width 14 height 14
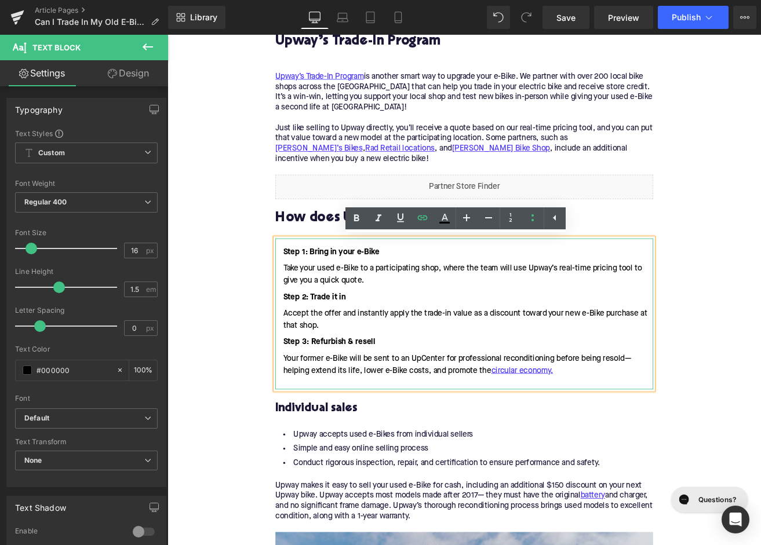
click at [538, 389] on ul "Step 1: Bring in your e-Bike Take your used e-Bike to a participating shop, whe…" at bounding box center [518, 362] width 446 height 154
click at [538, 477] on link at bounding box center [534, 477] width 12 height 14
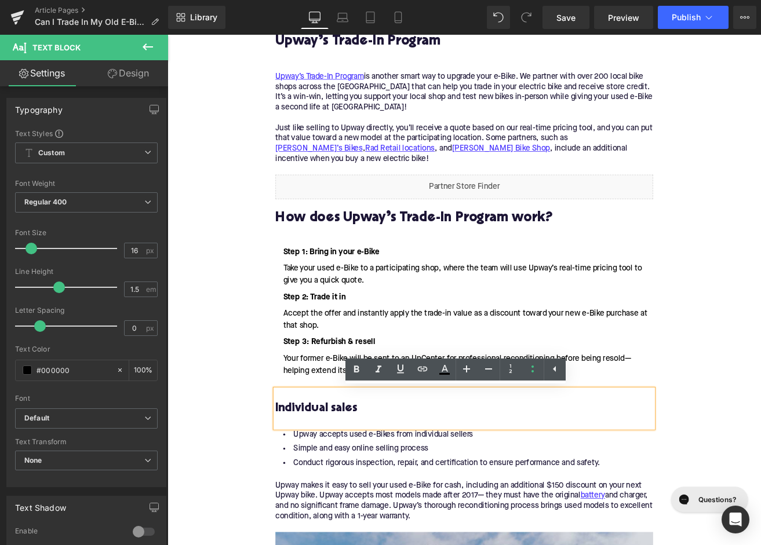
scroll to position [608, 0]
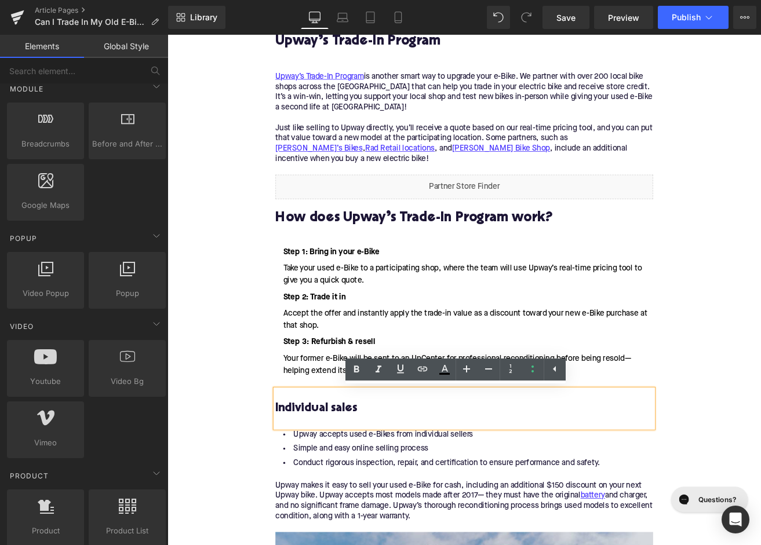
click at [251, 507] on div "Home / Can I Trade In My Old E-Bike For Credit Toward a New One? Breadcrumbs Ca…" at bounding box center [517, 276] width 701 height 3350
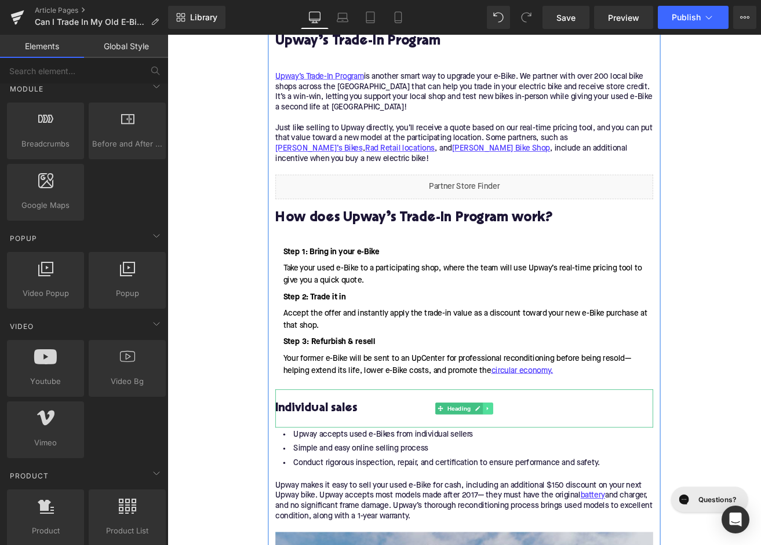
click at [545, 475] on icon at bounding box center [546, 477] width 2 height 4
click at [549, 475] on link at bounding box center [552, 477] width 12 height 14
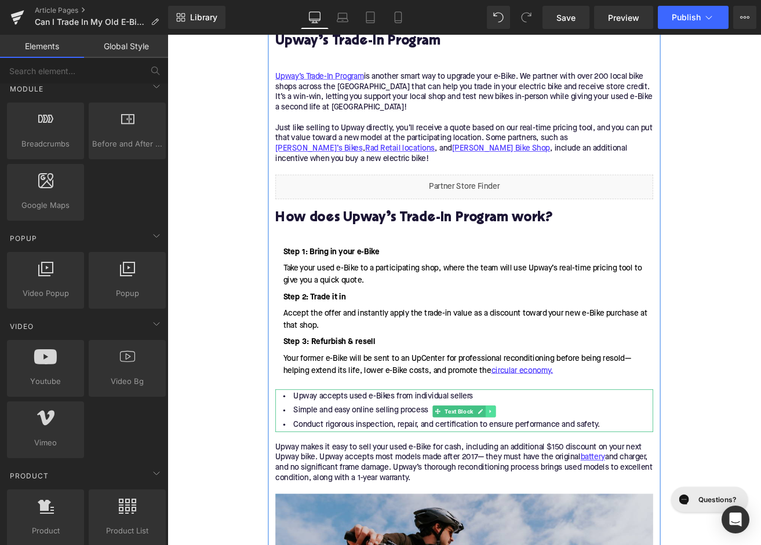
click at [549, 480] on icon at bounding box center [549, 481] width 2 height 4
click at [560, 482] on link at bounding box center [555, 480] width 12 height 14
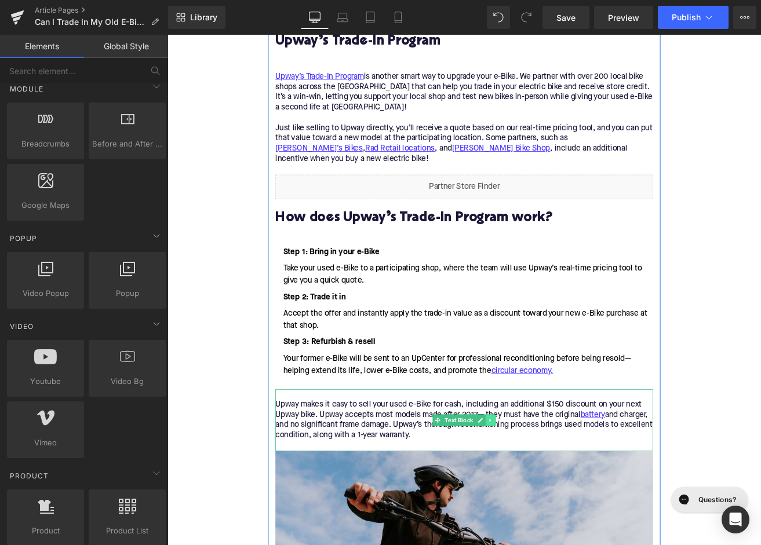
click at [551, 490] on icon at bounding box center [549, 490] width 6 height 7
click at [556, 490] on icon at bounding box center [555, 490] width 6 height 7
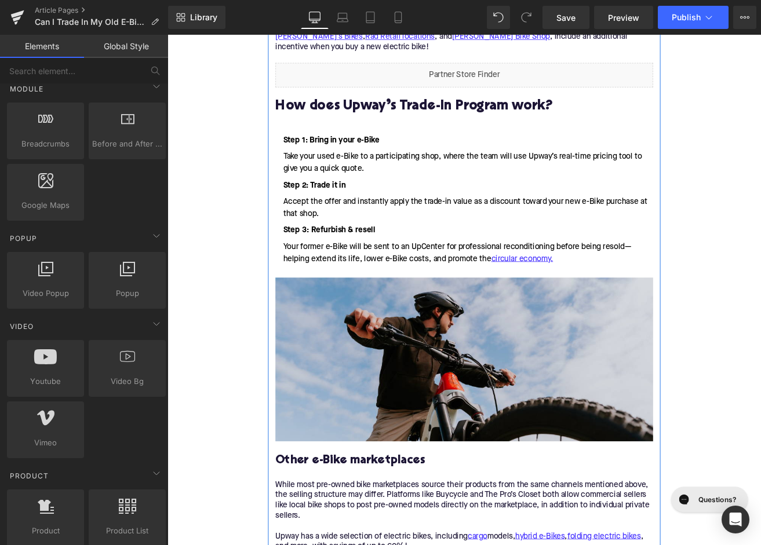
scroll to position [1825, 0]
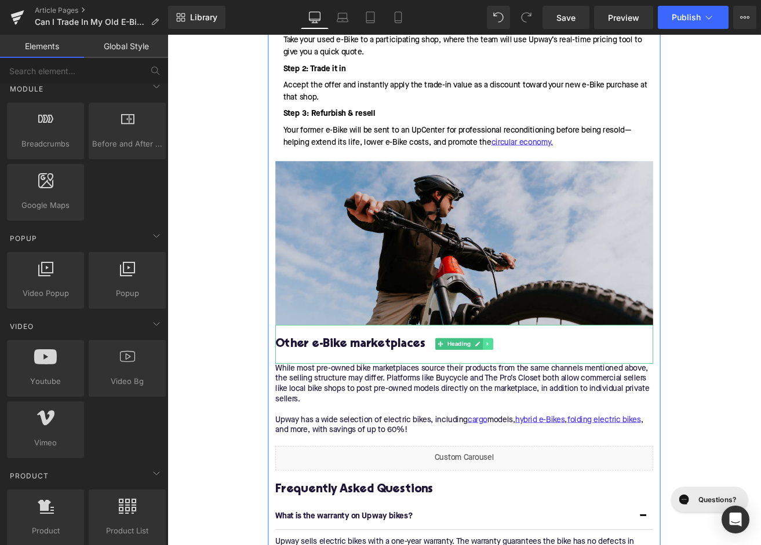
click at [548, 401] on icon at bounding box center [546, 400] width 6 height 7
click at [550, 401] on icon at bounding box center [552, 401] width 6 height 6
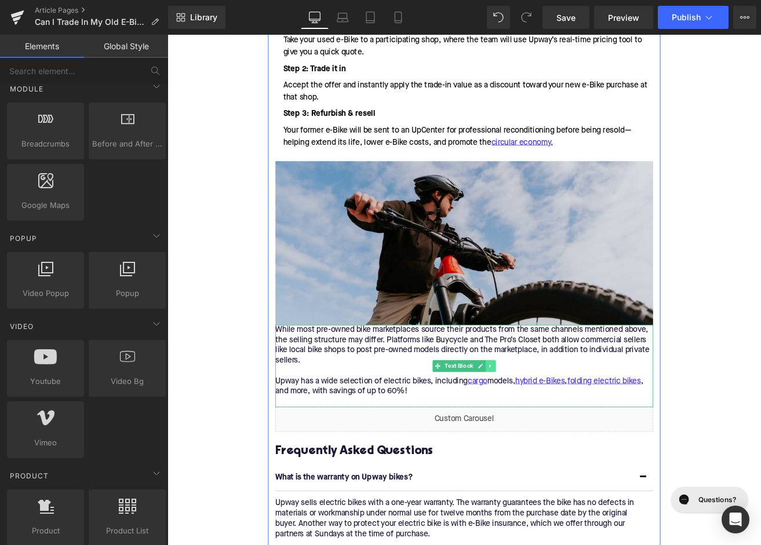
click at [551, 426] on icon at bounding box center [549, 426] width 6 height 7
click at [559, 425] on link at bounding box center [555, 427] width 12 height 14
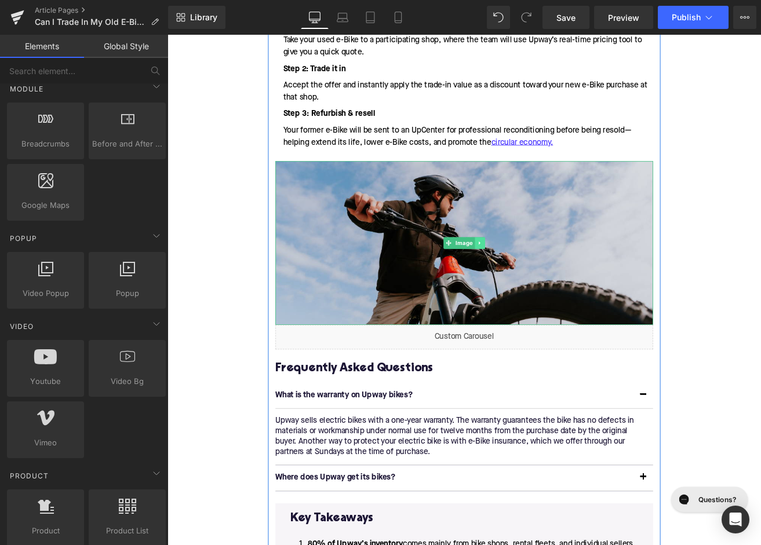
click at [534, 282] on icon at bounding box center [536, 281] width 6 height 7
click at [544, 281] on icon at bounding box center [542, 281] width 6 height 6
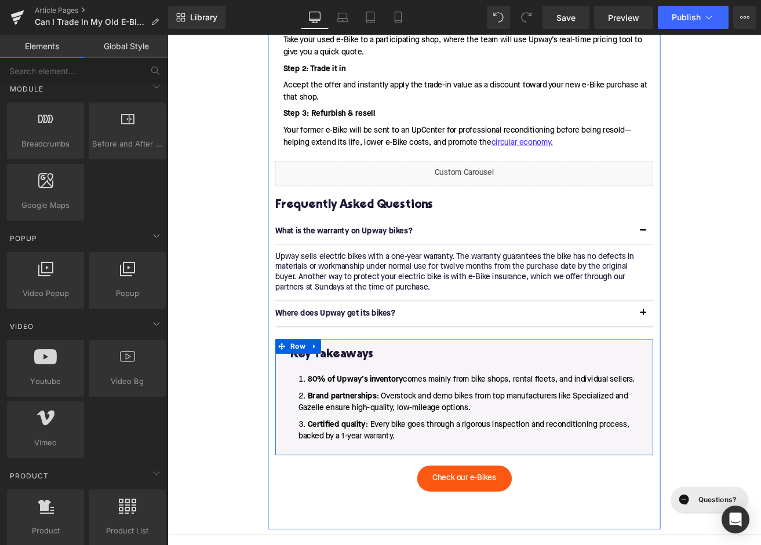
click at [440, 506] on li "Certified quality : Every bike goes through a rigorous inspection and reconditi…" at bounding box center [518, 503] width 410 height 28
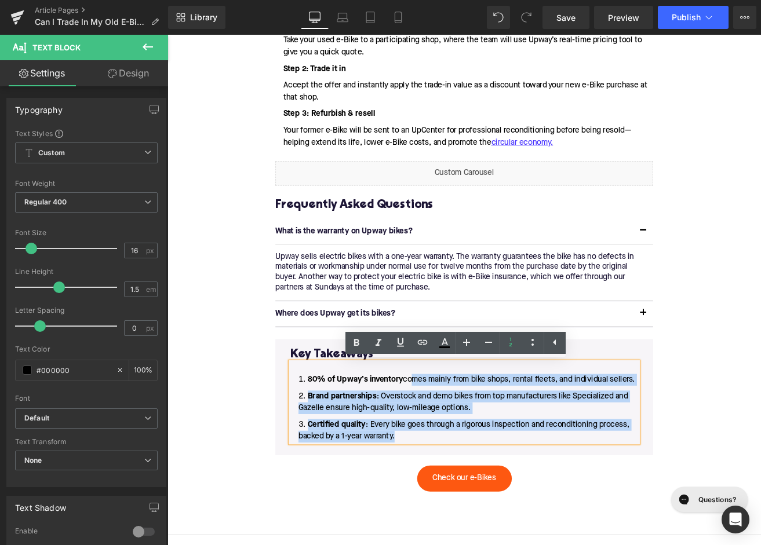
drag, startPoint x: 442, startPoint y: 513, endPoint x: 450, endPoint y: 442, distance: 71.2
click at [450, 442] on ol "80% of Upway’s inventory comes mainly from bike shops, rental fleets, and indiv…" at bounding box center [518, 476] width 410 height 81
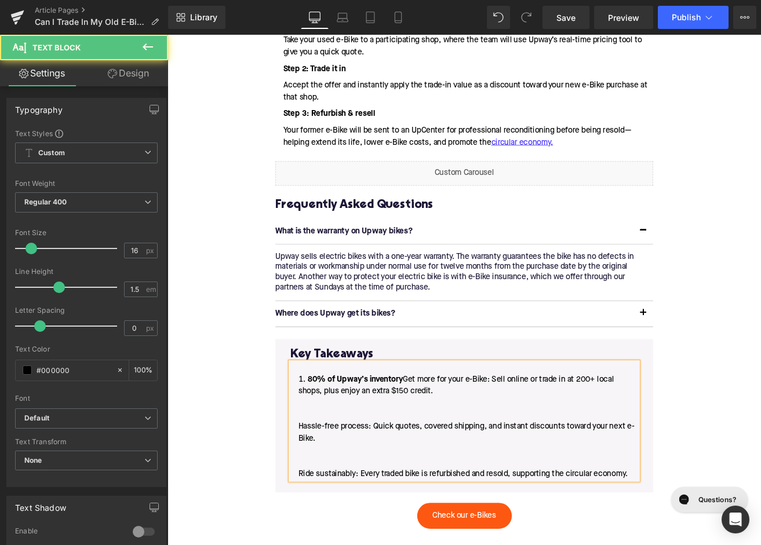
click at [334, 443] on span "80% of Upway’s inventory Get more for your e-Bike: Sell online or trade in at 2…" at bounding box center [520, 498] width 397 height 121
click at [318, 501] on li "Get more for your e-Bike: Sell online or trade in at 200+ local shops, plus enj…" at bounding box center [518, 498] width 410 height 125
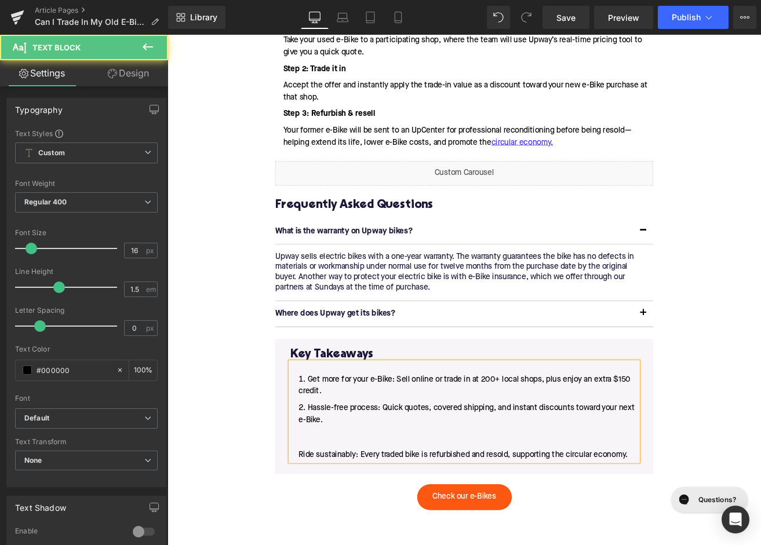
click at [319, 533] on li "Hassle-free process: Quick quotes, covered shipping, and instant discounts towa…" at bounding box center [518, 504] width 410 height 70
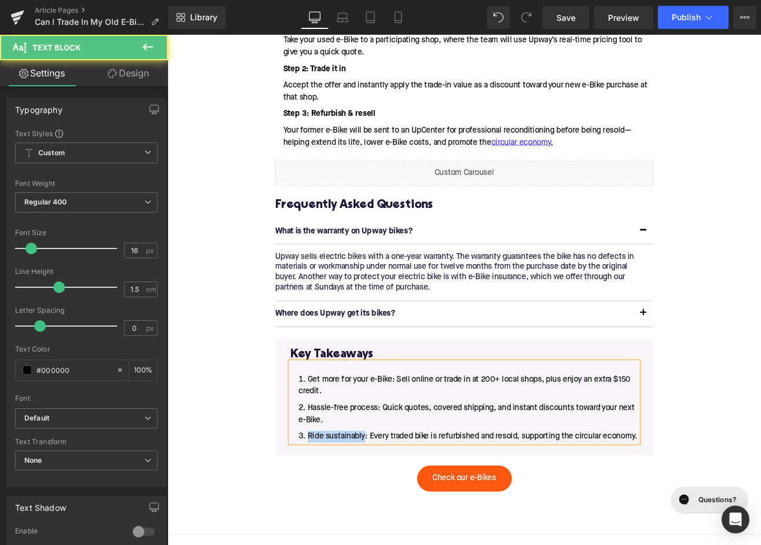
drag, startPoint x: 400, startPoint y: 512, endPoint x: 330, endPoint y: 513, distance: 70.7
click at [330, 513] on li "Ride sustainably: Every traded bike is refurbished and resold, supporting the c…" at bounding box center [518, 510] width 410 height 14
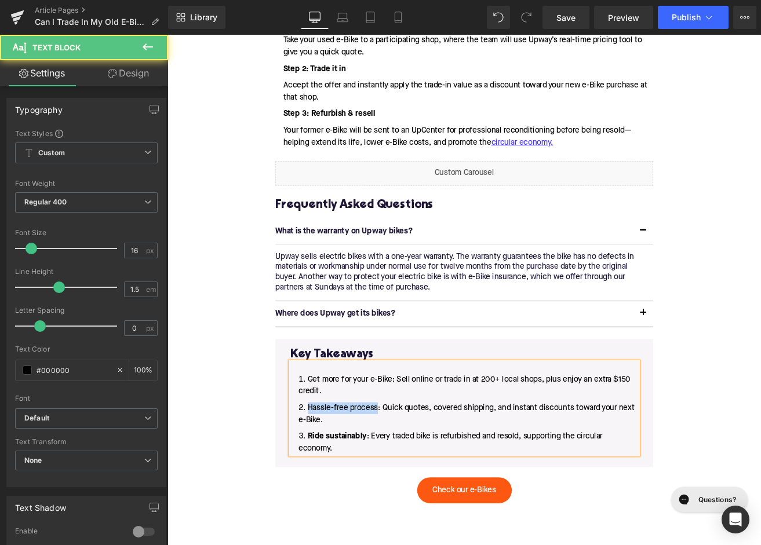
drag, startPoint x: 415, startPoint y: 476, endPoint x: 322, endPoint y: 468, distance: 93.6
click at [322, 468] on ol "Get more for your e-Bike: Sell online or trade in at 200+ local shops, plus enj…" at bounding box center [518, 483] width 410 height 95
drag, startPoint x: 434, startPoint y: 442, endPoint x: 333, endPoint y: 441, distance: 100.8
click at [333, 441] on li "Get more for your e-Bike: Sell online or trade in at 200+ local shops, plus enj…" at bounding box center [518, 450] width 410 height 28
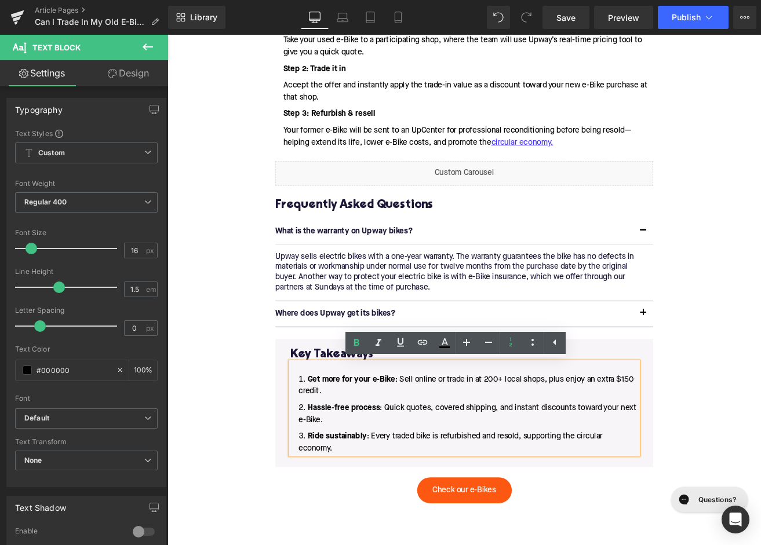
click at [387, 460] on li "Get more for your e-Bike : Sell online or trade in at 200+ local shops, plus en…" at bounding box center [518, 450] width 410 height 28
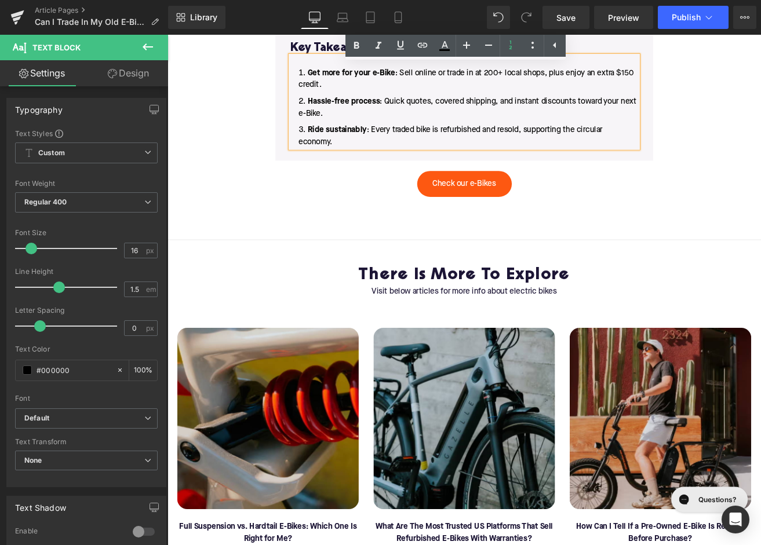
scroll to position [2324, 0]
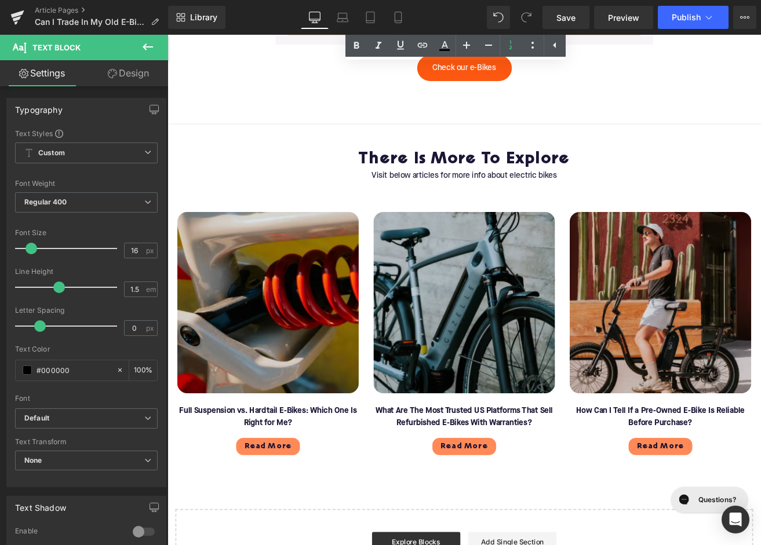
click at [283, 481] on span "Text Block" at bounding box center [280, 487] width 38 height 14
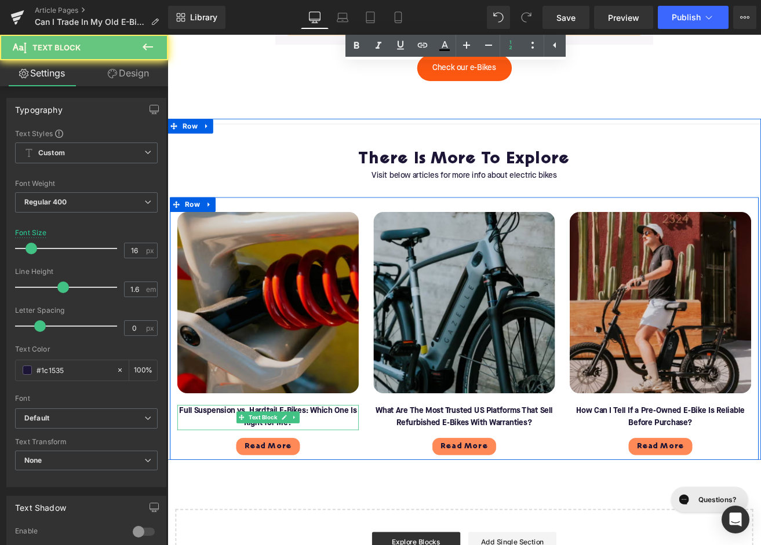
click at [223, 483] on font "Full Suspension vs. Hardtail E-Bikes: Which One Is Right for Me?" at bounding box center [286, 487] width 210 height 24
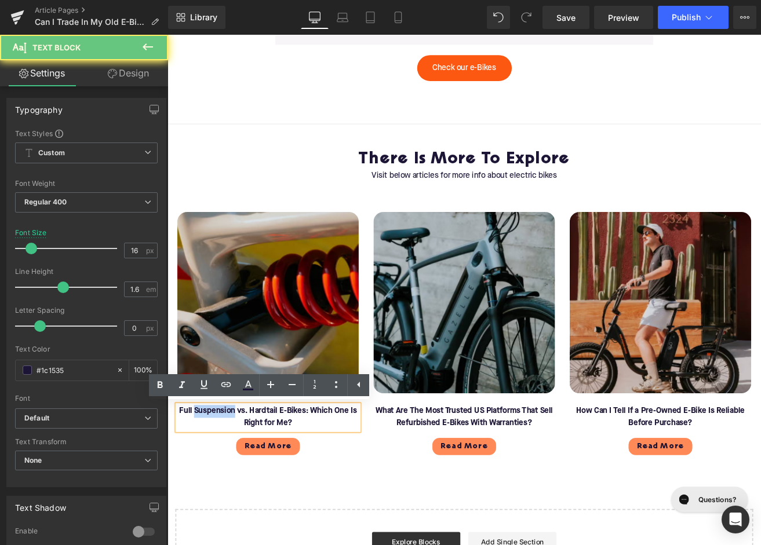
click at [223, 483] on font "Full Suspension vs. Hardtail E-Bikes: Which One Is Right for Me?" at bounding box center [286, 487] width 210 height 24
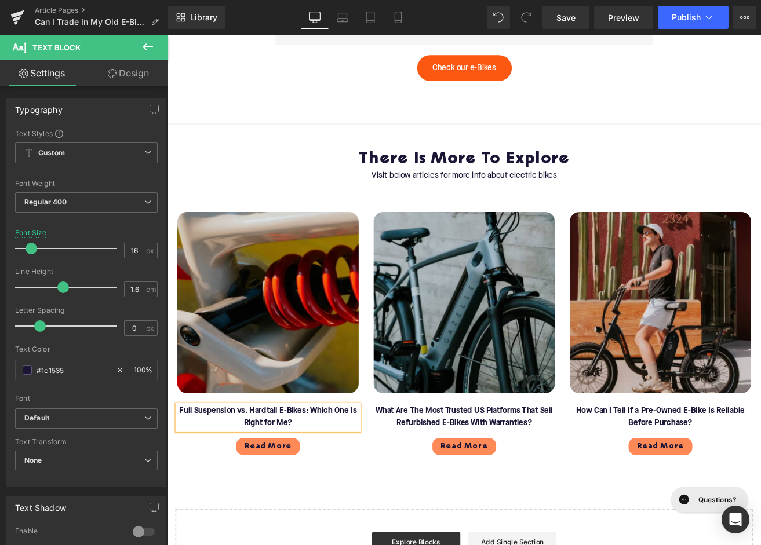
paste div
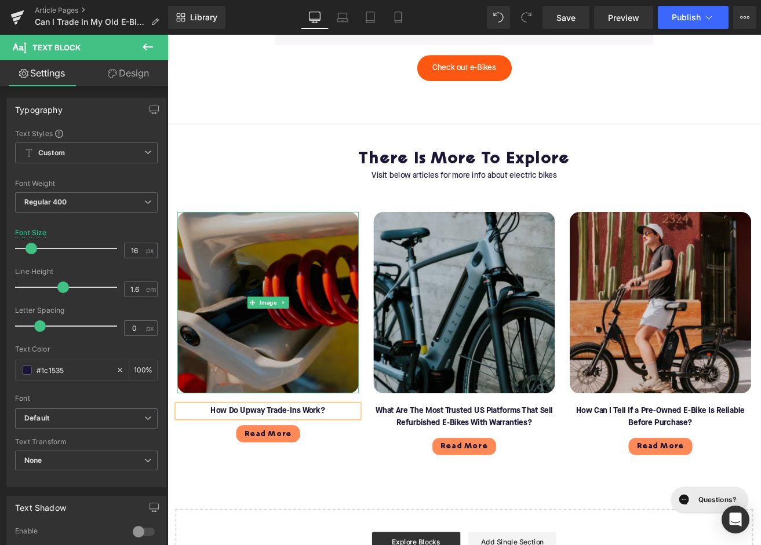
click at [315, 393] on img at bounding box center [286, 352] width 214 height 214
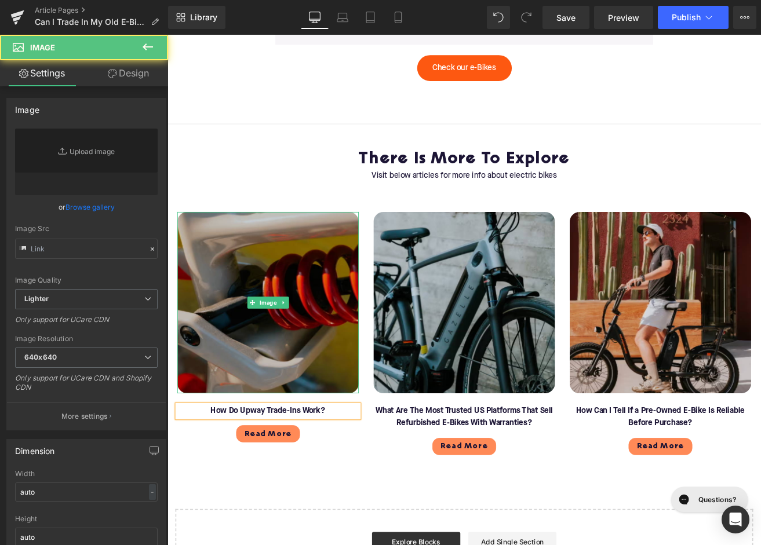
type input "https://ucarecdn.com/9e4aced2-63da-4515-97b9-475d2fb960b6/-/format/auto/-/previ…"
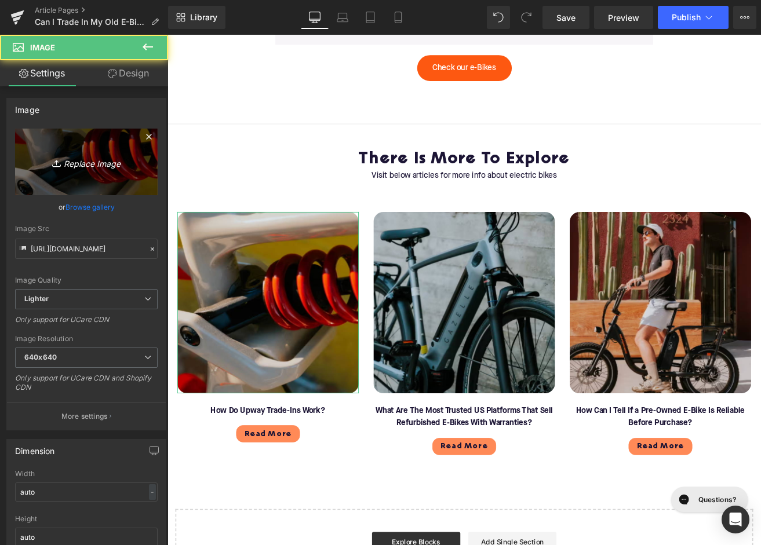
click at [123, 157] on icon "Replace Image" at bounding box center [86, 162] width 93 height 14
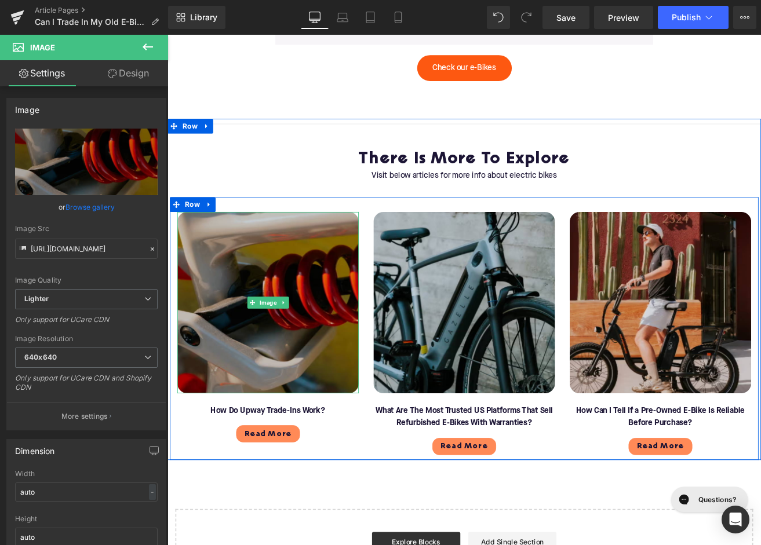
click at [261, 382] on img at bounding box center [286, 352] width 214 height 214
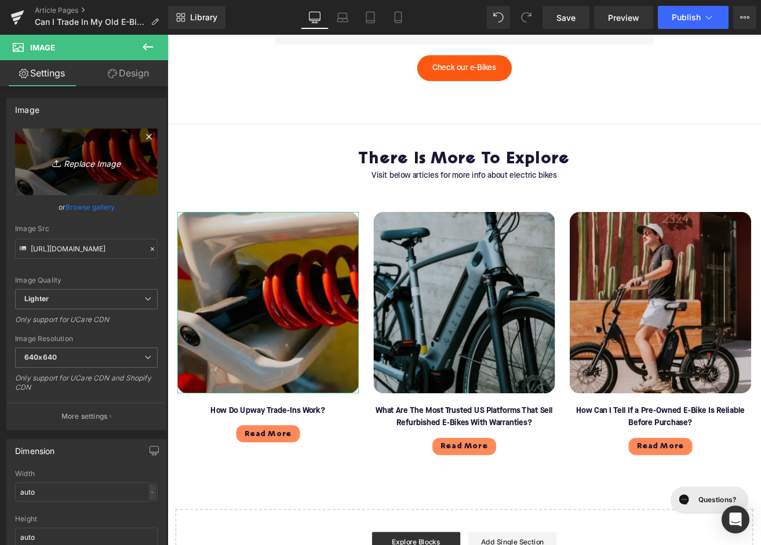
click at [82, 175] on link "Replace Image" at bounding box center [86, 162] width 143 height 67
type input "C:\fakepath\Blog - More to explore(125).png"
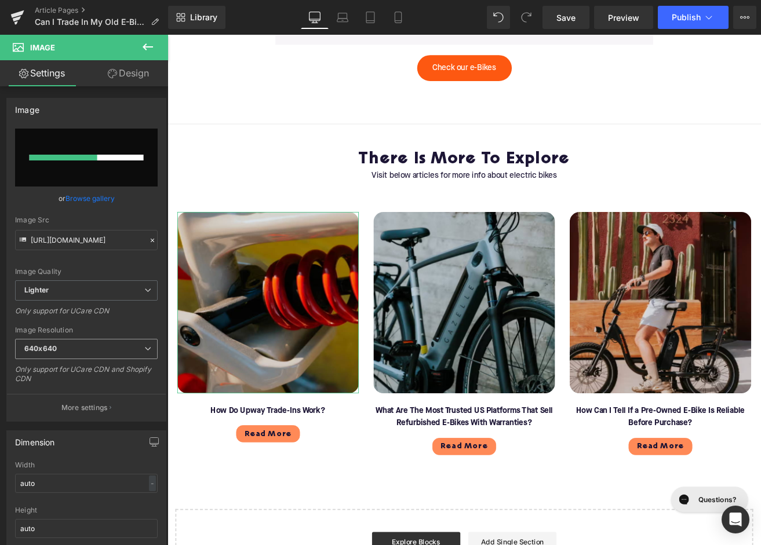
scroll to position [308, 0]
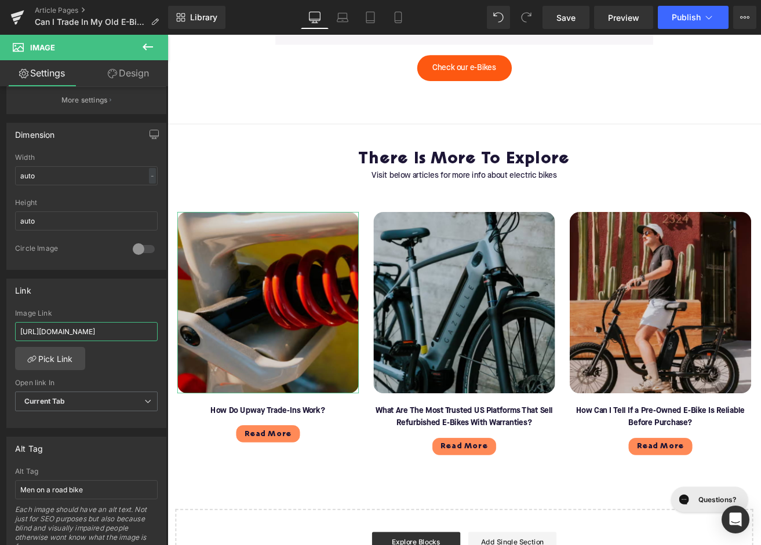
click at [71, 327] on input "https://upway.co/blogs/news/full-suspension-vs-hardtail-e-bikes" at bounding box center [86, 331] width 143 height 19
paste input "how-do-upway-trade-ins-work?srsltid=AfmBOorG4kOa50_NlcmpM6erQPyJkXenqkUasRkbSB2…"
type input "https://upway.co/blogs/news/how-do-upway-trade-ins-work?srsltid=AfmBOorG4kOa50_…"
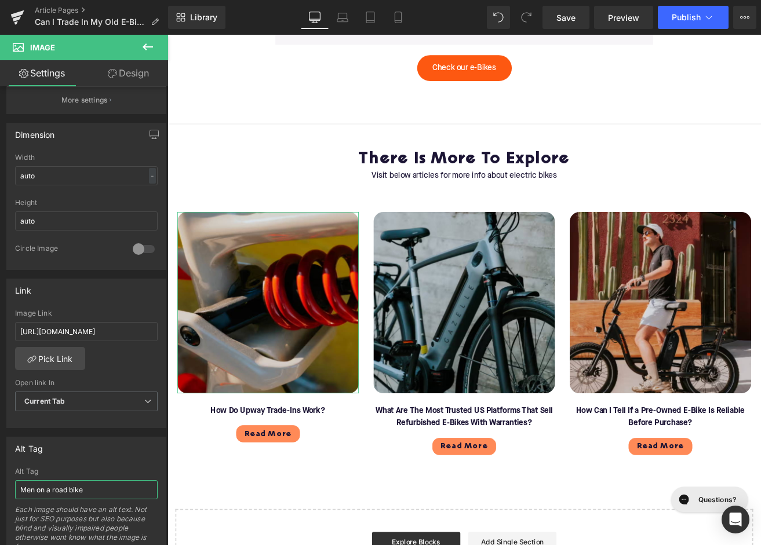
click at [74, 489] on input "Men on a road bike" at bounding box center [86, 489] width 143 height 19
type input "https://ucarecdn.com/9e4aced2-63da-4515-97b9-475d2fb960b6/-/format/auto/-/previ…"
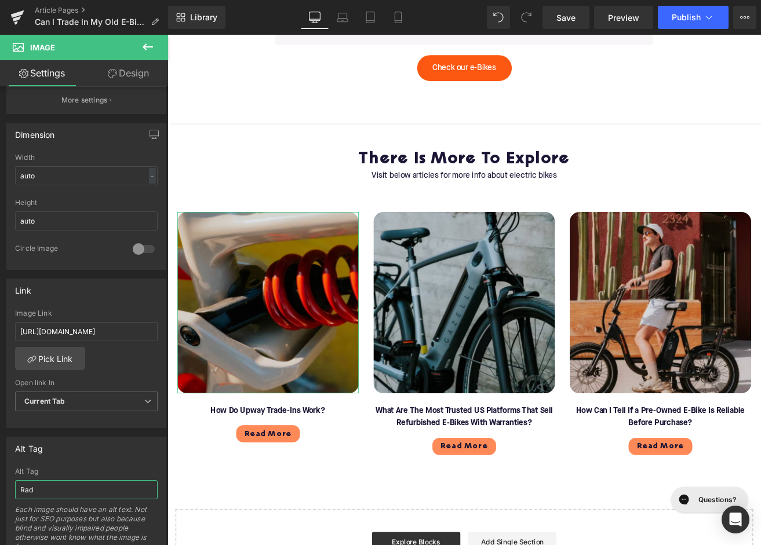
type input "Rad R"
type input "https://ucarecdn.com/8124f9d4-2639-4941-964c-7e7983324e44/-/format/auto/-/previ…"
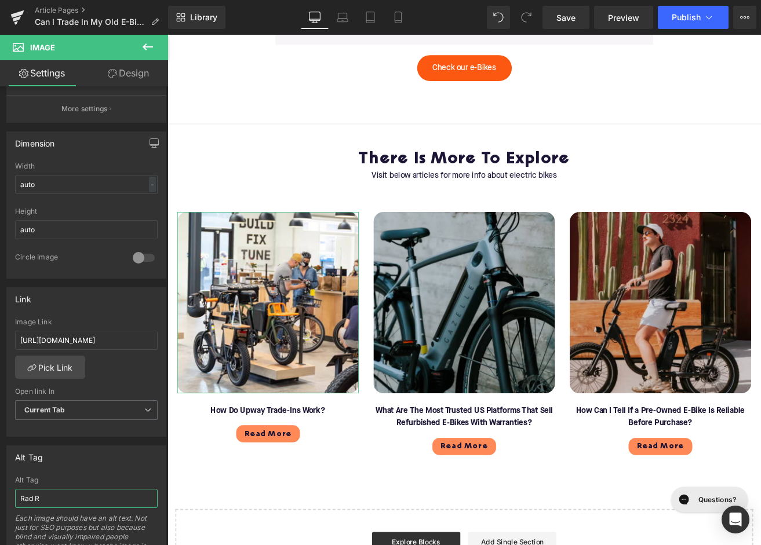
scroll to position [316, 0]
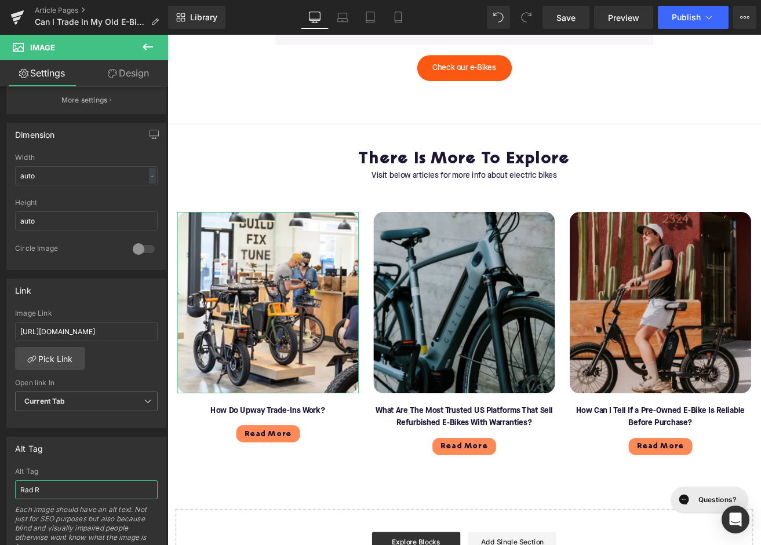
type input "Rad Re"
type input "https://ucarecdn.com/8124f9d4-2639-4941-964c-7e7983324e44/-/format/auto/-/previ…"
type input "Rad Retail location bike shop"
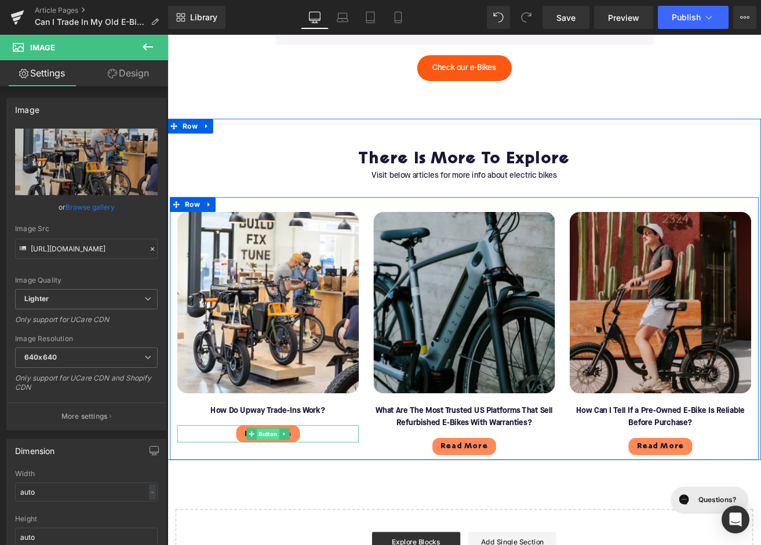
click at [285, 506] on span "Button" at bounding box center [286, 508] width 27 height 14
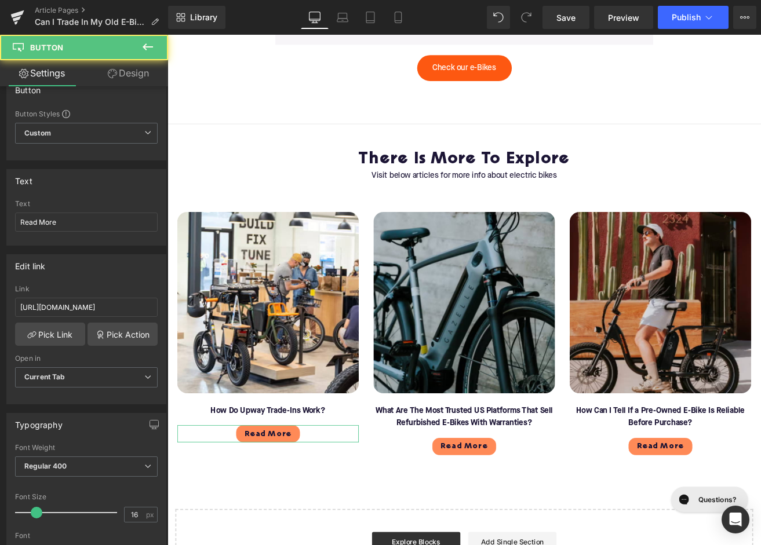
scroll to position [33, 0]
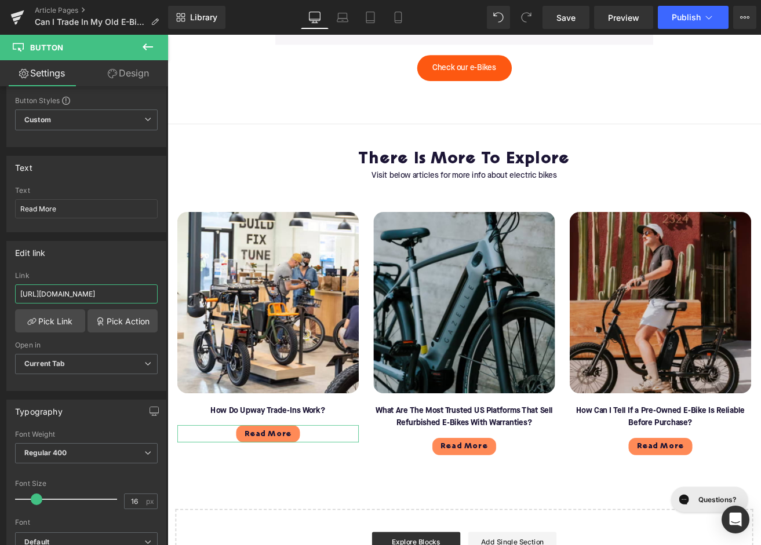
click at [74, 292] on input "https://upway.co/blogs/news/full-suspension-vs-hardtail-e-bikes" at bounding box center [86, 294] width 143 height 19
paste input "how-do-upway-trade-ins-work?srsltid=AfmBOorG4kOa50_NlcmpM6erQPyJkXenqkUasRkbSB2…"
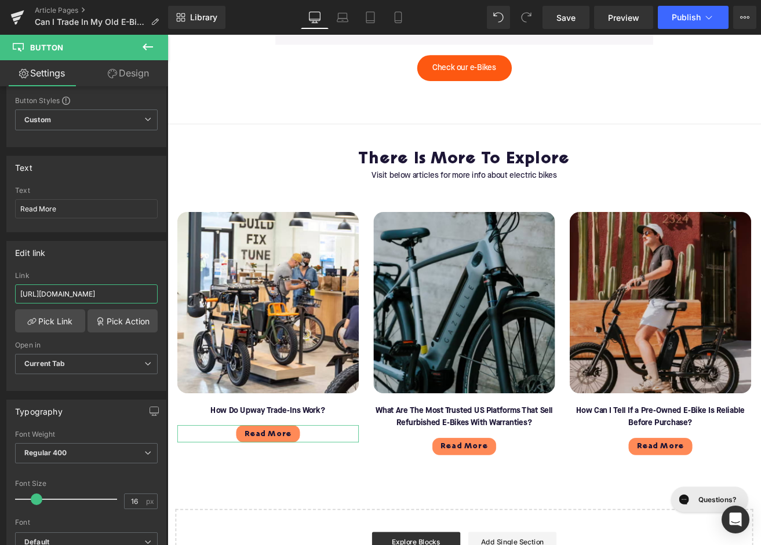
drag, startPoint x: 152, startPoint y: 293, endPoint x: 50, endPoint y: 292, distance: 102.6
click at [50, 292] on input "https://upway.co/blogs/news/how-do-upway-trade-ins-work?srsltid=AfmBOorG4kOa50_…" at bounding box center [86, 294] width 143 height 19
type input "https://upway.co/blogs/news/how-do-upway-trade-ins-work"
click at [107, 262] on div "Edit link" at bounding box center [86, 253] width 159 height 22
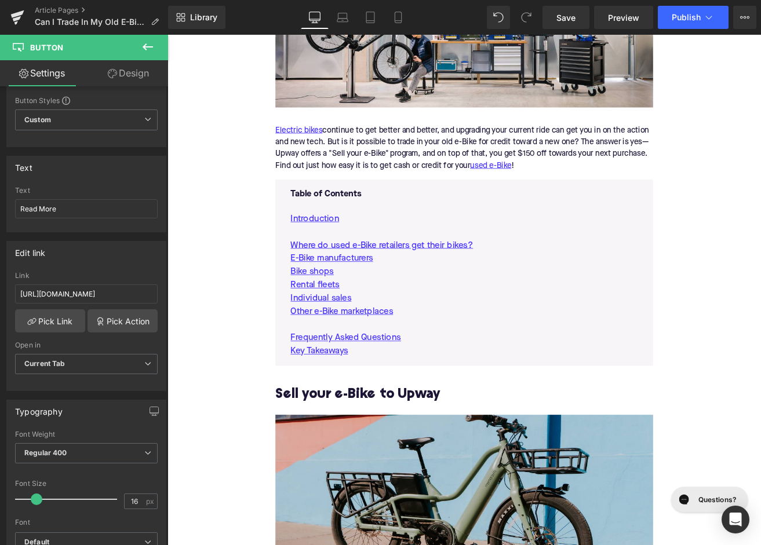
scroll to position [487, 0]
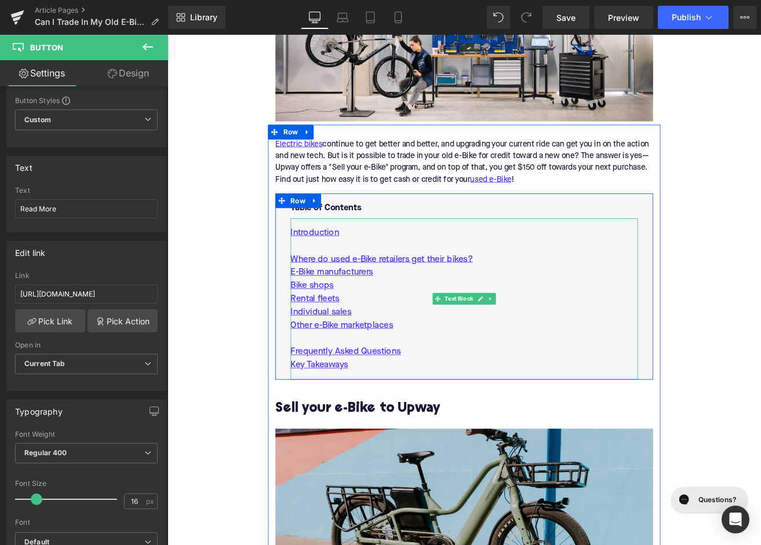
click at [447, 377] on p "Other e-Bike marketplaces" at bounding box center [518, 379] width 410 height 16
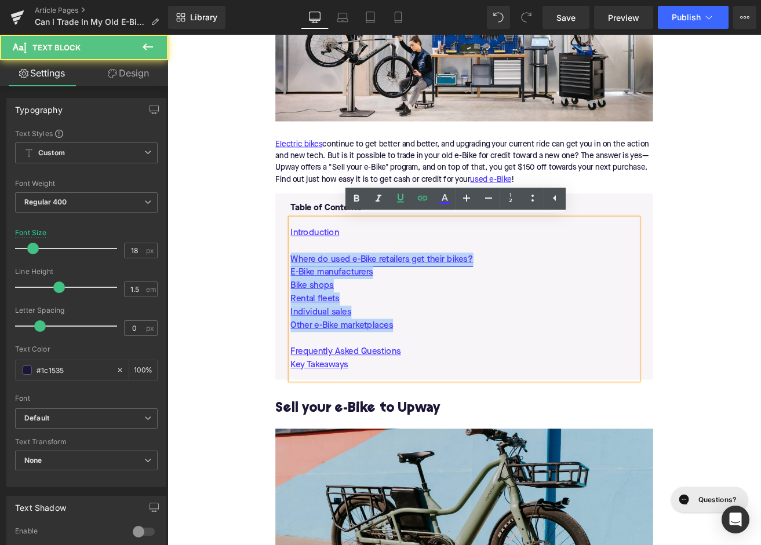
drag, startPoint x: 447, startPoint y: 377, endPoint x: 317, endPoint y: 301, distance: 150.1
click at [317, 301] on div "Introduction Where do used e-Bike retailers get their bikes? E-Bike manufacture…" at bounding box center [518, 347] width 410 height 191
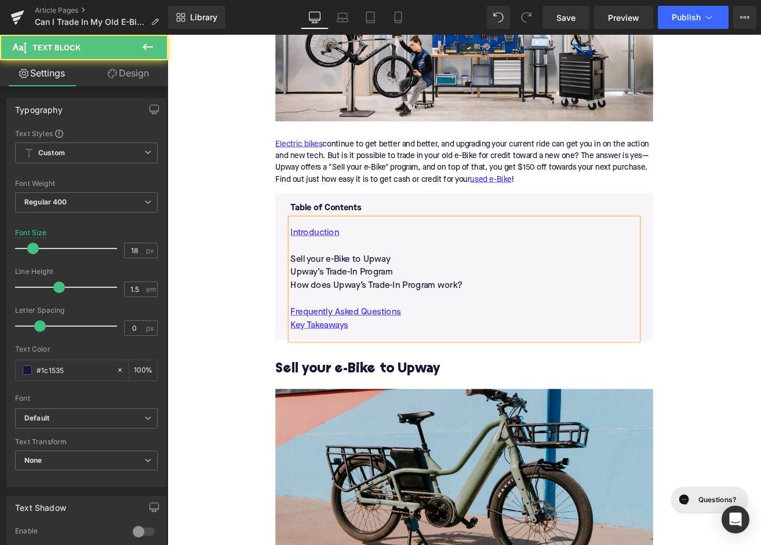
click at [455, 298] on p "Sell your e-Bike to Upway" at bounding box center [518, 301] width 410 height 16
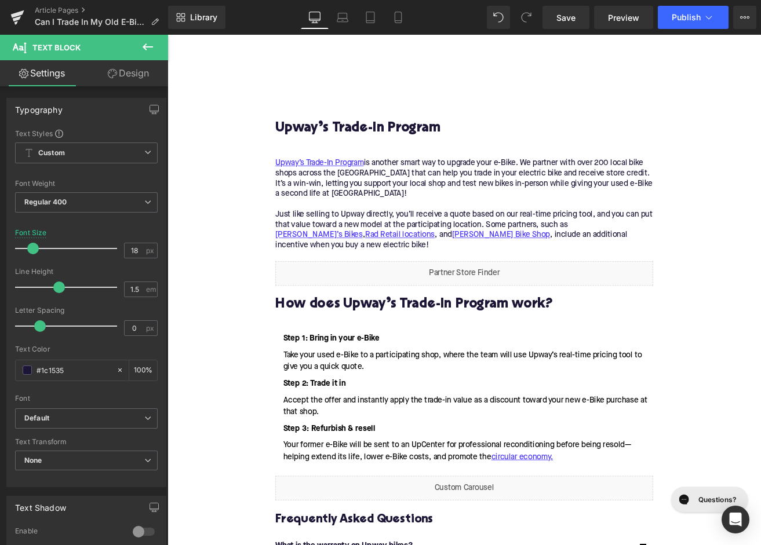
scroll to position [1438, 0]
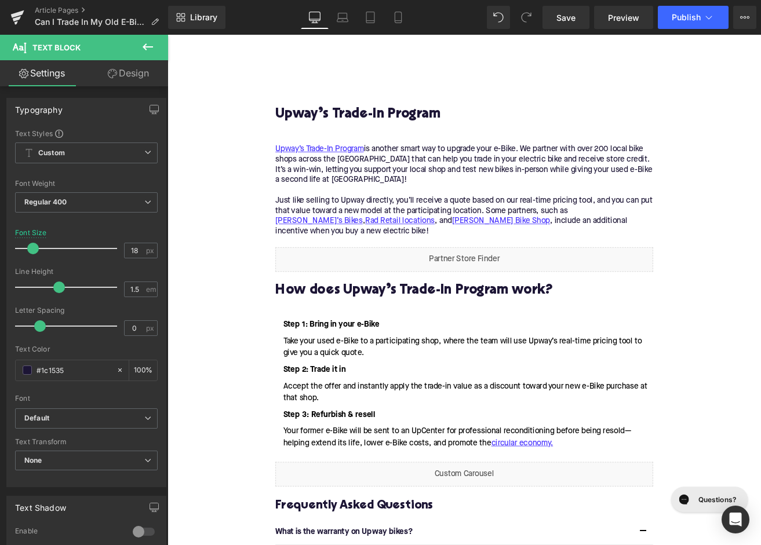
click at [367, 341] on h2 "How does Upway’s Trade-In Program work?" at bounding box center [518, 338] width 446 height 18
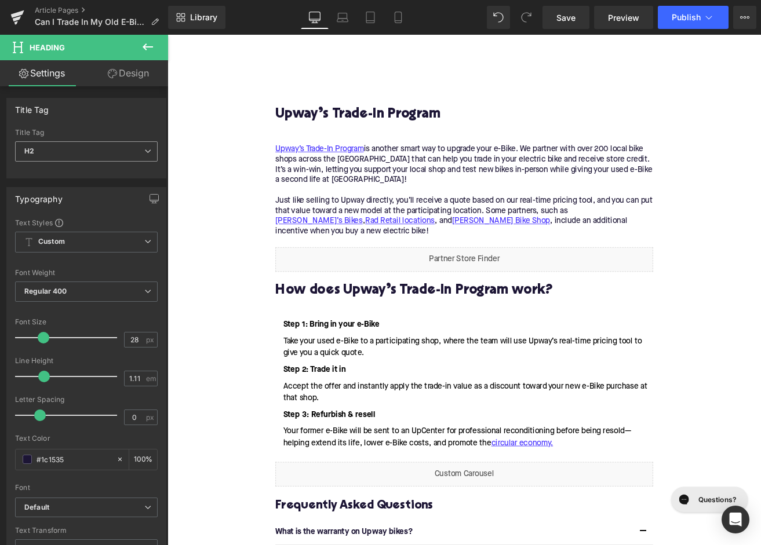
click at [83, 154] on span "H2" at bounding box center [86, 151] width 143 height 20
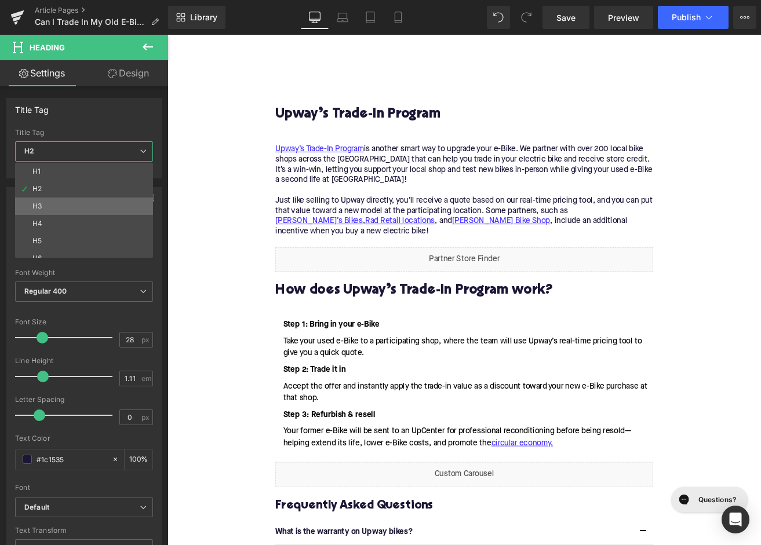
click at [74, 203] on li "H3" at bounding box center [86, 206] width 143 height 17
type input "24"
type input "1.29"
type input "100"
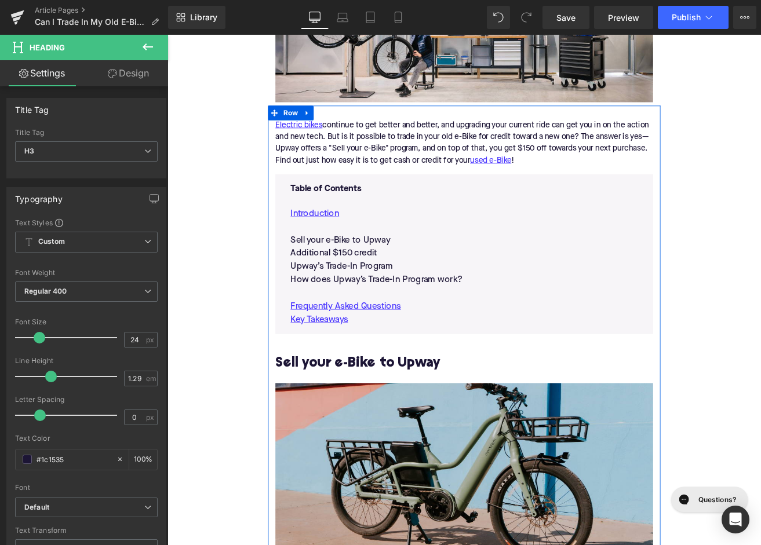
scroll to position [545, 0]
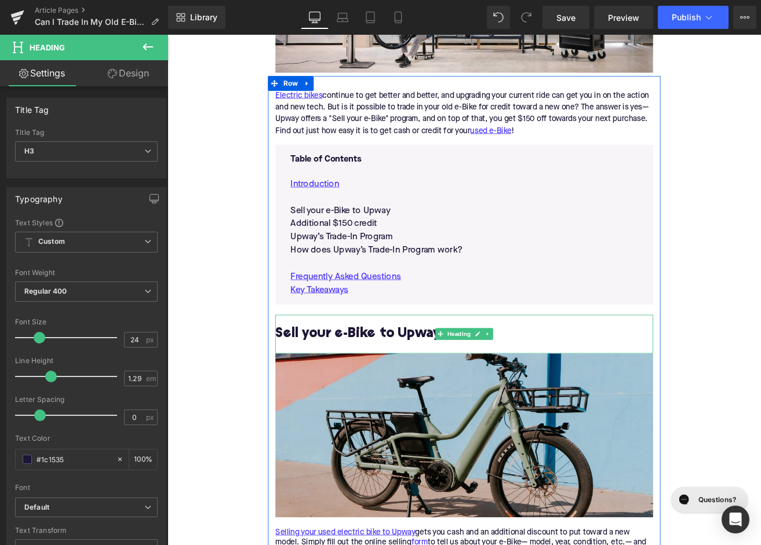
click at [360, 393] on h2 "Sell your e-Bike to Upway" at bounding box center [518, 389] width 446 height 18
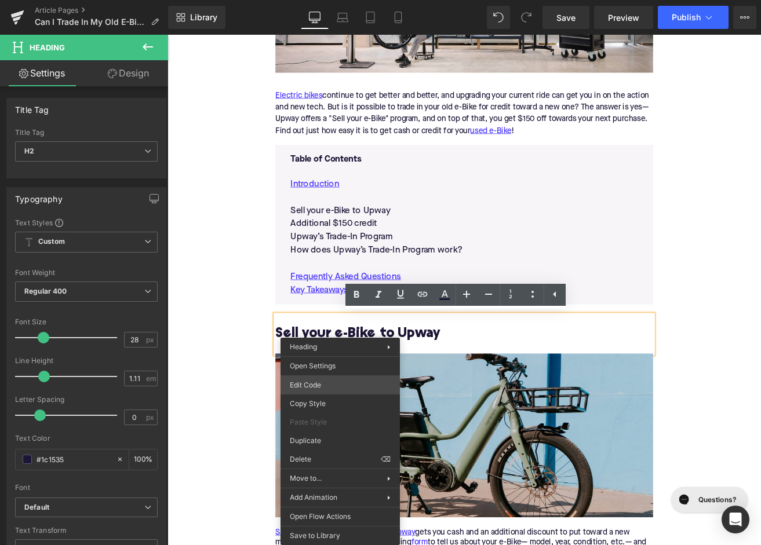
click at [327, 0] on div "Button You are previewing how the will restyle your page. You can not edit Elem…" at bounding box center [380, 0] width 761 height 0
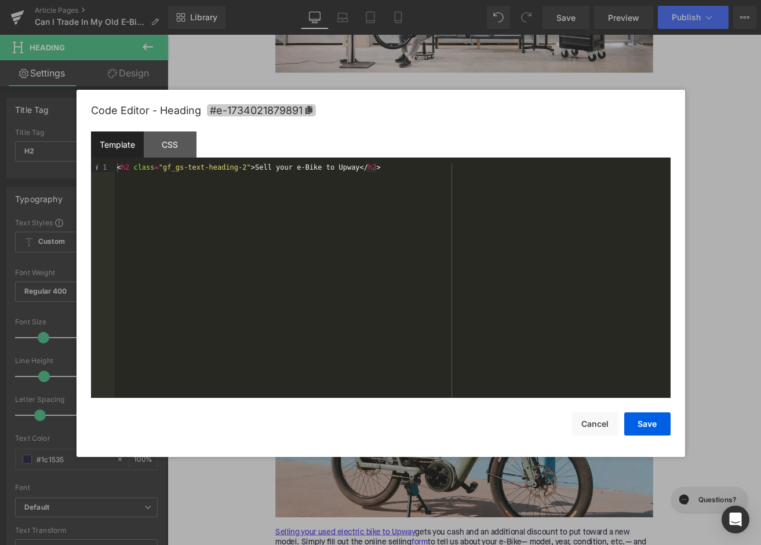
click at [273, 111] on span "#e-1734021879891" at bounding box center [261, 110] width 109 height 12
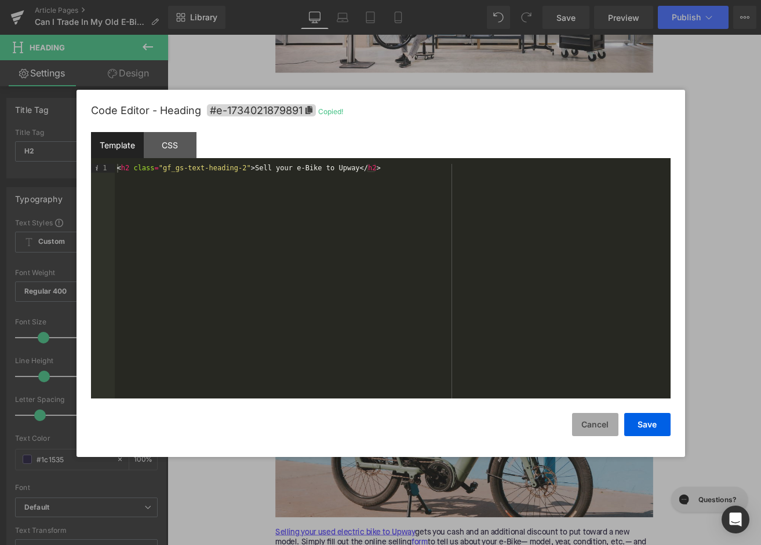
click at [608, 428] on button "Cancel" at bounding box center [595, 424] width 46 height 23
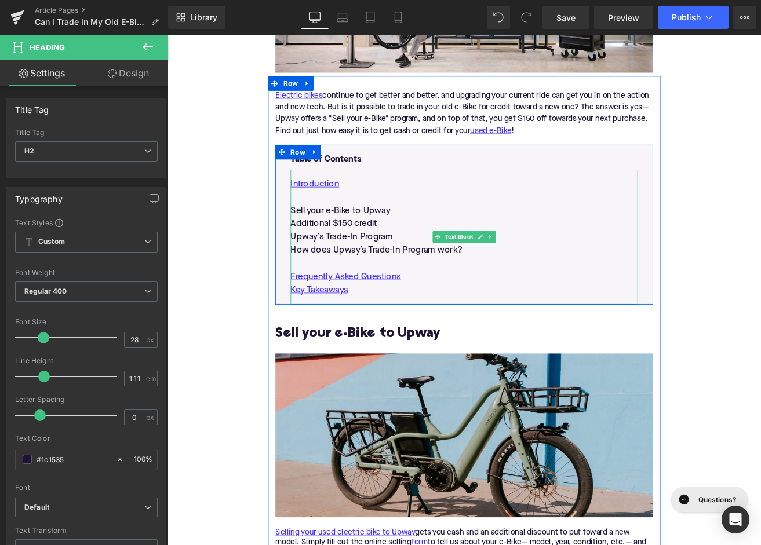
click at [372, 242] on p "Sell your e-Bike to Upway" at bounding box center [518, 243] width 410 height 16
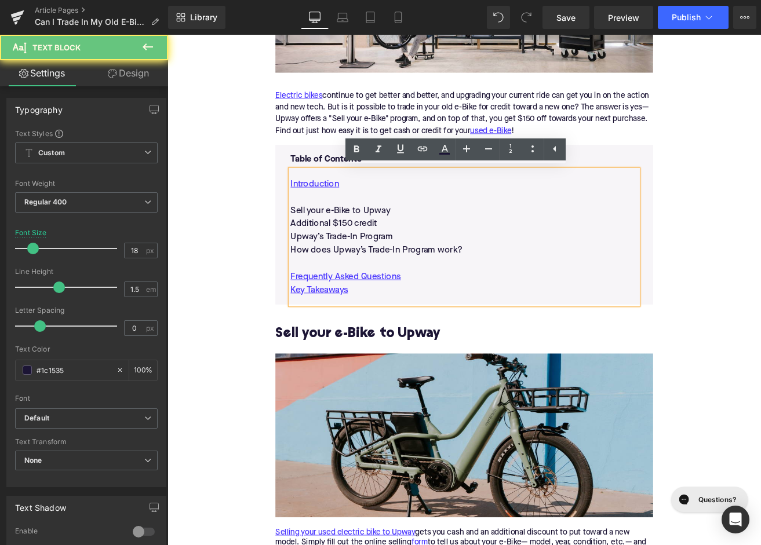
click at [372, 242] on p "Sell your e-Bike to Upway" at bounding box center [518, 243] width 410 height 16
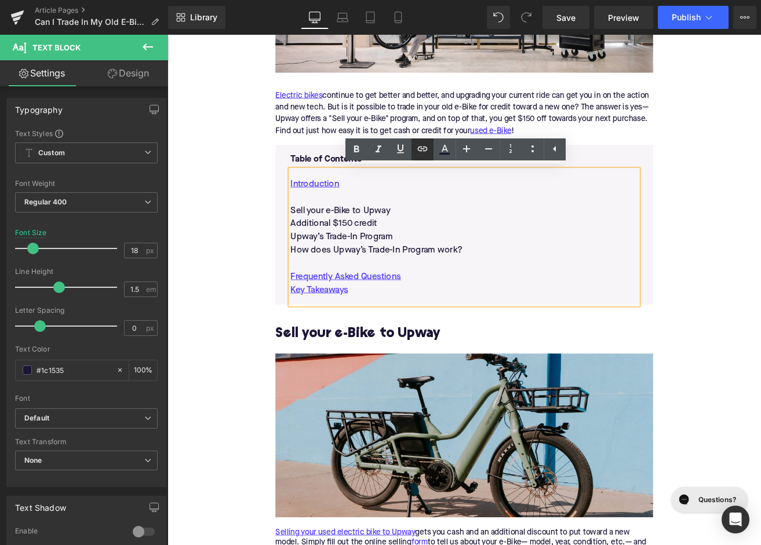
click at [417, 148] on icon at bounding box center [422, 149] width 14 height 14
click at [386, 218] on input "text" at bounding box center [397, 216] width 178 height 29
paste input "#e-1734021879891"
type input "#e-1734021879891"
click at [495, 215] on icon "button" at bounding box center [499, 217] width 14 height 14
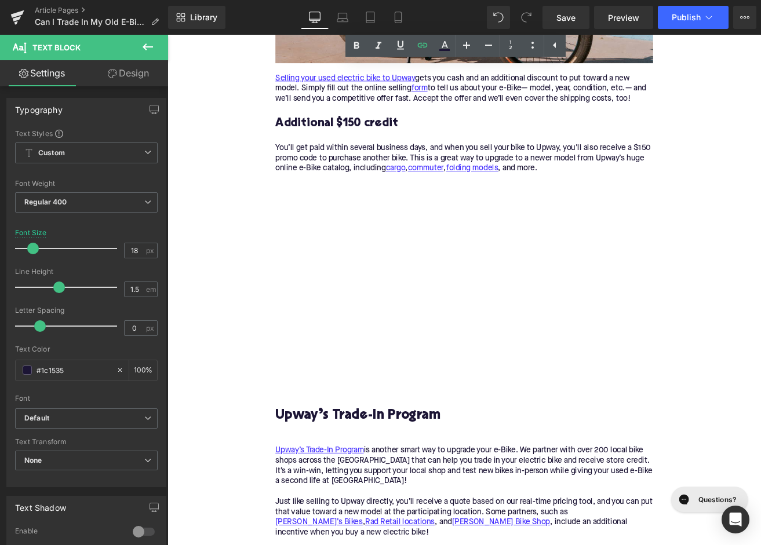
scroll to position [1051, 0]
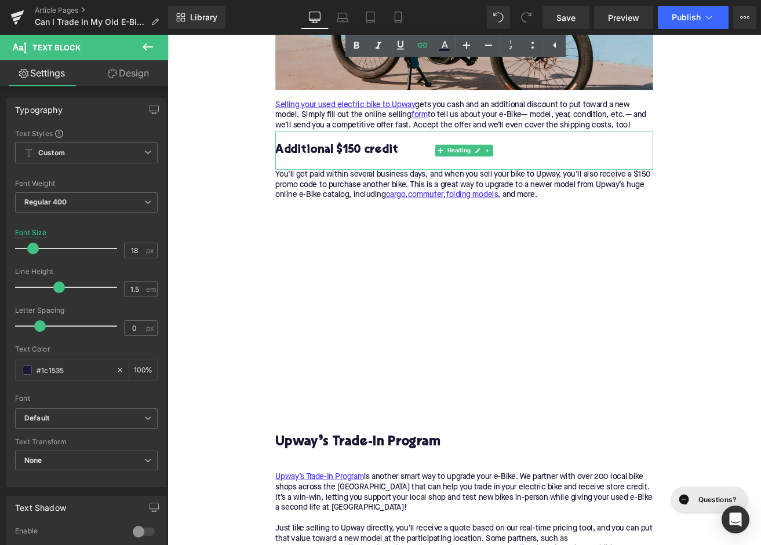
click at [378, 167] on h3 "Additional $150 credit" at bounding box center [518, 171] width 446 height 18
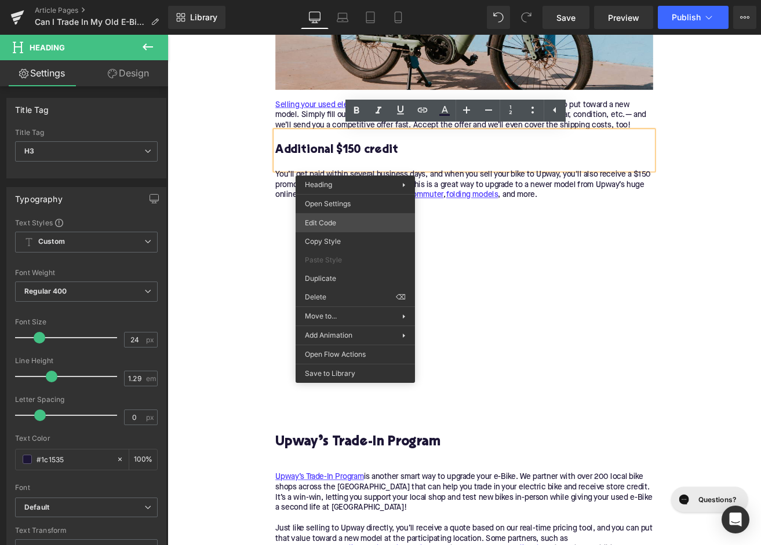
click at [344, 0] on div "Button You are previewing how the will restyle your page. You can not edit Elem…" at bounding box center [380, 0] width 761 height 0
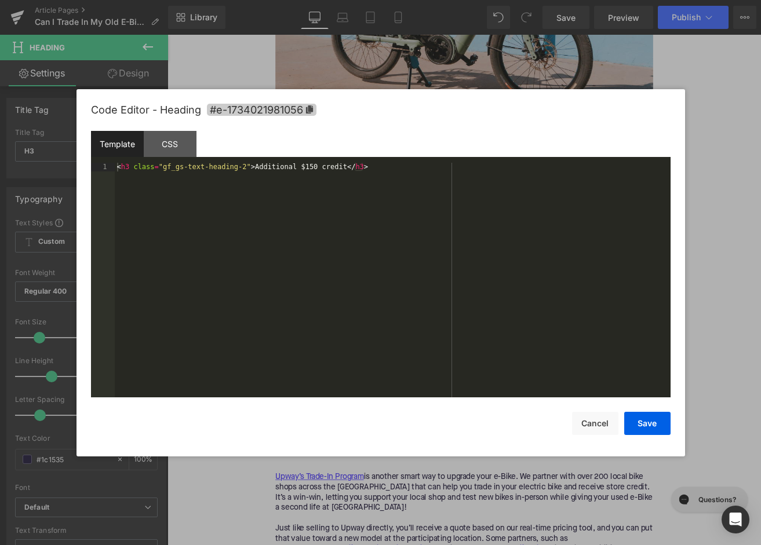
click at [289, 110] on span "#e-1734021981056" at bounding box center [262, 110] width 110 height 12
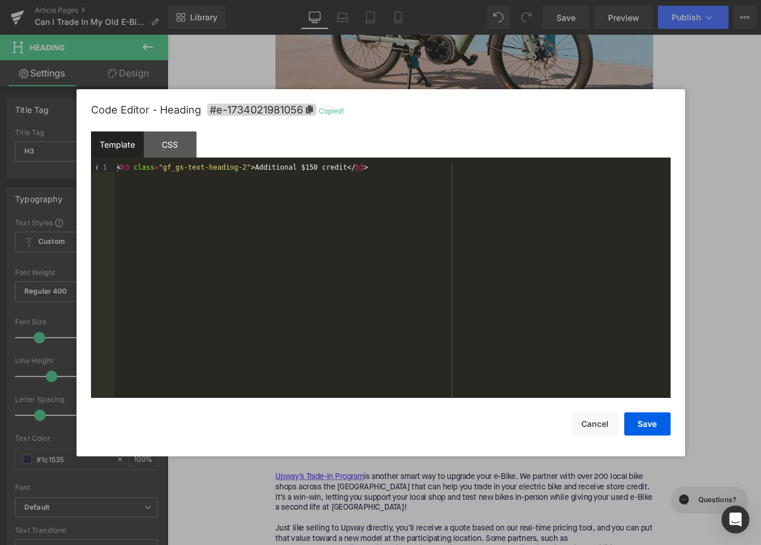
click at [589, 410] on div "Save Cancel" at bounding box center [380, 417] width 579 height 38
click at [589, 416] on button "Cancel" at bounding box center [595, 424] width 46 height 23
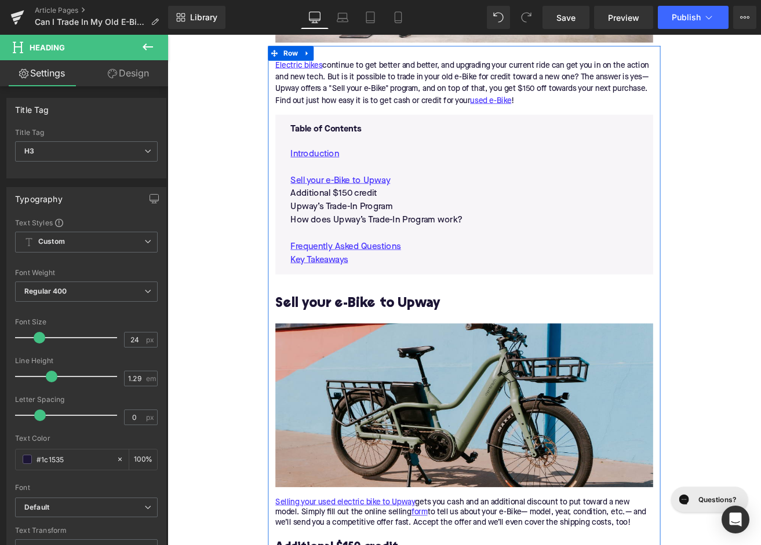
scroll to position [552, 0]
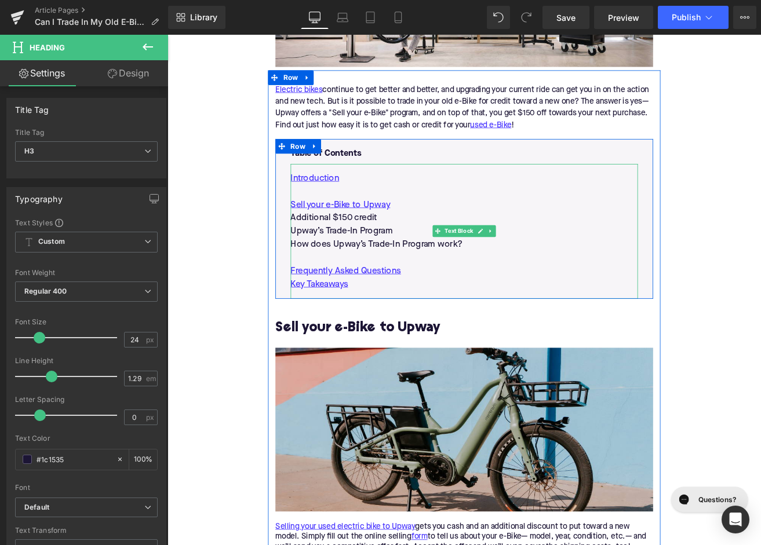
click at [380, 249] on p "Additional $150 credit" at bounding box center [518, 252] width 410 height 16
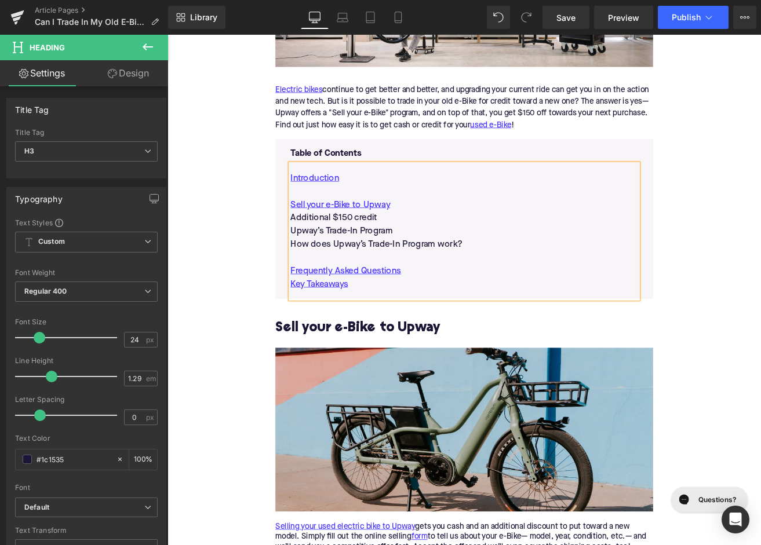
click at [380, 249] on p "Additional $150 credit" at bounding box center [518, 252] width 410 height 16
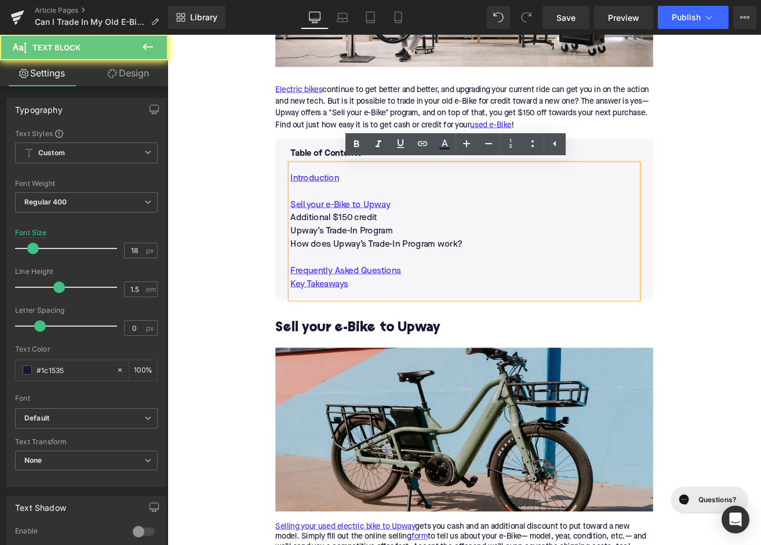
click at [380, 249] on p "Additional $150 credit" at bounding box center [518, 252] width 410 height 16
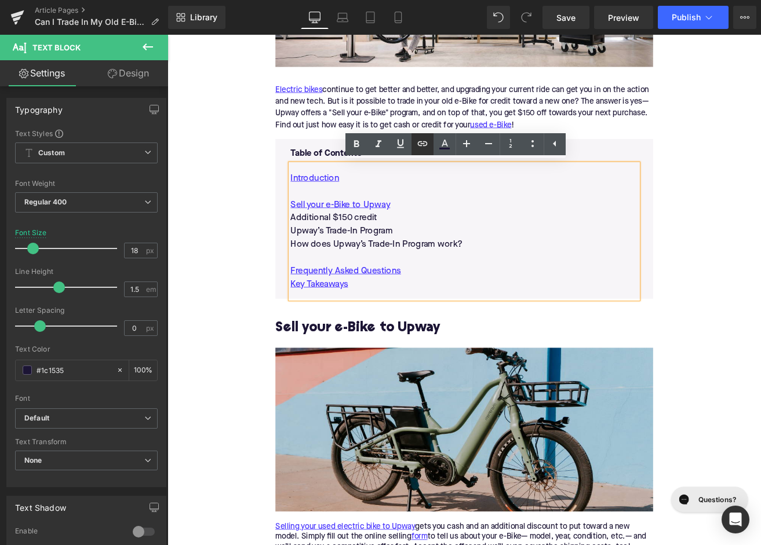
click at [422, 144] on icon at bounding box center [422, 144] width 14 height 14
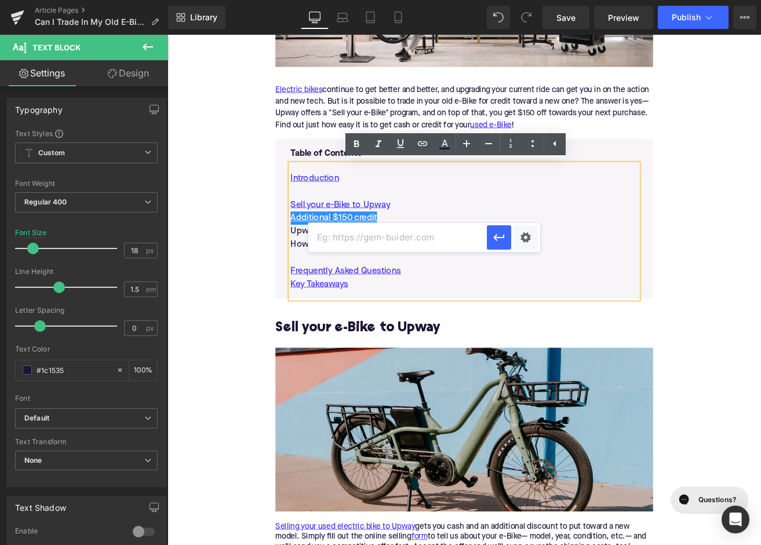
click at [382, 239] on input "text" at bounding box center [397, 237] width 178 height 29
paste input "#e-1734021981056"
type input "#e-1734021981056"
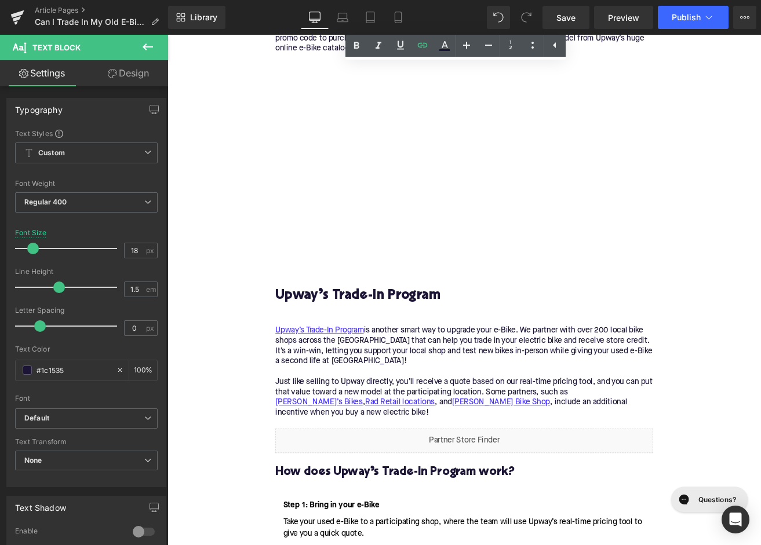
scroll to position [1284, 0]
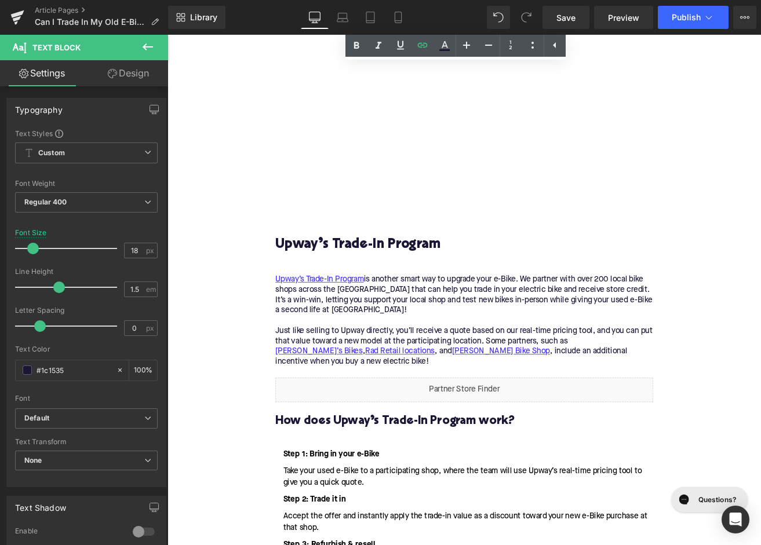
click at [372, 291] on h2 "Upway’s Trade-In Program" at bounding box center [518, 284] width 446 height 18
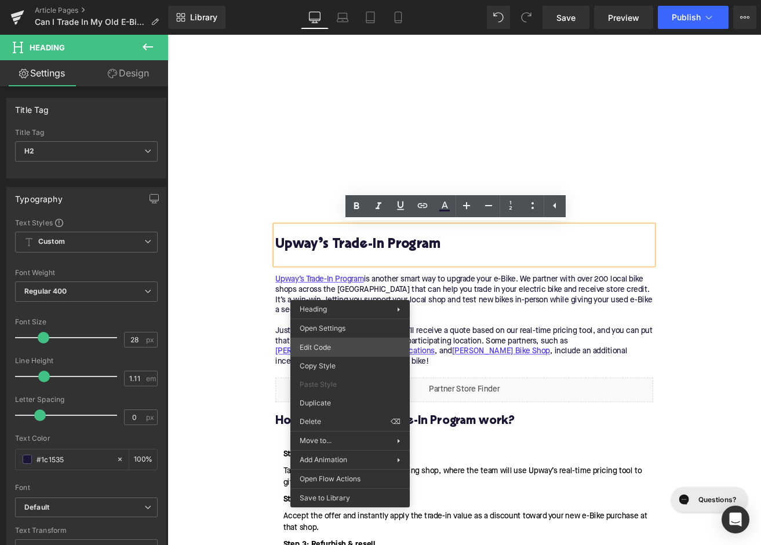
click at [337, 0] on div "Button You are previewing how the will restyle your page. You can not edit Elem…" at bounding box center [380, 0] width 761 height 0
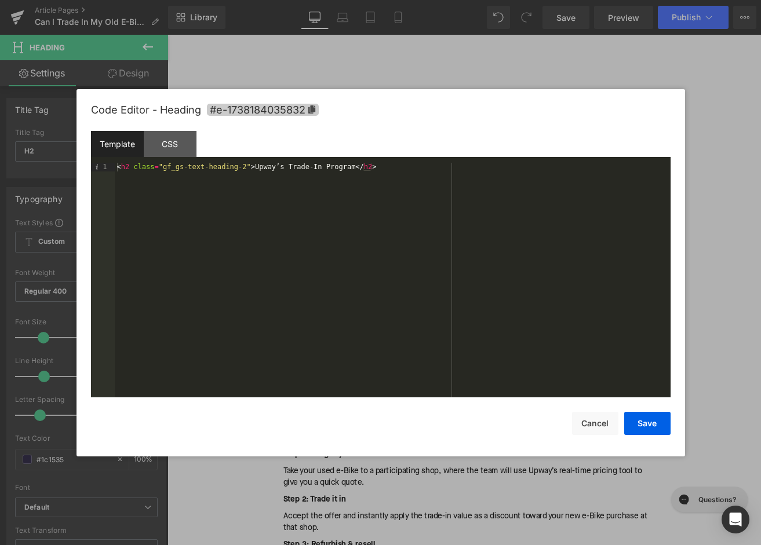
click at [291, 113] on span "#e-1738184035832" at bounding box center [263, 110] width 112 height 12
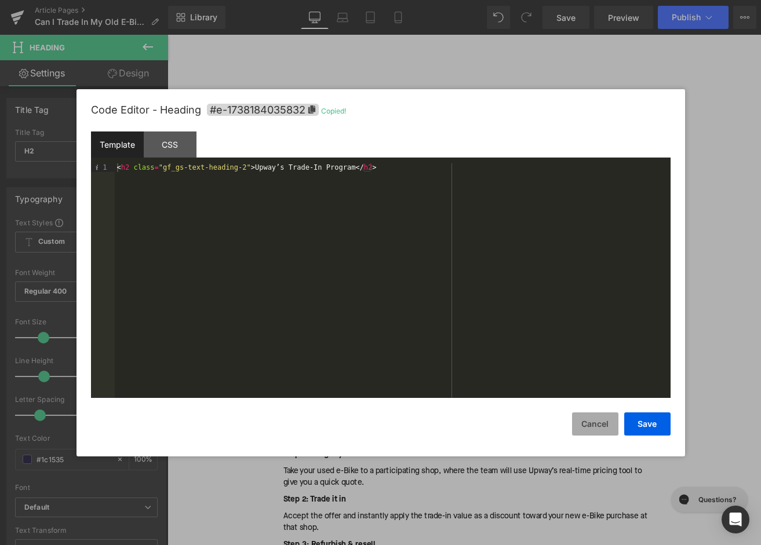
click at [593, 424] on button "Cancel" at bounding box center [595, 424] width 46 height 23
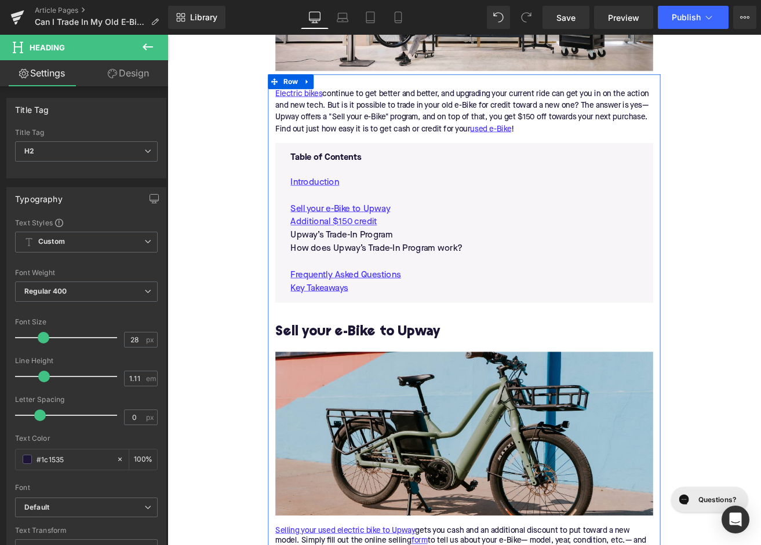
scroll to position [502, 0]
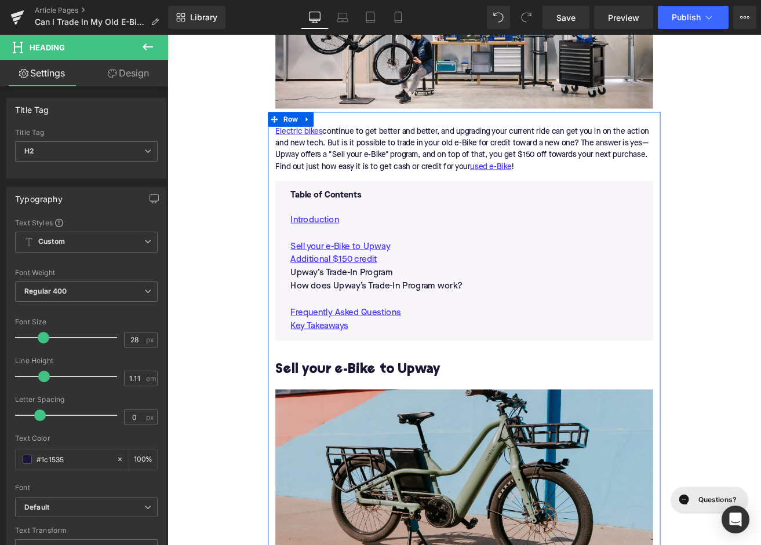
click at [369, 313] on p "Upway’s Trade-In Program" at bounding box center [518, 317] width 410 height 16
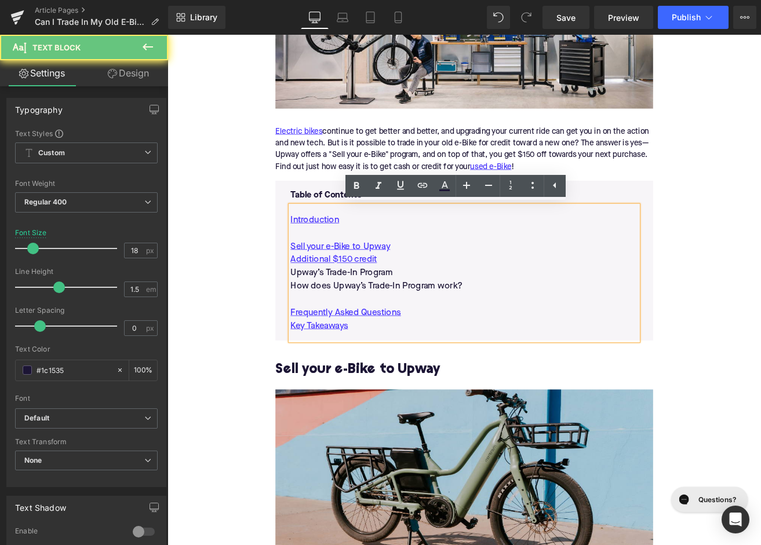
click at [369, 313] on p "Upway’s Trade-In Program" at bounding box center [518, 317] width 410 height 16
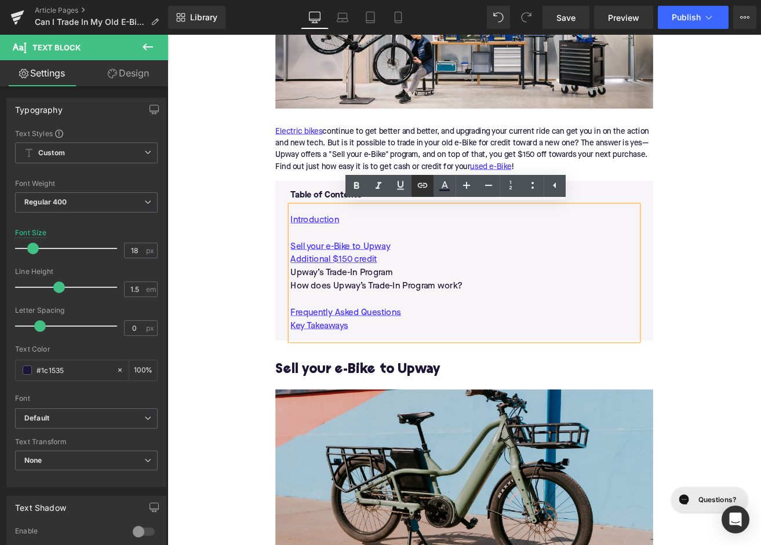
click at [424, 187] on icon at bounding box center [422, 185] width 14 height 14
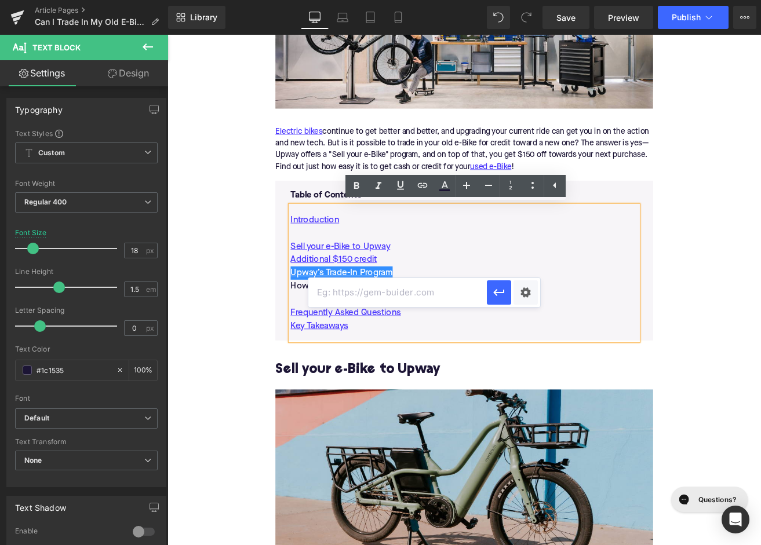
click at [373, 294] on input "text" at bounding box center [397, 292] width 178 height 29
paste input "#e-1738184035832"
type input "#e-1738184035832"
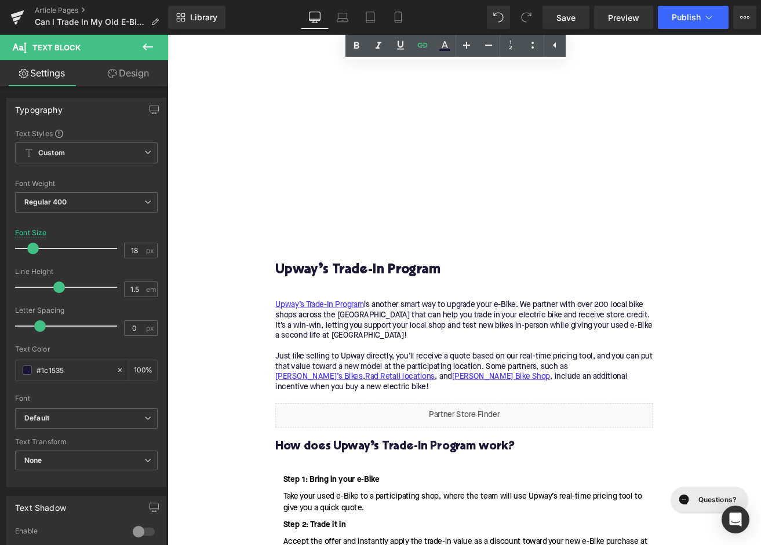
scroll to position [1351, 0]
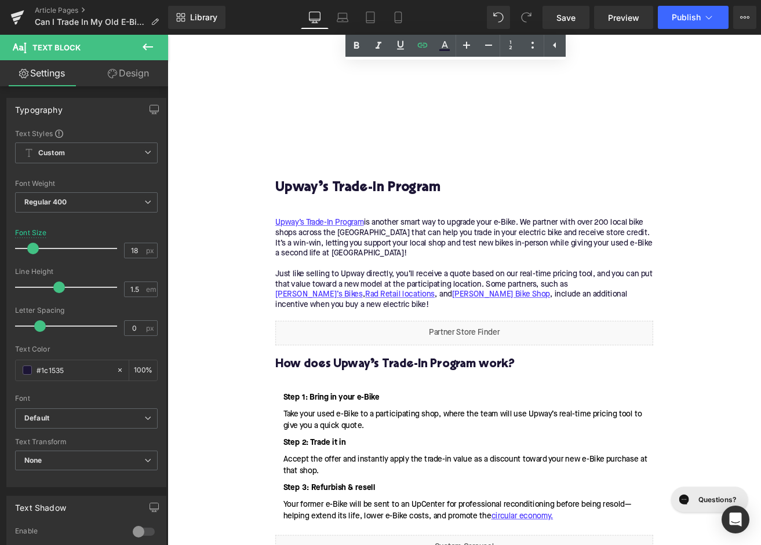
click at [366, 428] on h3 "How does Upway’s Trade-In Program work?" at bounding box center [518, 425] width 446 height 18
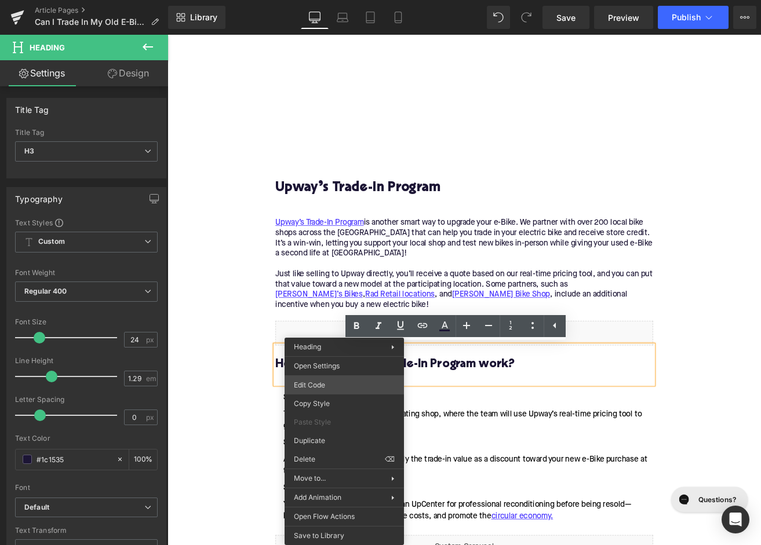
click at [326, 0] on div "Button You are previewing how the will restyle your page. You can not edit Elem…" at bounding box center [380, 0] width 761 height 0
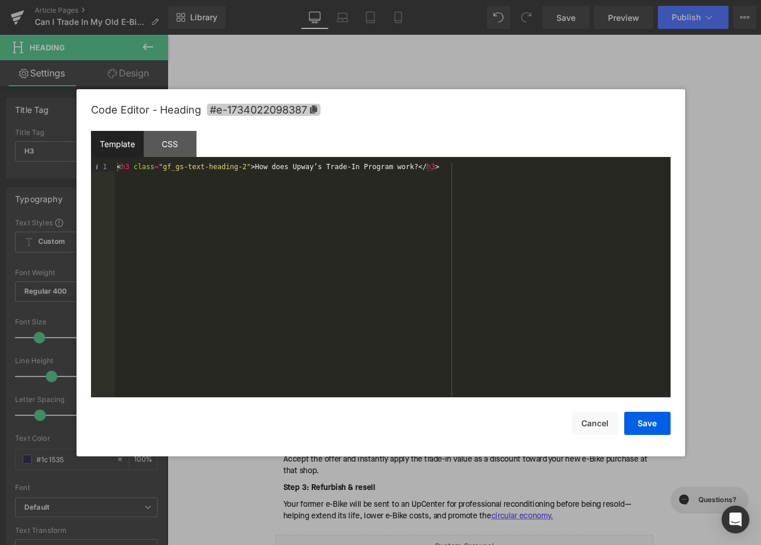
click at [278, 108] on span "#e-1734022098387" at bounding box center [264, 110] width 114 height 12
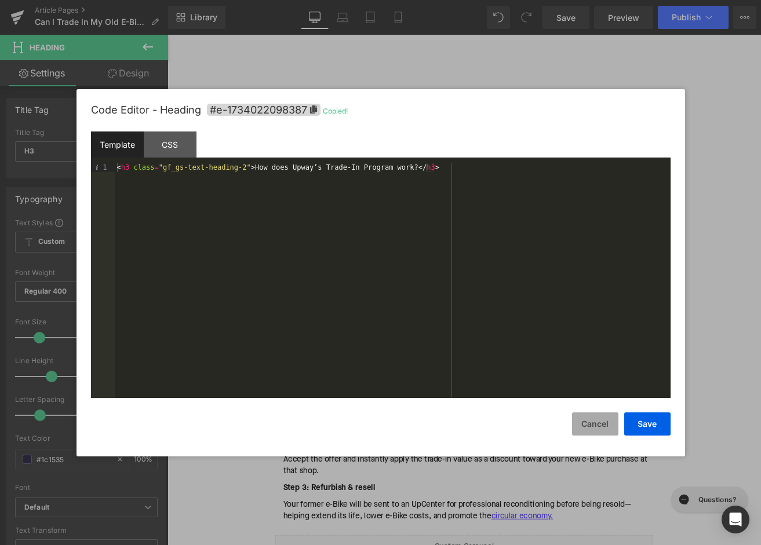
click at [608, 432] on button "Cancel" at bounding box center [595, 424] width 46 height 23
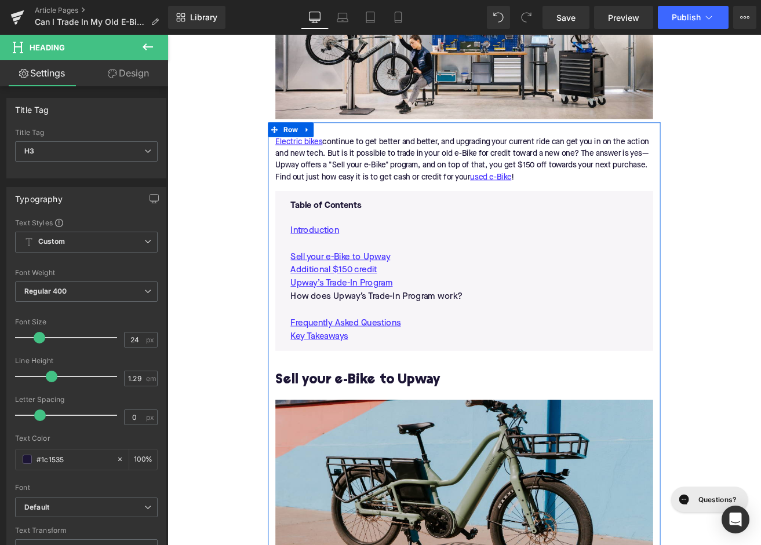
scroll to position [543, 0]
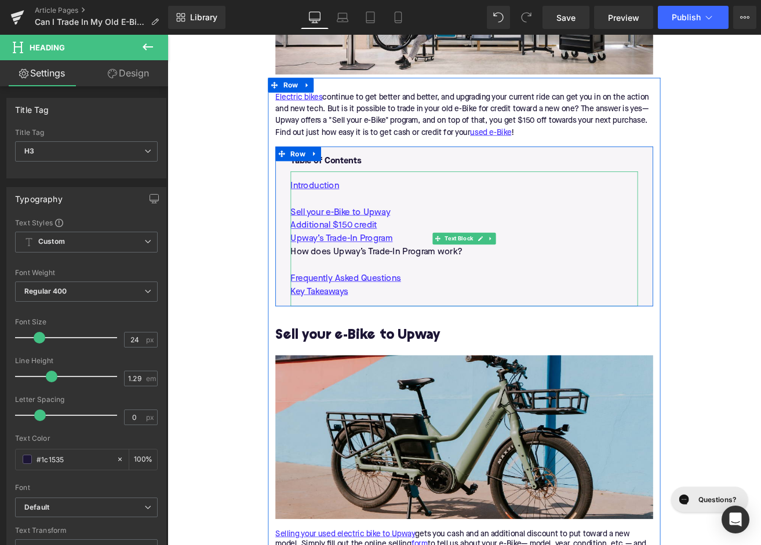
click at [450, 285] on p "How does Upway’s Trade-In Program work?" at bounding box center [518, 292] width 410 height 16
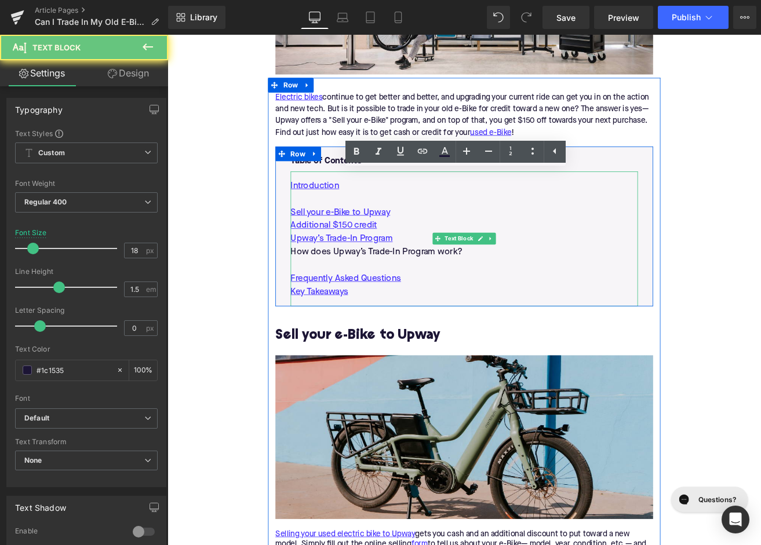
click at [450, 285] on p "How does Upway’s Trade-In Program work?" at bounding box center [518, 292] width 410 height 16
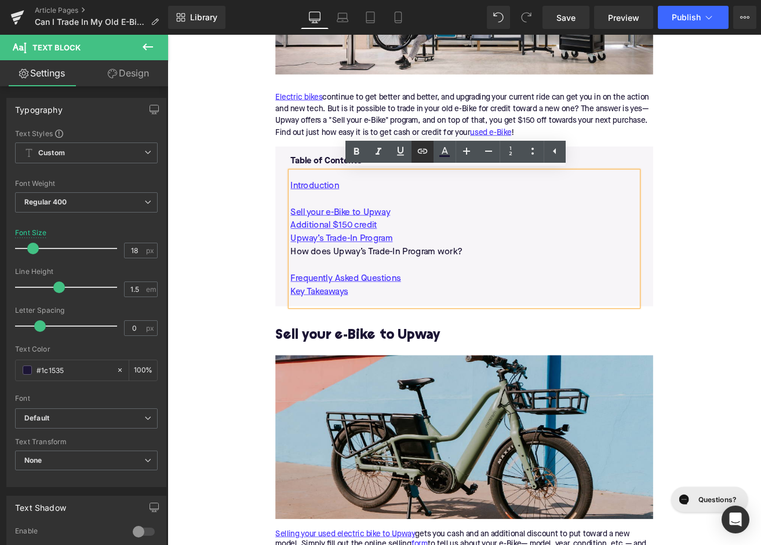
click at [426, 150] on icon at bounding box center [422, 151] width 10 height 5
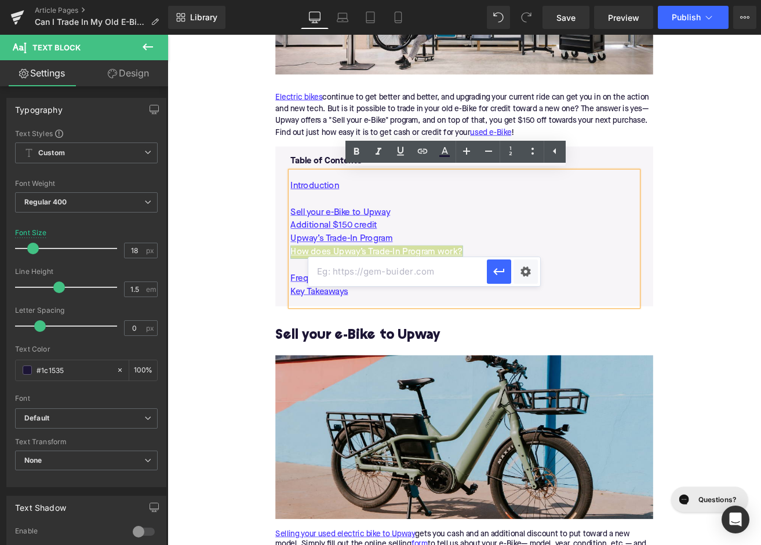
click at [416, 269] on input "text" at bounding box center [397, 271] width 178 height 29
paste input "#e-1734022098387"
type input "#e-1734022098387"
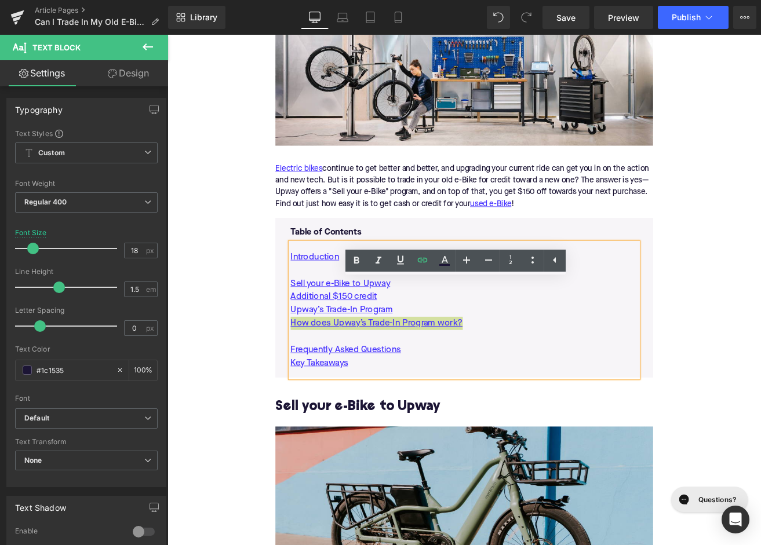
scroll to position [414, 0]
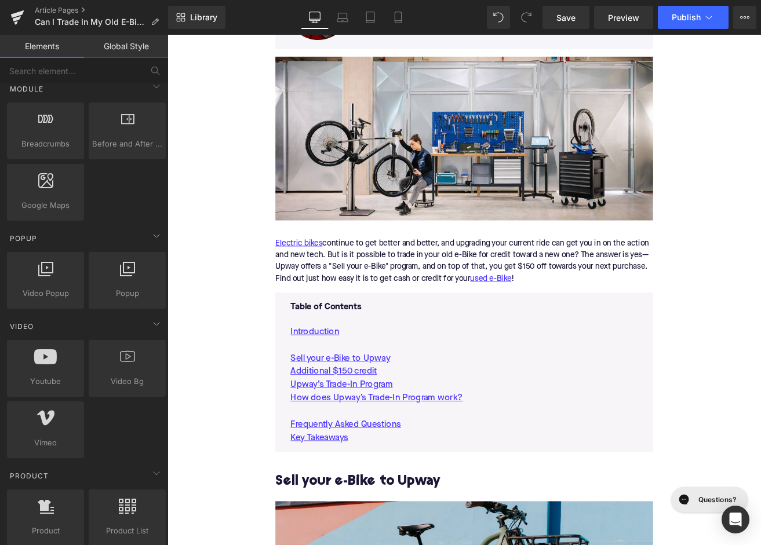
scroll to position [103, 0]
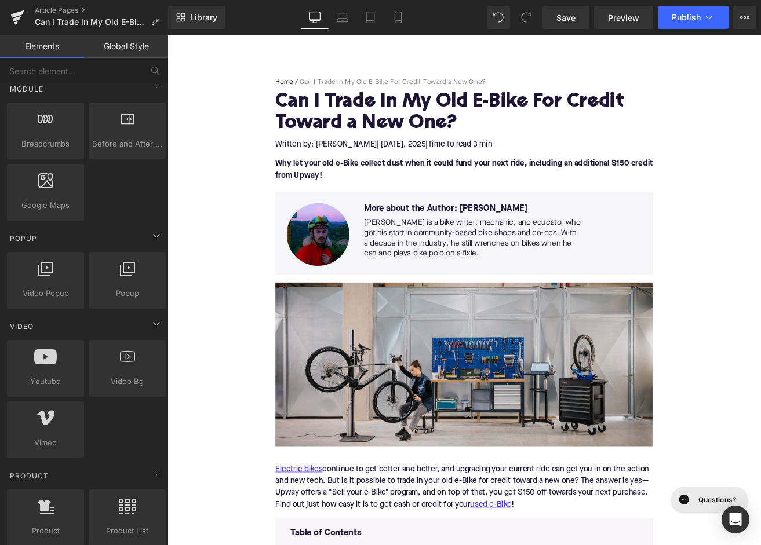
click at [363, 434] on img at bounding box center [518, 425] width 446 height 194
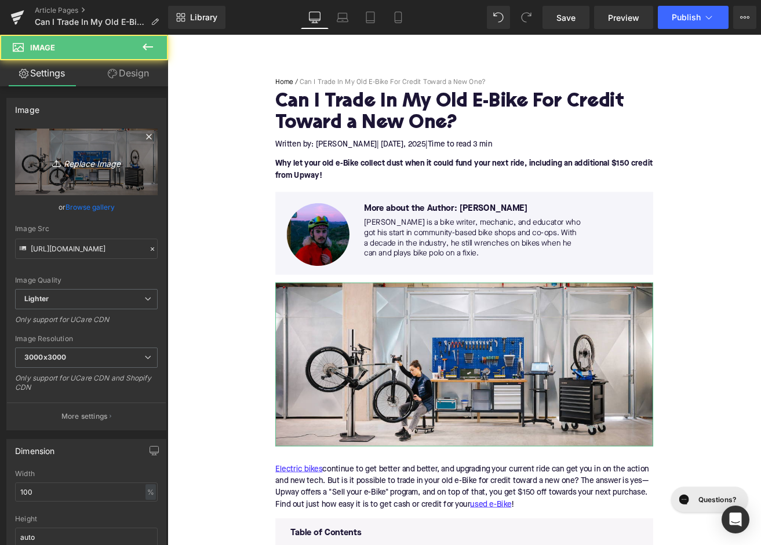
click at [93, 156] on icon "Replace Image" at bounding box center [86, 162] width 93 height 14
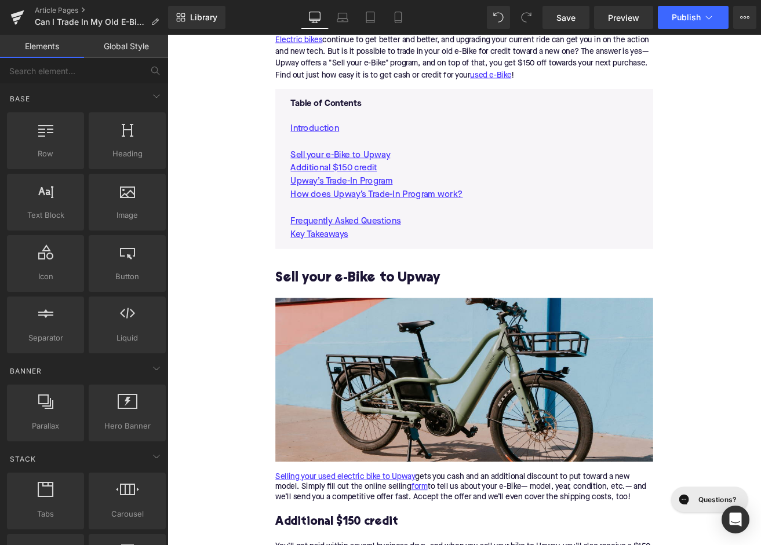
scroll to position [349, 0]
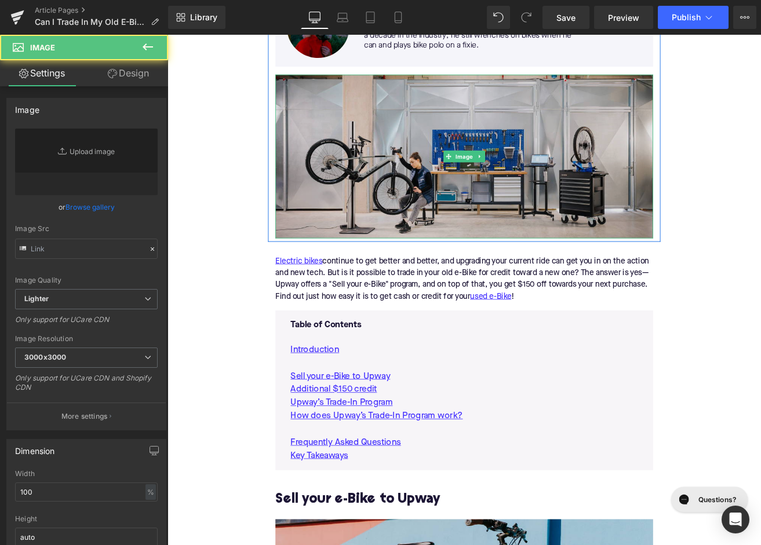
click at [414, 227] on img at bounding box center [518, 179] width 446 height 194
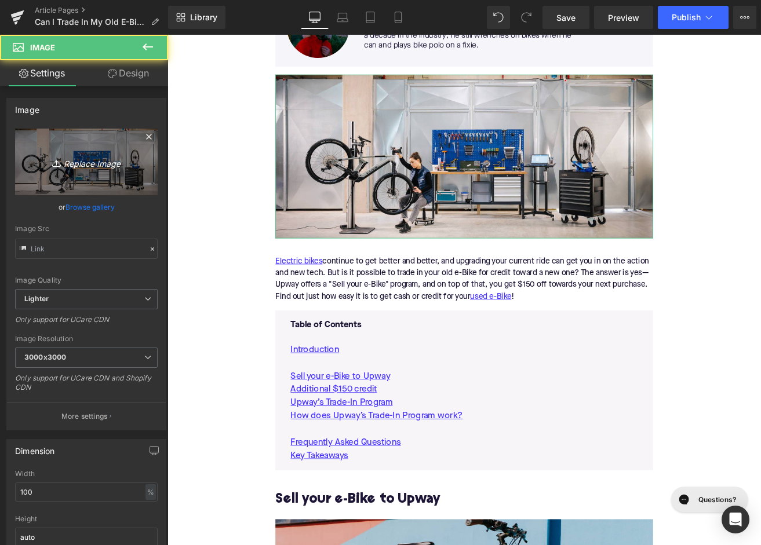
type input "https://ucarecdn.com/e89132e6-4f3b-4d31-960d-c80a19727f03/-/format/auto/-/previ…"
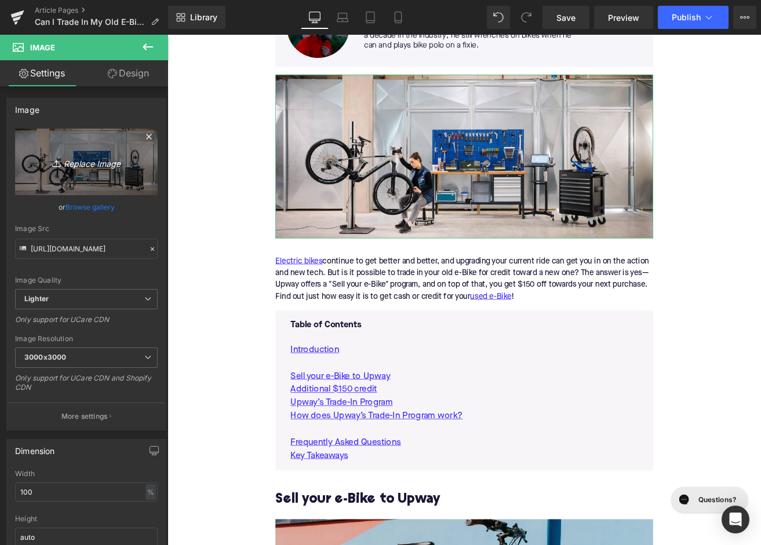
click at [105, 173] on link "Replace Image" at bounding box center [86, 162] width 143 height 67
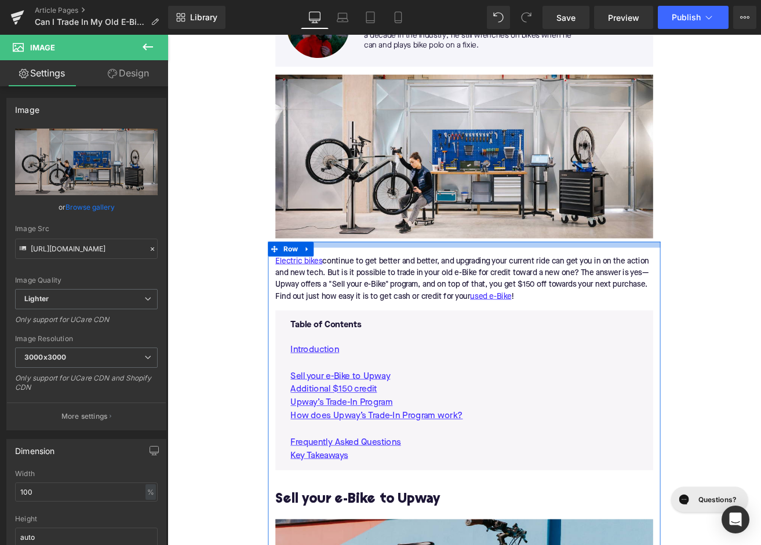
type input "C:\fakepath\Blog Pictures(38).png"
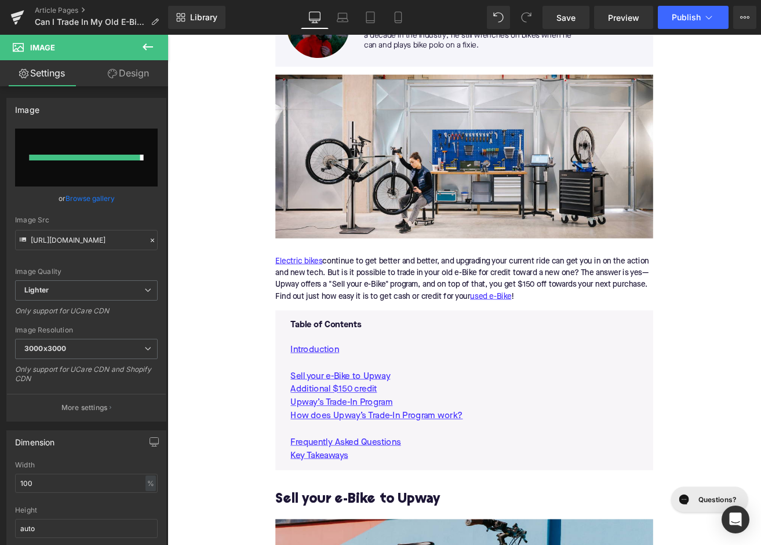
type input "https://ucarecdn.com/7c7d7ed4-5fe9-4267-8430-410dad15193d/-/format/auto/-/previ…"
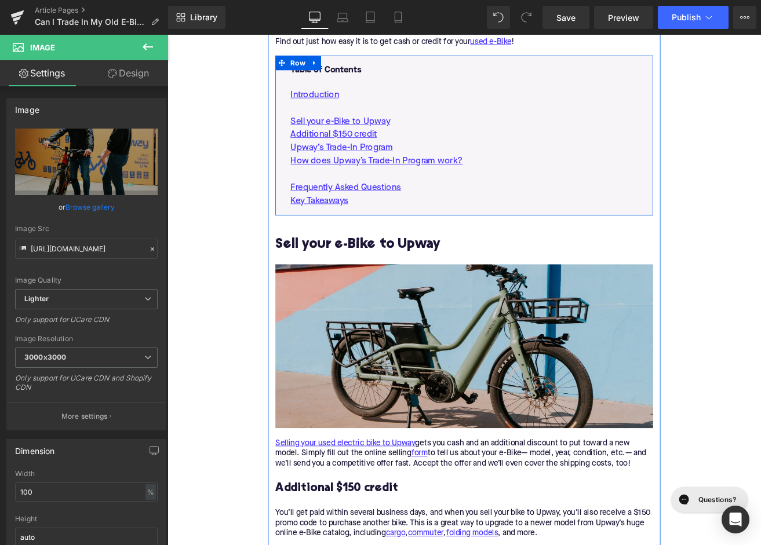
scroll to position [674, 0]
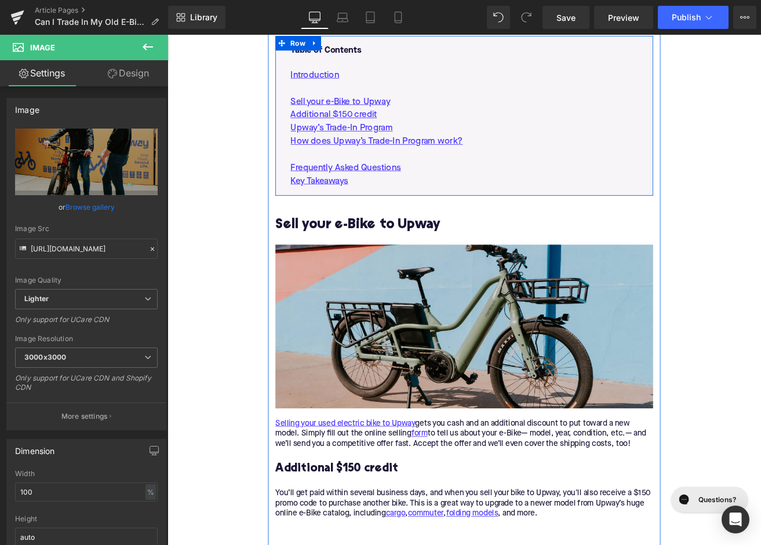
click at [348, 380] on img at bounding box center [518, 380] width 446 height 194
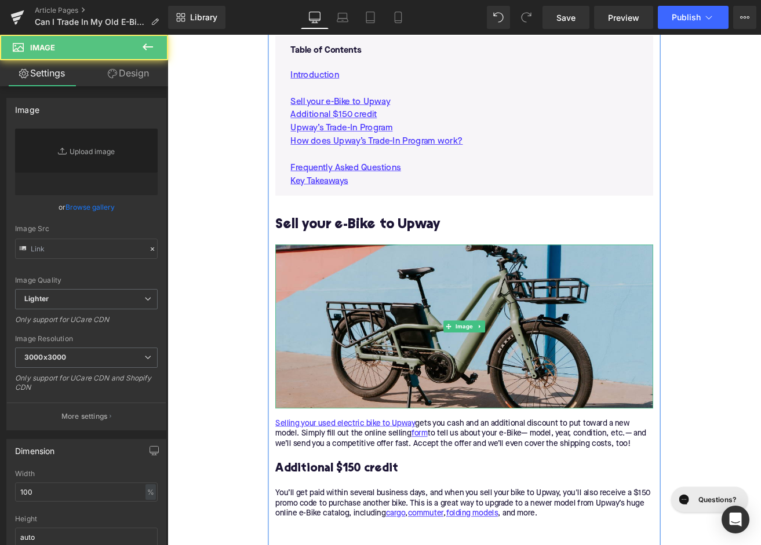
type input "https://ucarecdn.com/e8d633cd-f600-48d2-bfd2-e30bee06e0e9/-/format/auto/-/previ…"
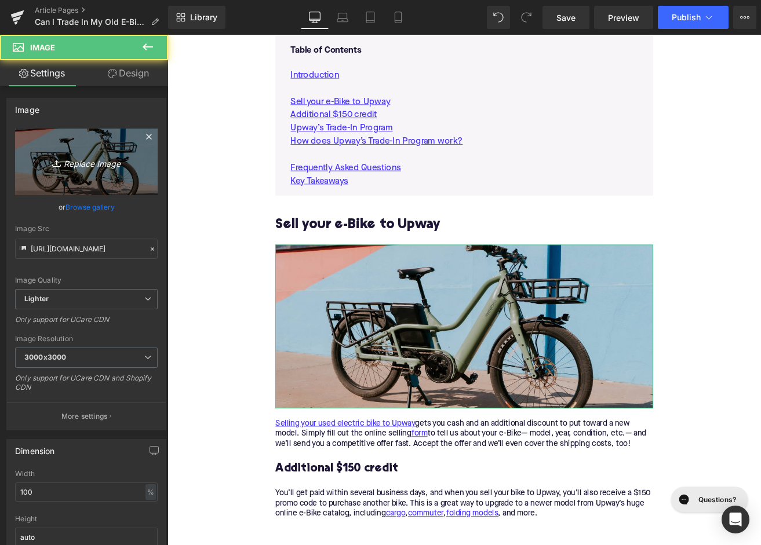
click at [71, 155] on link "Replace Image" at bounding box center [86, 162] width 143 height 67
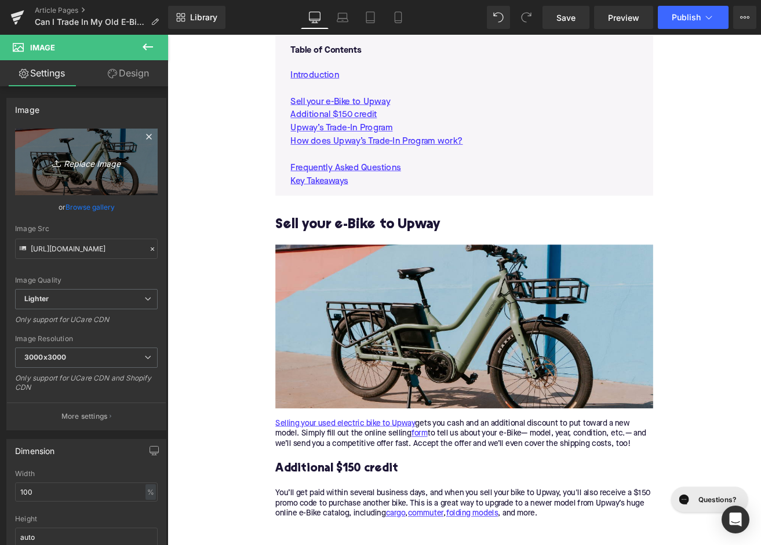
type input "C:\fakepath\Blog Pictures(37).png"
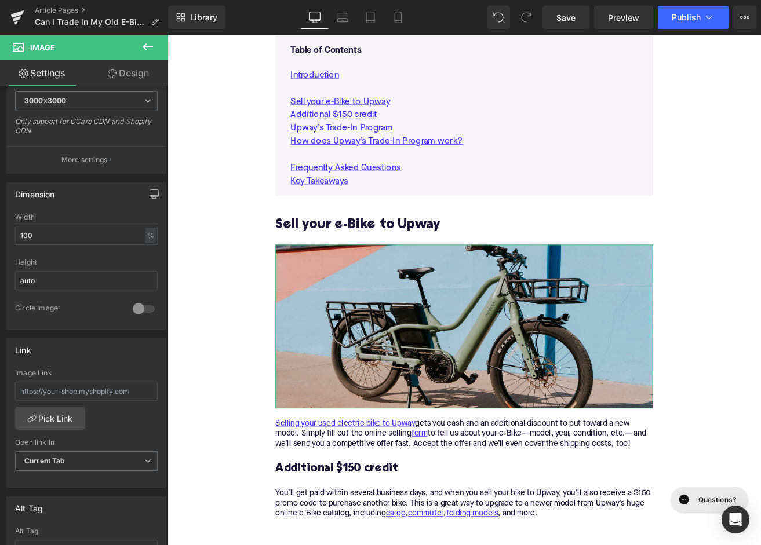
type input "https://ucarecdn.com/e9633812-18a6-4973-b82e-e531bb33341b/-/format/auto/-/previ…"
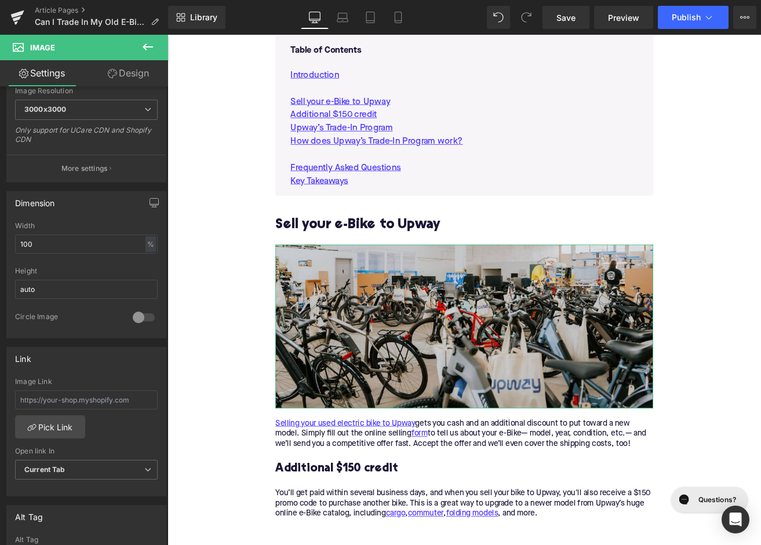
scroll to position [318, 0]
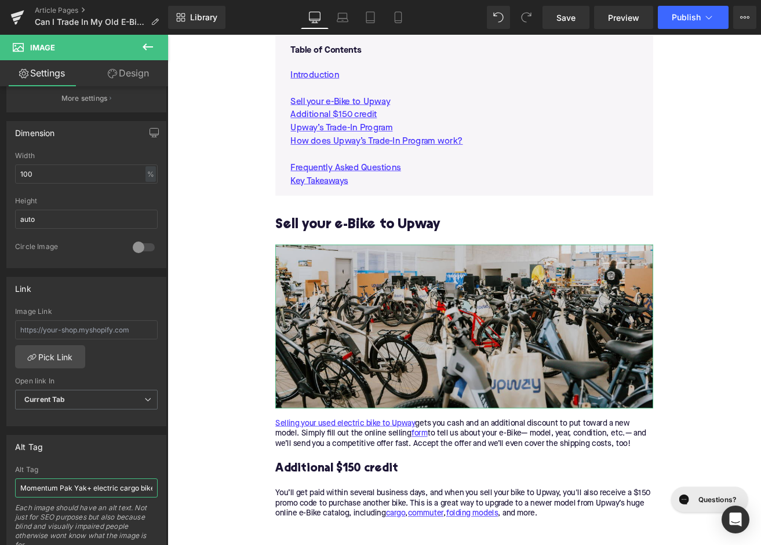
click at [90, 490] on input "Momentum Pak Yak+ electric cargo bike" at bounding box center [86, 488] width 143 height 19
type input "Upway electric inventory at Upcenter"
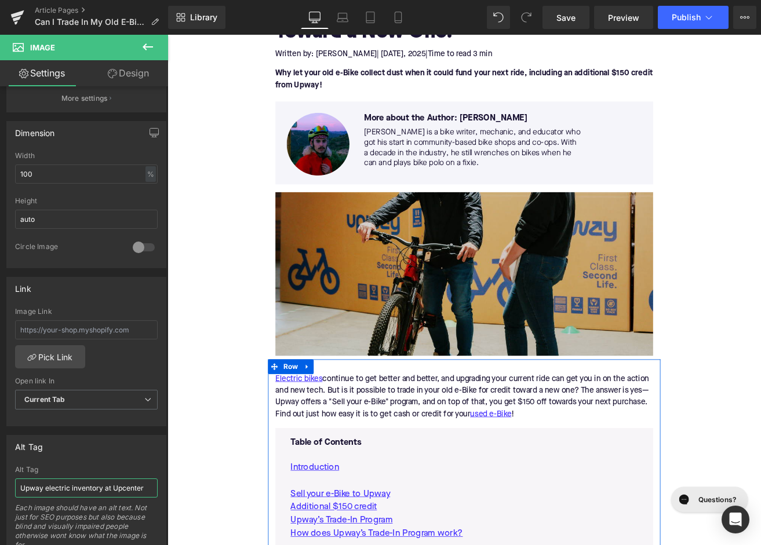
scroll to position [203, 0]
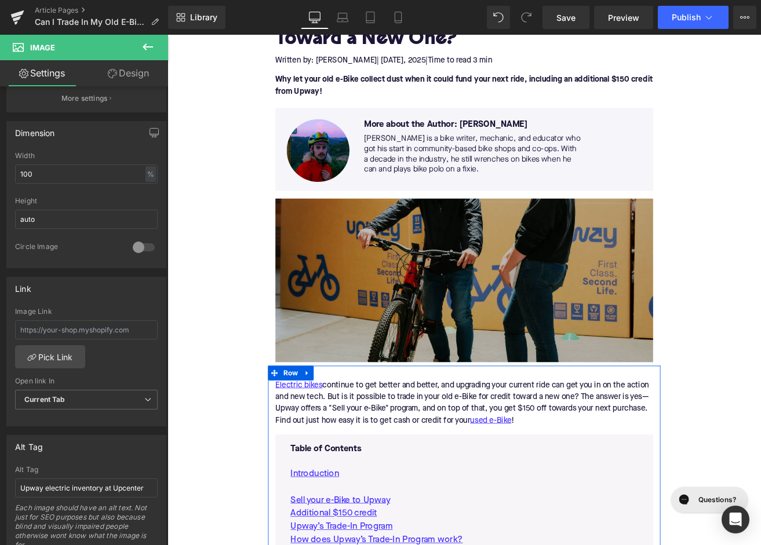
click at [368, 383] on img at bounding box center [518, 325] width 446 height 194
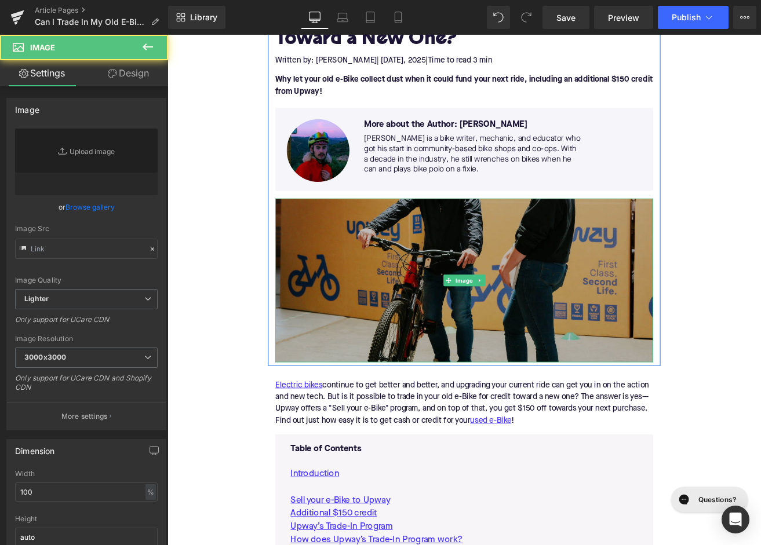
type input "https://ucarecdn.com/7c7d7ed4-5fe9-4267-8430-410dad15193d/-/format/auto/-/previ…"
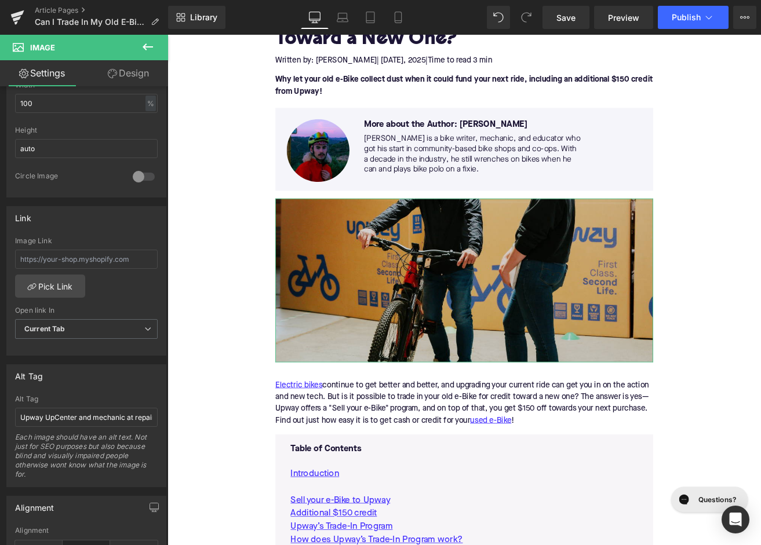
scroll to position [413, 0]
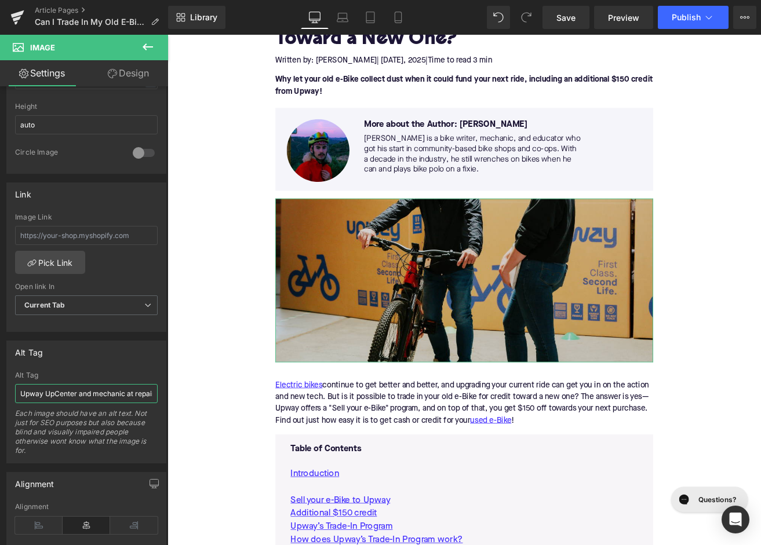
click at [71, 391] on input "Upway UpCenter and mechanic at repair stand and workbench" at bounding box center [86, 393] width 143 height 19
drag, startPoint x: 79, startPoint y: 393, endPoint x: 216, endPoint y: 395, distance: 137.3
click at [158, 395] on input "Upway UpCenter and mechanic at repair stand and workbench" at bounding box center [86, 393] width 143 height 19
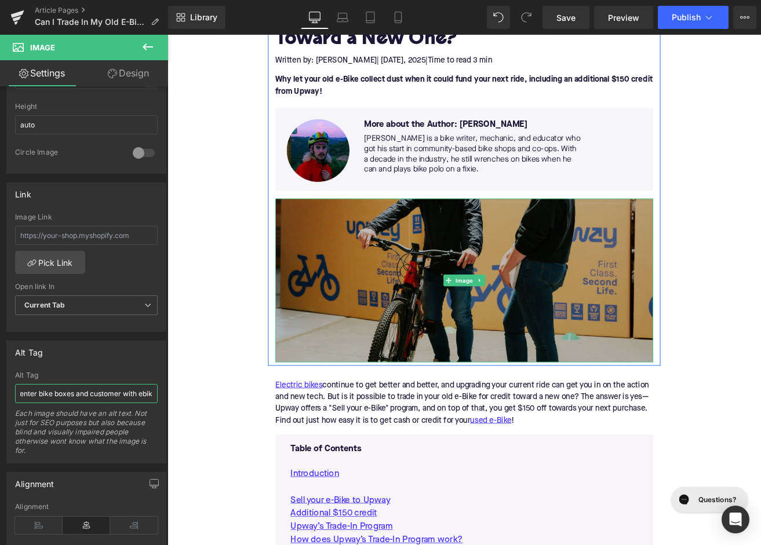
scroll to position [0, 44]
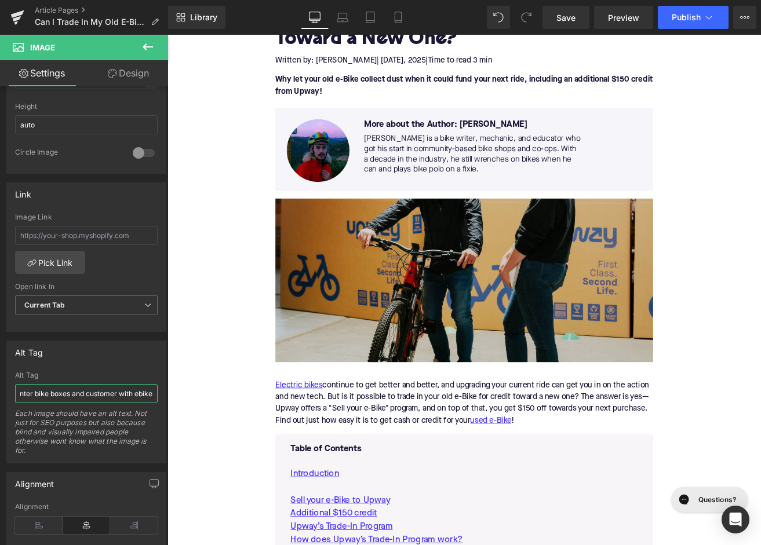
type input "Upway UpCenter bike boxes and customer with ebike"
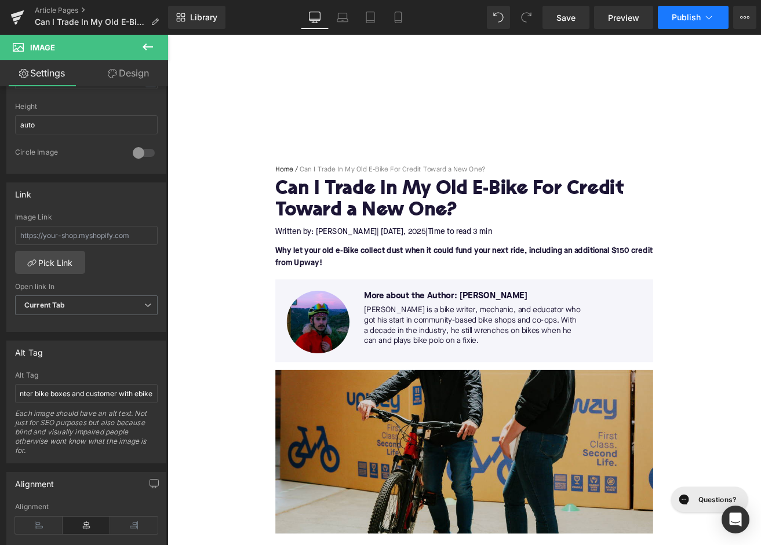
click at [697, 17] on span "Publish" at bounding box center [686, 17] width 29 height 9
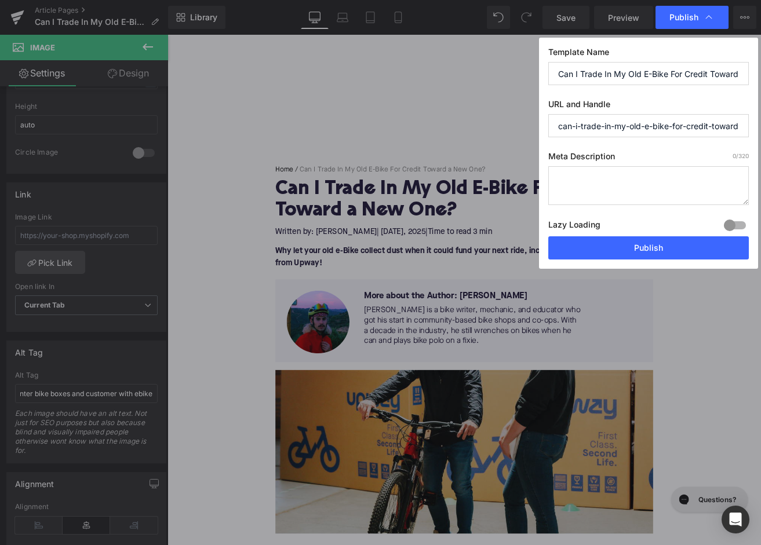
click at [581, 189] on textarea at bounding box center [648, 185] width 200 height 39
paste textarea "Trade in your old e-Bike with Upway, get cash plus $150 off a new one—easy, fas…"
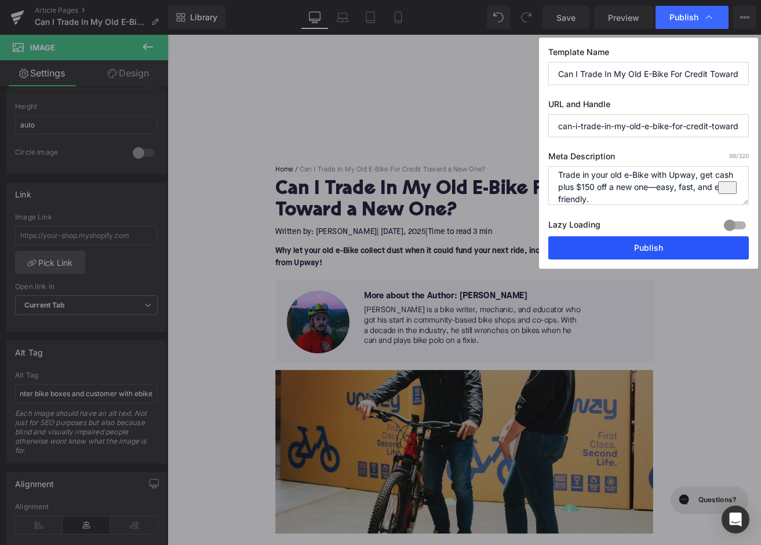
type textarea "Trade in your old e-Bike with Upway, get cash plus $150 off a new one—easy, fas…"
click at [623, 253] on button "Publish" at bounding box center [648, 247] width 200 height 23
